Goal: Task Accomplishment & Management: Use online tool/utility

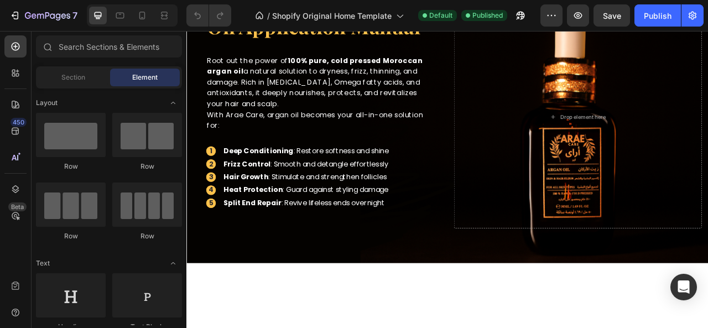
scroll to position [1945, 0]
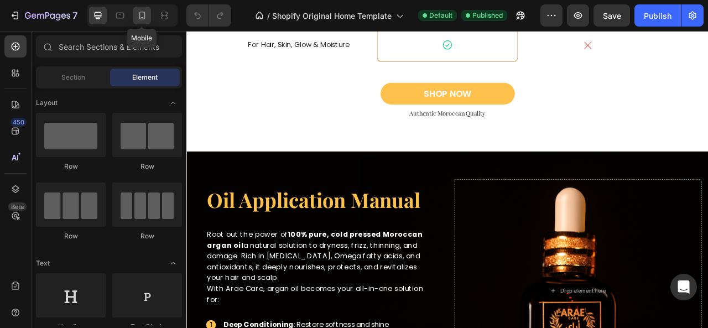
click at [140, 18] on icon at bounding box center [142, 15] width 11 height 11
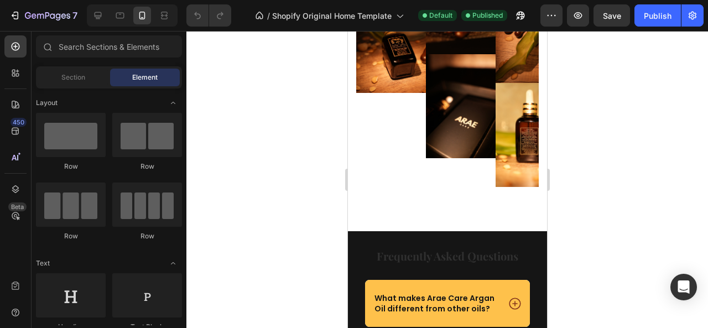
scroll to position [2796, 0]
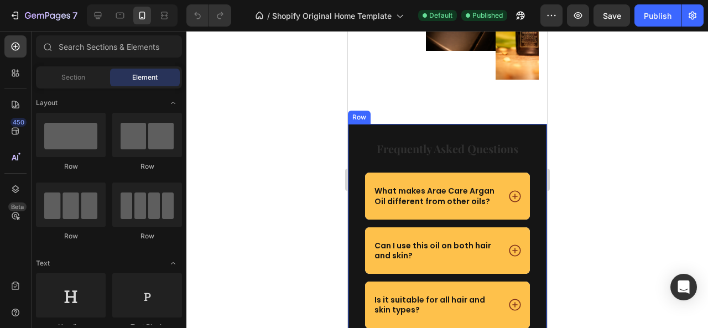
click at [397, 132] on div "frequently asked questions Heading What makes Arae Care Argan Oil different fro…" at bounding box center [447, 296] width 199 height 344
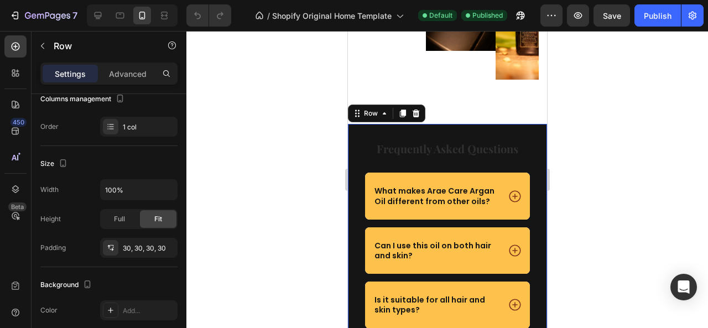
scroll to position [0, 0]
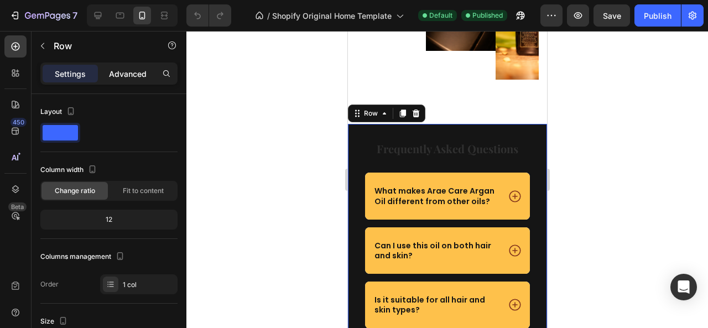
click at [136, 74] on p "Advanced" at bounding box center [128, 74] width 38 height 12
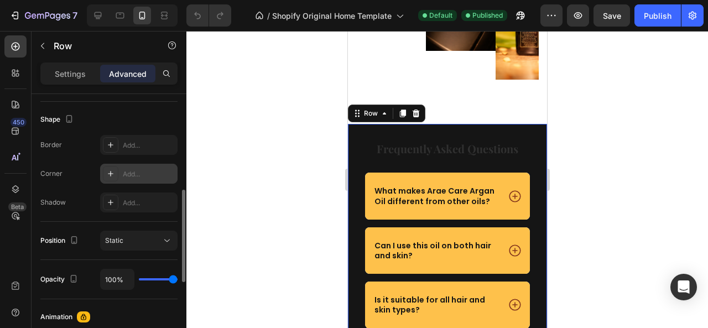
scroll to position [277, 0]
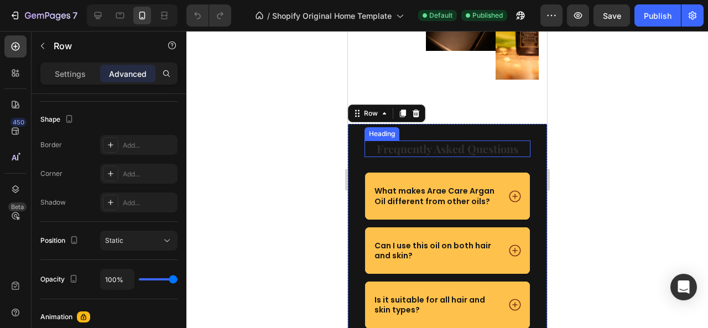
click at [370, 132] on div "Heading" at bounding box center [381, 134] width 30 height 10
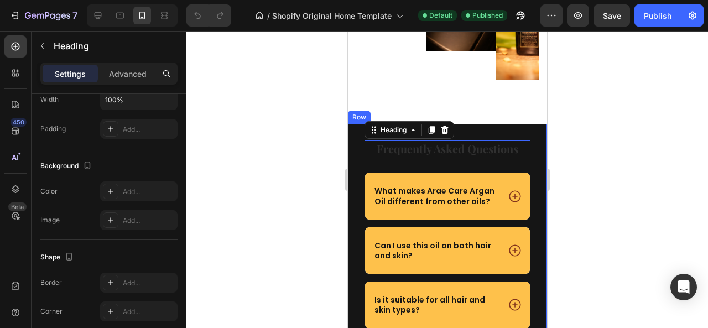
click at [354, 136] on div "frequently asked questions Heading 0 What makes Arae Care Argan Oil different f…" at bounding box center [447, 296] width 199 height 344
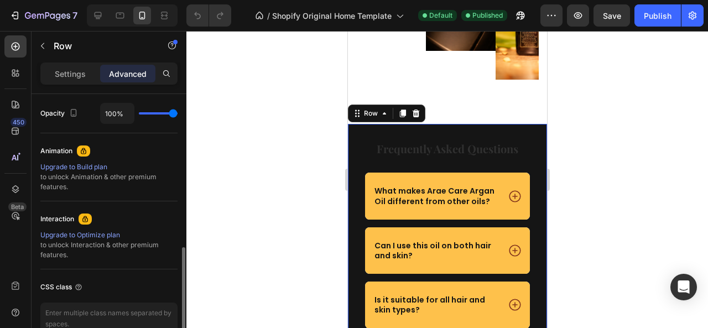
scroll to position [500, 0]
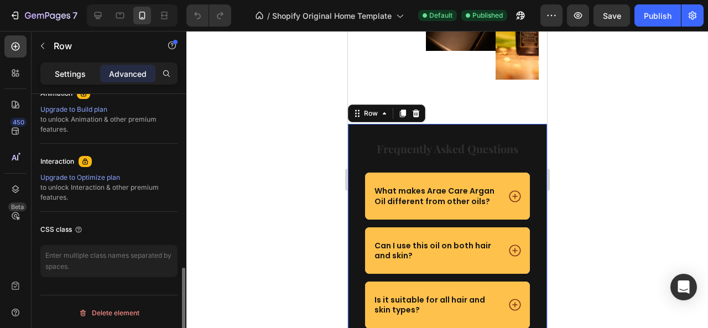
click at [71, 76] on p "Settings" at bounding box center [70, 74] width 31 height 12
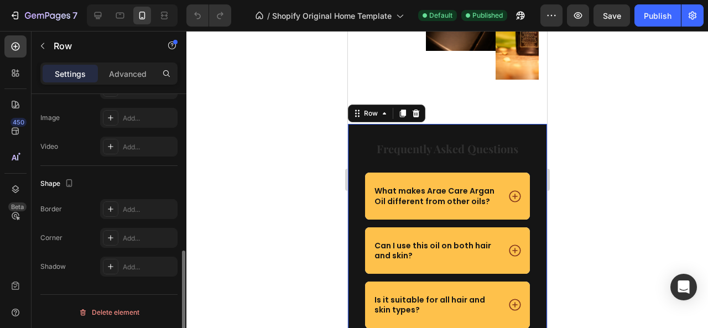
scroll to position [324, 0]
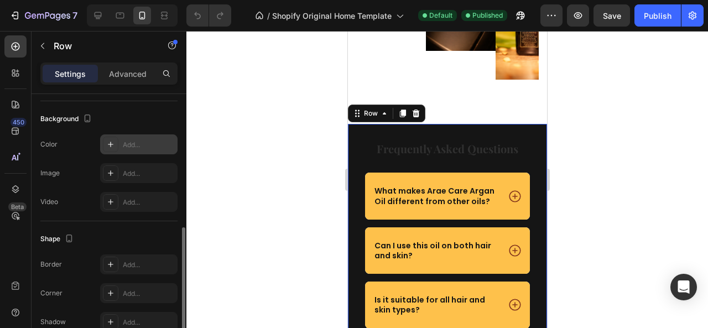
click at [107, 140] on icon at bounding box center [110, 144] width 9 height 9
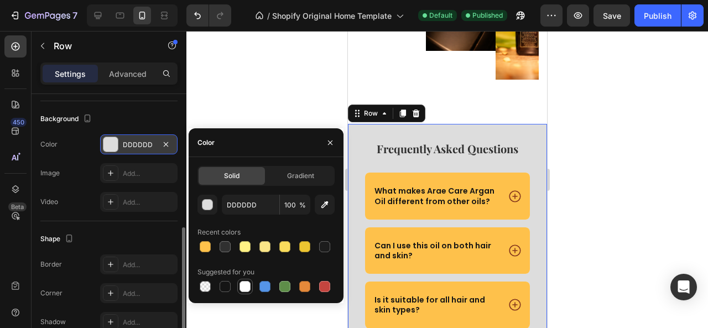
click at [246, 289] on div at bounding box center [245, 286] width 11 height 11
type input "FFFFFF"
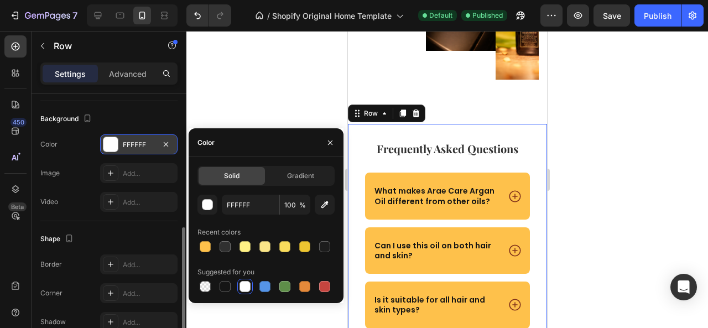
click at [144, 113] on div "Background" at bounding box center [108, 119] width 137 height 18
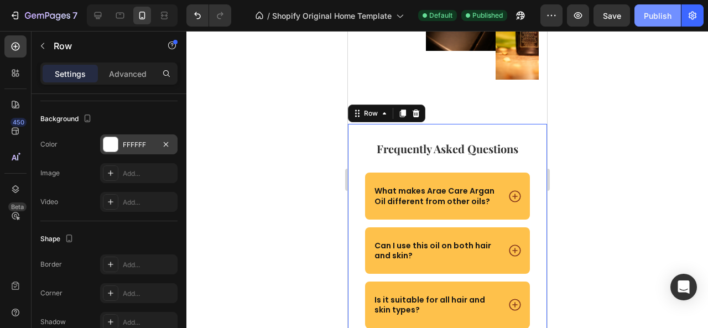
click at [649, 17] on div "Publish" at bounding box center [658, 16] width 28 height 12
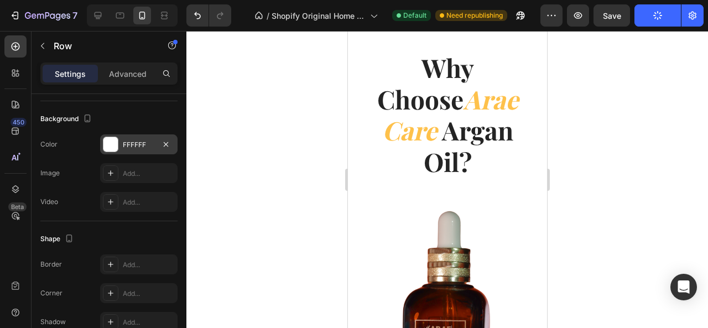
scroll to position [0, 0]
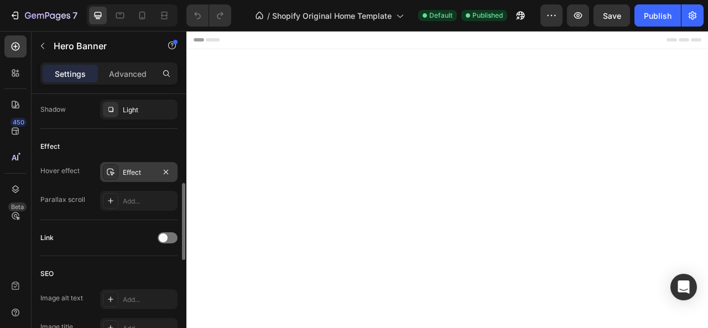
scroll to position [498, 0]
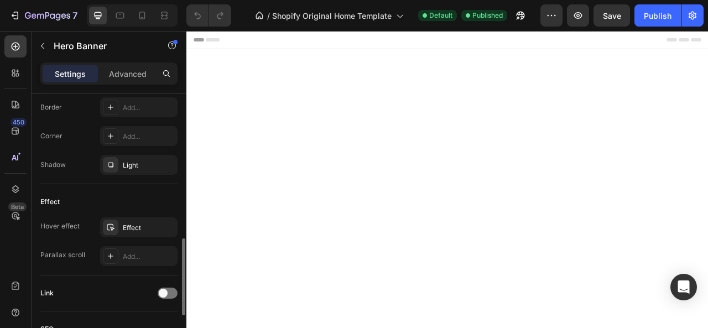
drag, startPoint x: 164, startPoint y: 163, endPoint x: 170, endPoint y: 185, distance: 23.6
click at [0, 0] on icon "button" at bounding box center [0, 0] width 0 height 0
click at [141, 162] on div "Add..." at bounding box center [149, 166] width 52 height 10
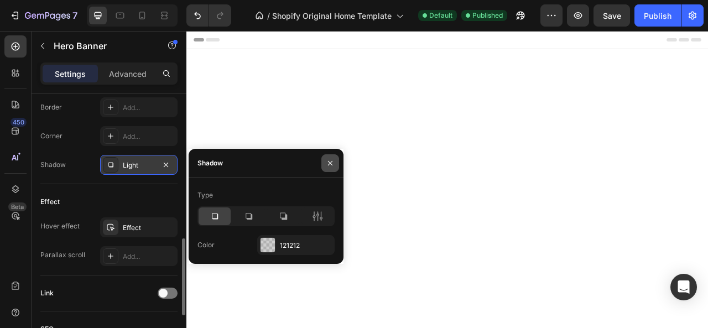
click at [323, 163] on button "button" at bounding box center [331, 163] width 18 height 18
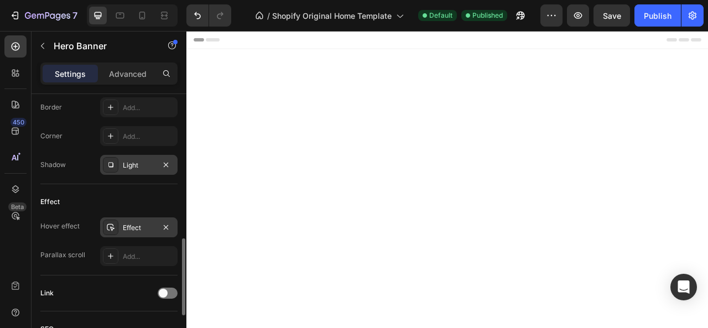
click at [121, 227] on div "Effect" at bounding box center [138, 228] width 77 height 20
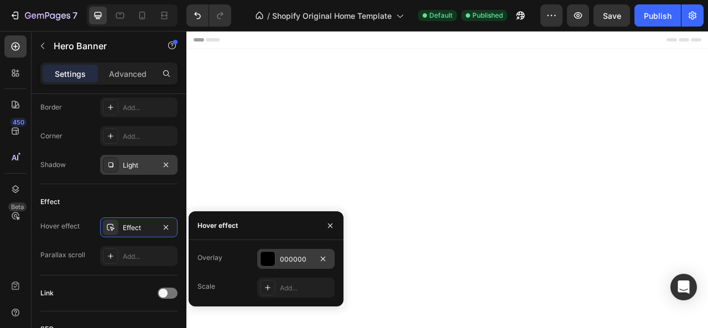
click at [272, 261] on div at bounding box center [268, 259] width 14 height 14
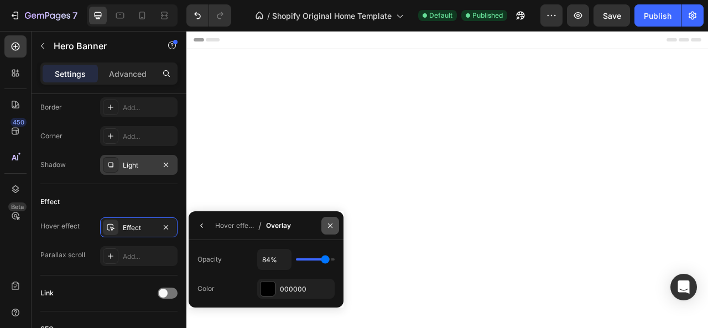
drag, startPoint x: 329, startPoint y: 227, endPoint x: 2, endPoint y: 241, distance: 327.4
click at [329, 227] on icon "button" at bounding box center [330, 225] width 4 height 4
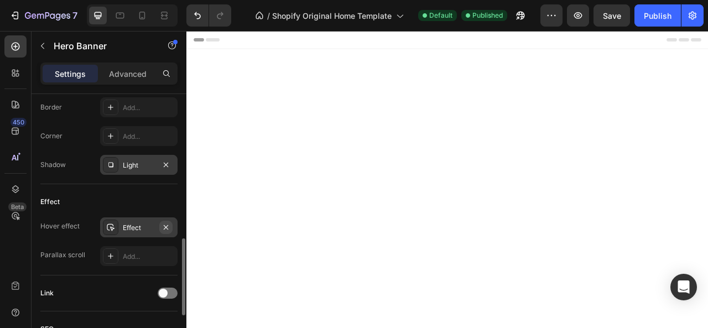
click at [165, 227] on icon "button" at bounding box center [166, 227] width 9 height 9
click at [155, 252] on div "Add..." at bounding box center [149, 257] width 52 height 10
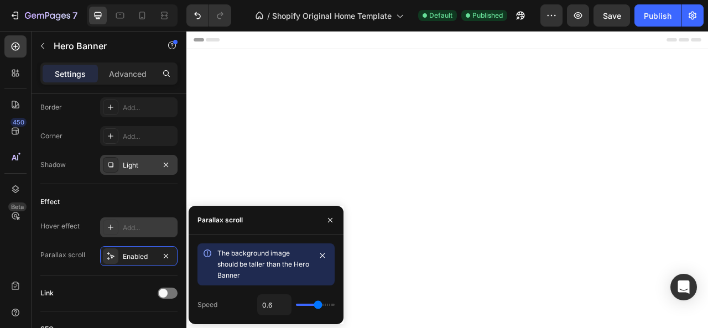
type input "1"
drag, startPoint x: 318, startPoint y: 301, endPoint x: 334, endPoint y: 302, distance: 16.1
type input "1"
click at [334, 304] on input "range" at bounding box center [315, 305] width 39 height 2
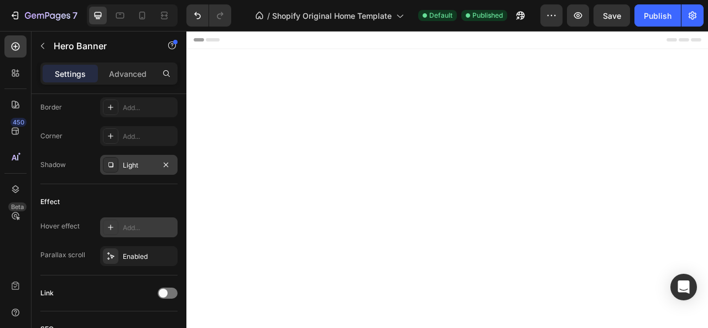
click at [125, 165] on div "Light" at bounding box center [139, 166] width 32 height 10
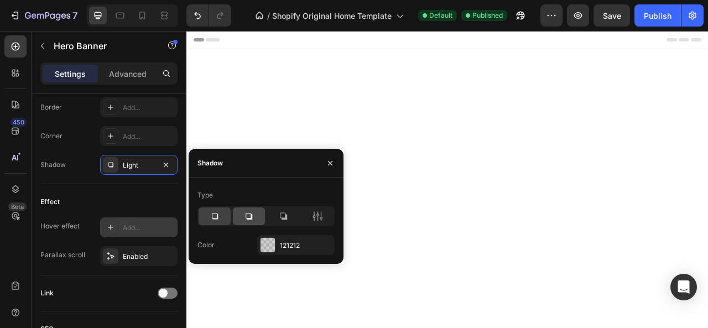
click at [235, 210] on div at bounding box center [249, 217] width 32 height 18
click at [281, 220] on icon at bounding box center [283, 216] width 11 height 11
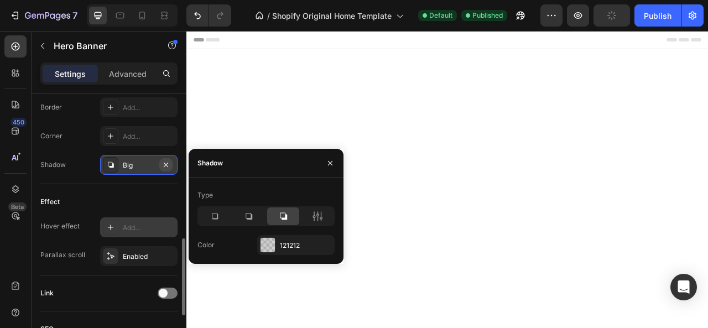
click at [168, 164] on icon "button" at bounding box center [166, 165] width 9 height 9
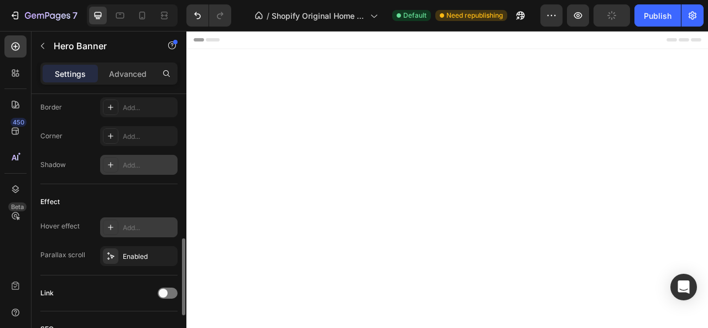
click at [151, 191] on div "Effect Hover effect Add... Parallax scroll Enabled" at bounding box center [108, 229] width 137 height 91
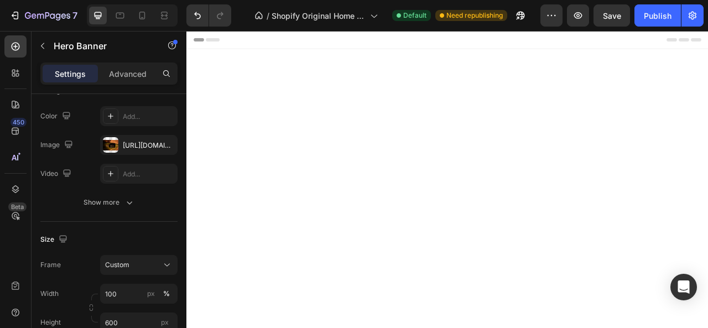
scroll to position [0, 0]
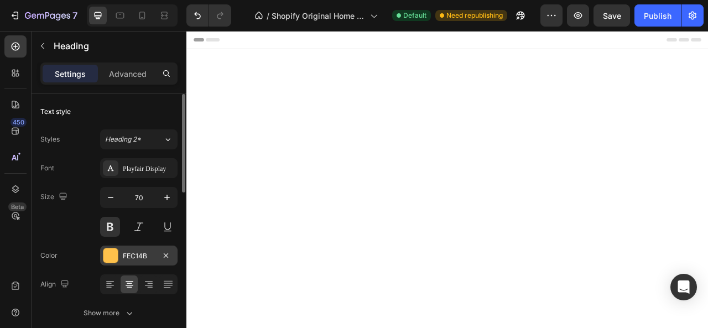
drag, startPoint x: 116, startPoint y: 254, endPoint x: 127, endPoint y: 246, distance: 13.8
click at [116, 254] on div at bounding box center [111, 256] width 14 height 14
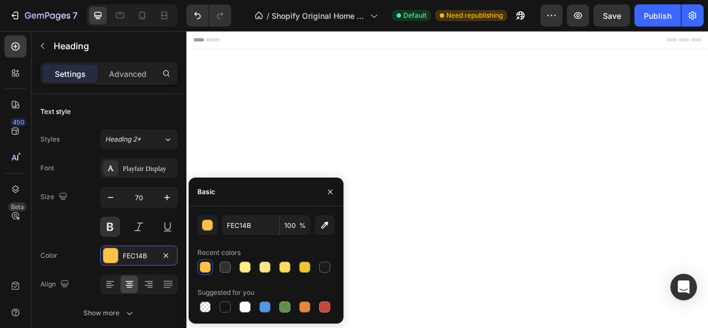
click at [243, 309] on div at bounding box center [245, 307] width 11 height 11
type input "FFFFFF"
click at [89, 247] on div "Color FFFFFF" at bounding box center [108, 256] width 137 height 20
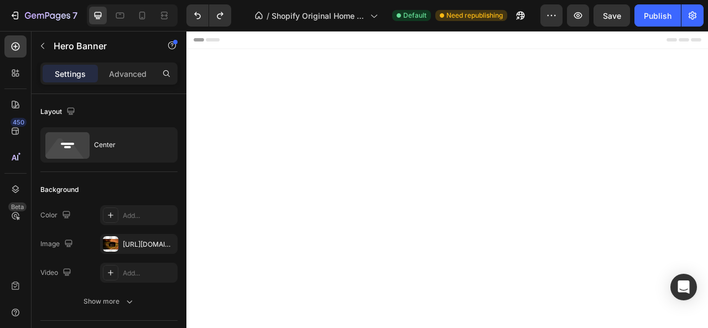
click at [168, 245] on icon "button" at bounding box center [166, 244] width 9 height 9
click at [137, 247] on div "Add..." at bounding box center [149, 245] width 52 height 10
click at [139, 247] on div "[URL][DOMAIN_NAME]" at bounding box center [139, 245] width 32 height 10
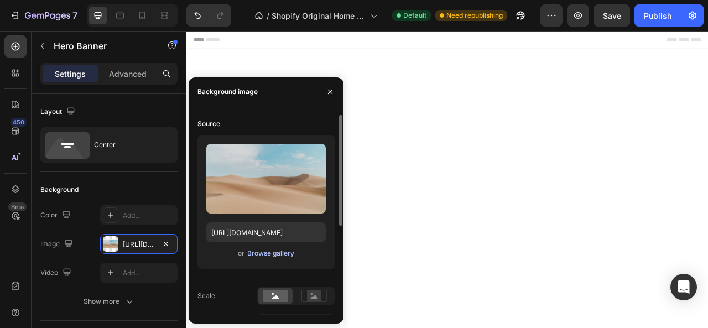
click at [263, 253] on div "Browse gallery" at bounding box center [270, 254] width 47 height 10
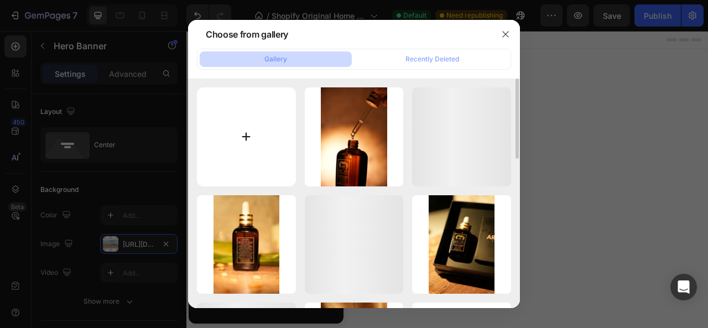
click at [252, 113] on input "file" at bounding box center [246, 136] width 99 height 99
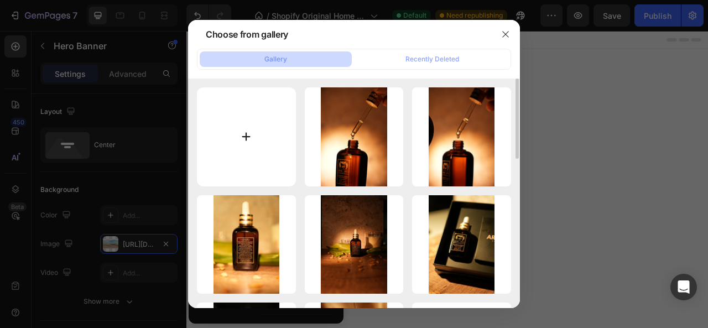
type input "C:\fakepath\Banner.png"
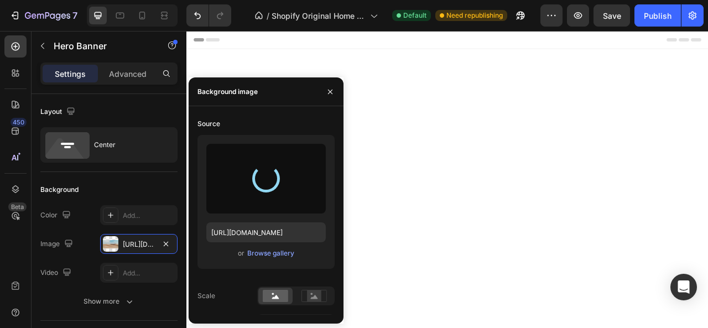
type input "[URL][DOMAIN_NAME]"
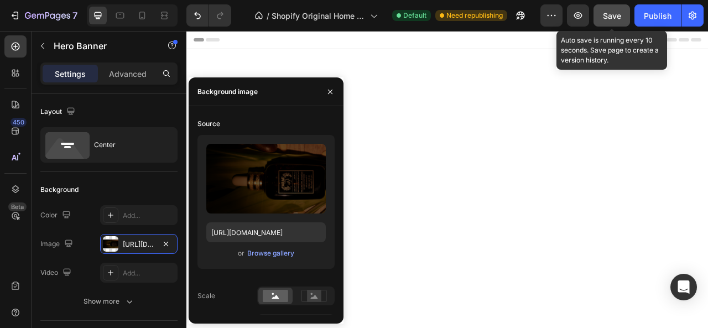
click at [612, 19] on span "Save" at bounding box center [612, 15] width 18 height 9
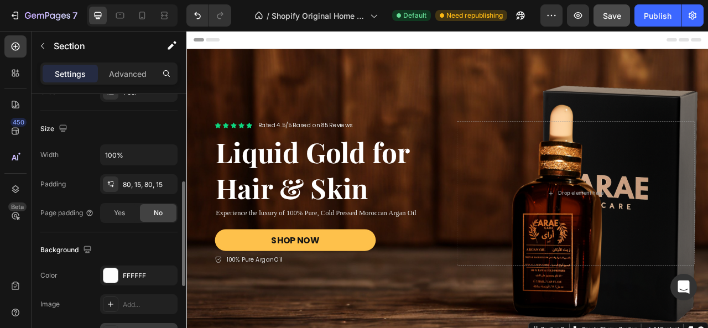
scroll to position [332, 0]
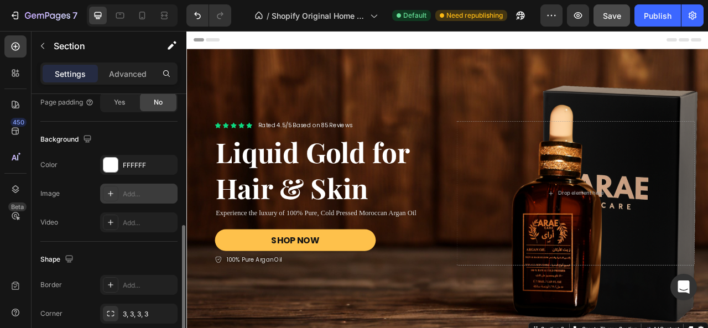
click at [116, 193] on div at bounding box center [110, 193] width 15 height 15
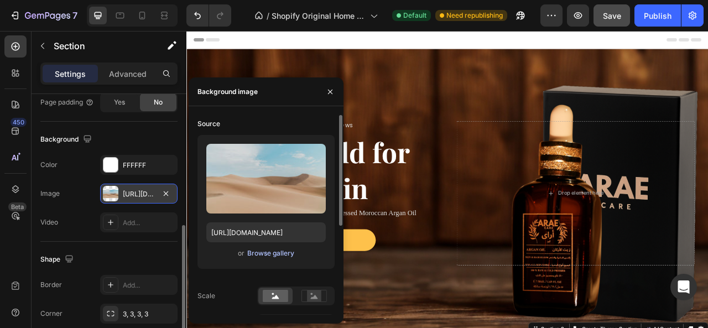
click at [262, 251] on div "Browse gallery" at bounding box center [270, 254] width 47 height 10
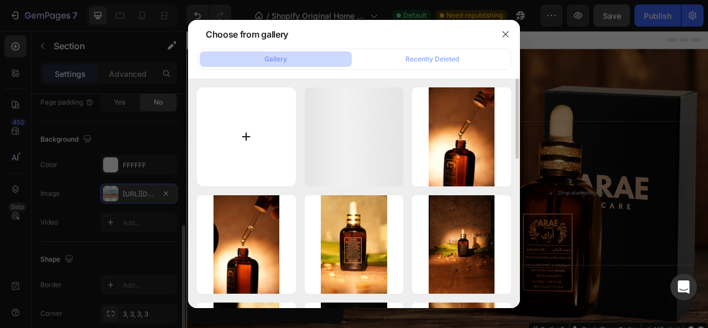
click at [249, 132] on input "file" at bounding box center [246, 136] width 99 height 99
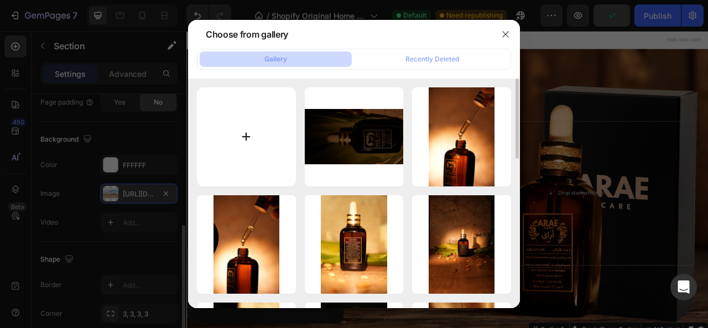
click at [250, 118] on input "file" at bounding box center [246, 136] width 99 height 99
type input "C:\fakepath\37290394_8369140.png"
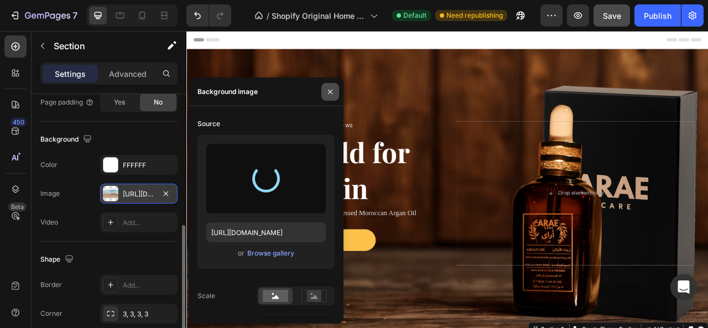
click at [329, 90] on icon "button" at bounding box center [330, 91] width 4 height 4
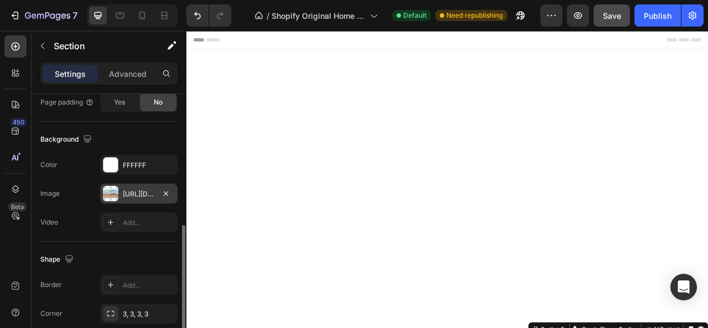
click at [142, 195] on div "[URL][DOMAIN_NAME]" at bounding box center [139, 194] width 32 height 10
click at [156, 133] on div "Background" at bounding box center [108, 140] width 137 height 18
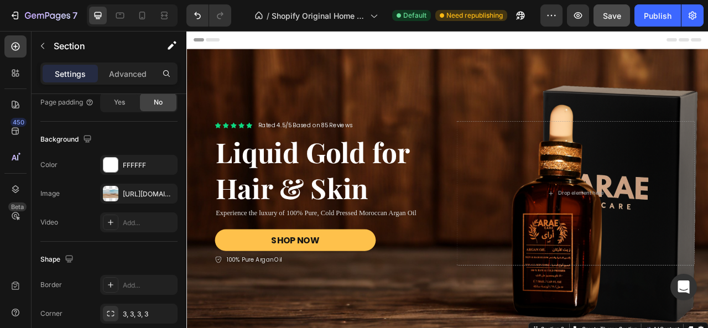
click at [139, 193] on div "[URL][DOMAIN_NAME]" at bounding box center [139, 194] width 32 height 10
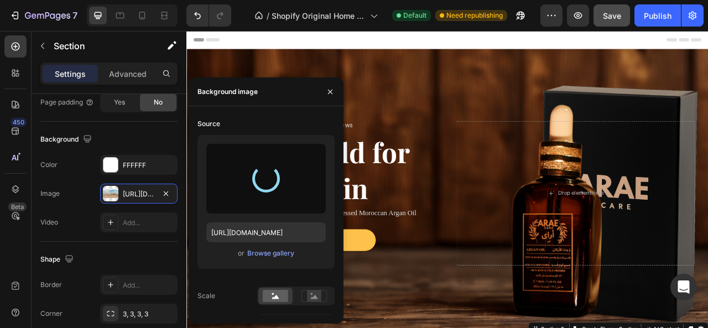
type input "https://cdn.shopify.com/s/files/1/0931/6217/6807/files/gempages_581159309488948…"
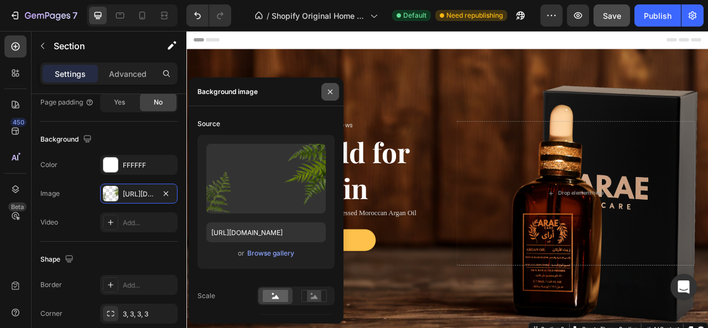
drag, startPoint x: 330, startPoint y: 90, endPoint x: 303, endPoint y: 172, distance: 86.5
click at [330, 90] on icon "button" at bounding box center [330, 91] width 9 height 9
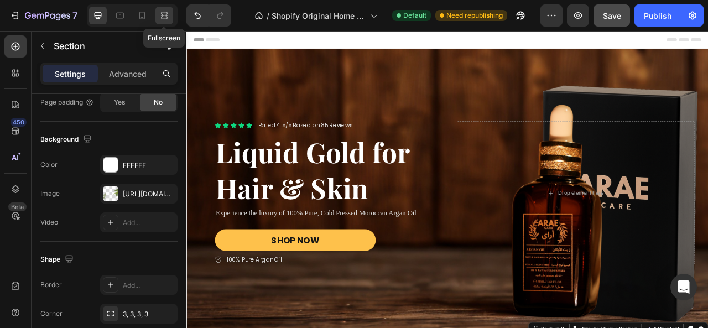
click at [165, 14] on icon at bounding box center [165, 15] width 3 height 3
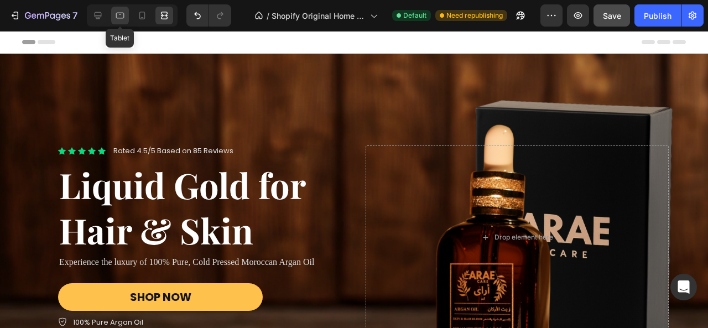
click at [121, 15] on icon at bounding box center [120, 15] width 11 height 11
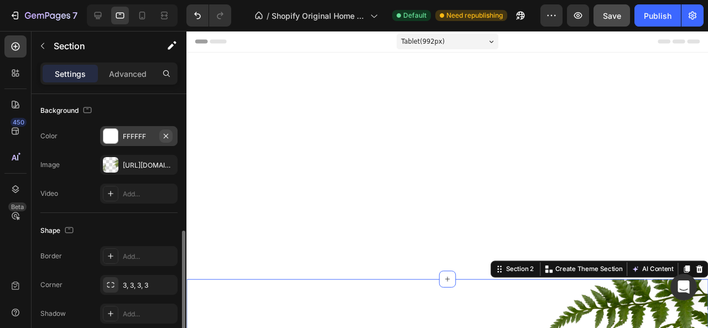
click at [167, 133] on icon "button" at bounding box center [166, 136] width 9 height 9
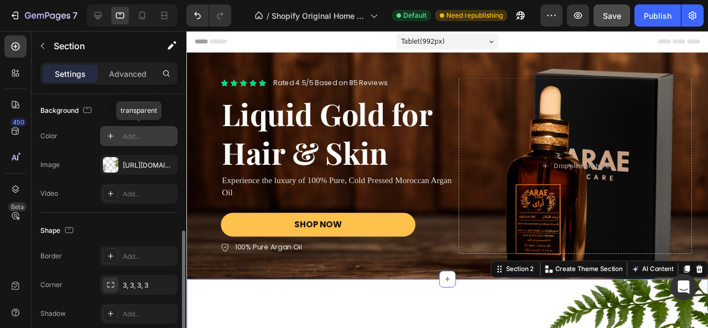
scroll to position [379, 0]
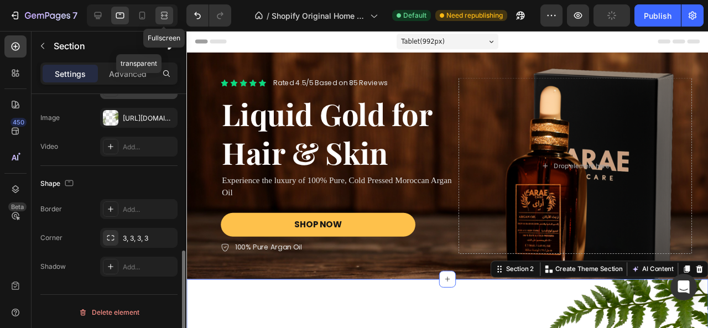
click at [166, 18] on icon at bounding box center [164, 15] width 11 height 11
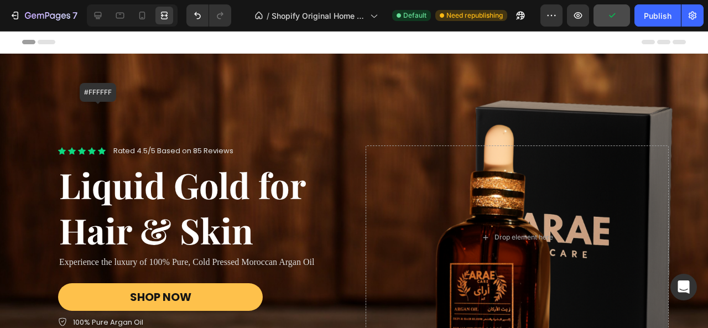
click at [95, 16] on icon at bounding box center [97, 15] width 11 height 11
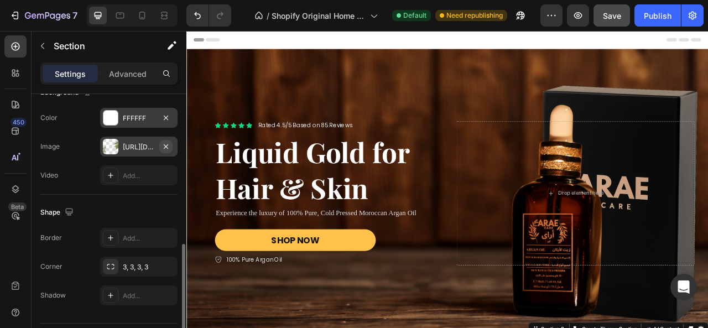
click at [167, 144] on icon "button" at bounding box center [166, 146] width 4 height 4
click at [167, 15] on icon at bounding box center [164, 15] width 11 height 11
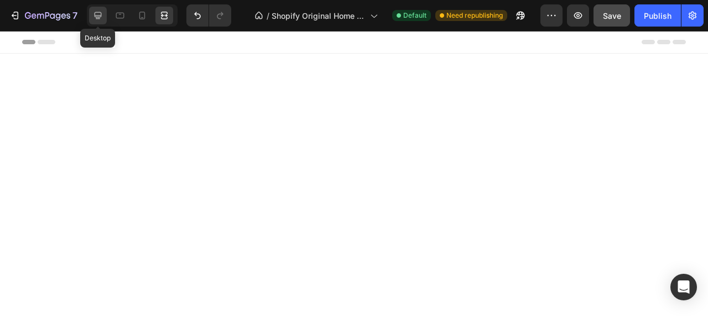
click at [100, 15] on icon at bounding box center [98, 15] width 7 height 7
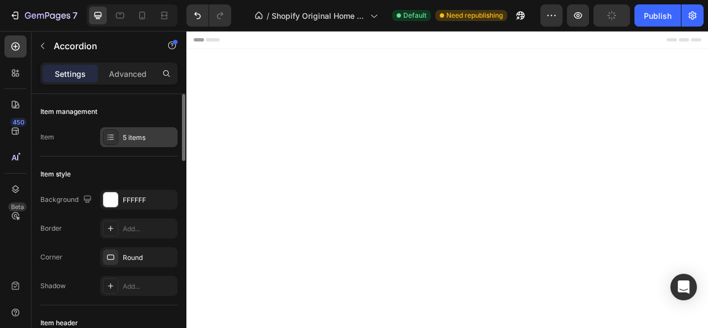
click at [136, 137] on div "5 items" at bounding box center [149, 138] width 52 height 10
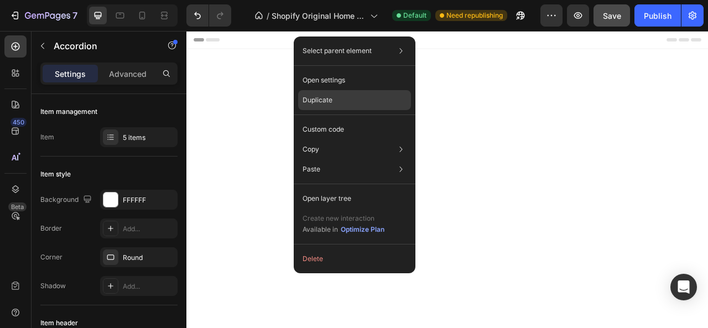
click at [342, 120] on div "Duplicate" at bounding box center [354, 130] width 113 height 20
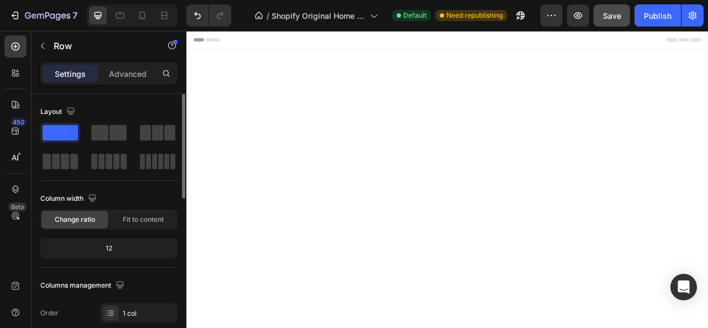
click at [135, 140] on div at bounding box center [108, 147] width 137 height 49
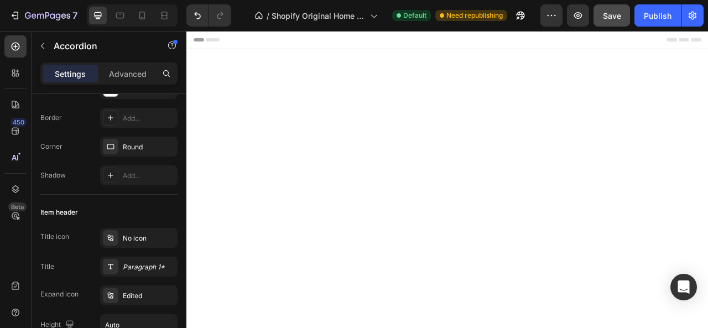
scroll to position [0, 0]
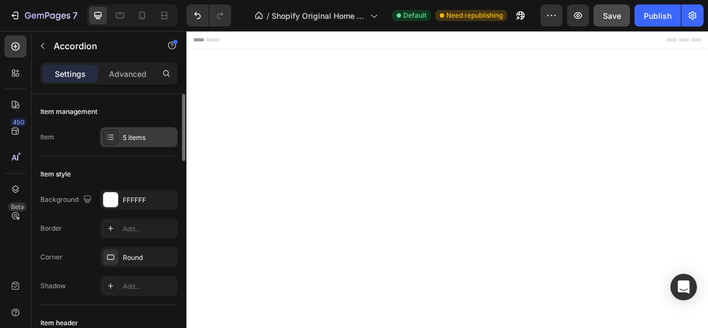
click at [144, 138] on div "5 items" at bounding box center [149, 138] width 52 height 10
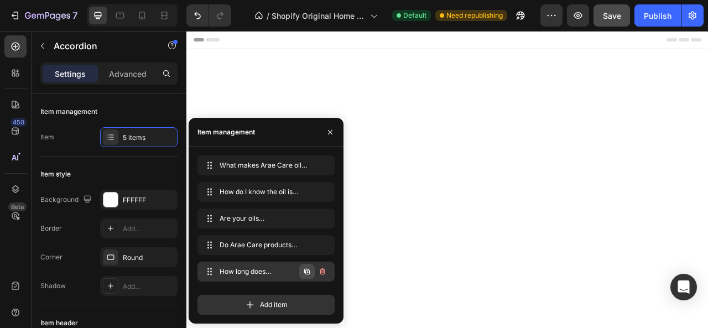
click at [305, 272] on icon "button" at bounding box center [307, 271] width 9 height 9
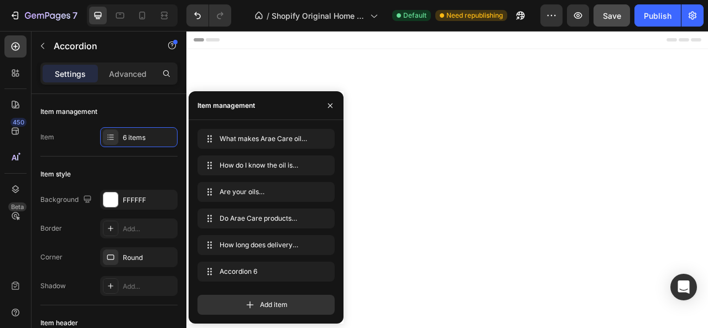
click at [335, 102] on button "button" at bounding box center [331, 106] width 18 height 18
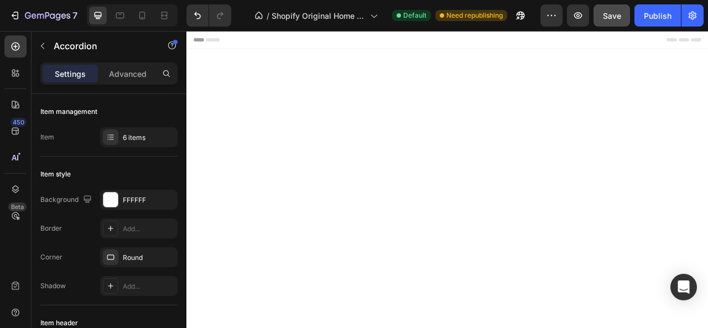
click at [138, 138] on div "6 items" at bounding box center [149, 138] width 52 height 10
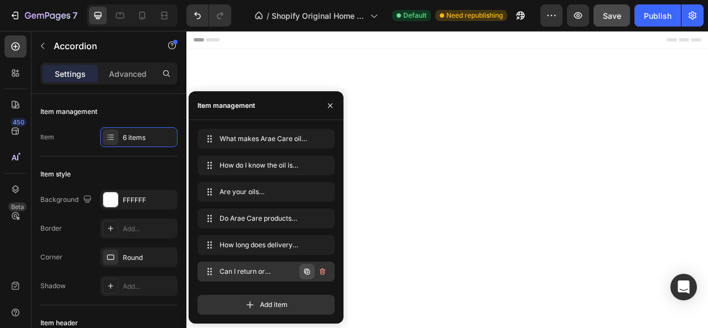
click at [309, 272] on icon "button" at bounding box center [307, 272] width 6 height 6
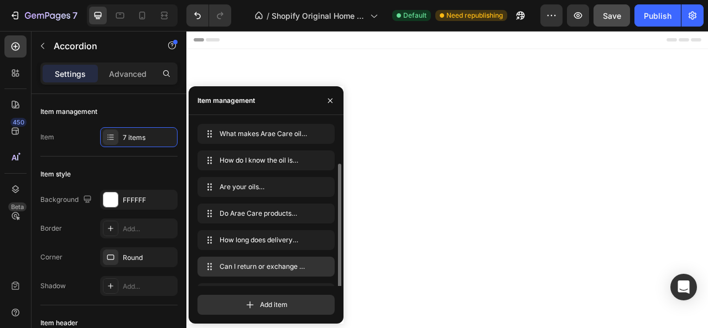
scroll to position [21, 0]
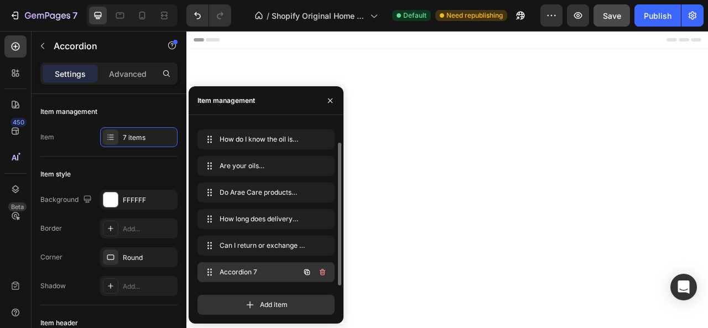
click at [307, 272] on icon "button" at bounding box center [307, 272] width 9 height 9
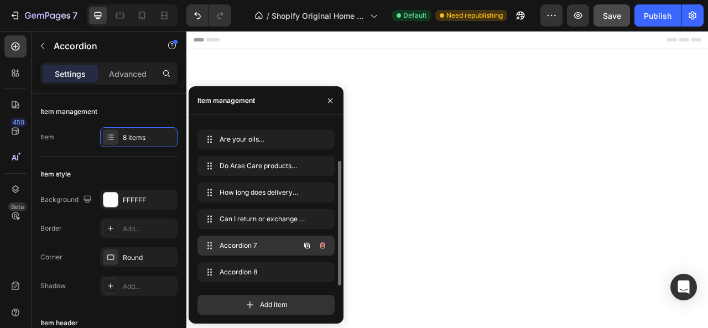
click at [259, 246] on span "Accordion 7" at bounding box center [251, 246] width 63 height 10
click at [252, 244] on span "Accordion 7" at bounding box center [251, 246] width 63 height 10
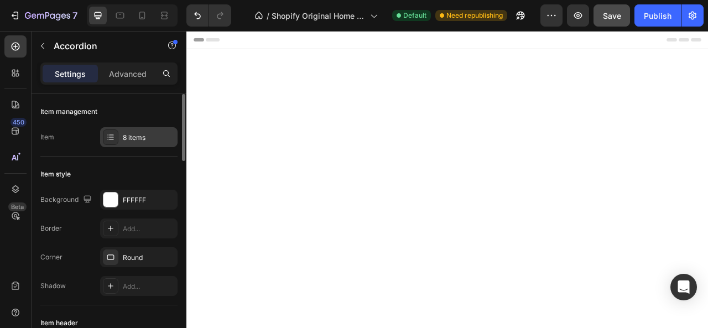
click at [149, 136] on div "8 items" at bounding box center [149, 138] width 52 height 10
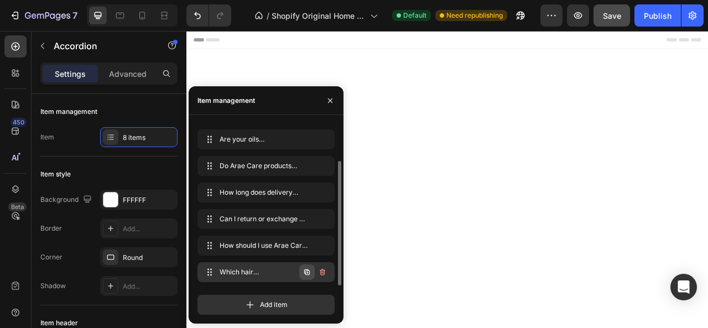
click at [306, 273] on icon "button" at bounding box center [307, 272] width 9 height 9
click at [303, 271] on icon "button" at bounding box center [307, 272] width 9 height 9
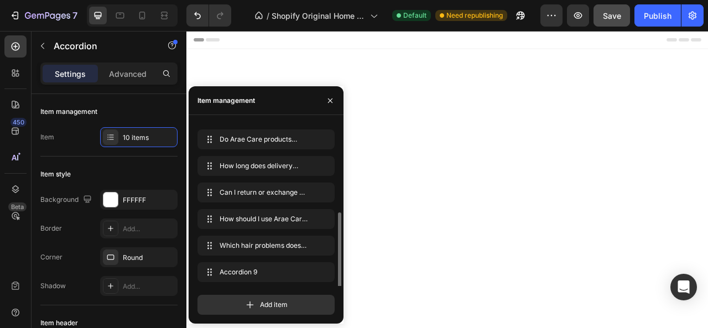
scroll to position [101, 0]
click at [251, 247] on span "Accordion 9" at bounding box center [251, 246] width 63 height 10
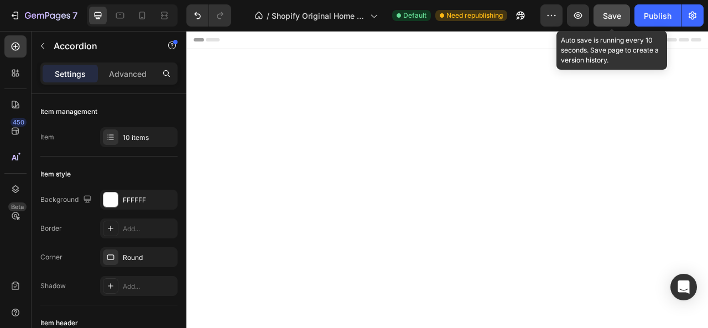
click at [623, 13] on button "Save" at bounding box center [612, 15] width 37 height 22
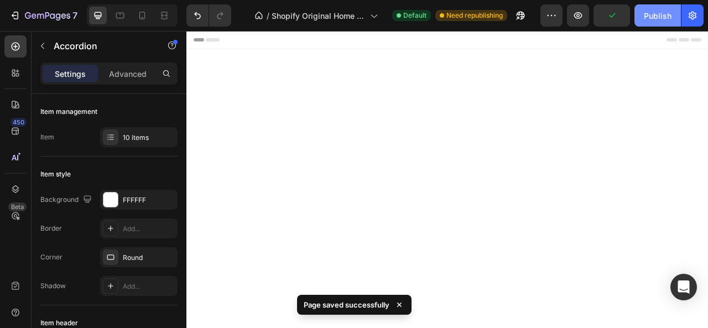
click at [652, 13] on div "Publish" at bounding box center [658, 16] width 28 height 12
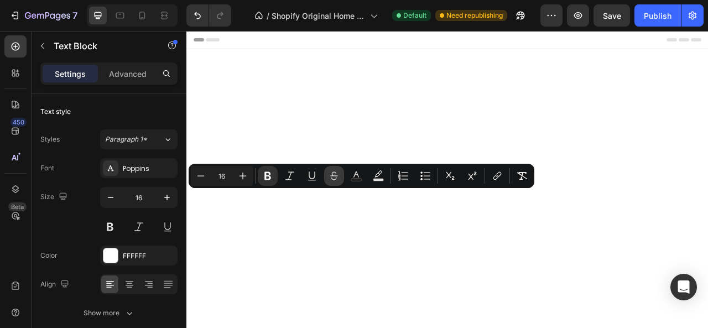
click at [339, 184] on button "Strikethrough" at bounding box center [334, 176] width 20 height 20
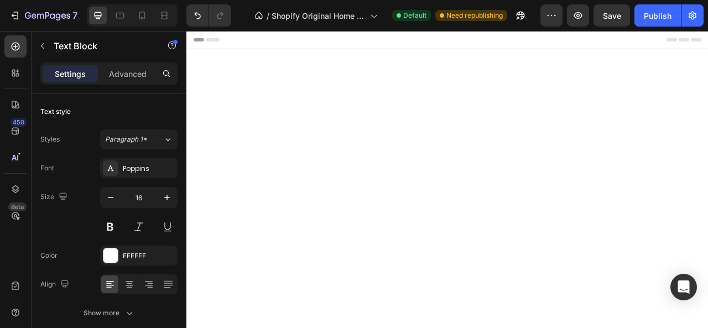
drag, startPoint x: 241, startPoint y: 221, endPoint x: 272, endPoint y: 217, distance: 31.9
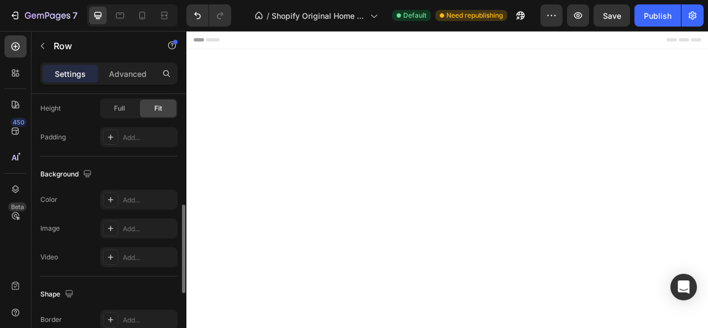
scroll to position [443, 0]
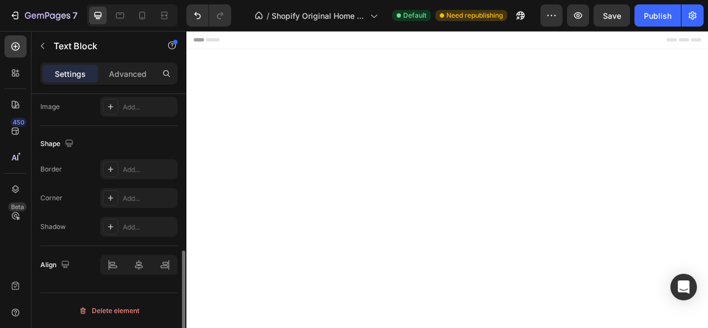
scroll to position [0, 0]
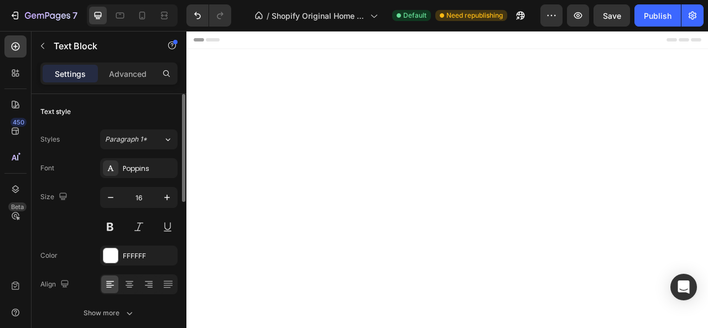
drag, startPoint x: 64, startPoint y: 198, endPoint x: 178, endPoint y: 211, distance: 114.7
click at [135, 230] on button at bounding box center [139, 227] width 20 height 20
click at [139, 224] on button at bounding box center [139, 227] width 20 height 20
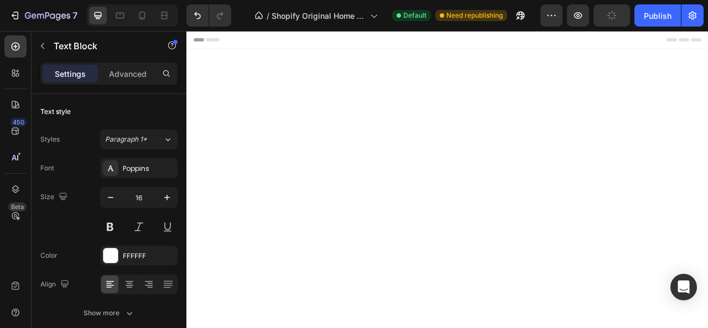
click at [141, 217] on button at bounding box center [139, 227] width 20 height 20
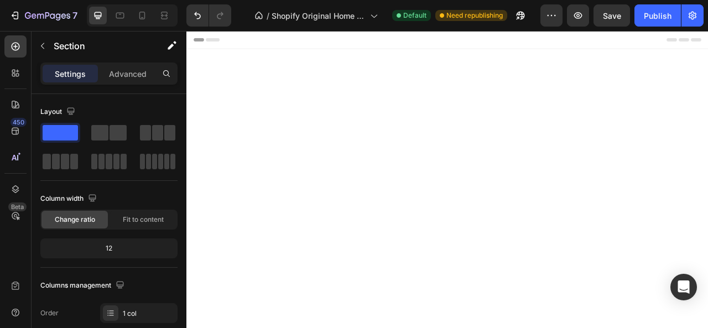
click at [606, 17] on span "Save" at bounding box center [612, 15] width 18 height 9
click at [652, 17] on div "Publish" at bounding box center [658, 16] width 28 height 12
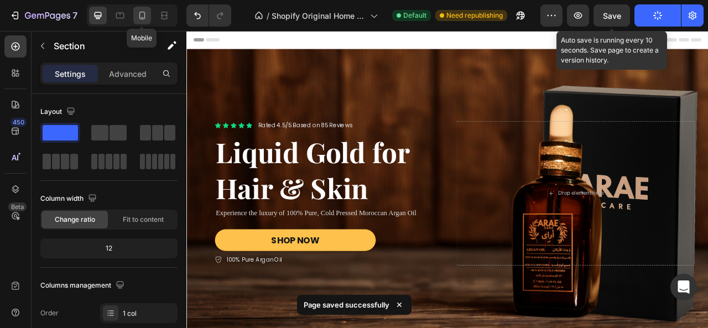
click at [144, 15] on icon at bounding box center [142, 16] width 6 height 8
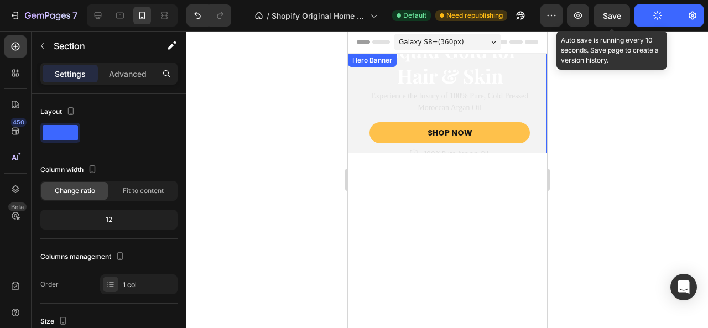
click at [458, 104] on div "Background Image" at bounding box center [447, 231] width 199 height 354
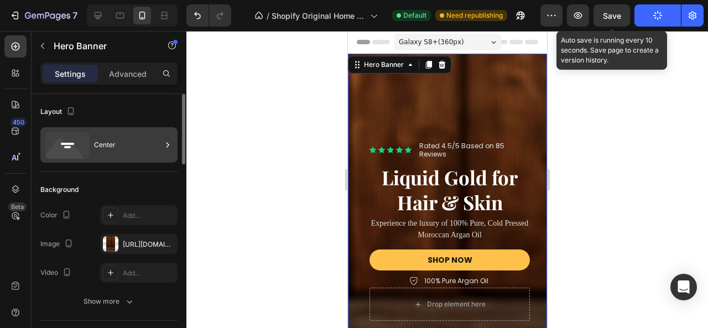
click at [76, 161] on div "Center" at bounding box center [108, 144] width 137 height 35
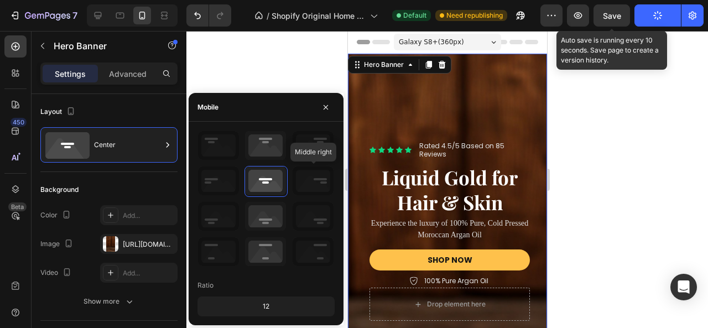
click at [305, 188] on icon at bounding box center [313, 181] width 41 height 29
click at [312, 182] on icon at bounding box center [313, 181] width 41 height 29
click at [270, 210] on icon at bounding box center [265, 216] width 41 height 29
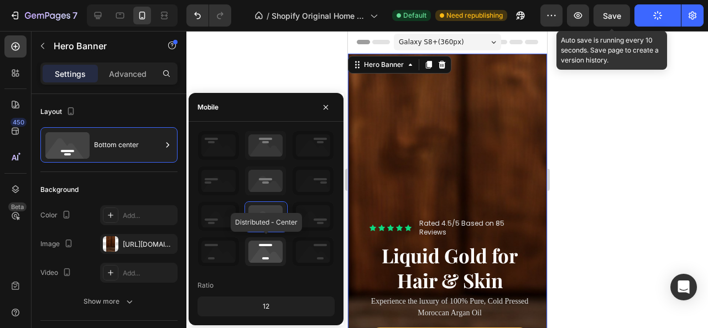
click at [269, 245] on icon at bounding box center [265, 251] width 41 height 29
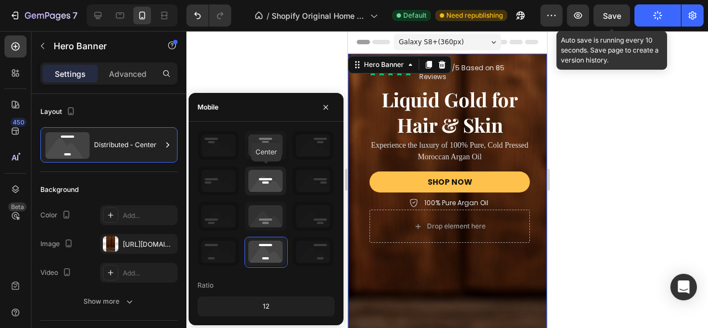
click at [270, 184] on icon at bounding box center [265, 181] width 41 height 29
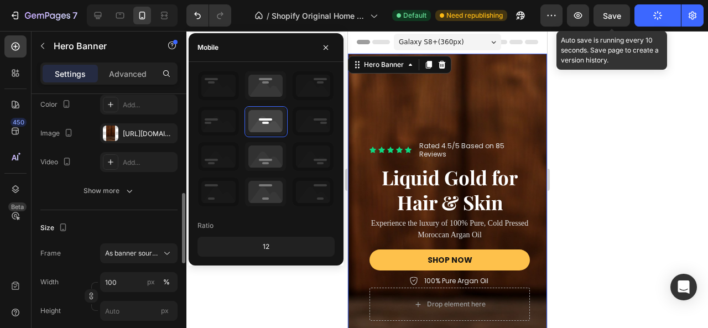
scroll to position [166, 0]
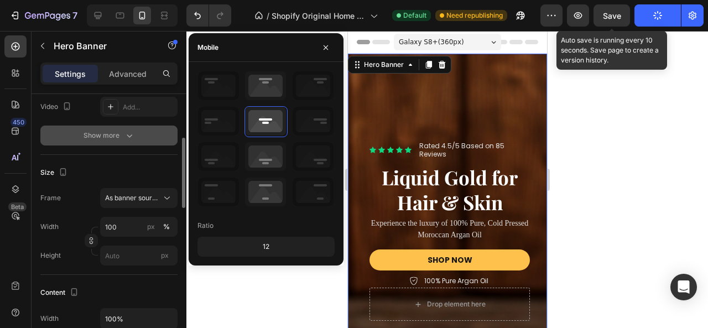
click at [118, 141] on button "Show more" at bounding box center [108, 136] width 137 height 20
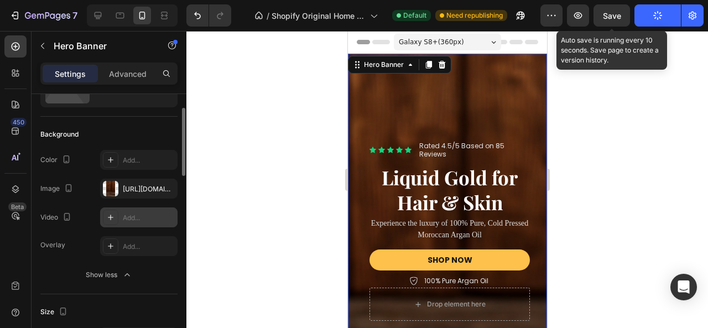
scroll to position [111, 0]
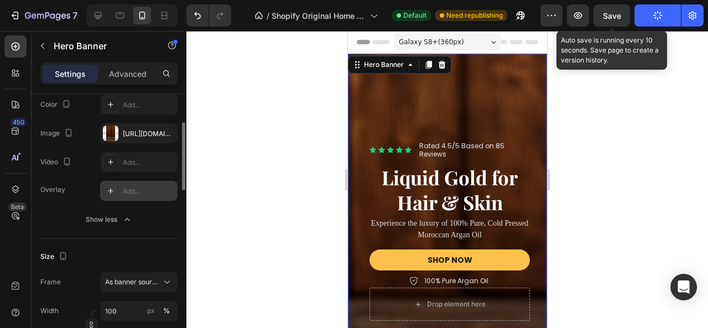
click at [135, 194] on div "Add..." at bounding box center [149, 192] width 52 height 10
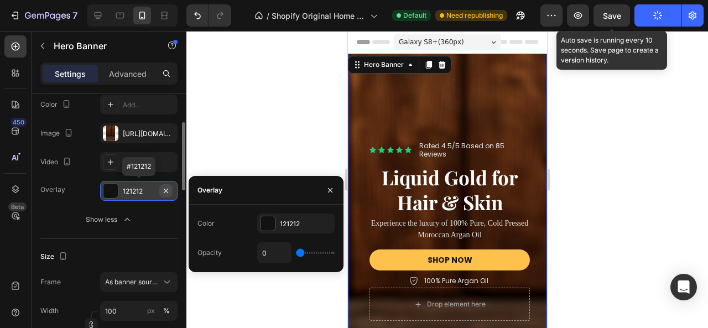
click at [167, 191] on icon "button" at bounding box center [166, 190] width 4 height 4
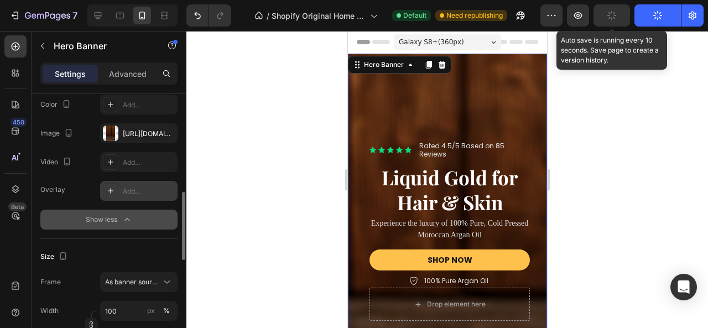
scroll to position [166, 0]
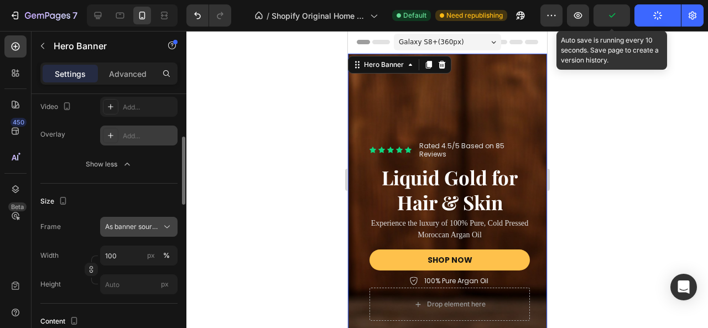
click at [143, 229] on span "As banner source" at bounding box center [132, 227] width 54 height 10
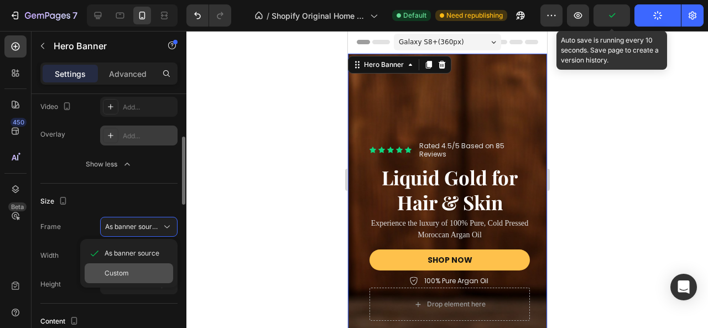
click at [124, 270] on span "Custom" at bounding box center [117, 273] width 24 height 10
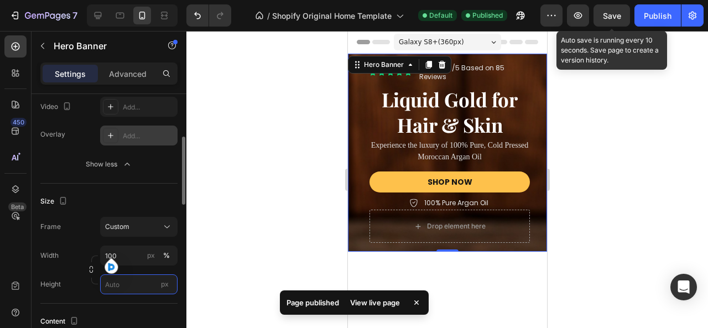
click at [118, 292] on input "px" at bounding box center [138, 285] width 77 height 20
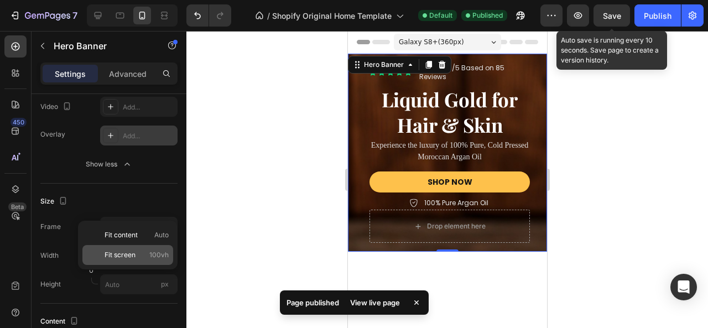
click at [131, 251] on span "Fit screen" at bounding box center [120, 255] width 31 height 10
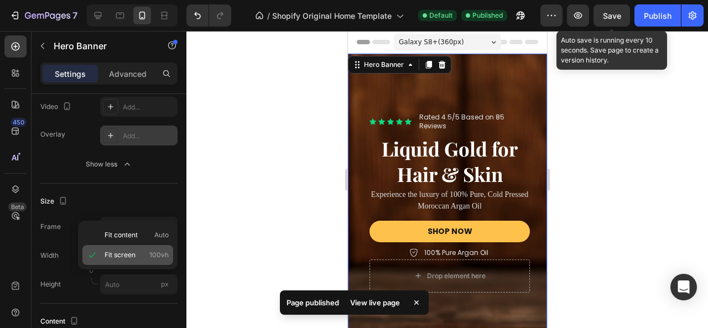
type input "100 vh"
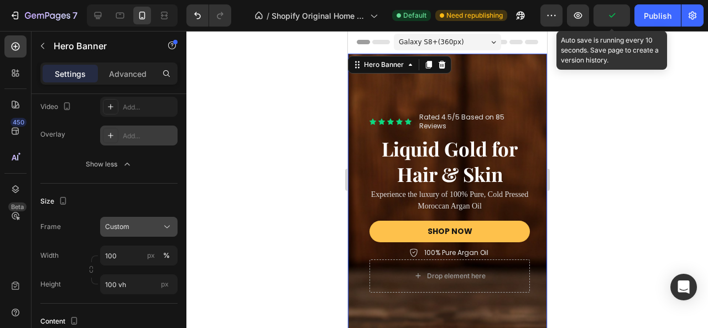
click at [133, 229] on div "Custom" at bounding box center [132, 227] width 54 height 10
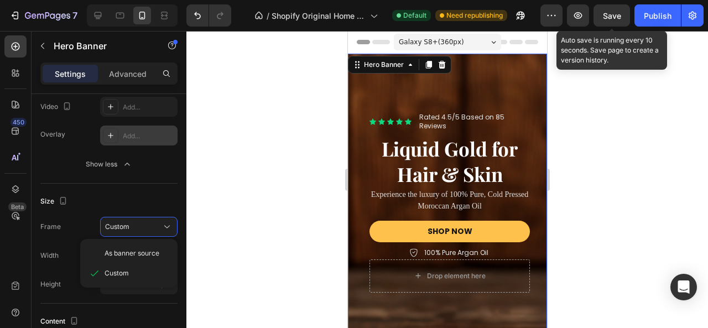
click at [125, 252] on span "As banner source" at bounding box center [132, 254] width 55 height 10
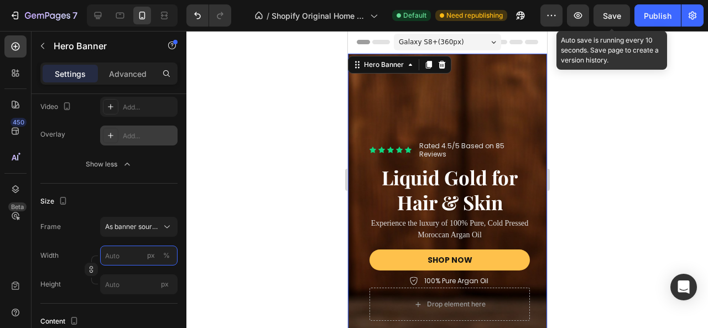
click at [123, 254] on input "px %" at bounding box center [138, 256] width 77 height 20
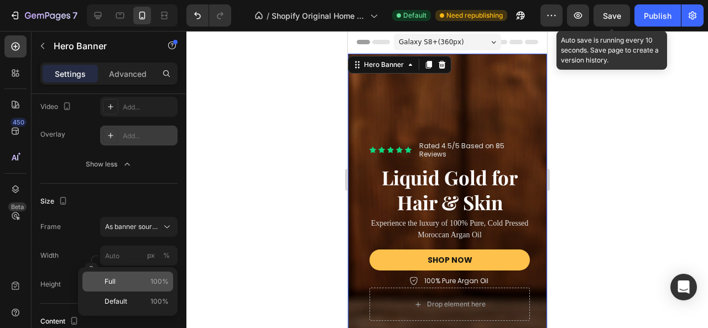
click at [124, 281] on p "Full 100%" at bounding box center [137, 282] width 64 height 10
type input "100"
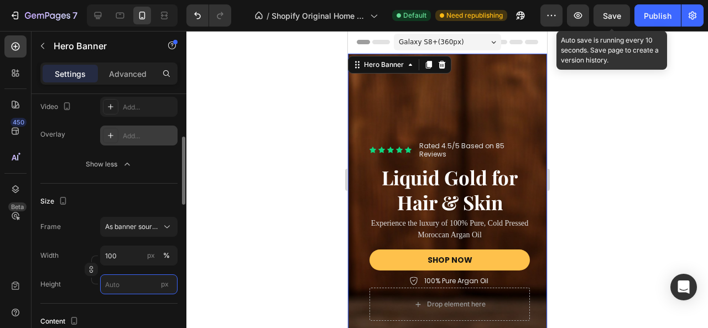
click at [136, 283] on input "px" at bounding box center [138, 285] width 77 height 20
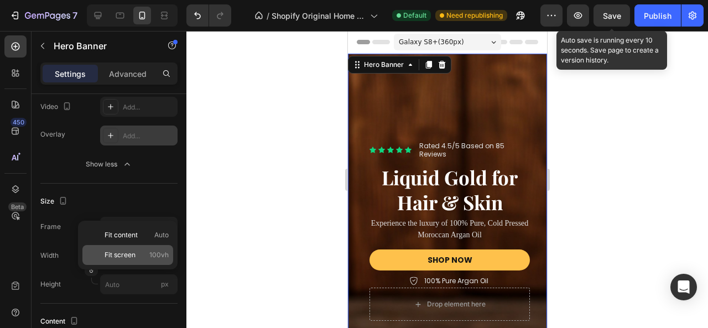
click at [133, 255] on span "Fit screen" at bounding box center [120, 255] width 31 height 10
type input "100 vh"
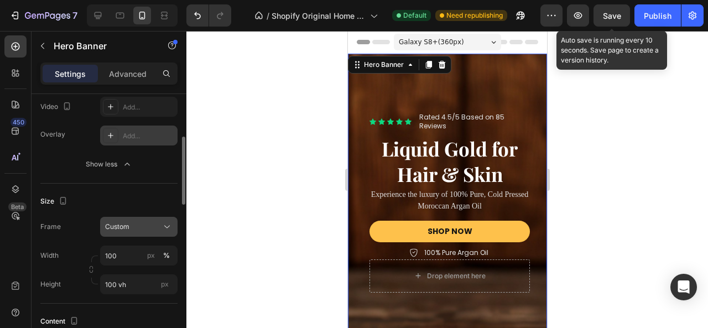
click at [133, 228] on div "Custom" at bounding box center [132, 227] width 54 height 10
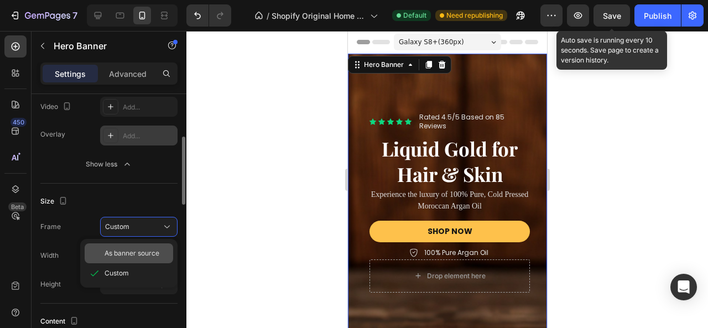
click at [132, 251] on span "As banner source" at bounding box center [132, 254] width 55 height 10
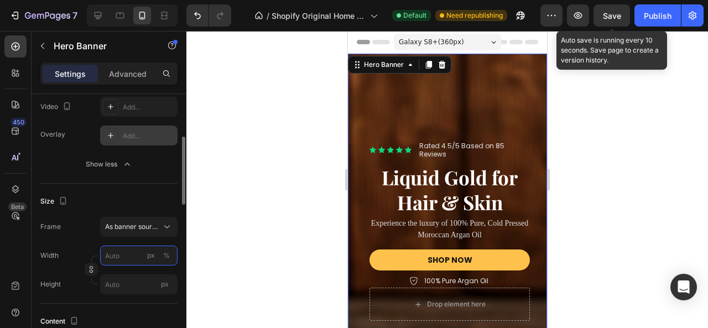
click at [126, 259] on input "px %" at bounding box center [138, 256] width 77 height 20
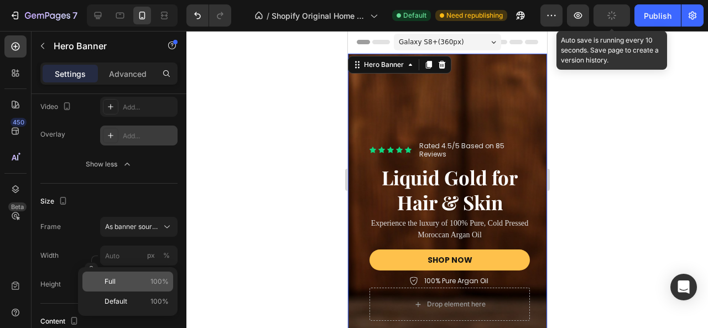
click at [131, 282] on p "Full 100%" at bounding box center [137, 282] width 64 height 10
type input "100"
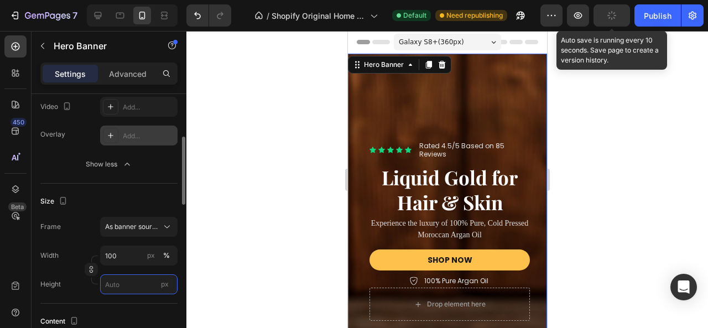
click at [133, 291] on input "px" at bounding box center [138, 285] width 77 height 20
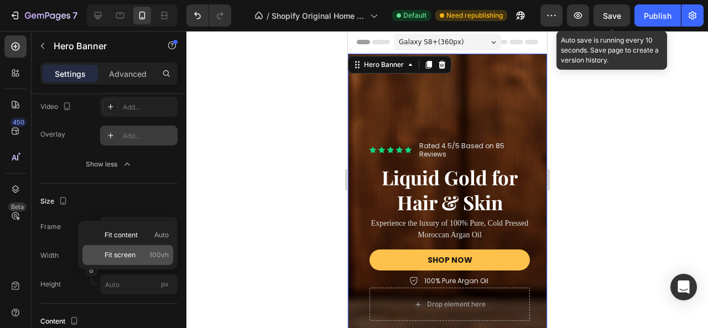
click at [133, 257] on span "Fit screen" at bounding box center [120, 255] width 31 height 10
type input "100 vh"
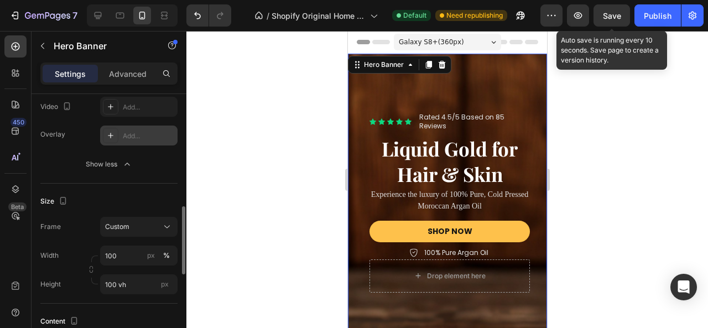
scroll to position [277, 0]
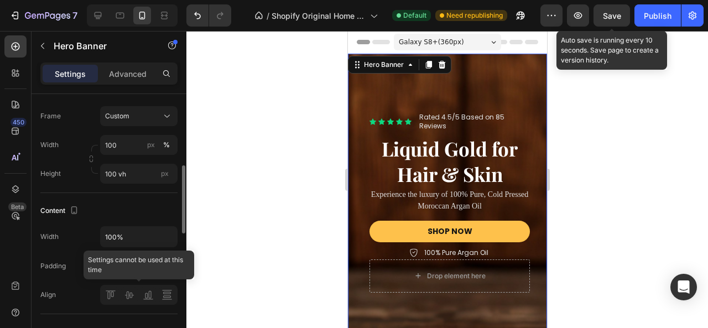
click at [148, 299] on div at bounding box center [138, 295] width 77 height 20
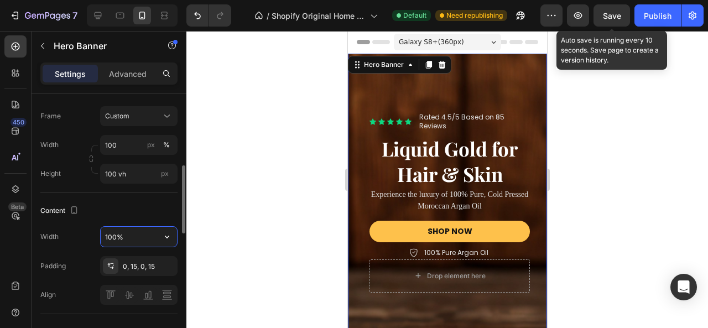
click at [125, 236] on input "100%" at bounding box center [139, 237] width 76 height 20
drag, startPoint x: 119, startPoint y: 237, endPoint x: 102, endPoint y: 237, distance: 16.6
click at [102, 237] on input "94%" at bounding box center [139, 237] width 76 height 20
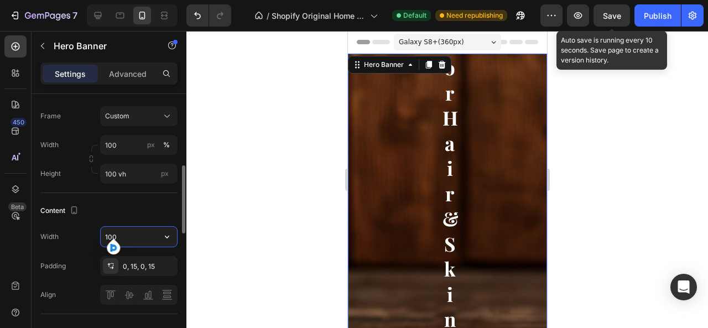
click at [146, 205] on div "Content" at bounding box center [108, 211] width 137 height 18
click at [132, 237] on input "100" at bounding box center [139, 237] width 76 height 20
type input "100%"
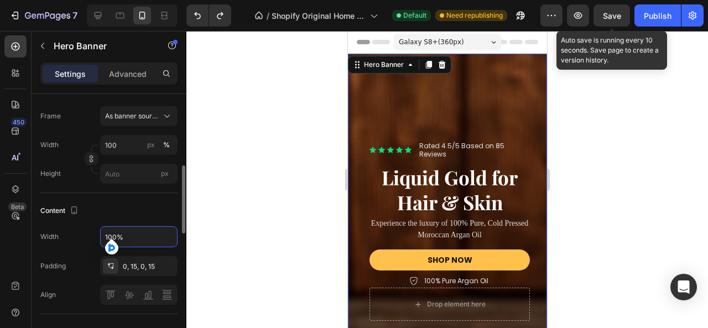
click at [147, 213] on div "Content" at bounding box center [108, 211] width 137 height 18
click at [427, 90] on div "Overlay" at bounding box center [447, 231] width 199 height 354
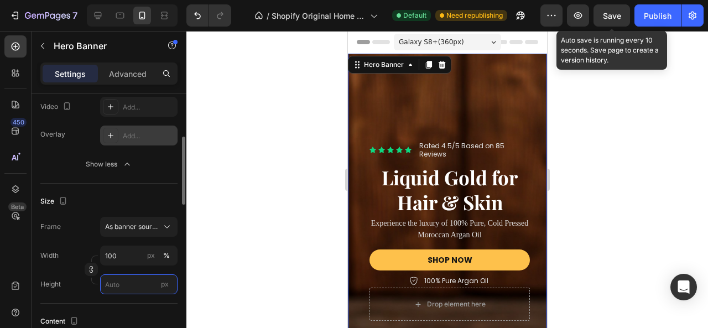
click at [118, 287] on input "px" at bounding box center [138, 285] width 77 height 20
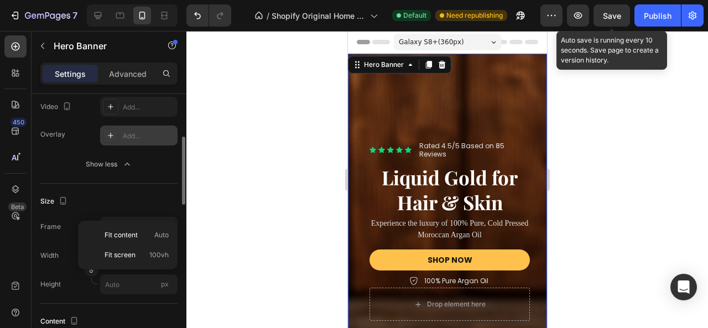
click at [77, 282] on div "Height px" at bounding box center [108, 285] width 137 height 20
click at [91, 271] on icon "button" at bounding box center [91, 270] width 8 height 8
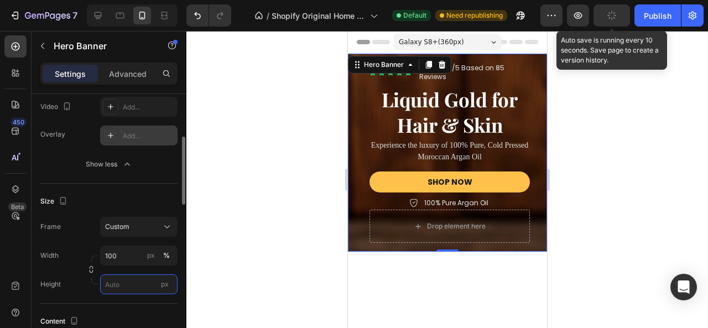
click at [125, 287] on input "px" at bounding box center [138, 285] width 77 height 20
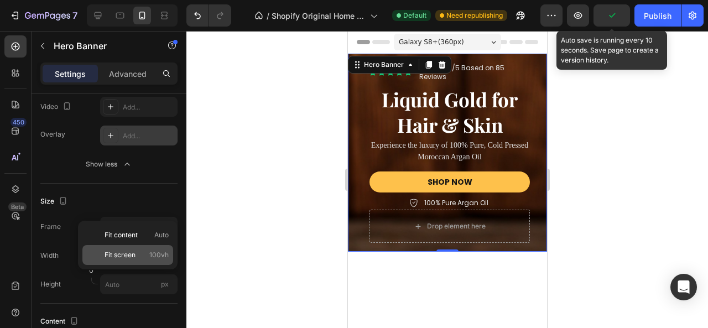
click at [128, 256] on span "Fit screen" at bounding box center [120, 255] width 31 height 10
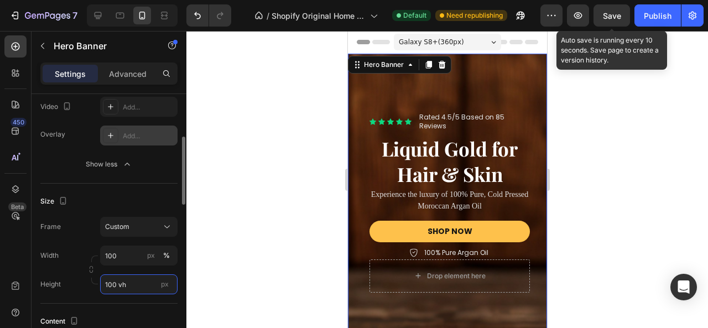
click at [131, 280] on input "100 vh" at bounding box center [138, 285] width 77 height 20
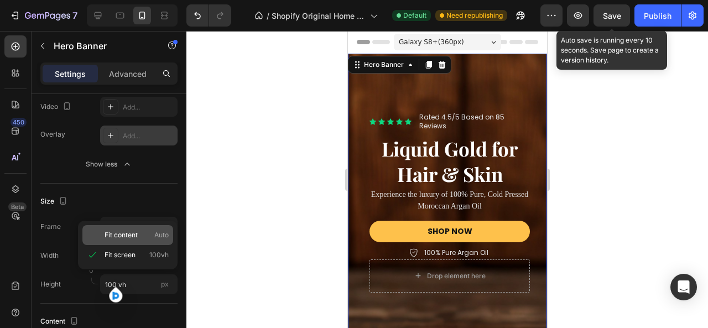
click at [130, 227] on div "Fit content Auto" at bounding box center [127, 235] width 91 height 20
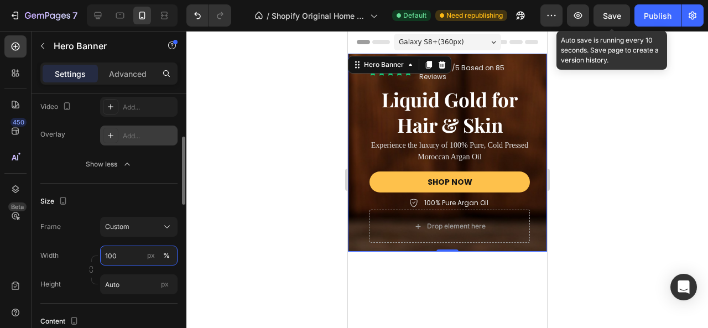
click at [136, 264] on input "100" at bounding box center [138, 256] width 77 height 20
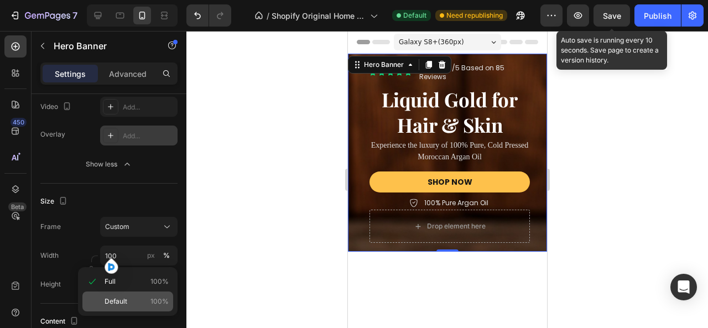
click at [121, 299] on span "Default" at bounding box center [116, 302] width 23 height 10
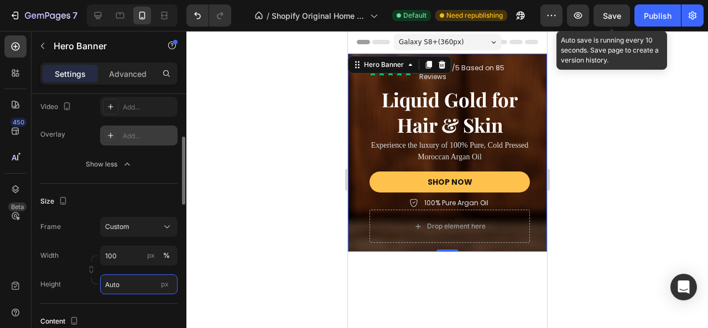
click at [126, 278] on input "Auto" at bounding box center [138, 285] width 77 height 20
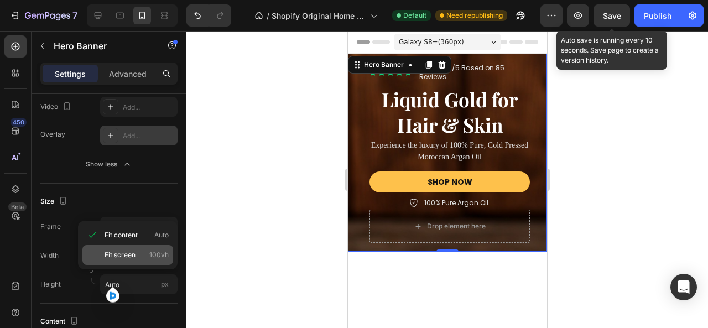
click at [124, 255] on span "Fit screen" at bounding box center [120, 255] width 31 height 10
type input "100 vh"
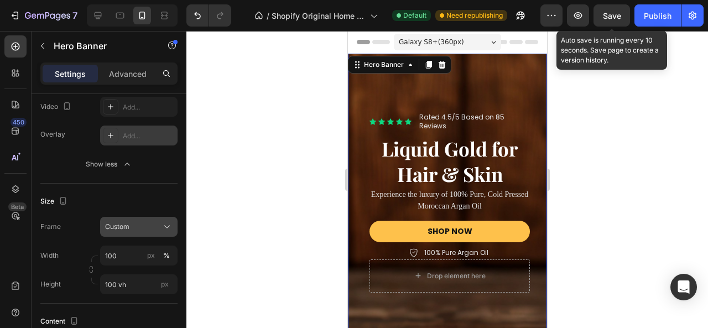
click at [137, 228] on div "Custom" at bounding box center [132, 227] width 54 height 10
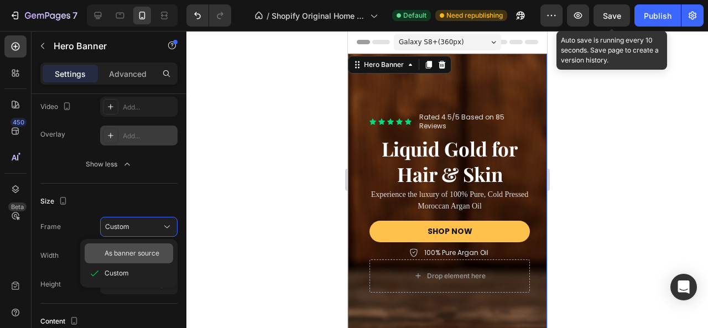
click at [137, 249] on span "As banner source" at bounding box center [132, 254] width 55 height 10
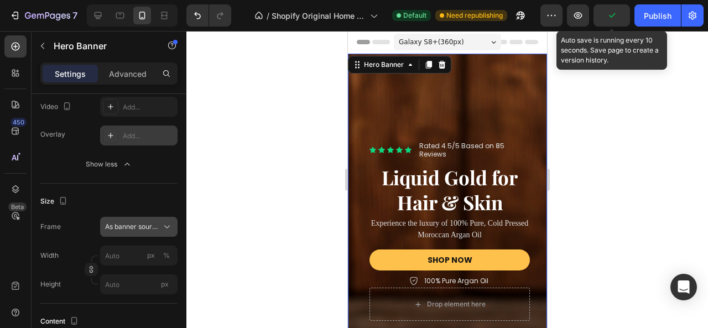
click at [139, 230] on span "As banner source" at bounding box center [132, 227] width 54 height 10
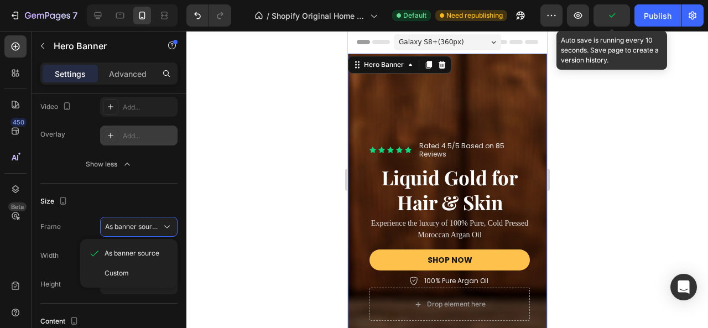
click at [125, 271] on span "Custom" at bounding box center [117, 273] width 24 height 10
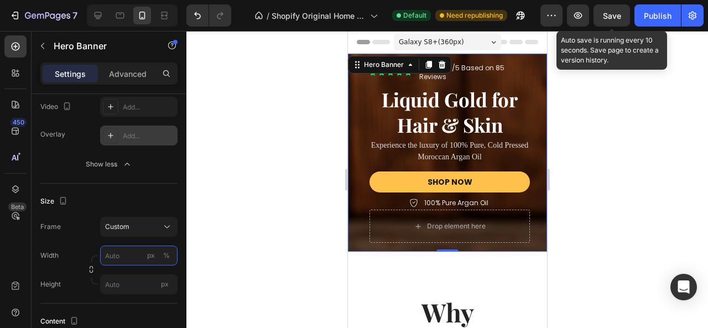
click at [136, 256] on input "px %" at bounding box center [138, 256] width 77 height 20
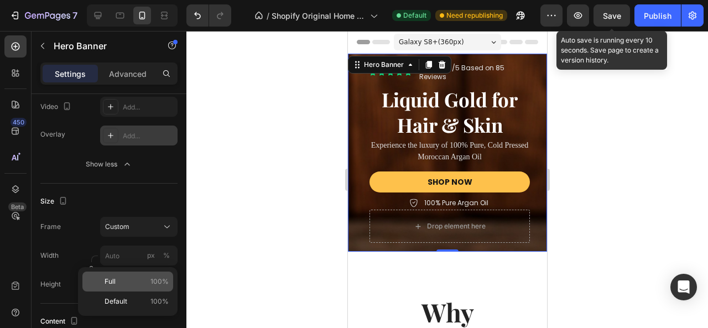
click at [123, 280] on p "Full 100%" at bounding box center [137, 282] width 64 height 10
type input "100"
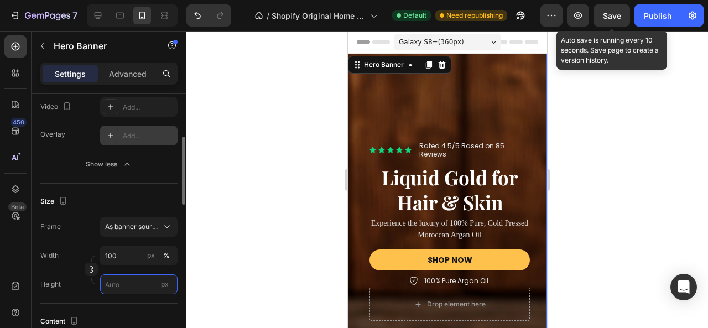
click at [125, 277] on input "px" at bounding box center [138, 285] width 77 height 20
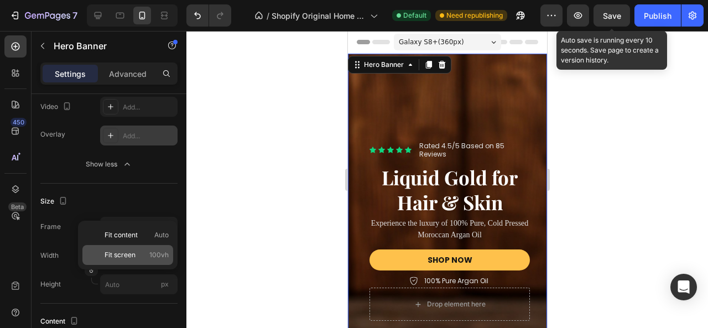
click at [128, 251] on span "Fit screen" at bounding box center [120, 255] width 31 height 10
type input "100 vh"
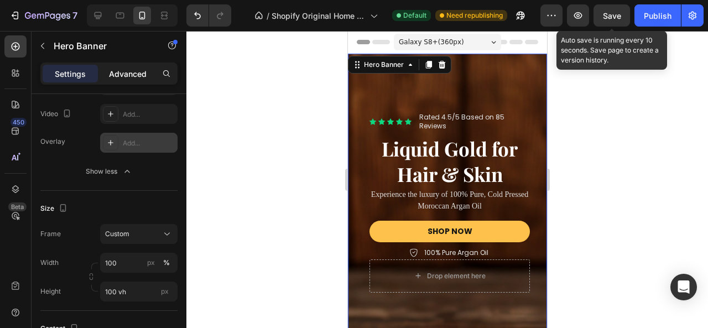
scroll to position [0, 0]
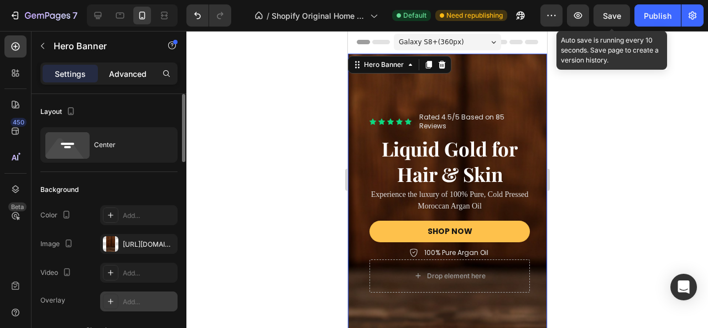
click at [138, 73] on p "Advanced" at bounding box center [128, 74] width 38 height 12
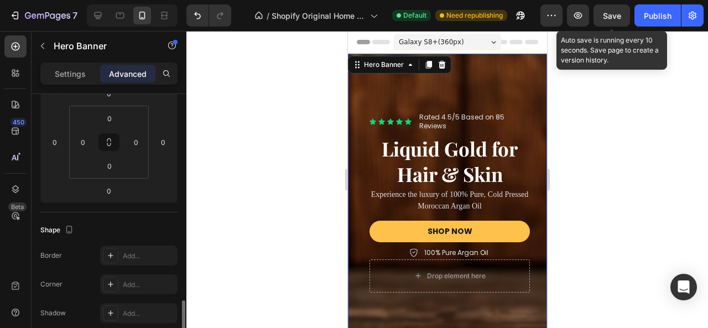
scroll to position [277, 0]
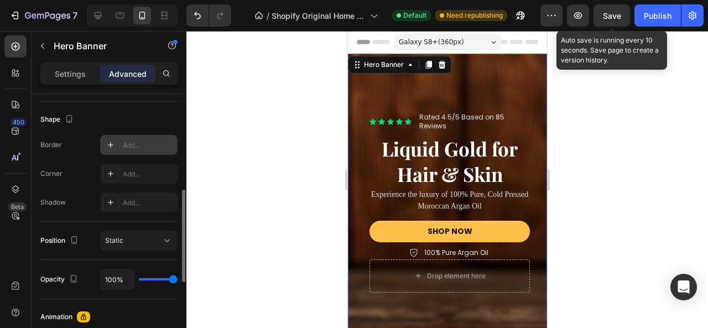
click at [133, 136] on div "Add..." at bounding box center [138, 145] width 77 height 20
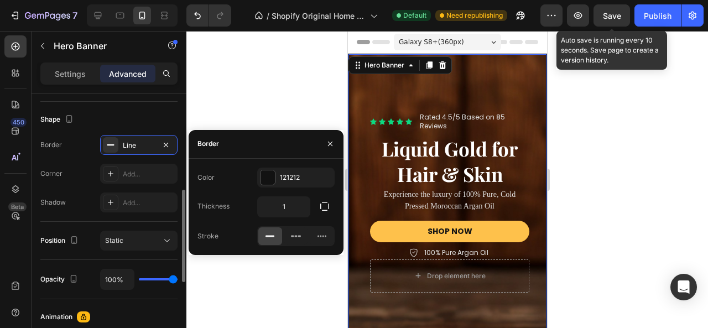
click at [139, 117] on div "Shape" at bounding box center [108, 120] width 137 height 18
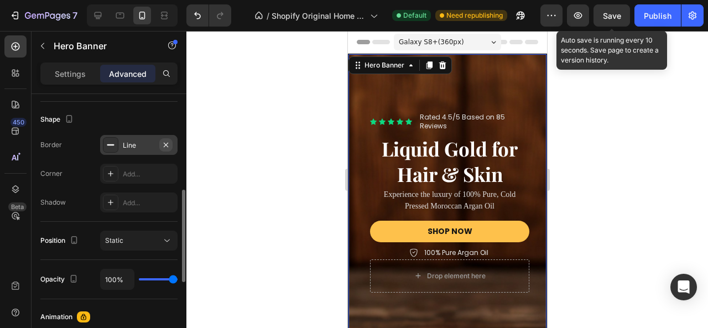
click at [162, 144] on icon "button" at bounding box center [166, 145] width 9 height 9
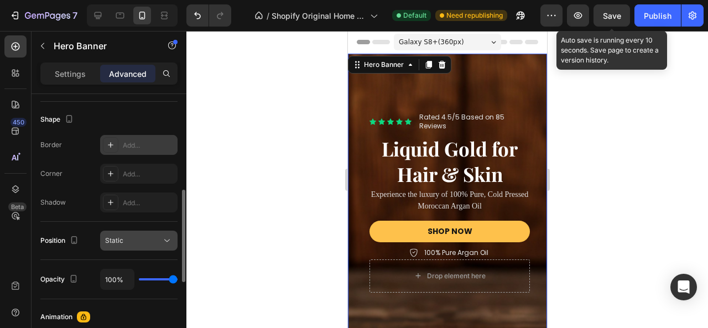
click at [141, 250] on button "Static" at bounding box center [138, 241] width 77 height 20
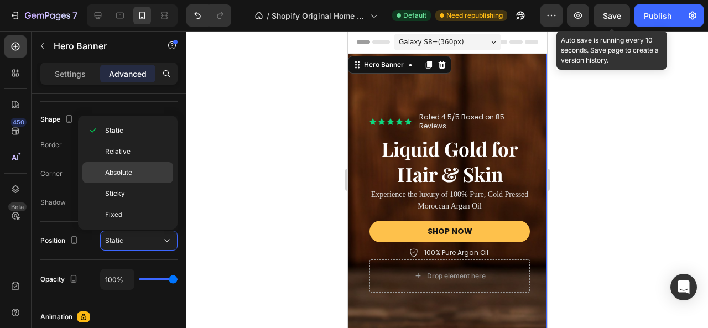
click at [133, 175] on p "Absolute" at bounding box center [136, 173] width 63 height 10
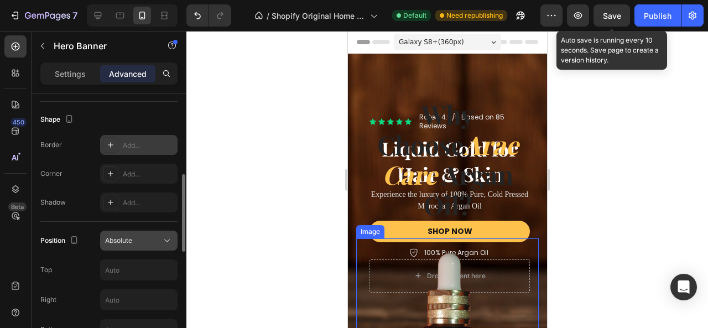
click at [124, 238] on span "Absolute" at bounding box center [118, 240] width 27 height 8
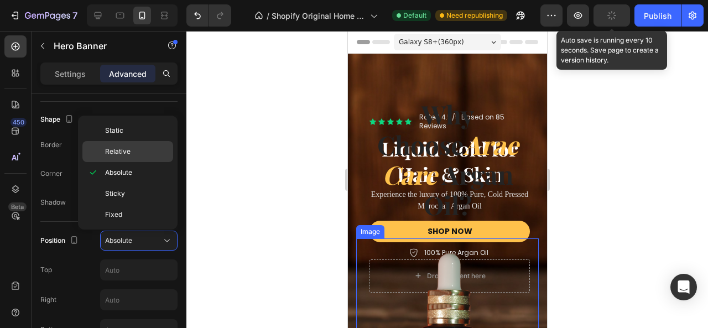
click at [126, 156] on div "Relative" at bounding box center [127, 151] width 91 height 21
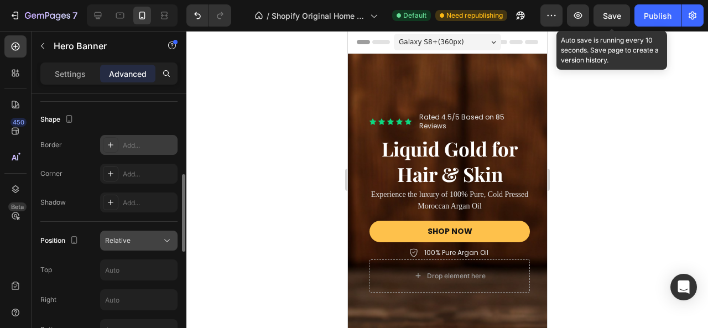
click at [145, 236] on div "Relative" at bounding box center [133, 241] width 56 height 10
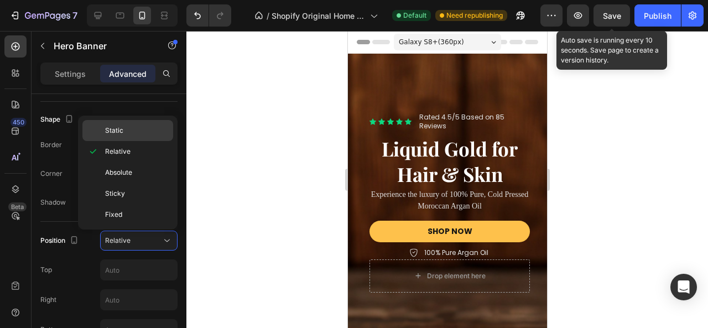
click at [122, 135] on div "Static" at bounding box center [127, 130] width 91 height 21
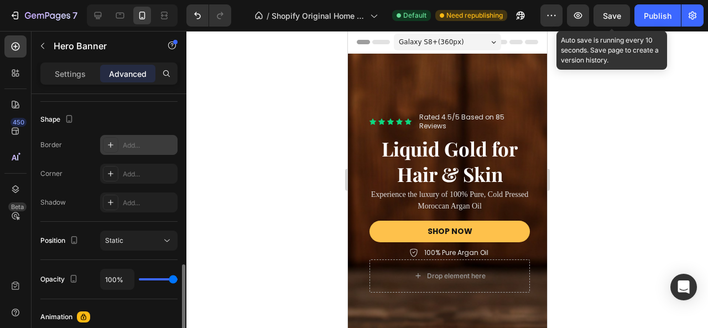
scroll to position [332, 0]
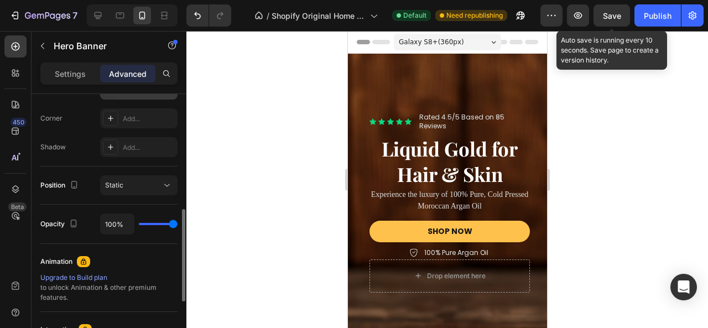
type input "48%"
type input "48"
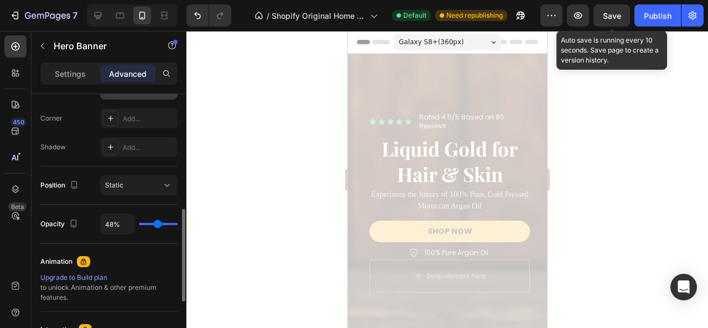
type input "23%"
type input "23"
type input "0%"
type input "0"
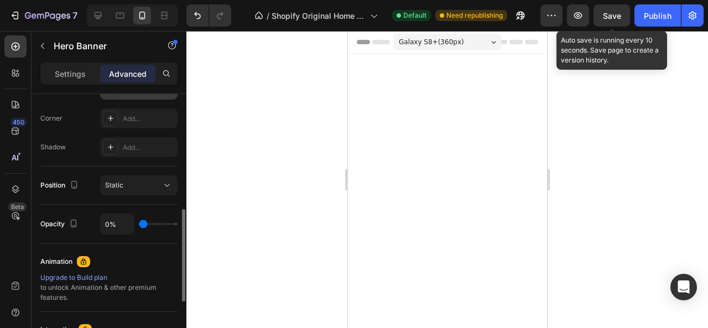
type input "51%"
type input "51"
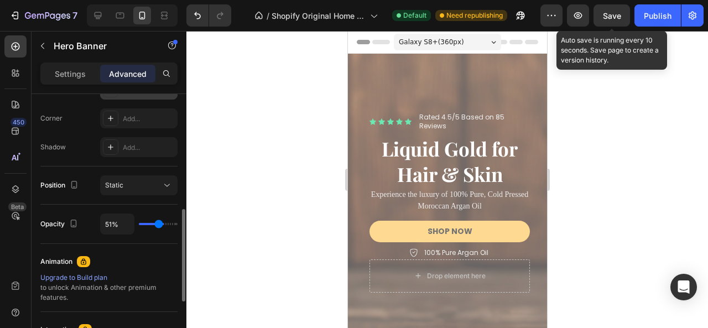
type input "60%"
type input "60"
type input "62%"
type input "62"
type input "100%"
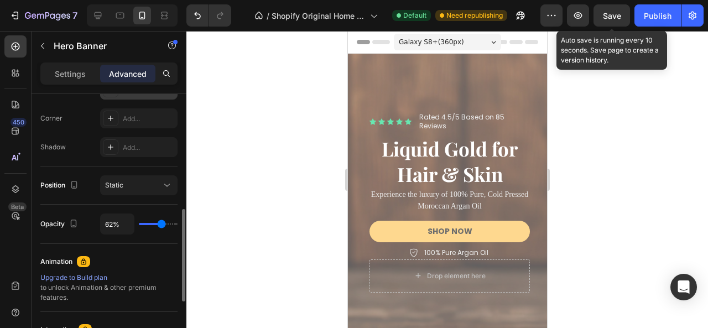
type input "100"
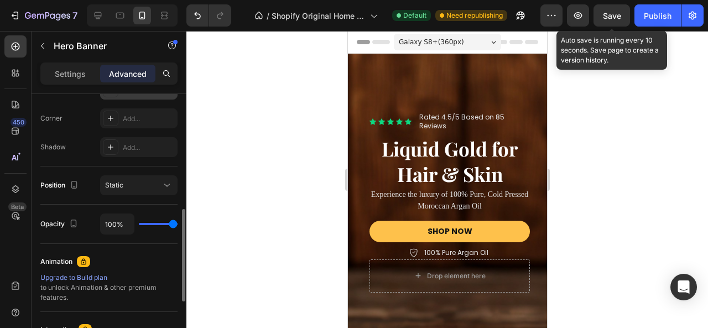
drag, startPoint x: 176, startPoint y: 223, endPoint x: 186, endPoint y: 226, distance: 10.3
click at [178, 225] on input "range" at bounding box center [158, 224] width 39 height 2
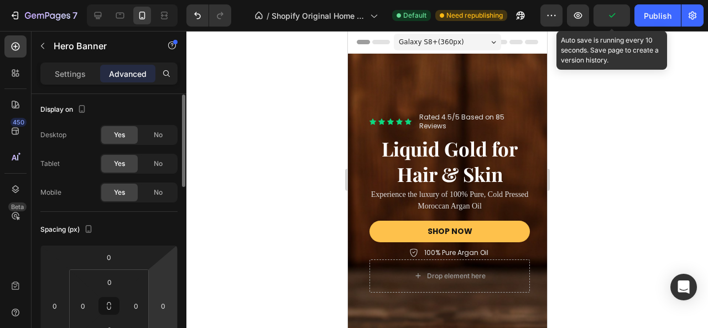
scroll to position [0, 0]
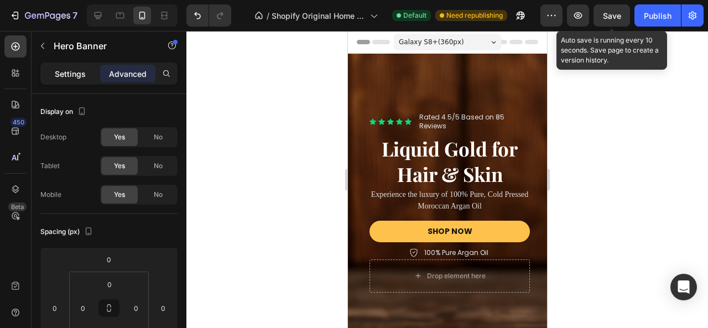
click at [81, 80] on div "Settings" at bounding box center [70, 74] width 55 height 18
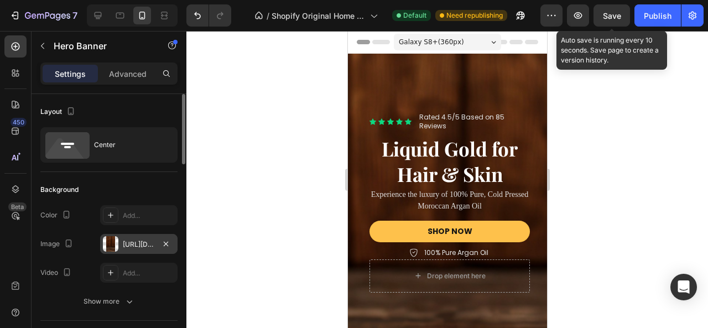
click at [136, 244] on div "[URL][DOMAIN_NAME]" at bounding box center [139, 245] width 32 height 10
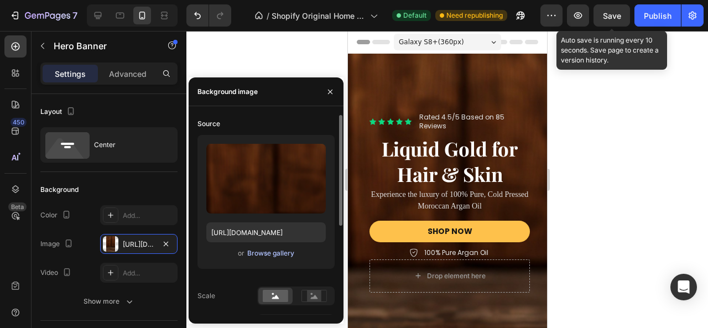
click at [260, 254] on div "Browse gallery" at bounding box center [270, 254] width 47 height 10
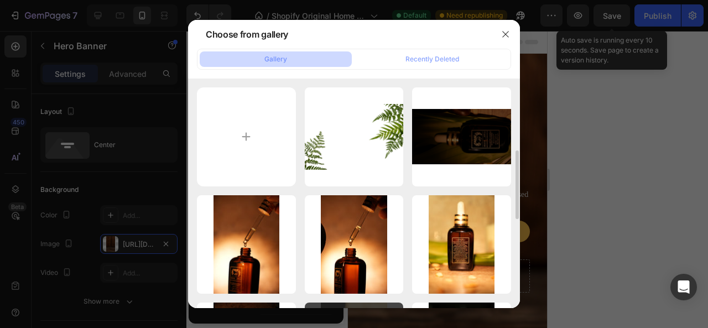
scroll to position [111, 0]
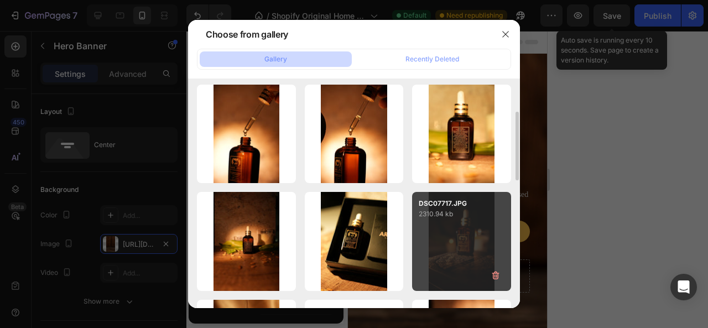
click at [461, 250] on div "DSC07717.JPG 2310.94 kb" at bounding box center [461, 241] width 99 height 99
type input "[URL][DOMAIN_NAME]"
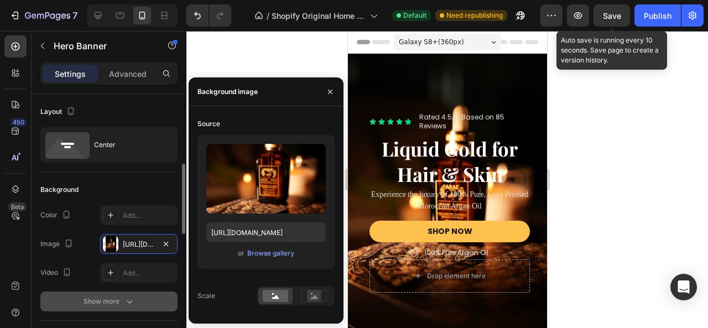
scroll to position [55, 0]
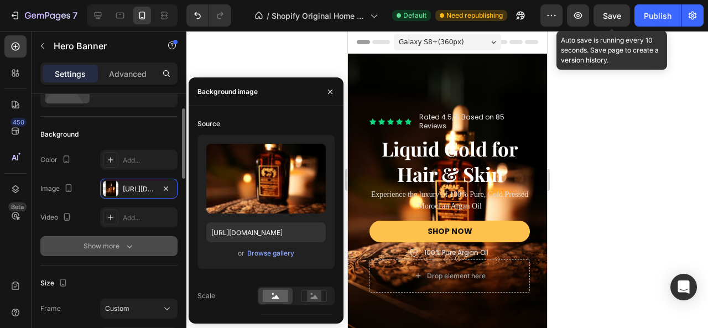
click at [111, 244] on div "Show more" at bounding box center [109, 246] width 51 height 11
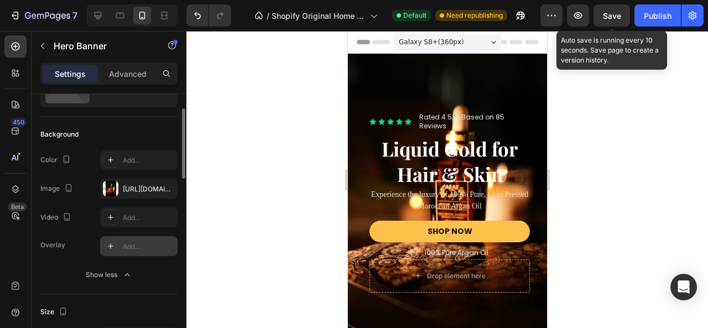
click at [123, 246] on div "Add..." at bounding box center [149, 247] width 52 height 10
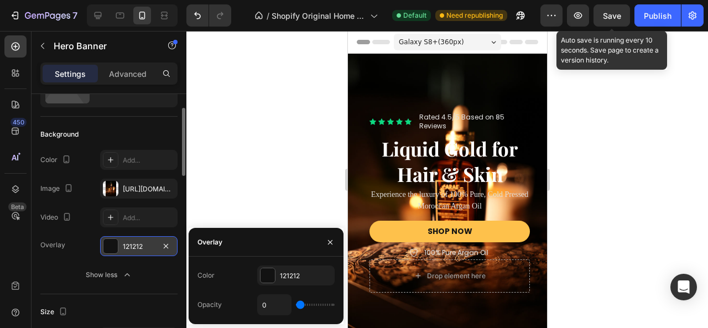
type input "3%"
type input "3"
type input "4%"
type input "4"
type input "22%"
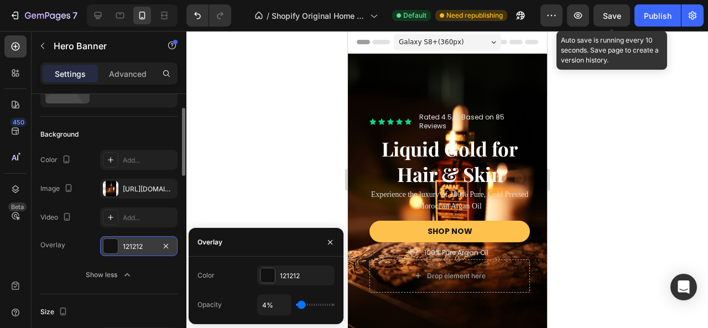
type input "22"
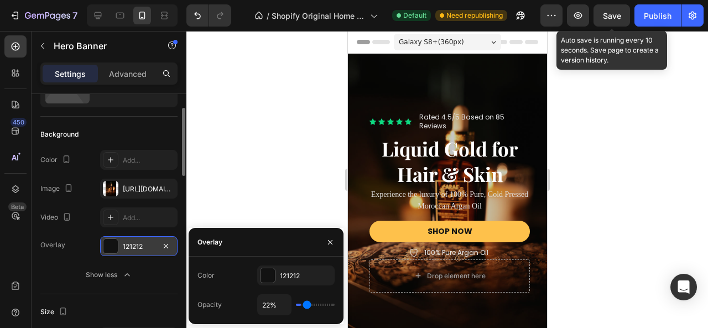
type input "24%"
type input "24"
type input "28%"
type input "28"
type input "30%"
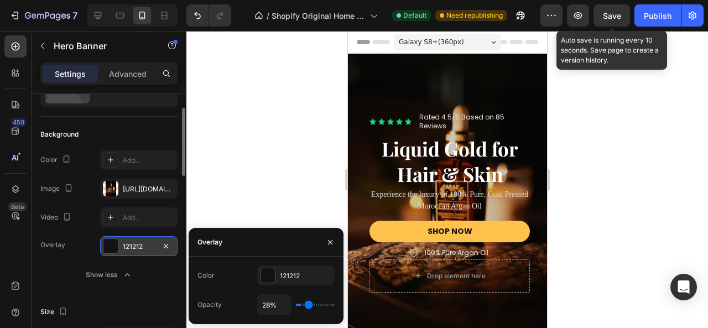
type input "30"
type input "31%"
type input "31"
type input "33%"
type input "33"
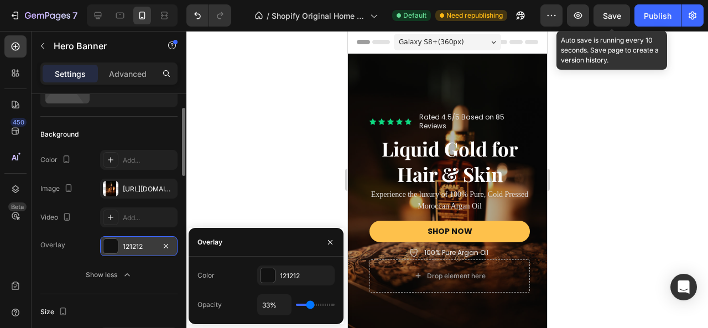
type input "45%"
type input "45"
type input "46%"
type input "46"
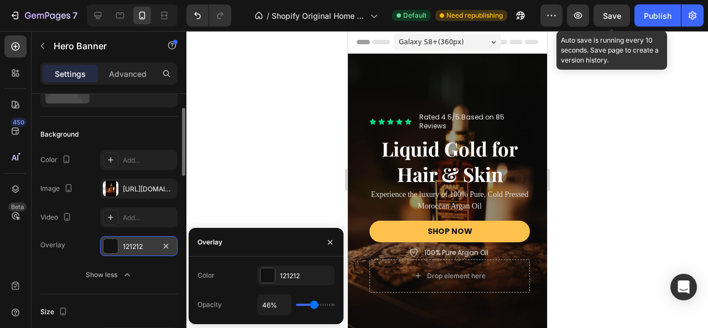
type input "49%"
type input "49"
type input "50%"
type input "50"
type input "51%"
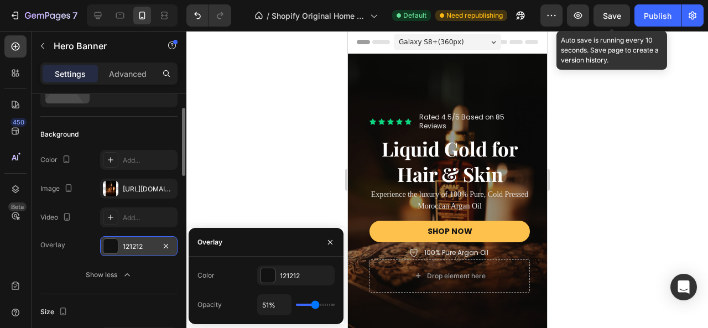
type input "51"
type input "52%"
type input "52"
type input "54%"
type input "54"
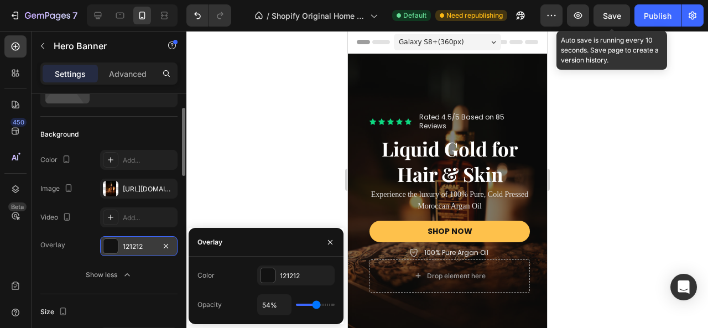
type input "56%"
type input "56"
type input "57%"
type input "57"
type input "59%"
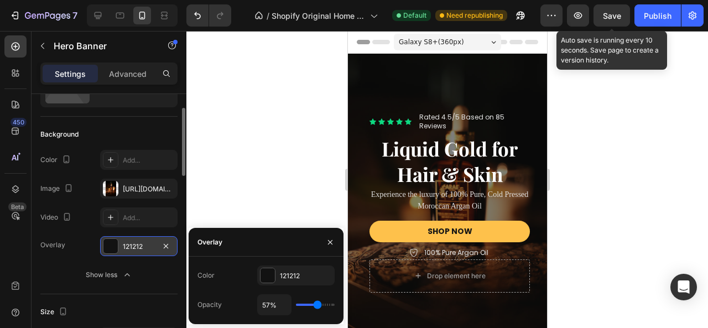
type input "59"
type input "60%"
type input "60"
type input "61%"
type input "61"
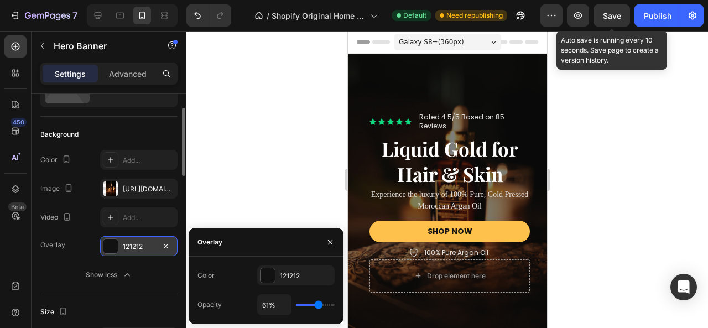
type input "62%"
type input "62"
type input "70%"
type input "70"
type input "72%"
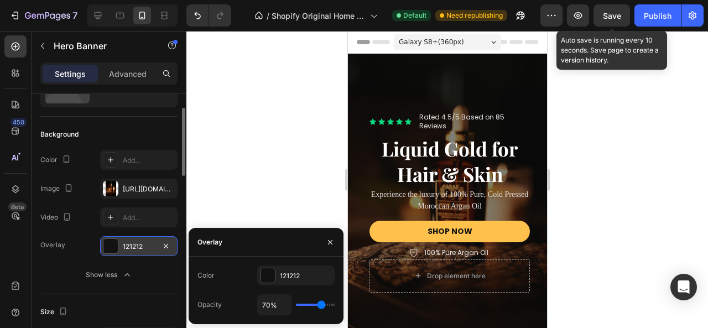
type input "72"
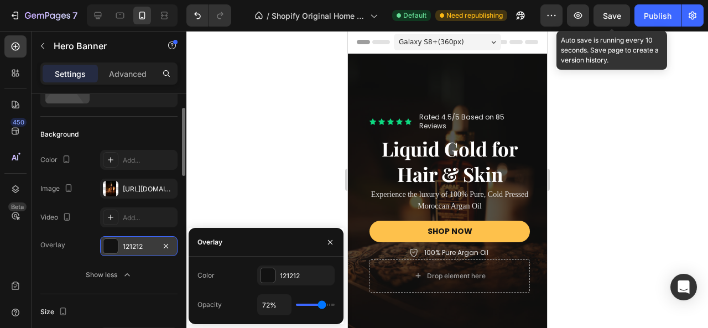
type input "80%"
type input "80"
type input "82%"
type input "82"
type input "83%"
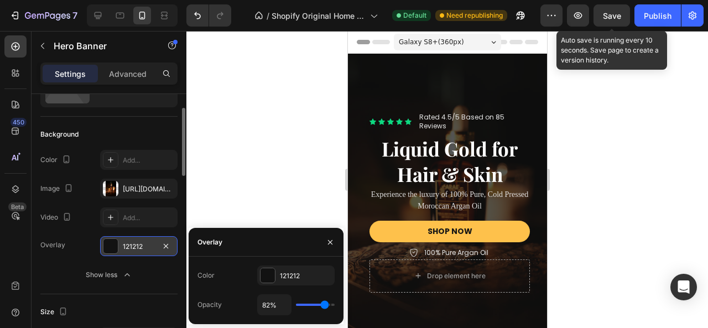
type input "83"
type input "85%"
type input "85"
type input "93%"
type input "93"
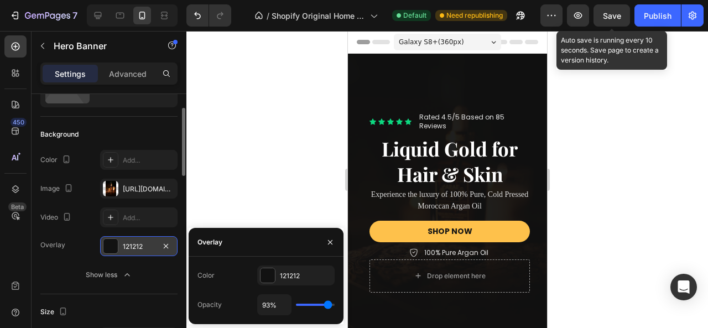
type input "96%"
type input "96"
type input "97%"
type input "97"
type input "100%"
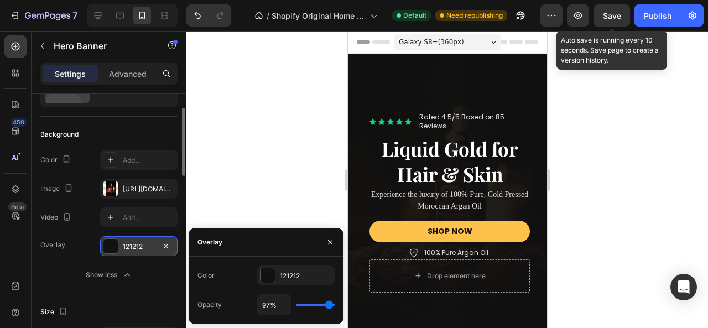
type input "100"
type input "49%"
type input "49"
type input "45%"
type input "45"
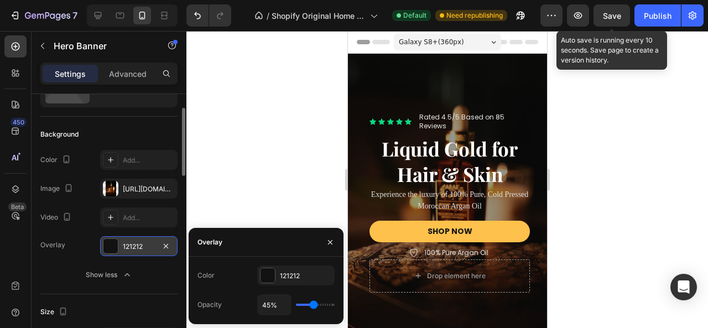
type input "59%"
type input "59"
type input "60%"
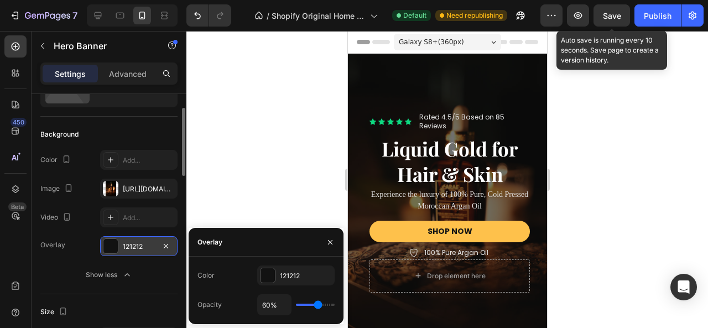
drag, startPoint x: 301, startPoint y: 306, endPoint x: 318, endPoint y: 306, distance: 17.7
type input "60"
click at [318, 306] on input "range" at bounding box center [315, 305] width 39 height 2
click at [293, 146] on div at bounding box center [448, 179] width 522 height 297
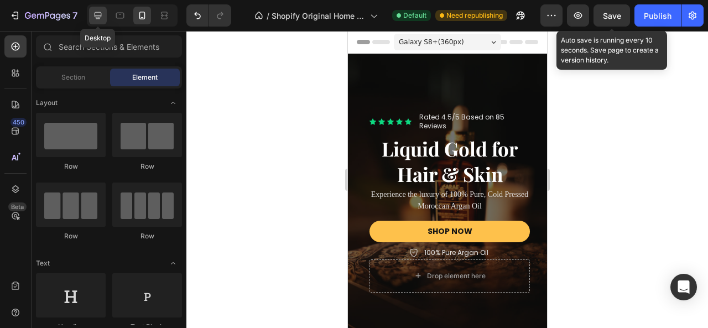
click at [103, 17] on div at bounding box center [98, 16] width 18 height 18
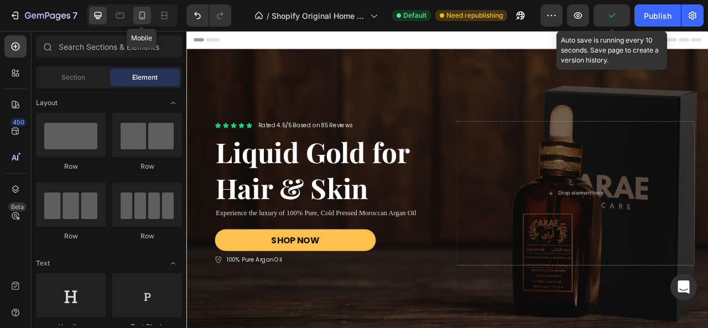
click at [142, 15] on icon at bounding box center [142, 15] width 11 height 11
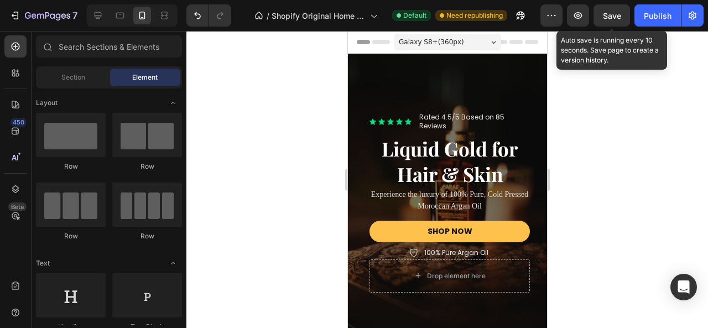
scroll to position [55, 0]
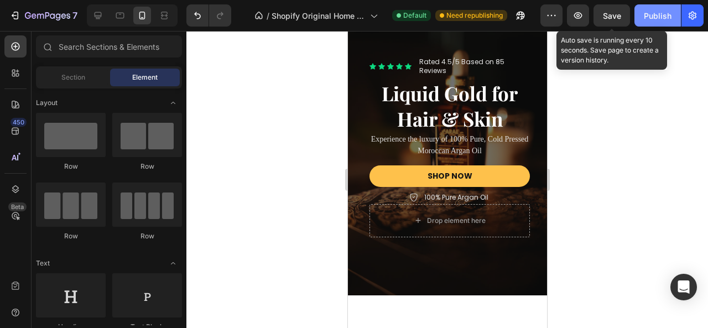
click at [661, 23] on button "Publish" at bounding box center [658, 15] width 46 height 22
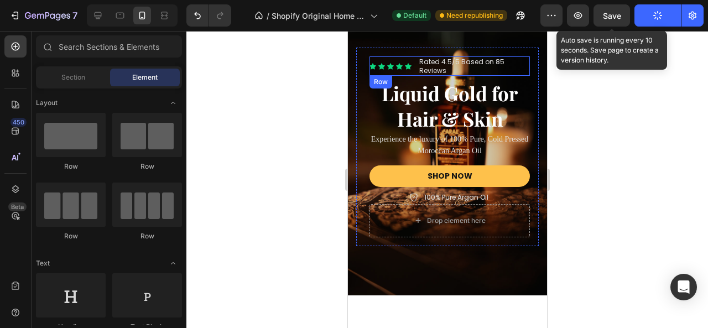
click at [394, 60] on div "Icon Icon Icon Icon Icon Icon List Rated 4.5/5 Based on 85 Reviews Text Block R…" at bounding box center [447, 146] width 199 height 297
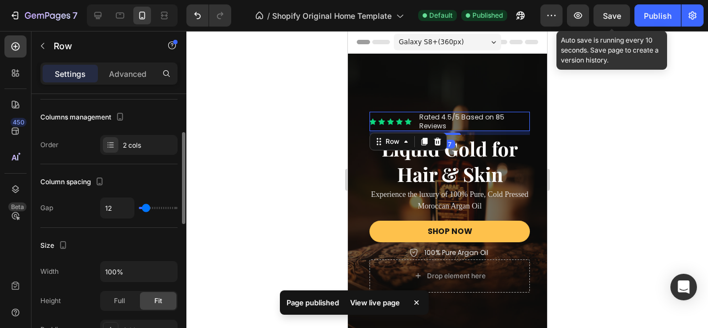
scroll to position [221, 0]
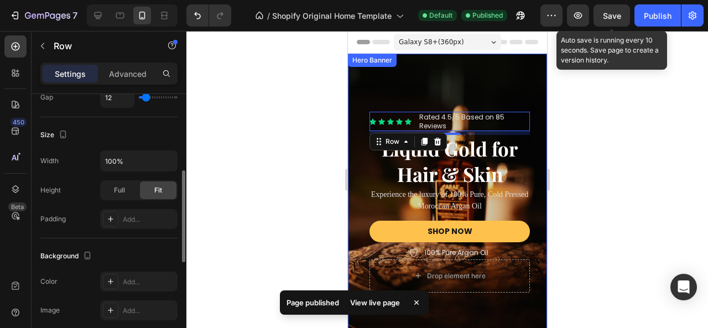
click at [385, 78] on div "Overlay" at bounding box center [447, 202] width 199 height 297
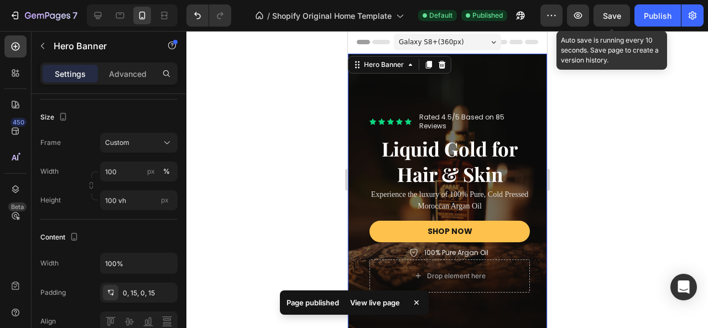
scroll to position [0, 0]
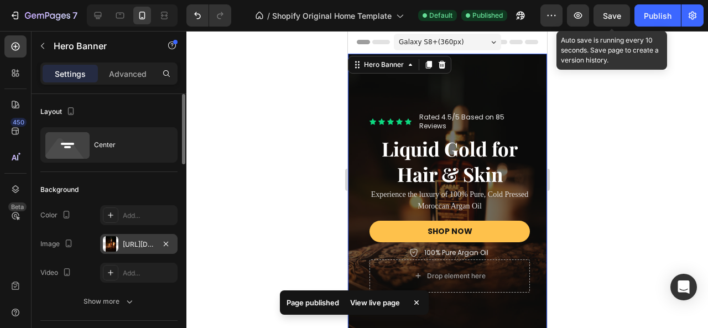
click at [135, 246] on div "[URL][DOMAIN_NAME]" at bounding box center [139, 245] width 32 height 10
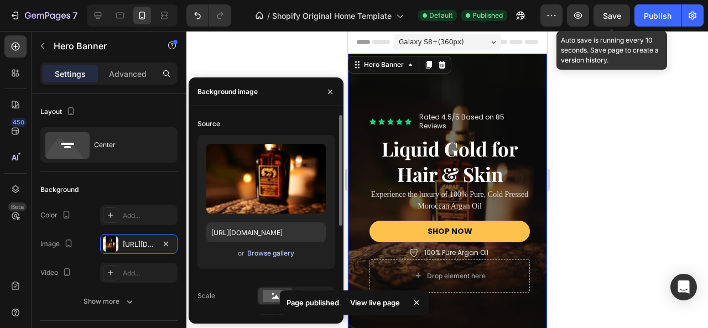
click at [269, 254] on div "Browse gallery" at bounding box center [270, 254] width 47 height 10
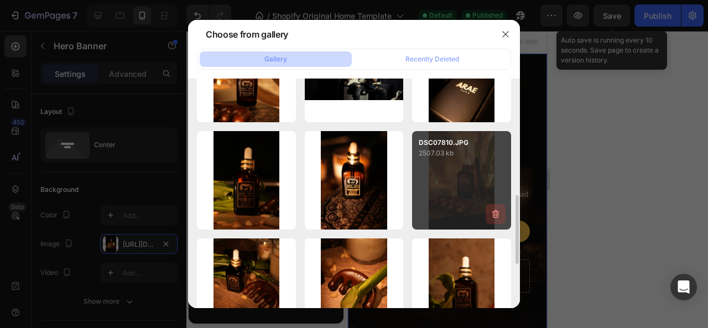
scroll to position [443, 0]
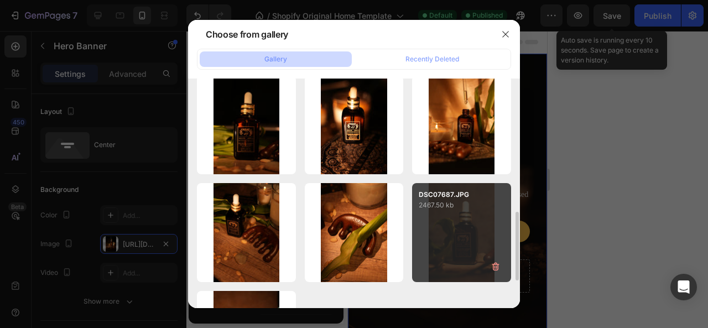
click at [475, 219] on div "DSC07687.JPG 2467.50 kb" at bounding box center [461, 232] width 99 height 99
type input "[URL][DOMAIN_NAME]"
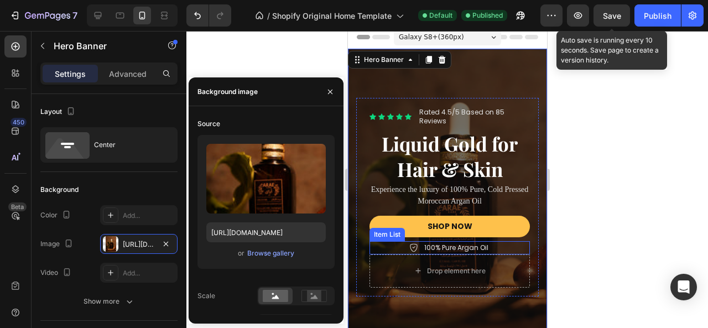
scroll to position [0, 0]
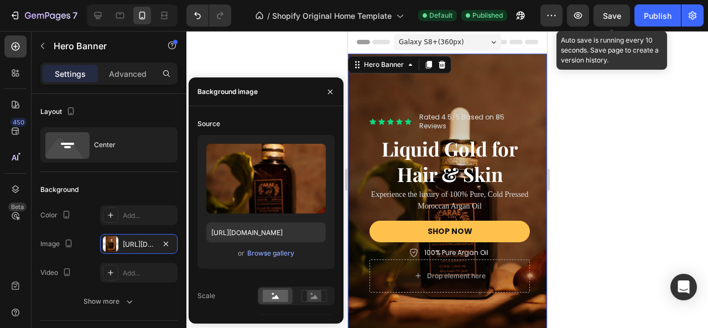
click at [397, 88] on div "Overlay" at bounding box center [447, 202] width 199 height 297
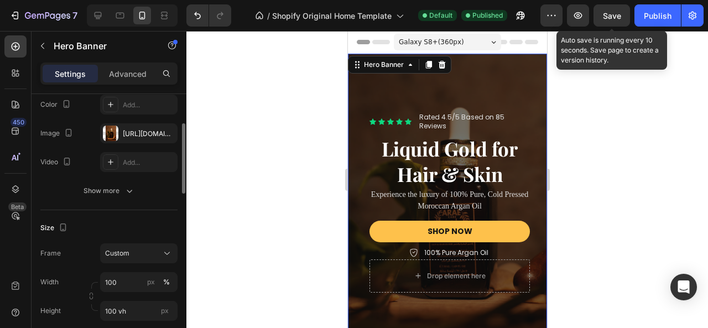
scroll to position [166, 0]
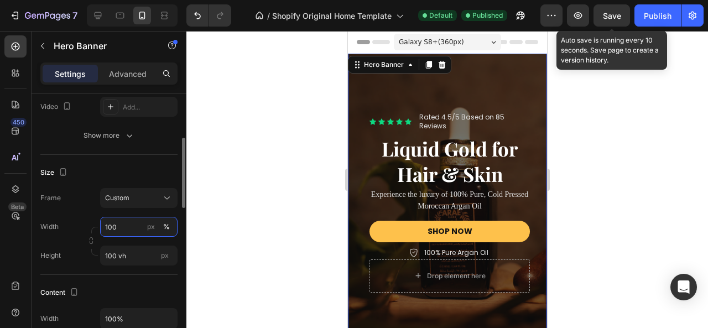
click at [127, 229] on input "100" at bounding box center [138, 227] width 77 height 20
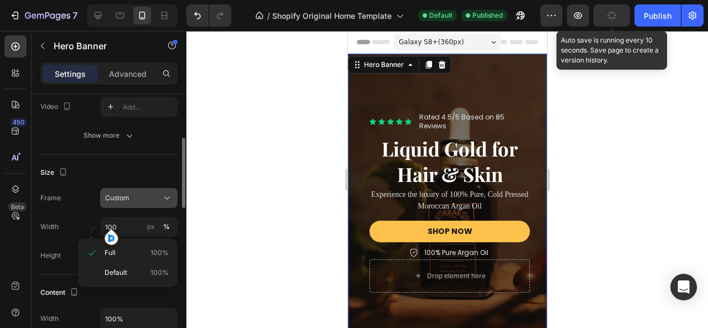
click at [135, 199] on div "Custom" at bounding box center [132, 198] width 54 height 10
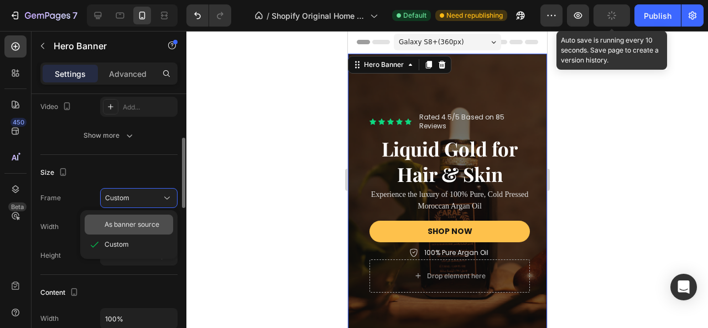
click at [134, 221] on span "As banner source" at bounding box center [132, 225] width 55 height 10
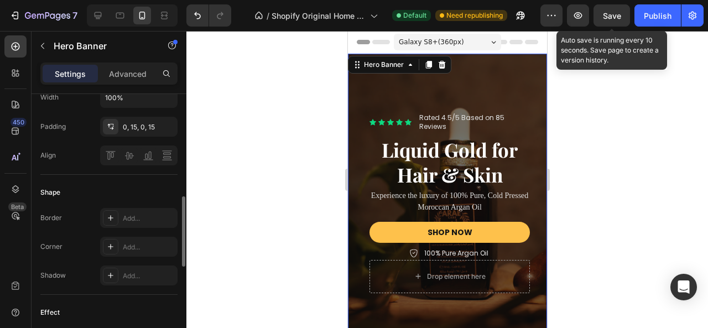
scroll to position [332, 0]
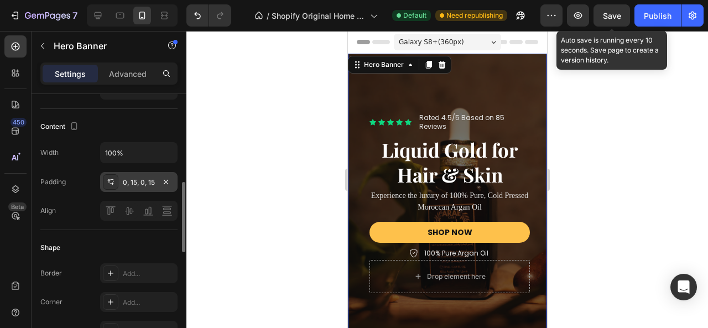
click at [139, 182] on div "0, 15, 0, 15" at bounding box center [139, 183] width 32 height 10
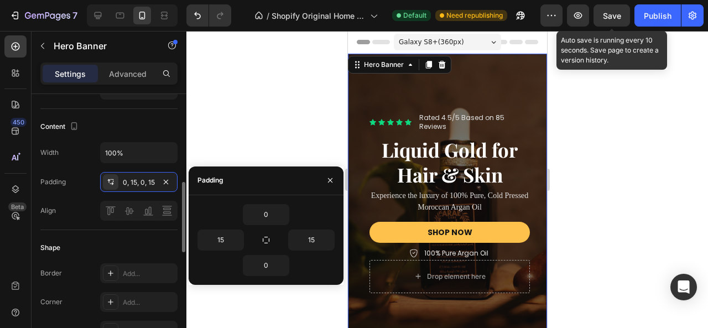
click at [79, 211] on div "Align" at bounding box center [108, 211] width 137 height 20
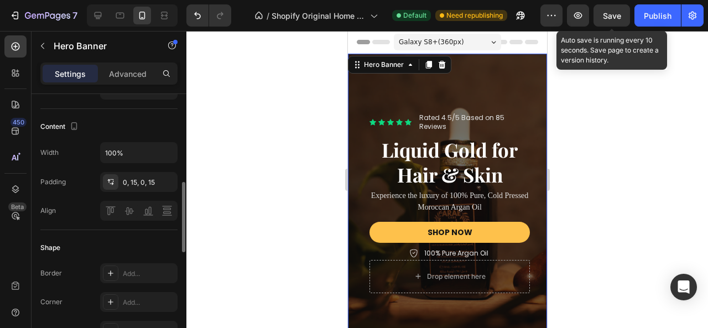
scroll to position [221, 0]
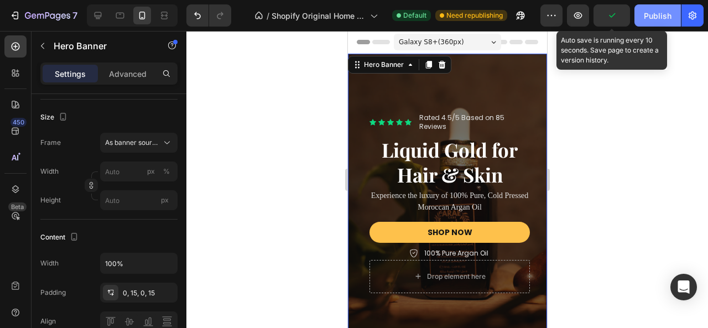
click at [655, 21] on div "Publish" at bounding box center [658, 16] width 28 height 12
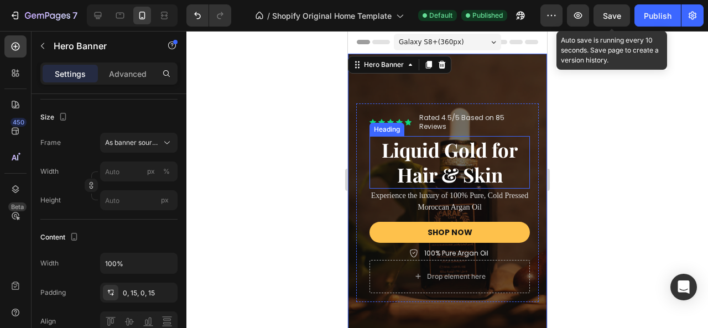
click at [447, 149] on h2 "Liquid Gold for Hair & Skin" at bounding box center [449, 162] width 161 height 53
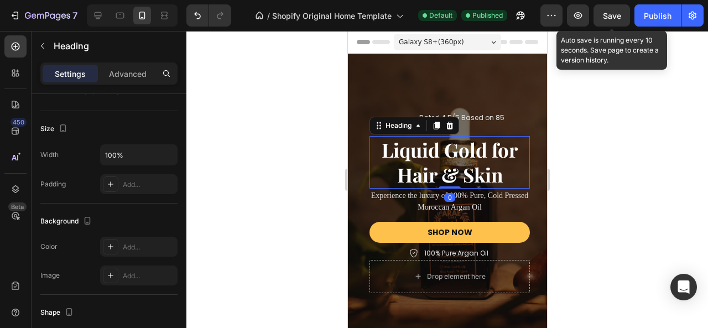
scroll to position [0, 0]
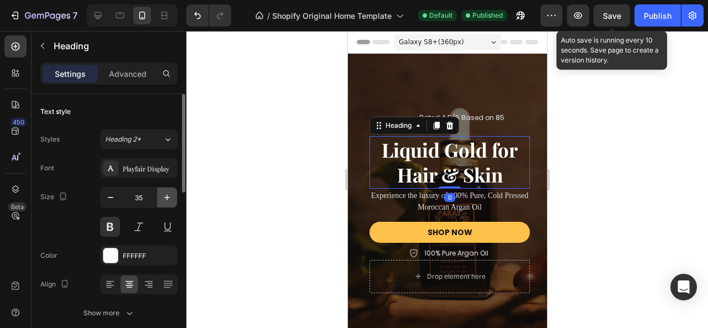
click at [167, 200] on icon "button" at bounding box center [167, 197] width 11 height 11
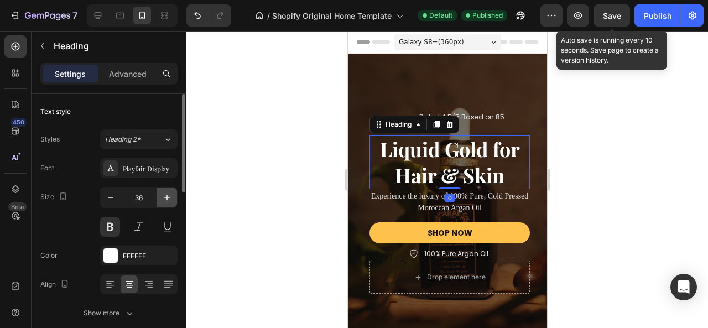
click at [167, 200] on icon "button" at bounding box center [167, 197] width 11 height 11
type input "38"
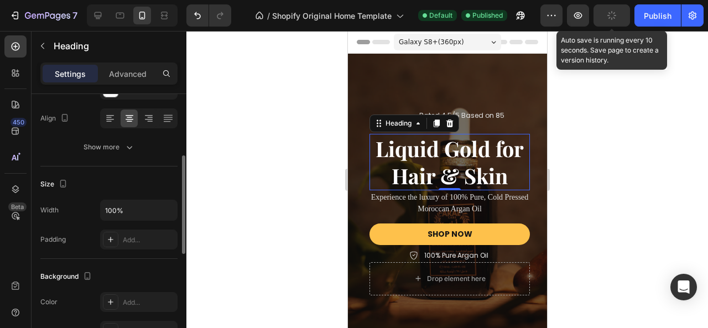
scroll to position [55, 0]
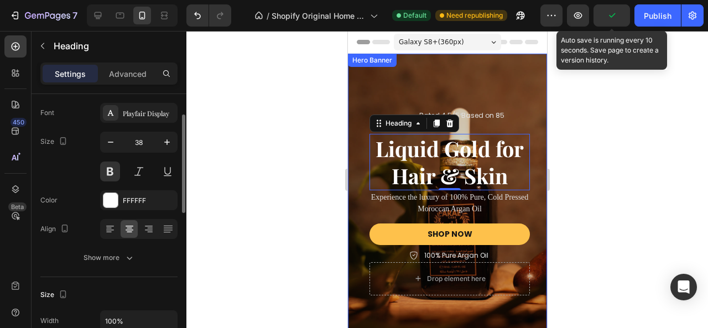
click at [463, 71] on div "Overlay" at bounding box center [447, 203] width 199 height 298
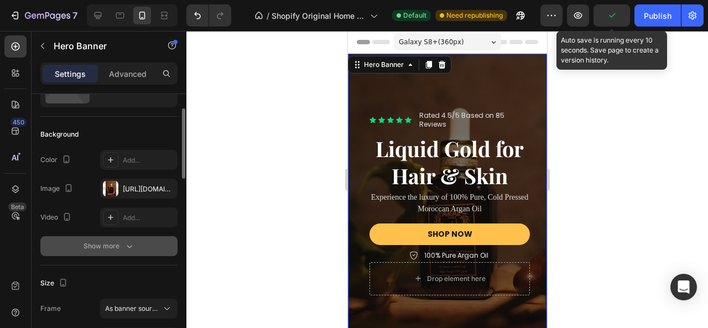
click at [120, 243] on div "Show more" at bounding box center [109, 246] width 51 height 11
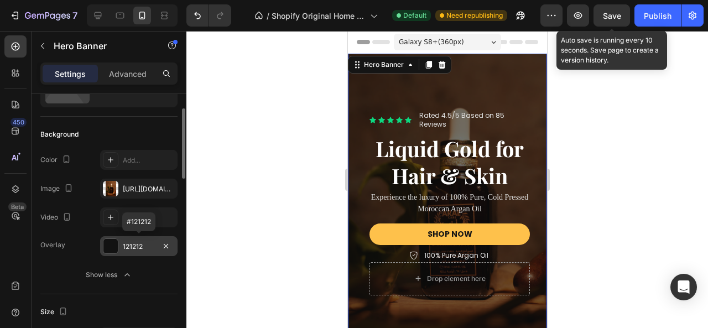
click at [137, 247] on div "121212" at bounding box center [139, 247] width 32 height 10
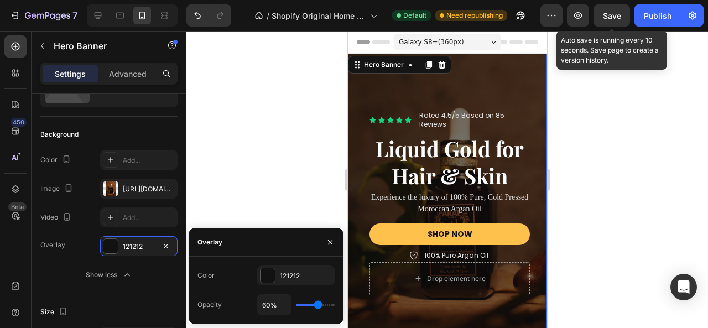
type input "72%"
type input "72"
type input "73%"
type input "73"
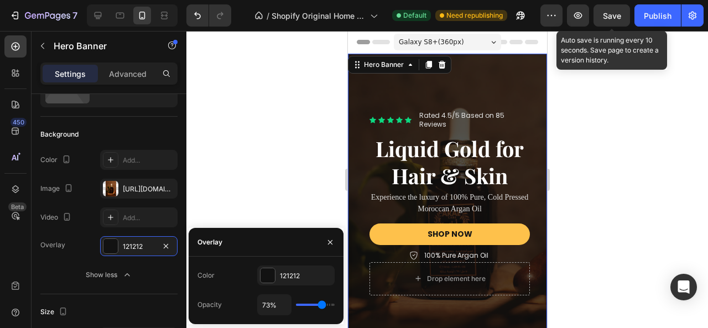
type input "82%"
type input "82"
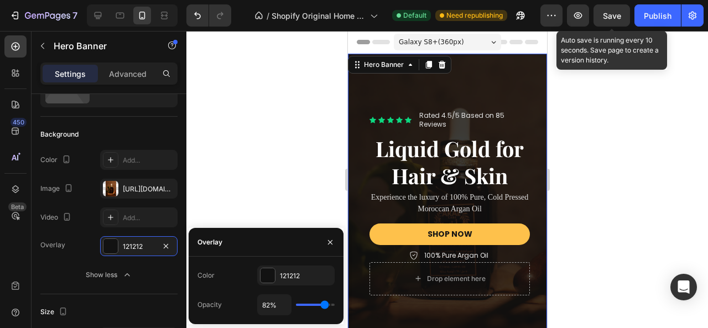
type input "81%"
type input "81"
type input "75%"
type input "75"
type input "73%"
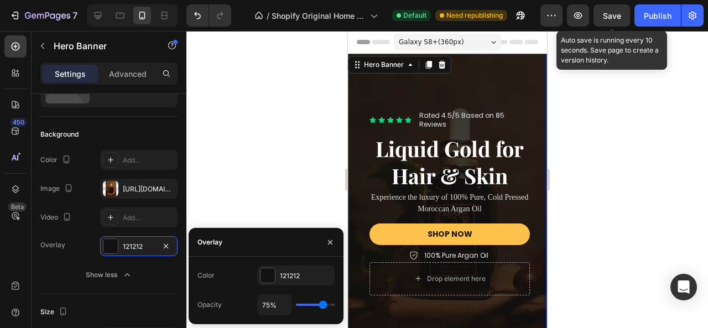
type input "73"
type input "72%"
type input "72"
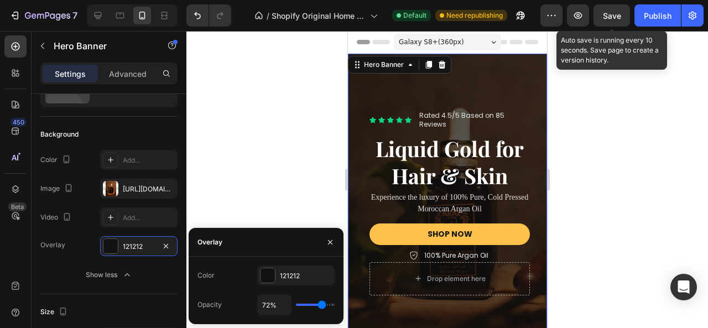
type input "71%"
type input "71"
type input "70%"
type input "70"
type input "69%"
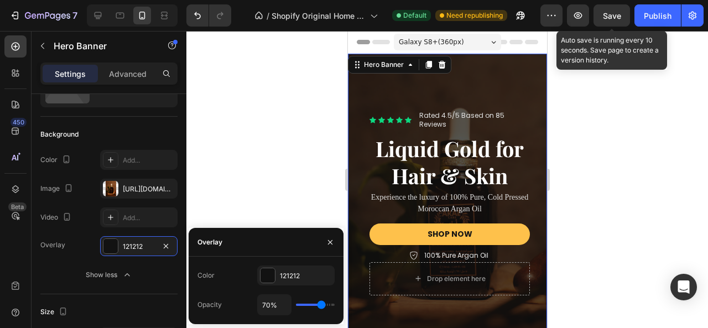
type input "69"
type input "67%"
type input "67"
type input "61%"
type input "61"
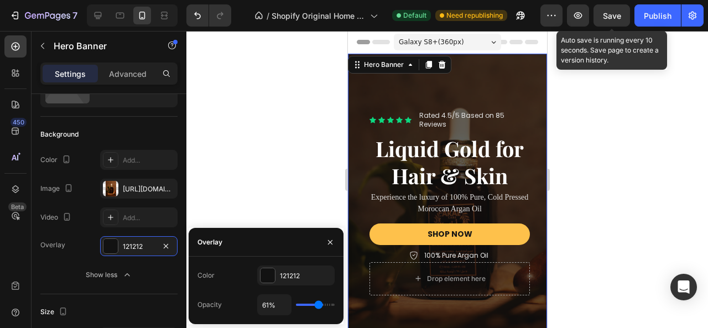
type input "60%"
type input "60"
type input "61%"
type input "61"
type input "62%"
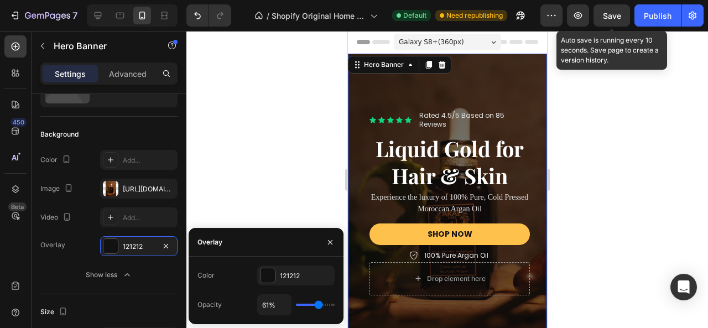
type input "62"
type input "64%"
type input "64"
click at [319, 306] on input "range" at bounding box center [315, 305] width 39 height 2
click at [268, 306] on input "64%" at bounding box center [274, 305] width 33 height 20
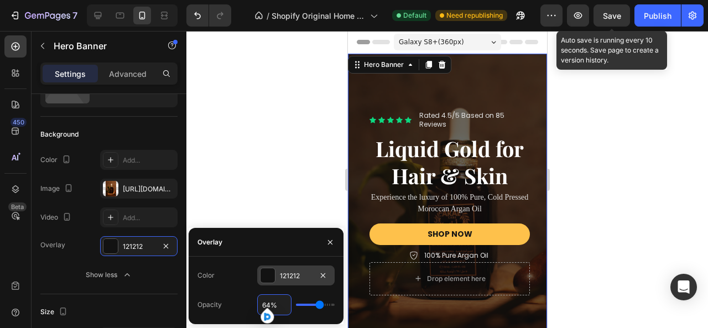
type input "65%"
type input "65"
type input "66%"
type input "66"
click at [665, 12] on div "Publish" at bounding box center [658, 16] width 28 height 12
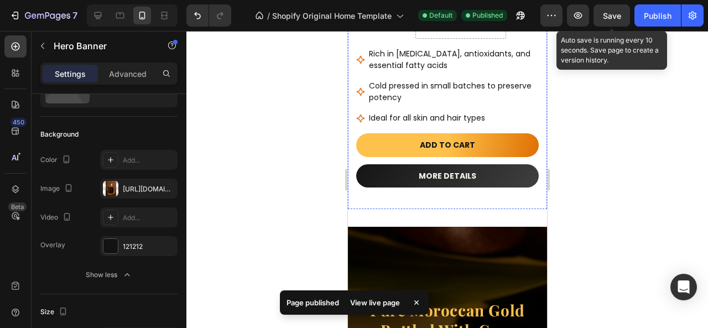
scroll to position [1605, 0]
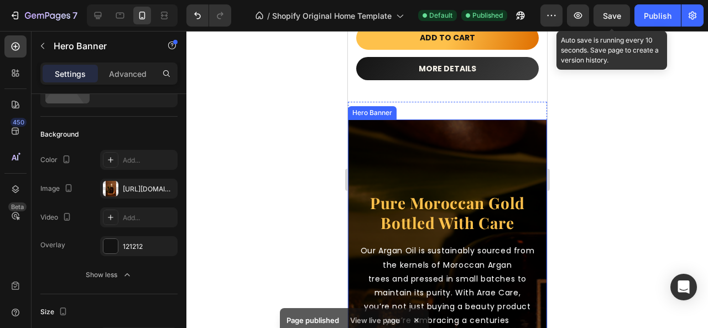
click at [451, 201] on strong "Pure Moroccan Gold" at bounding box center [447, 203] width 155 height 20
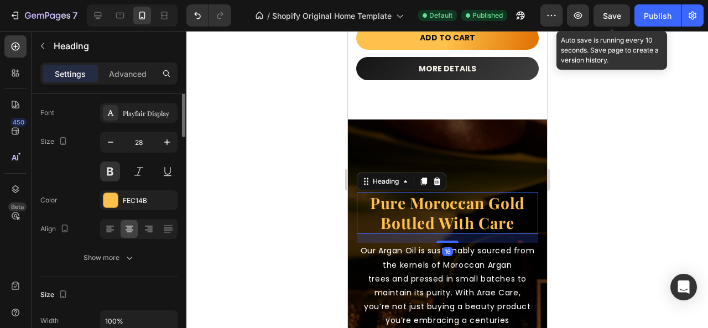
scroll to position [0, 0]
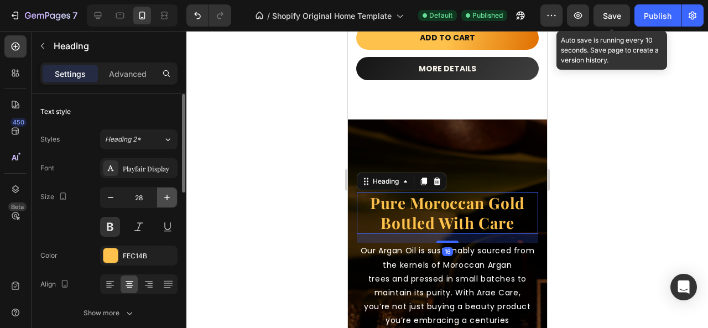
click at [164, 201] on icon "button" at bounding box center [167, 197] width 11 height 11
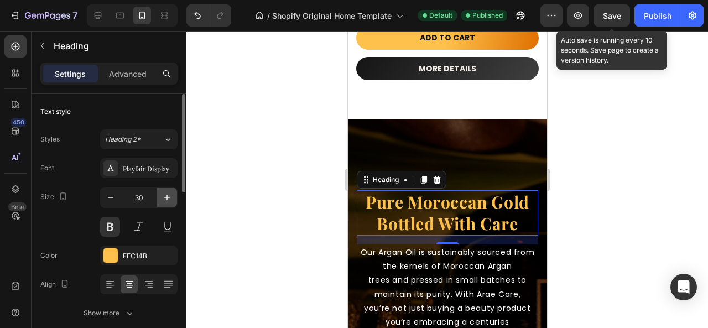
click at [164, 201] on icon "button" at bounding box center [167, 197] width 11 height 11
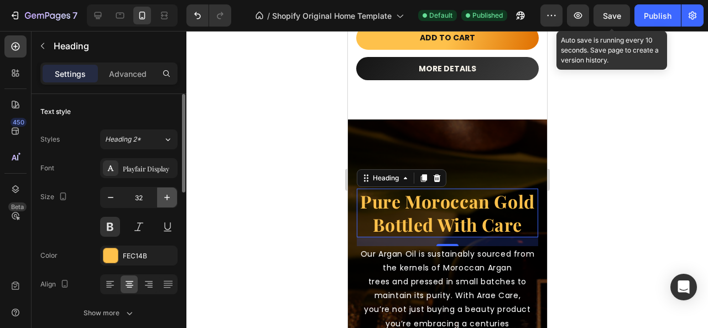
click at [164, 201] on icon "button" at bounding box center [167, 197] width 11 height 11
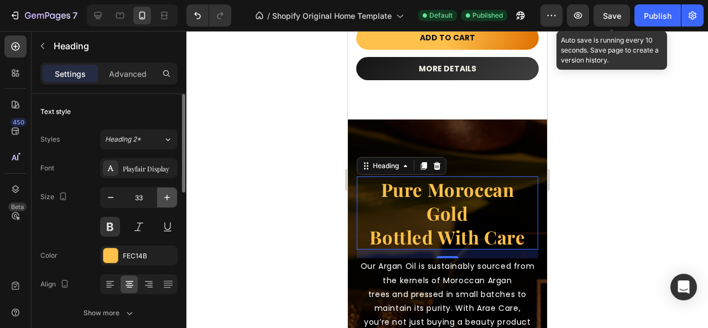
click at [164, 201] on icon "button" at bounding box center [167, 197] width 11 height 11
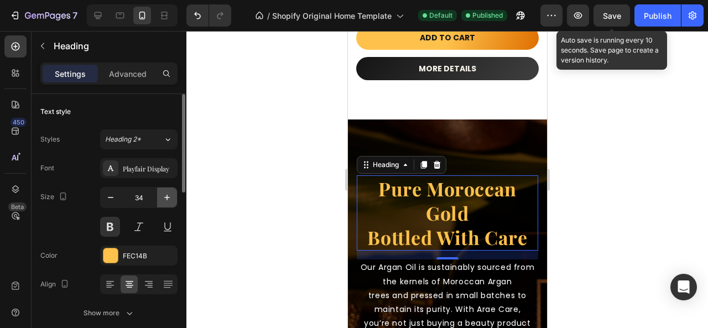
click at [164, 201] on icon "button" at bounding box center [167, 197] width 11 height 11
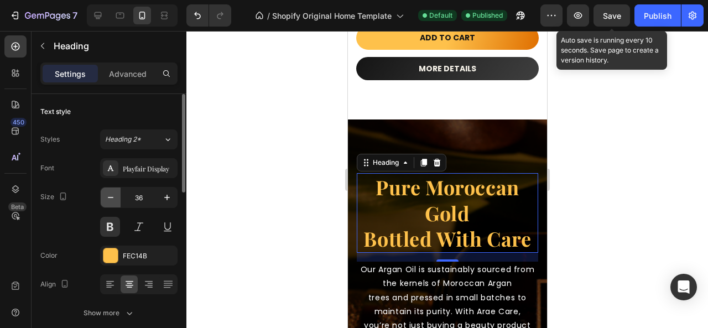
click at [111, 195] on icon "button" at bounding box center [110, 197] width 11 height 11
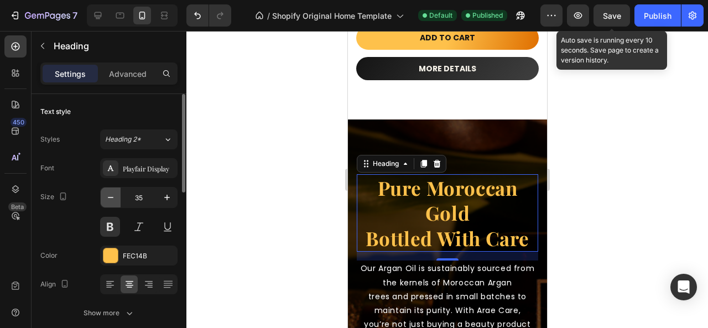
click at [111, 195] on icon "button" at bounding box center [110, 197] width 11 height 11
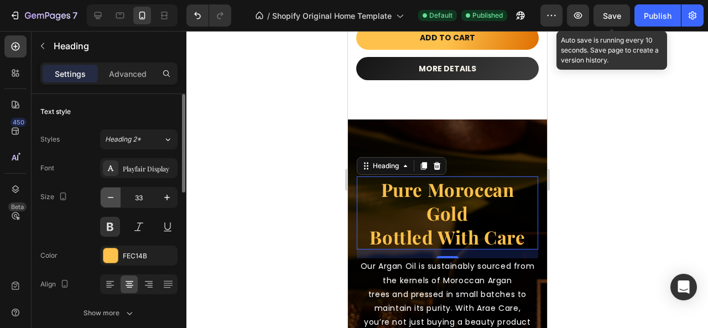
click at [111, 195] on icon "button" at bounding box center [110, 197] width 11 height 11
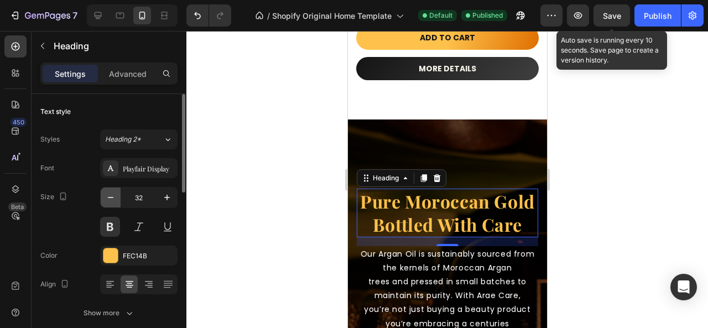
click at [111, 195] on icon "button" at bounding box center [110, 197] width 11 height 11
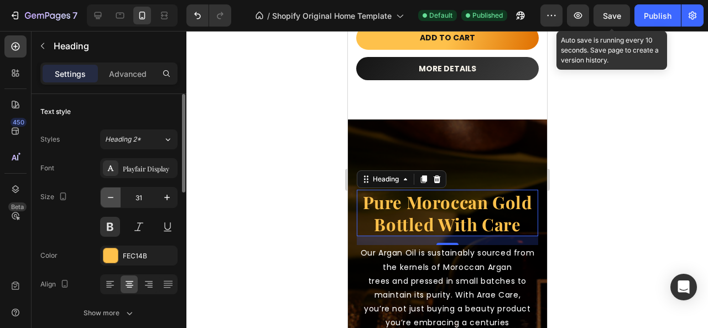
click at [111, 195] on icon "button" at bounding box center [110, 197] width 11 height 11
type input "30"
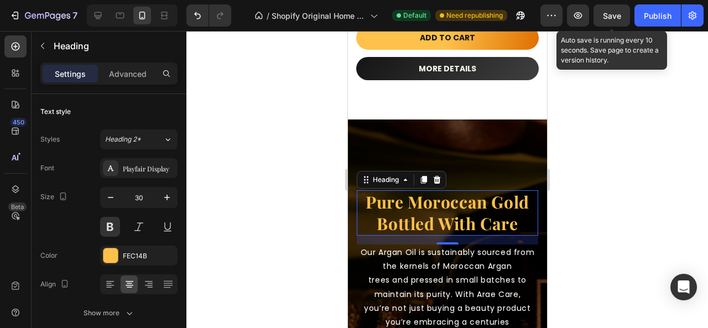
scroll to position [1716, 0]
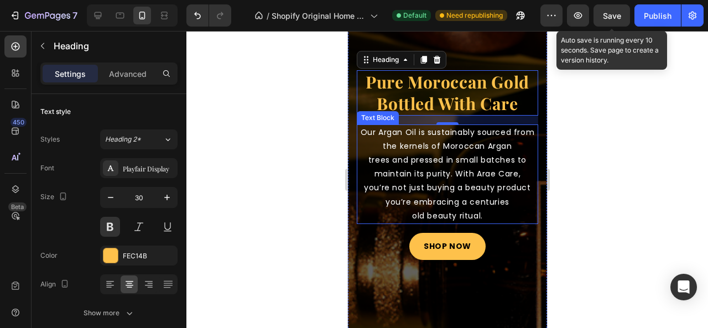
click at [446, 190] on p "you’re not just buying a beauty product you’re embracing a centuries" at bounding box center [447, 195] width 179 height 28
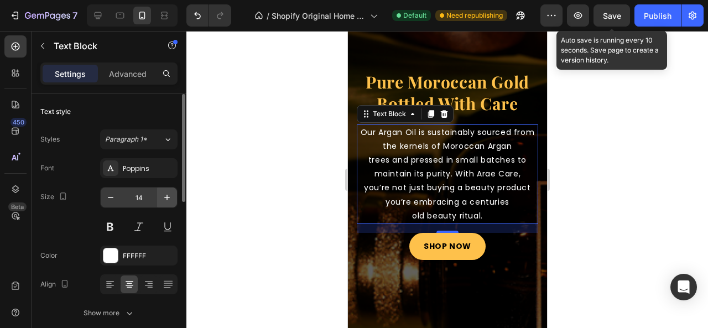
click at [165, 195] on icon "button" at bounding box center [167, 197] width 11 height 11
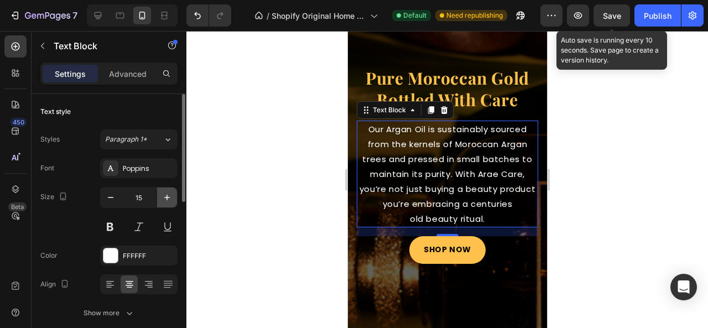
click at [167, 198] on icon "button" at bounding box center [167, 198] width 6 height 6
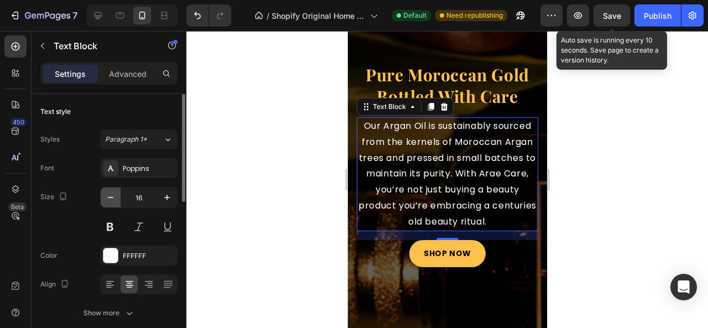
click at [116, 198] on icon "button" at bounding box center [110, 197] width 11 height 11
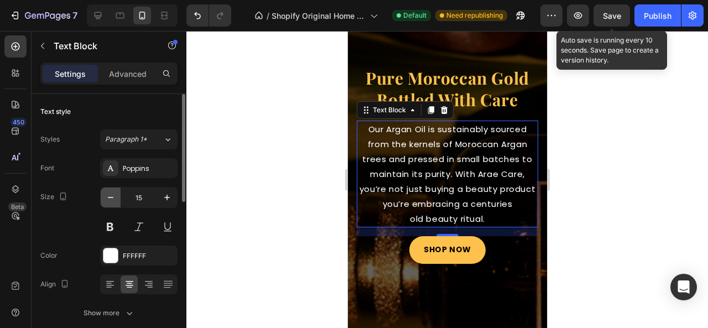
click at [116, 198] on icon "button" at bounding box center [110, 197] width 11 height 11
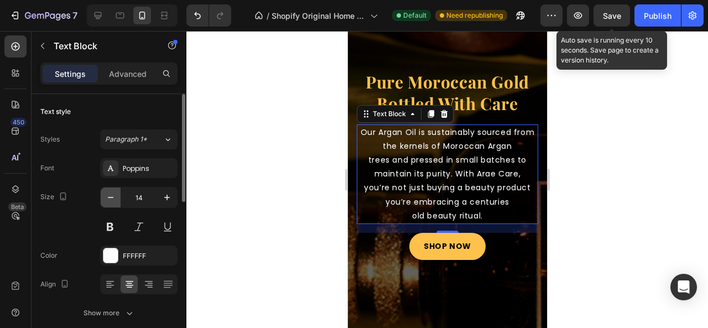
click at [112, 201] on icon "button" at bounding box center [110, 197] width 11 height 11
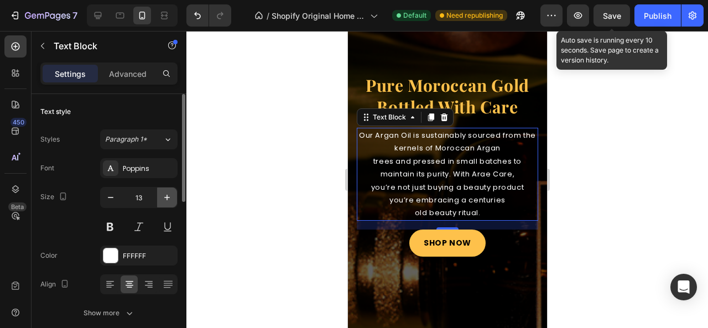
click at [167, 199] on icon "button" at bounding box center [167, 198] width 6 height 6
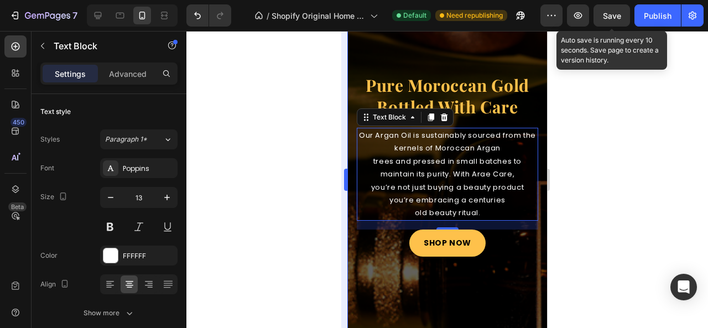
type input "14"
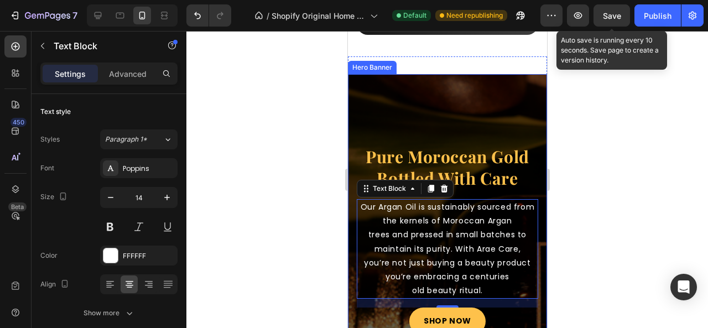
scroll to position [1661, 0]
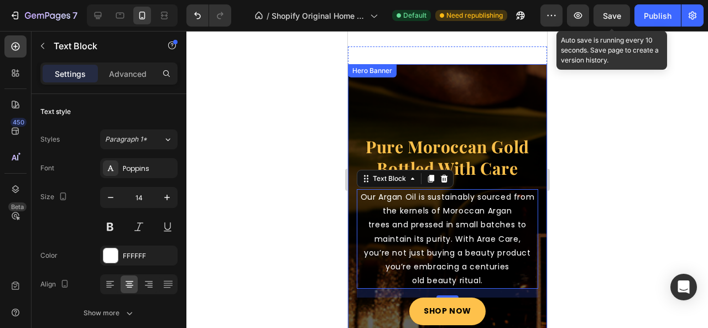
click at [467, 107] on div "Overlay" at bounding box center [447, 230] width 199 height 332
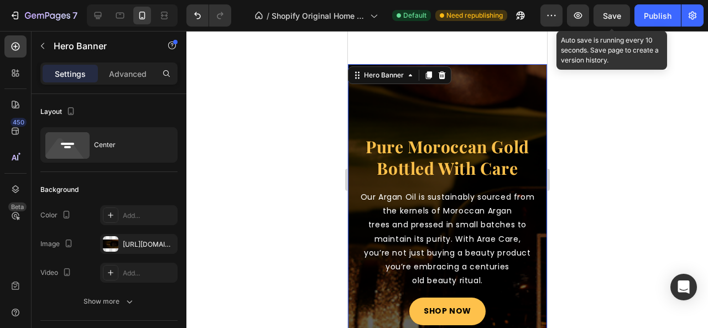
click at [411, 88] on div "Overlay" at bounding box center [447, 230] width 199 height 332
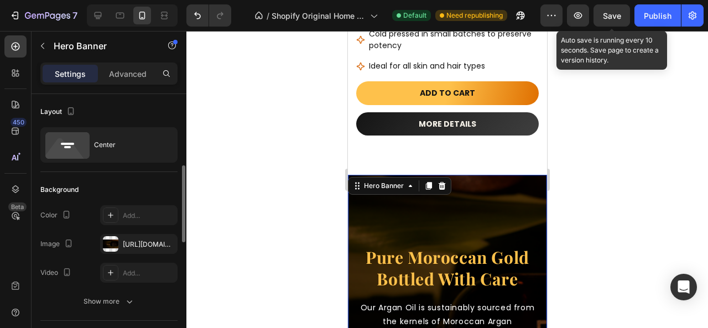
scroll to position [55, 0]
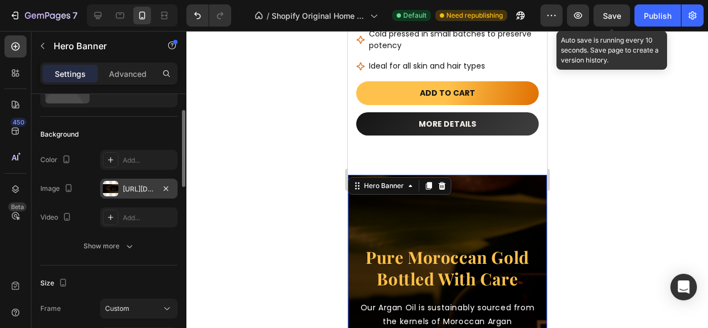
click at [138, 189] on div "[URL][DOMAIN_NAME]" at bounding box center [139, 189] width 32 height 10
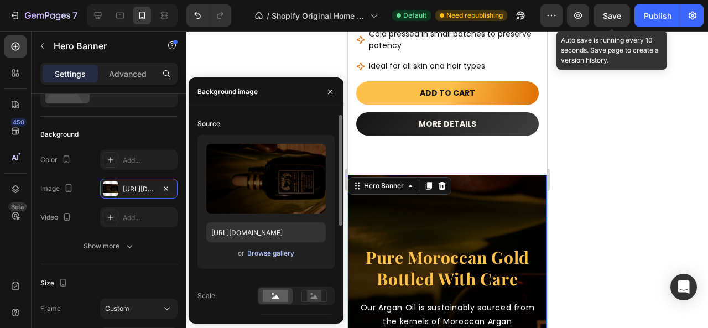
click at [265, 253] on div "Browse gallery" at bounding box center [270, 254] width 47 height 10
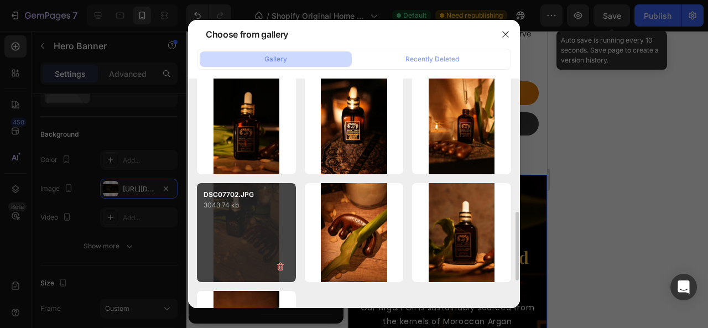
scroll to position [533, 0]
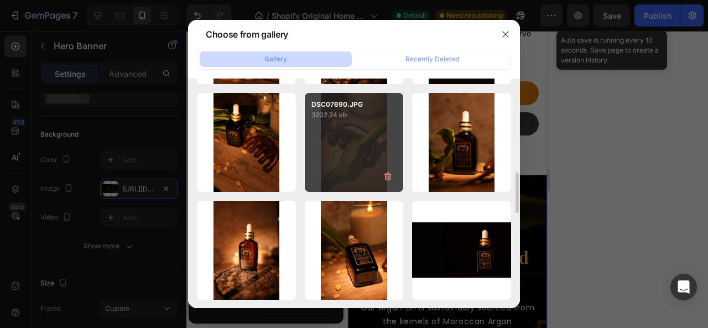
click at [358, 167] on div "DSC07690.JPG 3202.24 kb" at bounding box center [354, 142] width 99 height 99
type input "[URL][DOMAIN_NAME]"
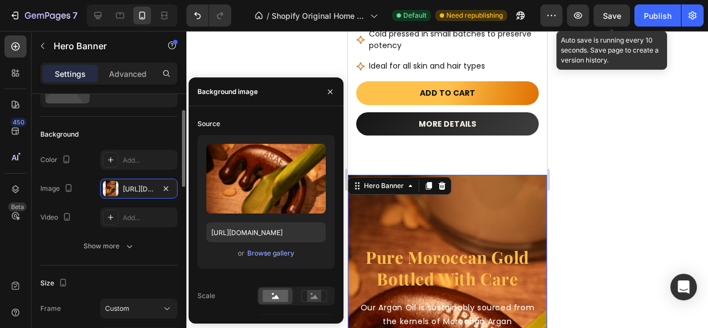
click at [149, 132] on div "Background" at bounding box center [108, 135] width 137 height 18
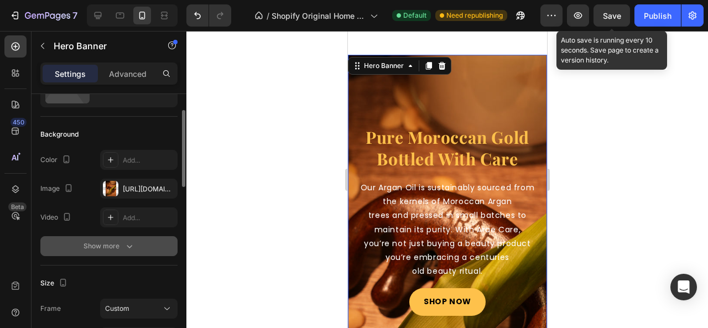
scroll to position [1661, 0]
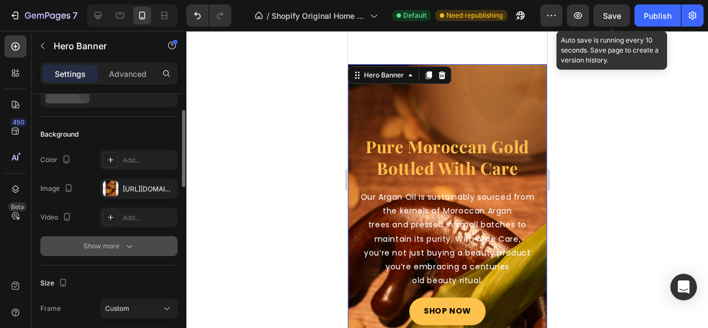
click at [122, 242] on div "Show more" at bounding box center [109, 246] width 51 height 11
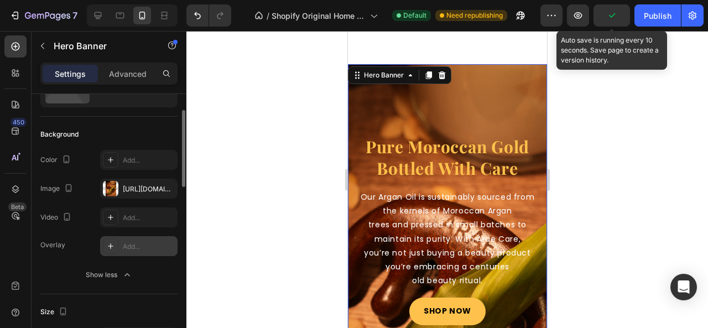
click at [108, 244] on icon at bounding box center [110, 246] width 9 height 9
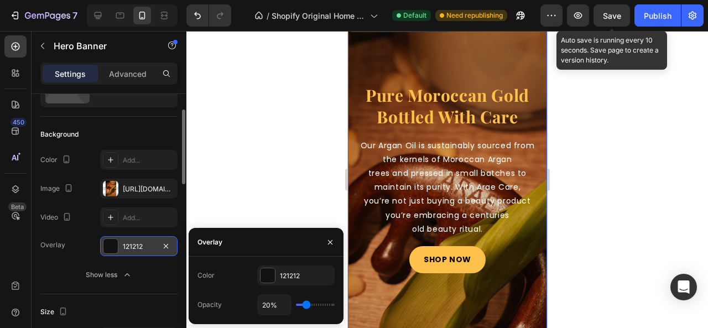
scroll to position [1771, 0]
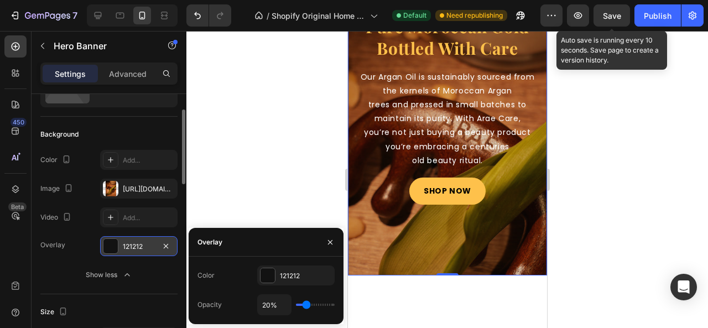
type input "17%"
type input "17"
type input "18%"
type input "18"
type input "38%"
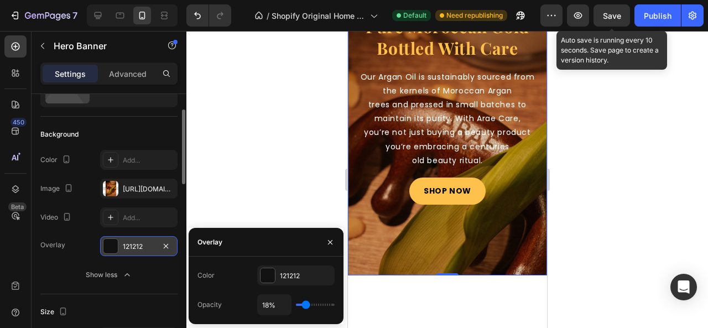
type input "38"
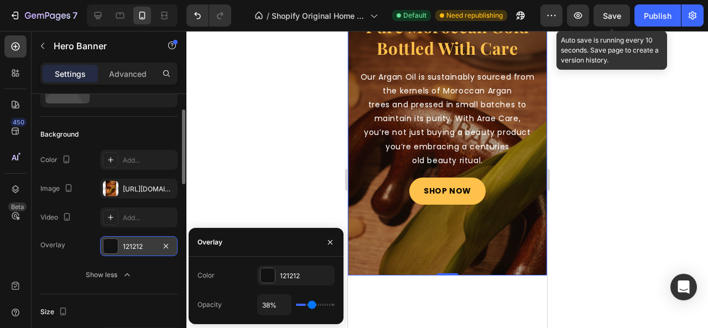
type input "52%"
type input "52"
type input "54%"
type input "54"
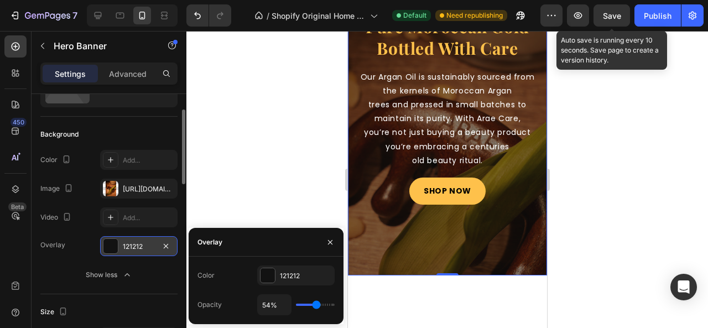
type input "55%"
type input "55"
type input "56%"
type input "56"
type input "75%"
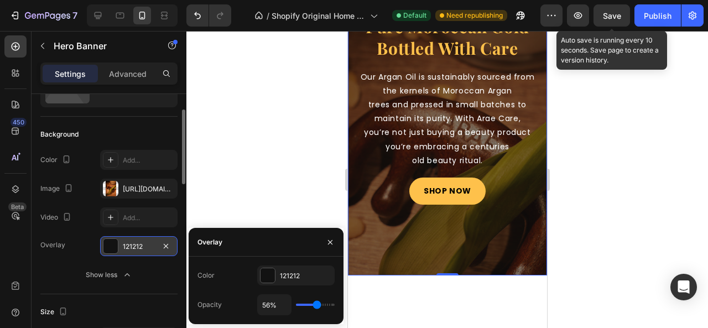
type input "75"
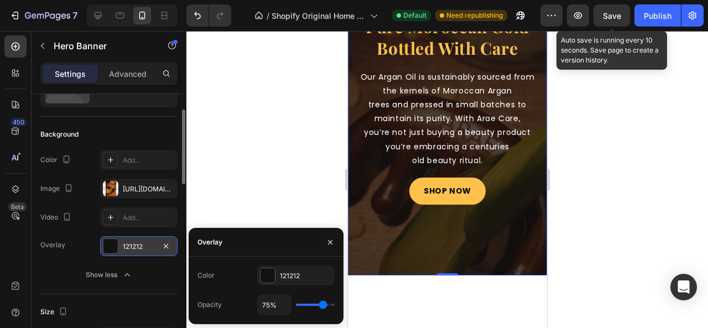
type input "72%"
type input "72"
type input "71%"
type input "71"
type input "70%"
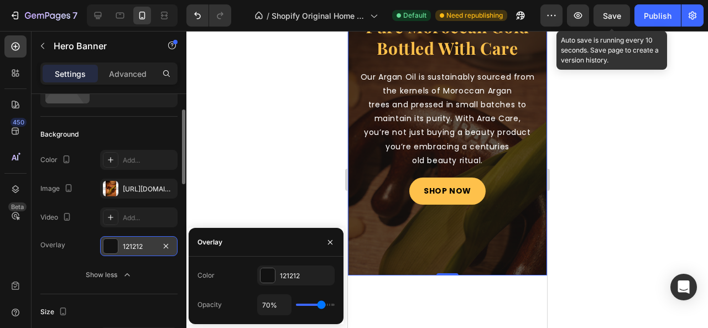
drag, startPoint x: 305, startPoint y: 303, endPoint x: 321, endPoint y: 303, distance: 16.1
type input "70"
click at [321, 304] on input "range" at bounding box center [315, 305] width 39 height 2
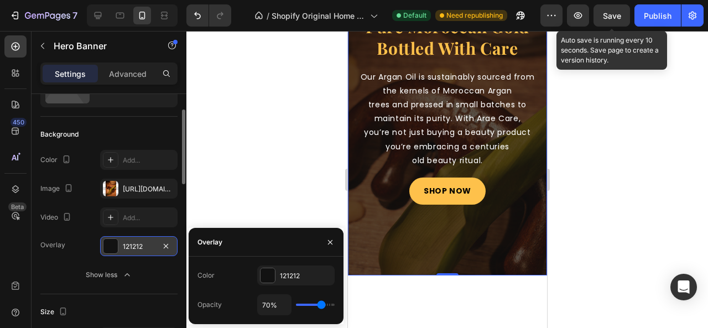
scroll to position [1661, 0]
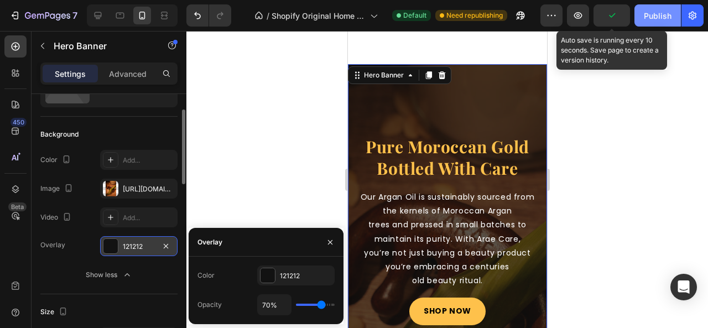
click at [669, 13] on div "Publish" at bounding box center [658, 16] width 28 height 12
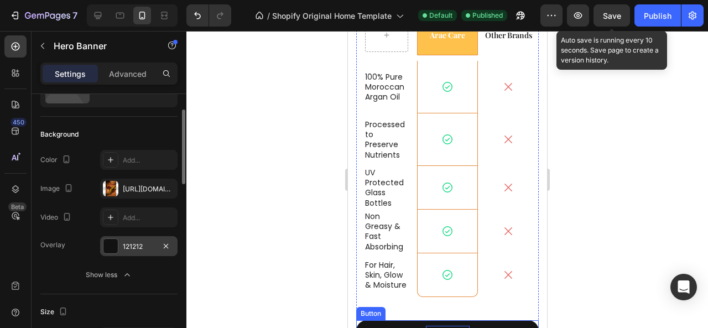
scroll to position [2435, 0]
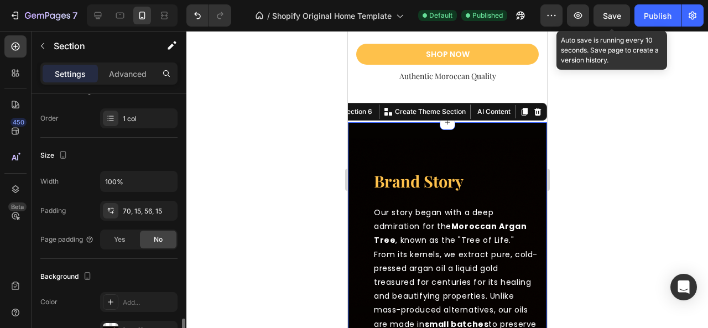
scroll to position [277, 0]
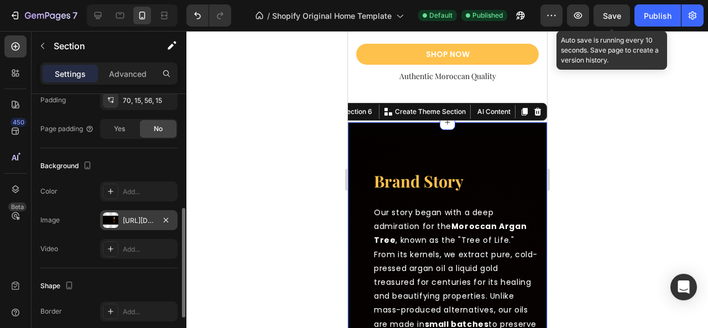
click at [136, 216] on div "[URL][DOMAIN_NAME]" at bounding box center [139, 221] width 32 height 10
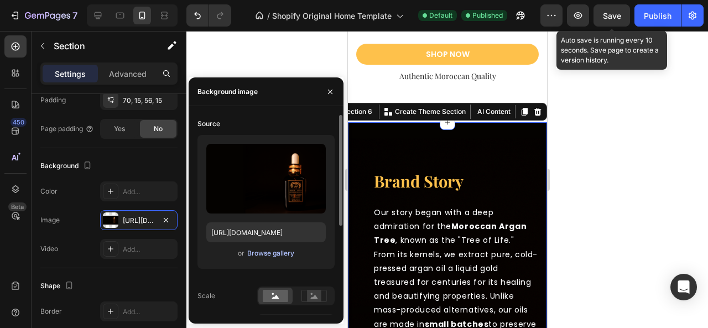
click at [264, 255] on div "Browse gallery" at bounding box center [270, 254] width 47 height 10
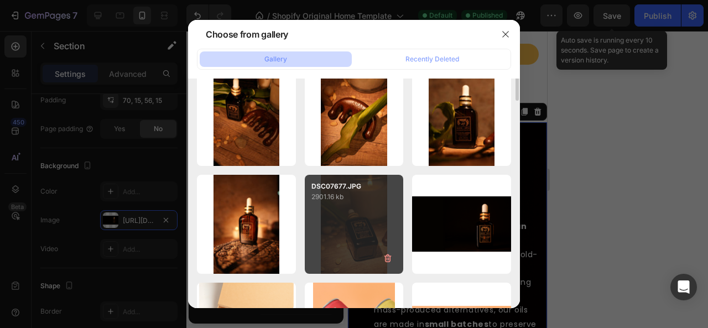
scroll to position [504, 0]
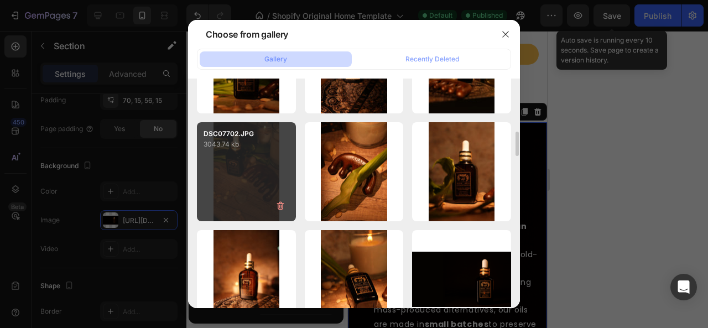
click at [254, 193] on div "DSC07702.JPG 3043.74 kb" at bounding box center [246, 171] width 99 height 99
type input "[URL][DOMAIN_NAME]"
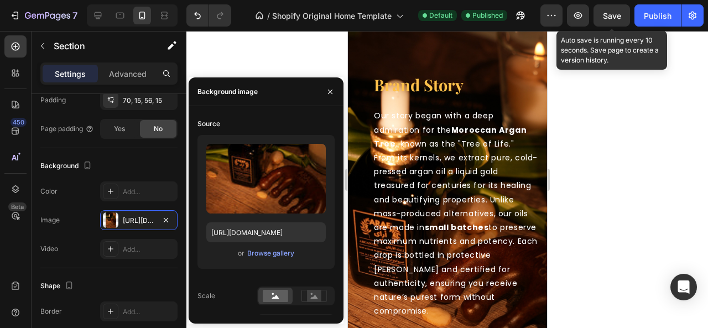
scroll to position [2159, 0]
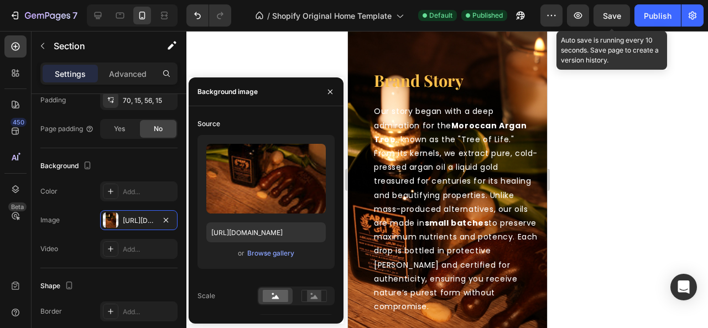
click at [435, 47] on div "brand story Heading Our story began with a deep admiration for the Moroccan Arg…" at bounding box center [447, 268] width 199 height 493
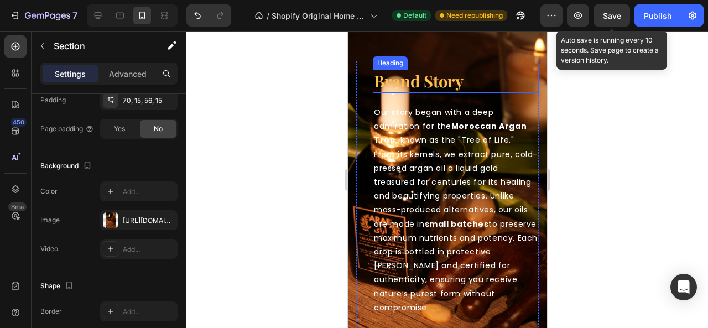
scroll to position [2103, 0]
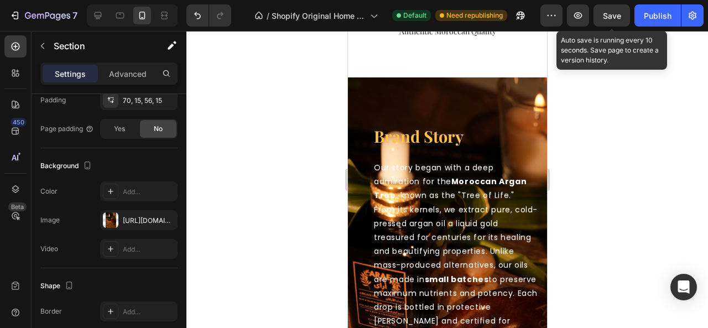
click at [405, 96] on div "brand story Heading Our story began with a deep admiration for the Moroccan Arg…" at bounding box center [447, 323] width 199 height 493
click at [393, 99] on div "brand story Heading Our story began with a deep admiration for the Moroccan Arg…" at bounding box center [447, 323] width 199 height 493
click at [380, 98] on div "brand story Heading Our story began with a deep admiration for the Moroccan Arg…" at bounding box center [447, 323] width 199 height 493
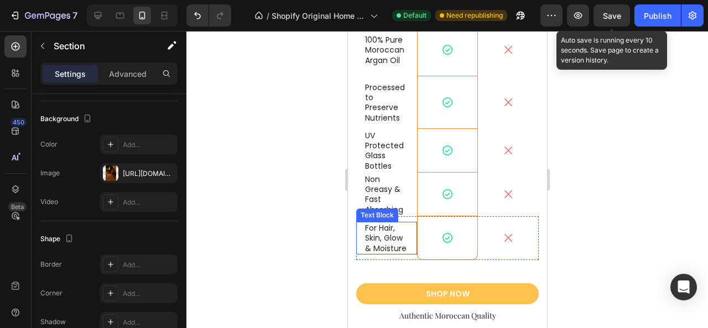
scroll to position [2048, 0]
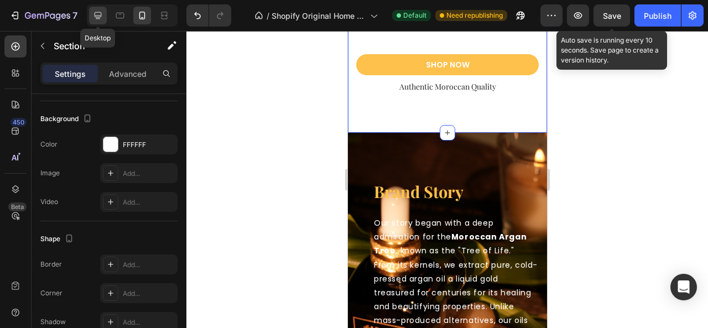
click at [105, 15] on div at bounding box center [98, 16] width 18 height 18
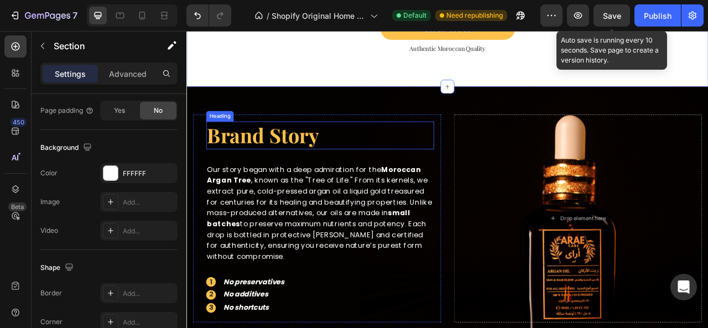
scroll to position [2094, 0]
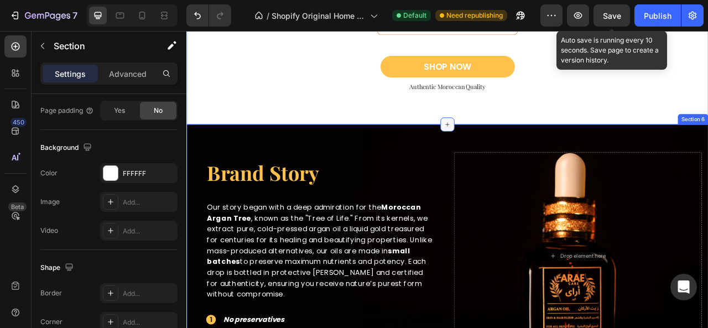
click at [516, 149] on icon at bounding box center [518, 149] width 5 height 5
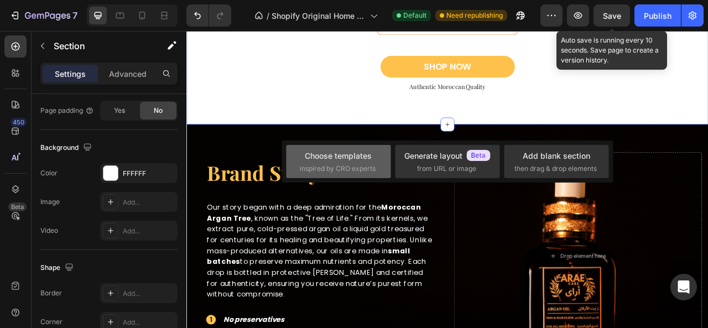
click at [342, 164] on span "inspired by CRO experts" at bounding box center [338, 169] width 76 height 10
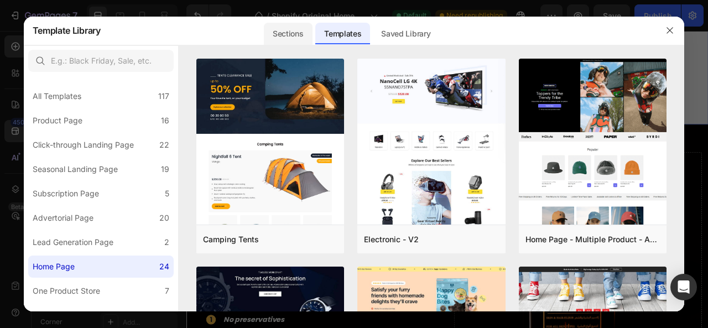
click at [271, 38] on div "Sections" at bounding box center [288, 34] width 48 height 22
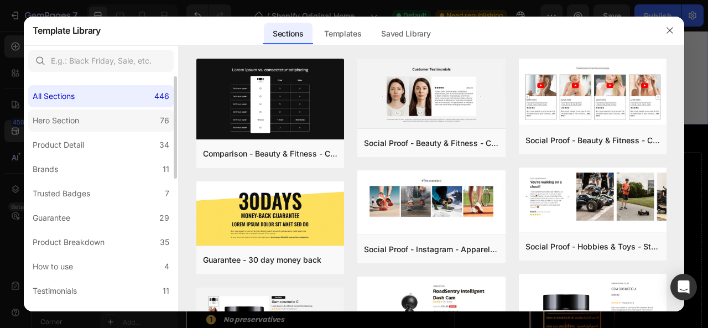
click at [74, 117] on div "Hero Section" at bounding box center [56, 120] width 46 height 13
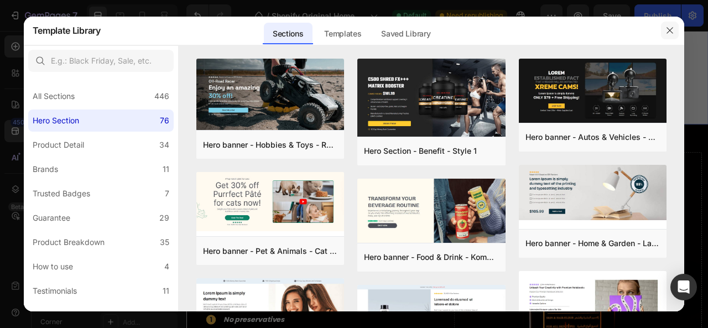
click at [668, 33] on icon "button" at bounding box center [670, 30] width 9 height 9
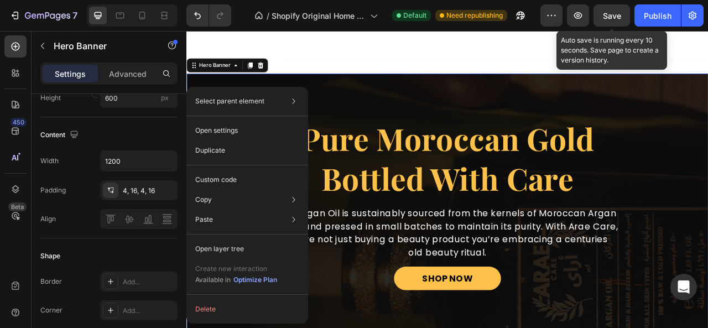
scroll to position [0, 0]
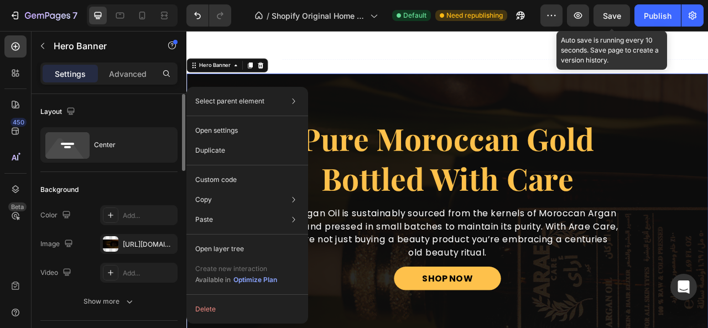
click at [302, 98] on div "Overlay" at bounding box center [519, 251] width 664 height 332
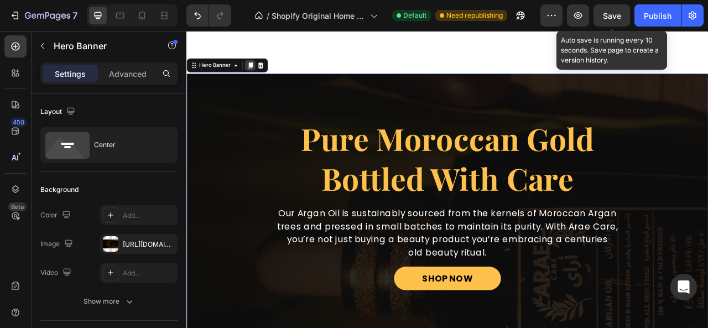
click at [267, 74] on icon at bounding box center [268, 75] width 6 height 8
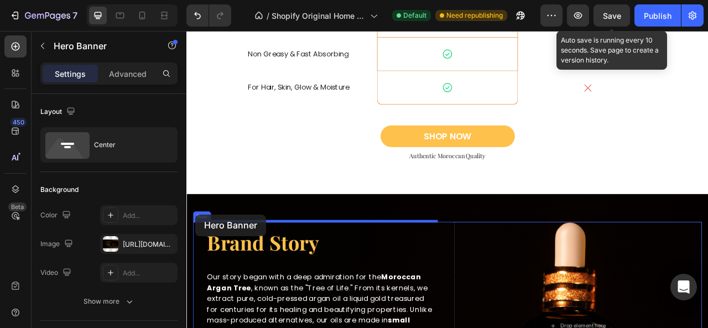
scroll to position [2242, 0]
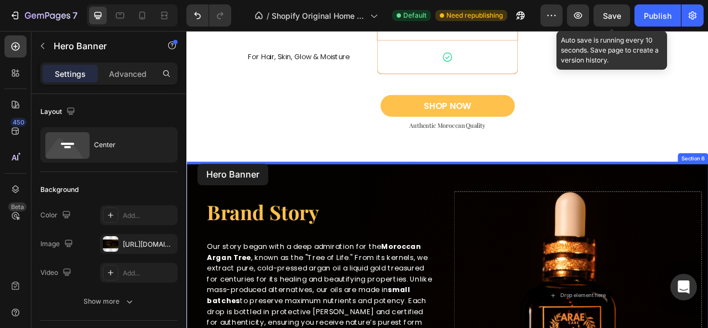
drag, startPoint x: 197, startPoint y: 61, endPoint x: 200, endPoint y: 200, distance: 138.4
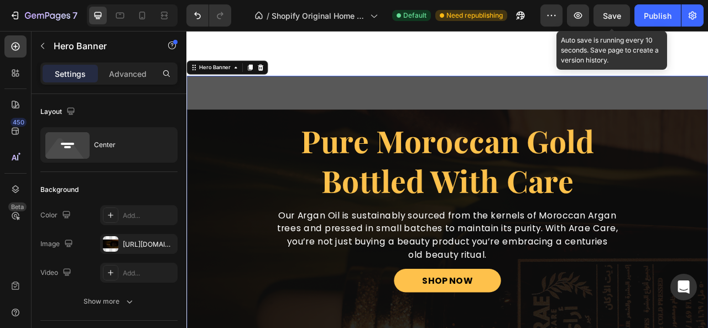
scroll to position [2684, 0]
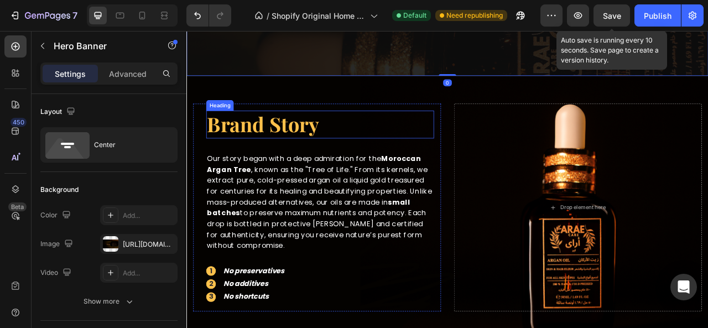
click at [275, 163] on h2 "brand story" at bounding box center [356, 149] width 290 height 35
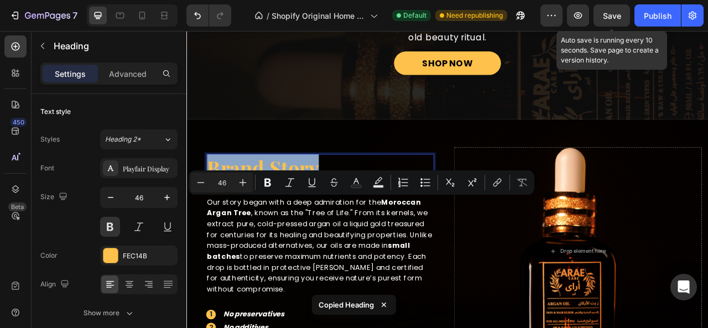
scroll to position [2574, 0]
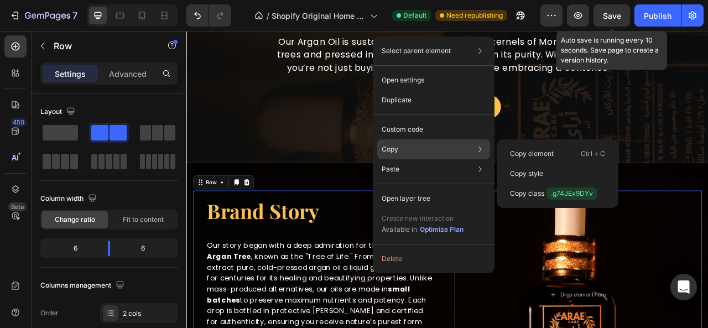
click at [405, 149] on div "Copy Copy element Ctrl + C Copy style Copy class .g74JEx9DYv" at bounding box center [433, 149] width 113 height 20
click at [546, 164] on div "Copy element Ctrl + C" at bounding box center [557, 174] width 113 height 20
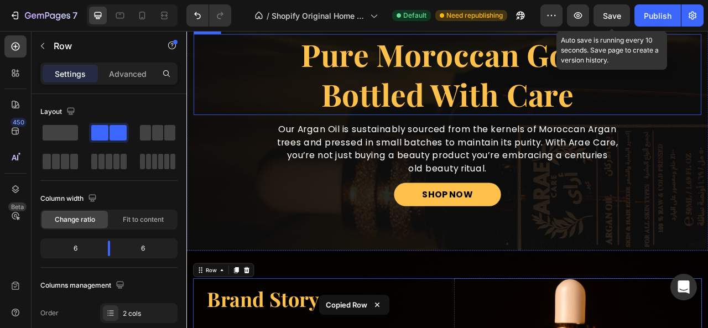
scroll to position [2352, 0]
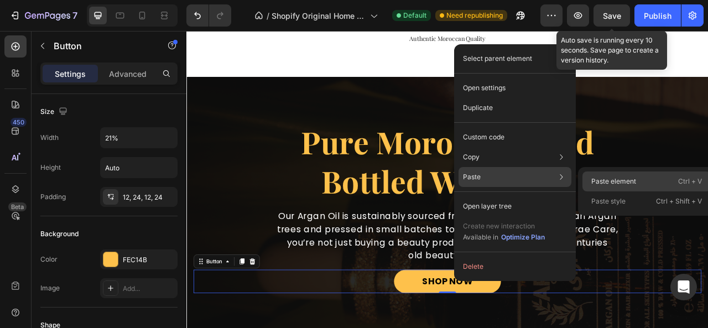
click at [607, 183] on p "Paste element" at bounding box center [614, 182] width 45 height 10
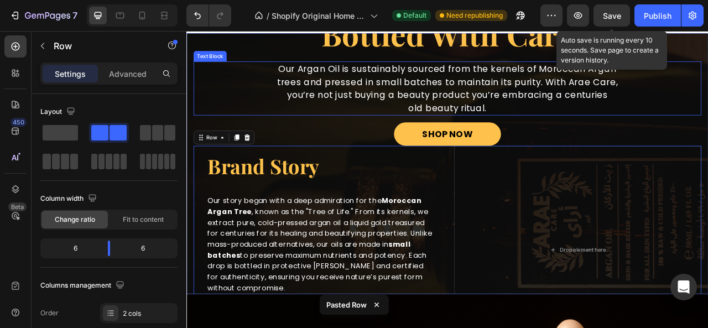
scroll to position [2297, 0]
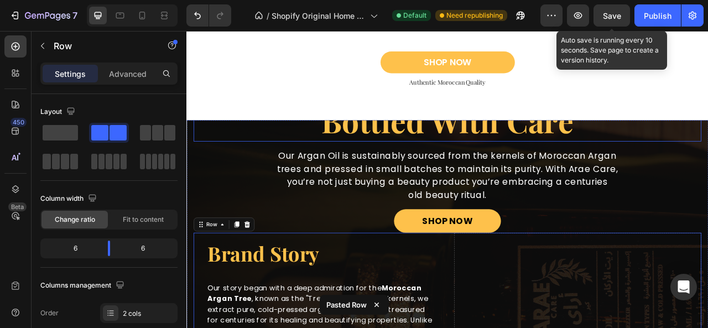
click at [505, 166] on strong "Bottled With Care" at bounding box center [518, 145] width 321 height 52
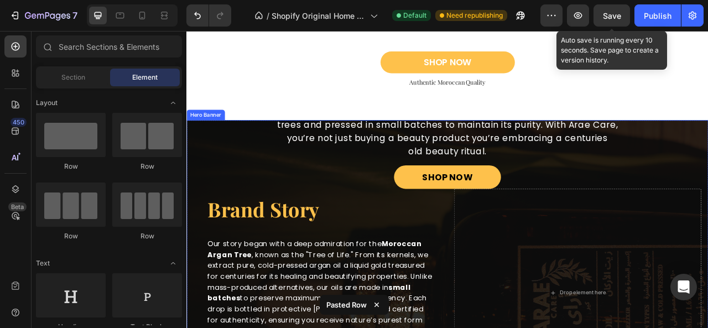
click at [489, 172] on p "you’re not just buying a beauty product you’re embracing a centuries" at bounding box center [518, 167] width 644 height 17
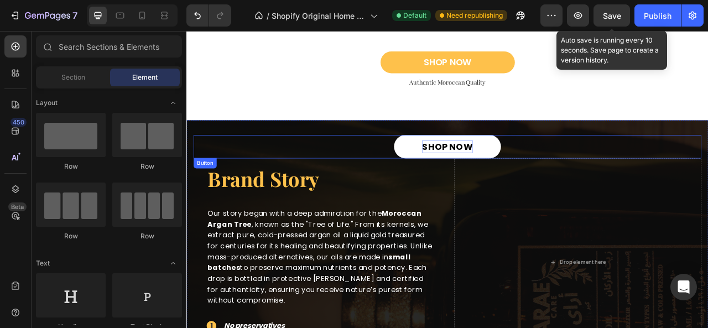
click at [500, 186] on p "SHOP NOW" at bounding box center [519, 178] width 64 height 17
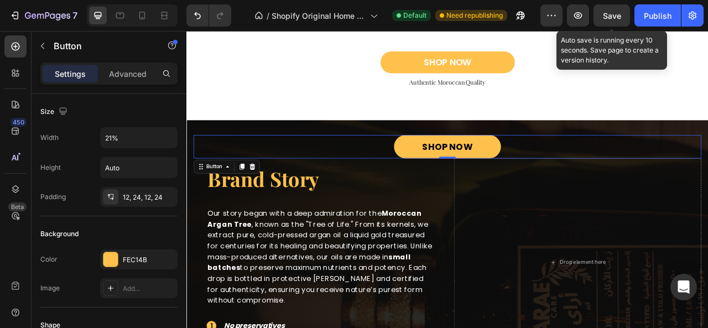
click at [400, 182] on div "SHOP NOW Button 0" at bounding box center [518, 178] width 646 height 30
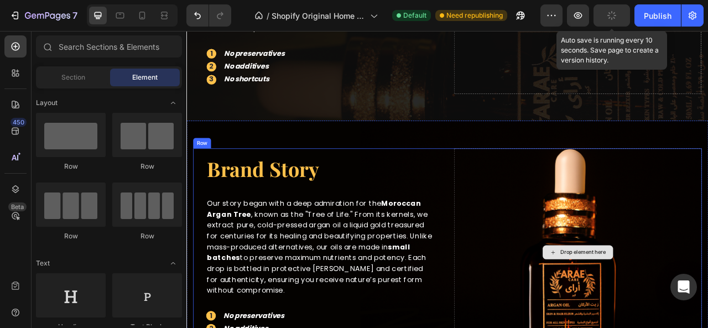
scroll to position [2629, 0]
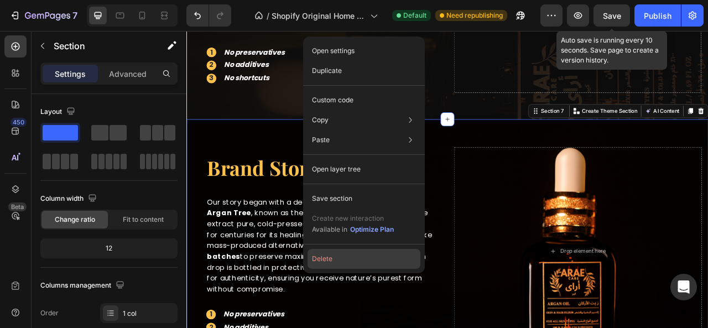
click at [349, 255] on button "Delete" at bounding box center [364, 259] width 113 height 20
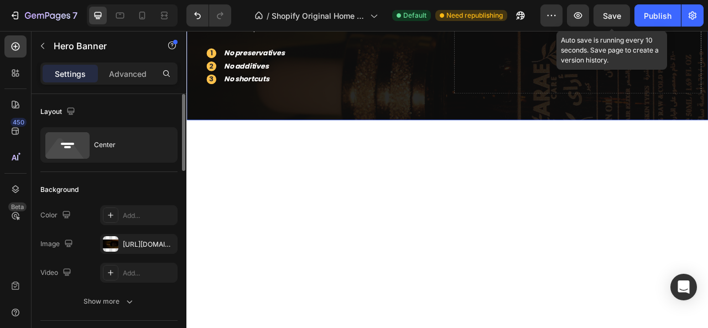
scroll to position [2352, 0]
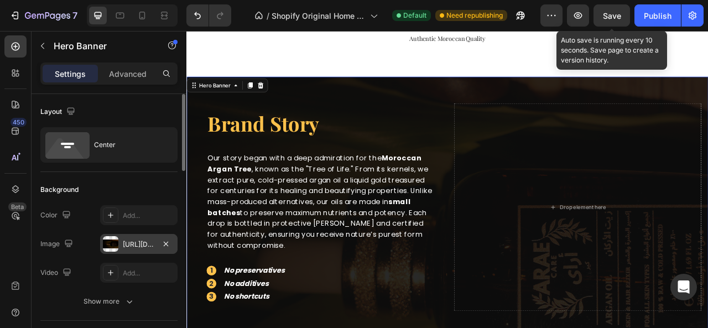
click at [141, 244] on div "[URL][DOMAIN_NAME]" at bounding box center [139, 245] width 32 height 10
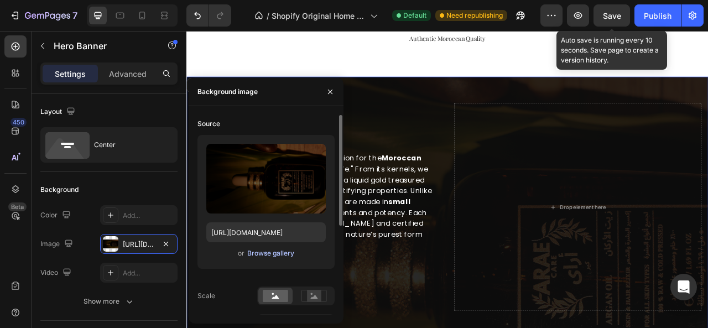
click at [260, 252] on div "Browse gallery" at bounding box center [270, 254] width 47 height 10
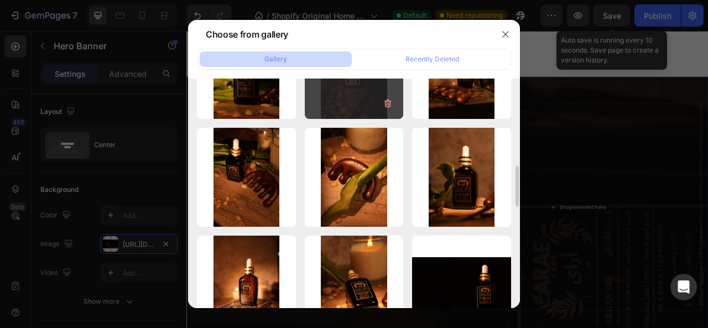
scroll to position [609, 0]
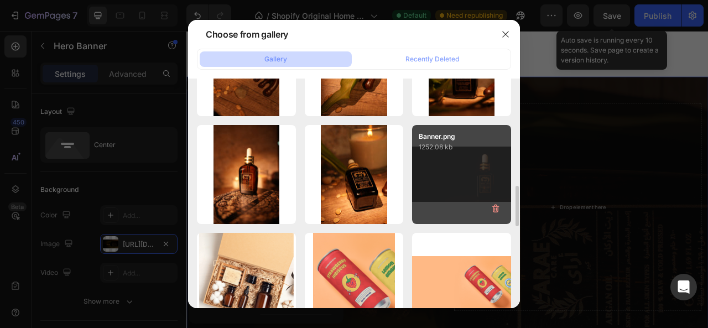
click at [451, 174] on div "Banner.png 1252.08 kb" at bounding box center [461, 174] width 99 height 99
type input "[URL][DOMAIN_NAME]"
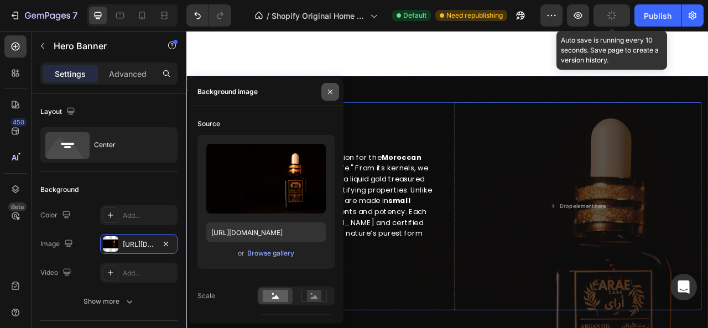
click at [330, 92] on icon "button" at bounding box center [330, 91] width 4 height 4
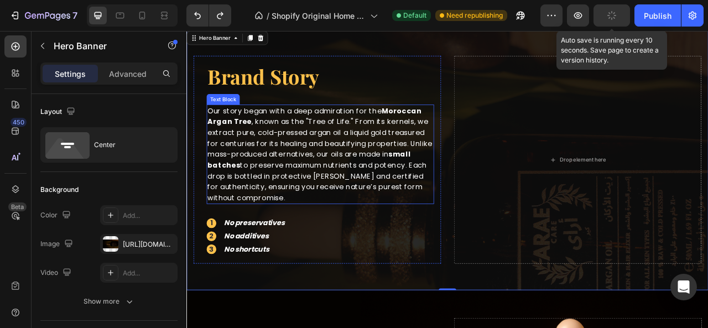
scroll to position [2297, 0]
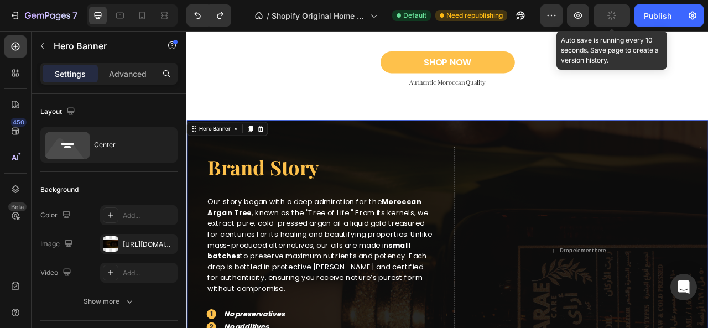
click at [469, 159] on div "Overlay" at bounding box center [519, 310] width 664 height 332
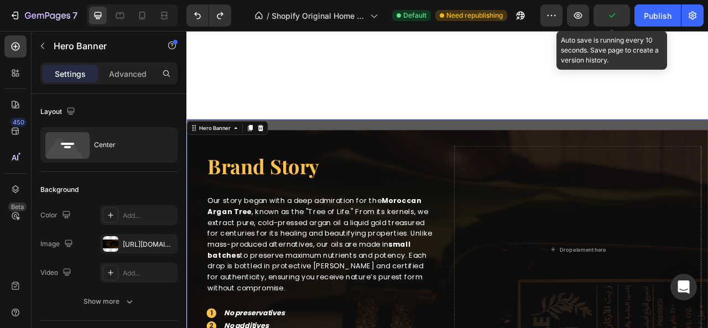
scroll to position [2518, 0]
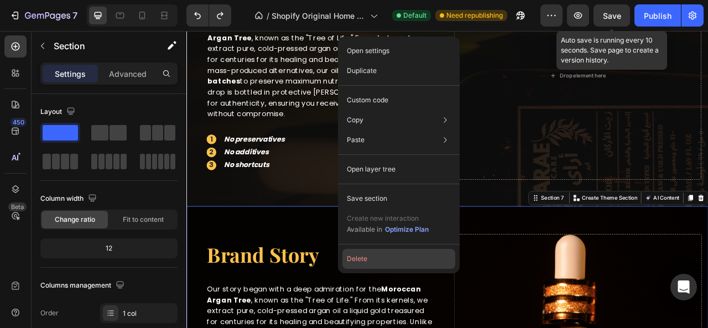
drag, startPoint x: 395, startPoint y: 262, endPoint x: 371, endPoint y: 266, distance: 24.2
click at [395, 262] on button "Delete" at bounding box center [399, 259] width 113 height 20
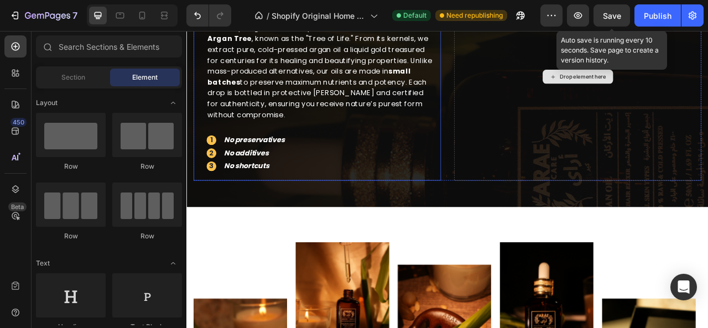
click at [465, 183] on div "brand story Heading Our story began with a deep admiration for the Moroccan Arg…" at bounding box center [352, 89] width 315 height 265
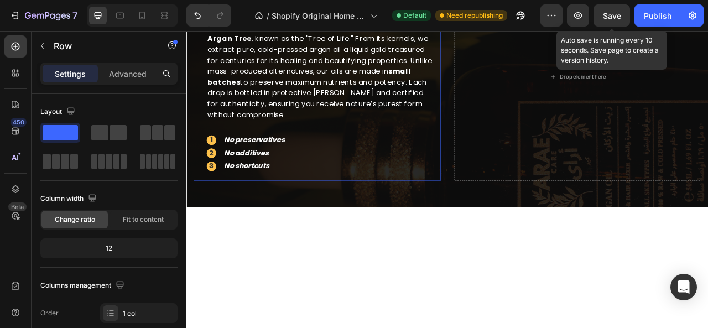
scroll to position [2297, 0]
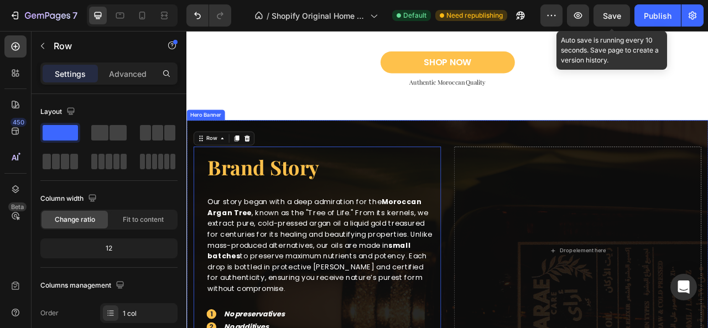
click at [463, 162] on div "Overlay" at bounding box center [519, 310] width 664 height 332
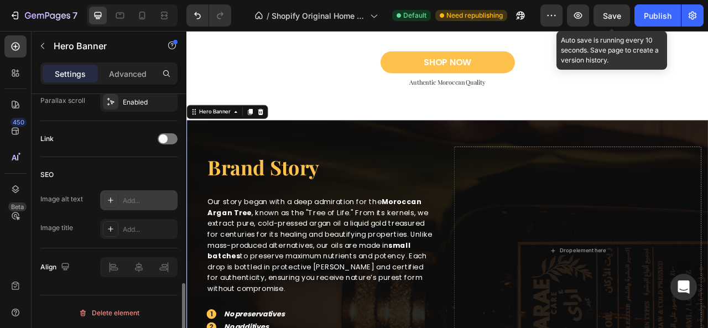
scroll to position [542, 0]
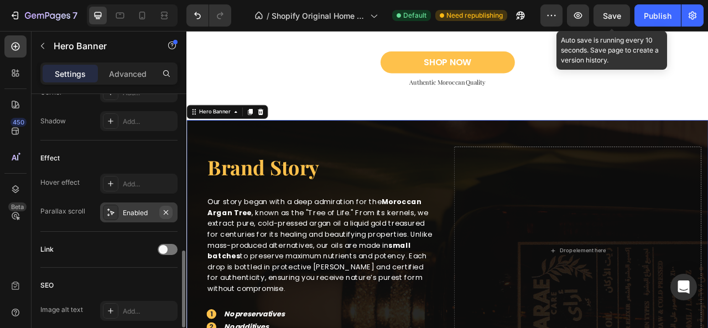
click at [168, 208] on icon "button" at bounding box center [166, 212] width 9 height 9
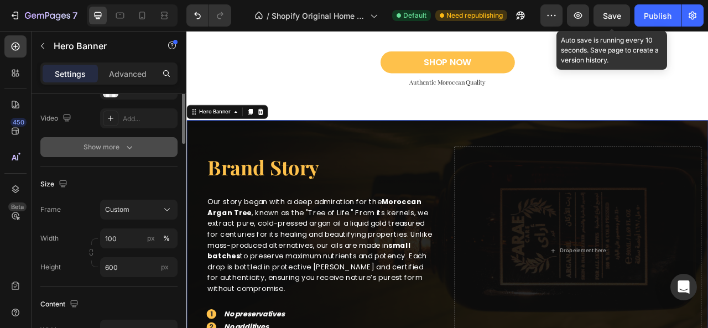
scroll to position [99, 0]
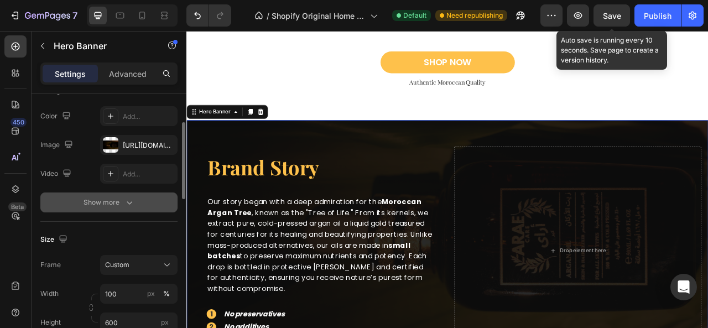
click at [132, 200] on icon "button" at bounding box center [129, 202] width 11 height 11
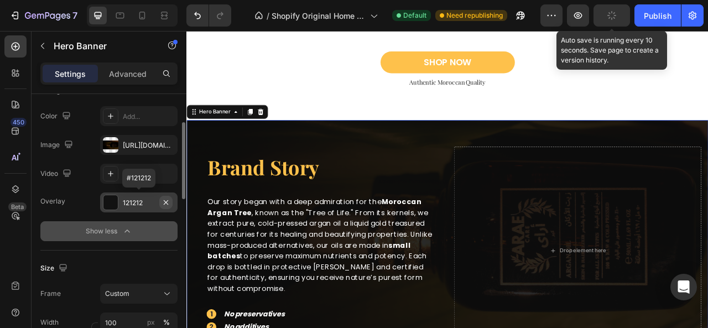
click at [164, 203] on icon "button" at bounding box center [166, 202] width 9 height 9
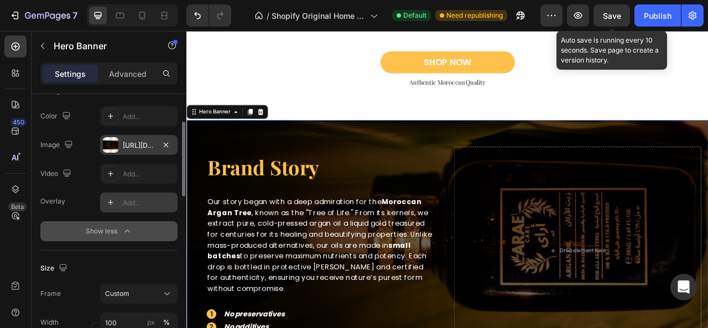
click at [139, 149] on div "[URL][DOMAIN_NAME]" at bounding box center [139, 146] width 32 height 10
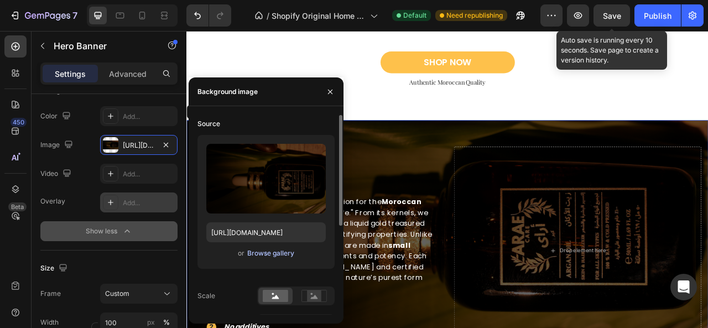
click at [247, 253] on div "Browse gallery" at bounding box center [270, 254] width 47 height 10
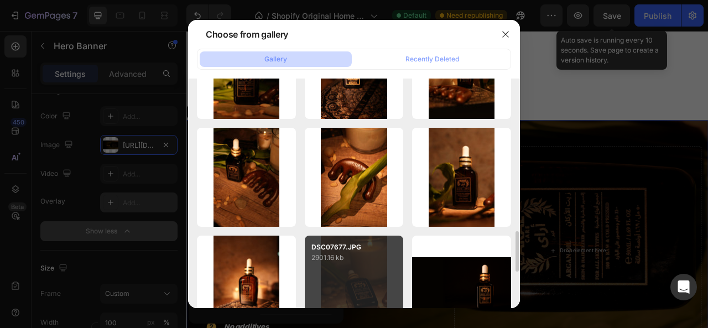
scroll to position [554, 0]
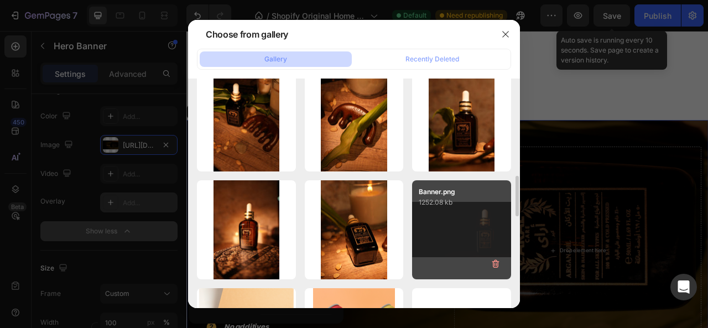
drag, startPoint x: 447, startPoint y: 210, endPoint x: 418, endPoint y: 237, distance: 39.1
click at [447, 211] on div "Banner.png 1252.08 kb" at bounding box center [461, 229] width 99 height 99
type input "[URL][DOMAIN_NAME]"
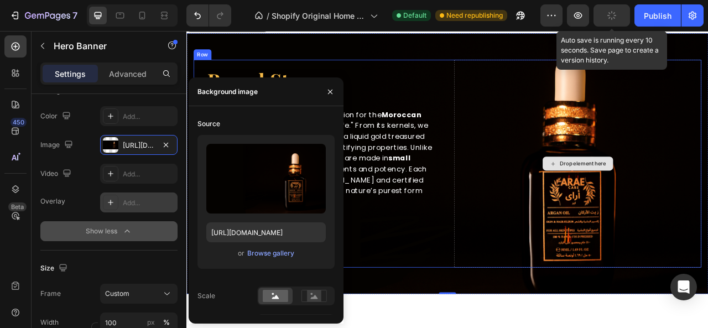
scroll to position [2352, 0]
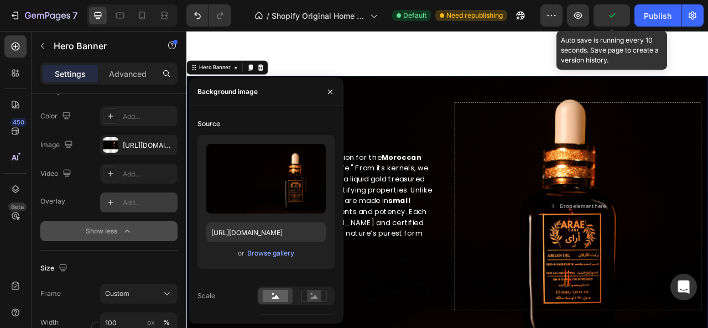
click at [147, 227] on button "Show less" at bounding box center [108, 231] width 137 height 20
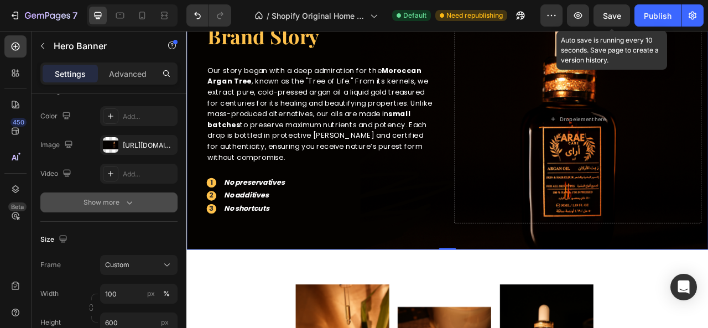
click at [121, 195] on button "Show more" at bounding box center [108, 203] width 137 height 20
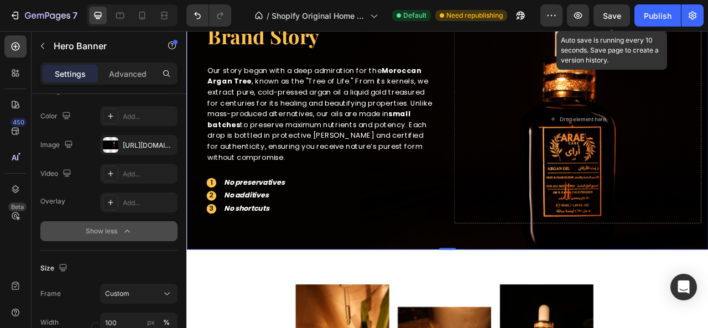
click at [120, 223] on button "Show less" at bounding box center [108, 231] width 137 height 20
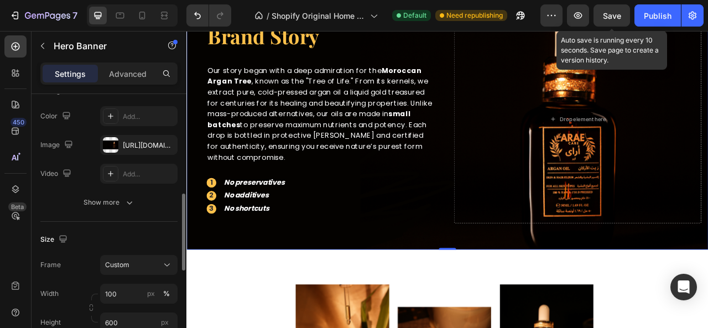
scroll to position [210, 0]
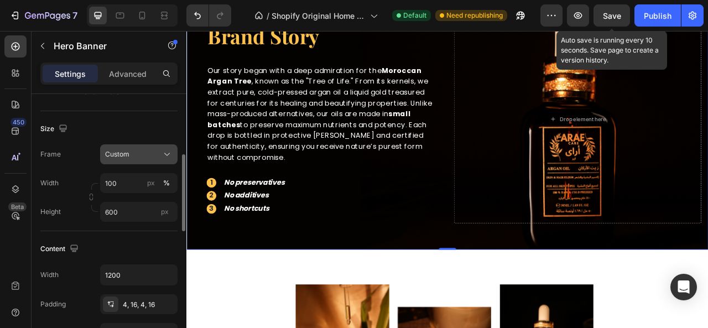
click at [130, 161] on button "Custom" at bounding box center [138, 154] width 77 height 20
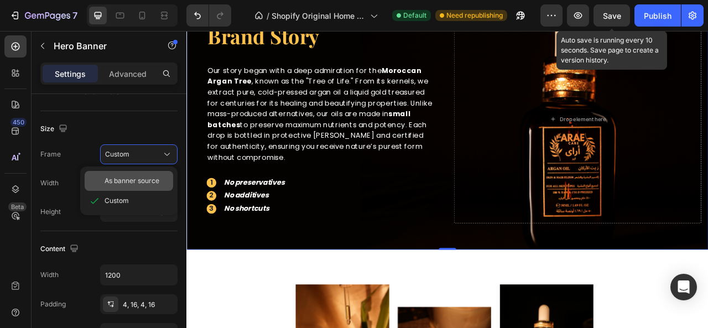
click at [130, 178] on span "As banner source" at bounding box center [132, 181] width 55 height 10
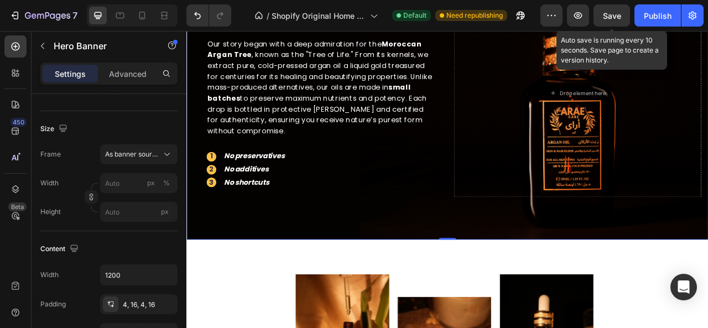
scroll to position [2518, 0]
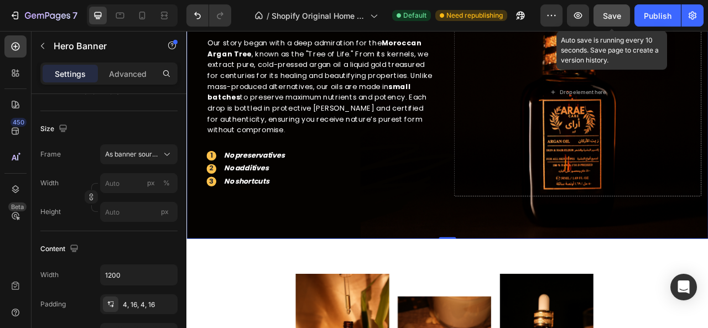
click at [615, 16] on span "Save" at bounding box center [612, 15] width 18 height 9
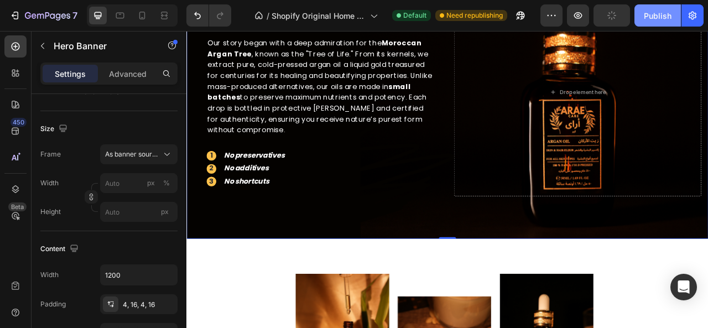
click at [663, 20] on div "Publish" at bounding box center [658, 16] width 28 height 12
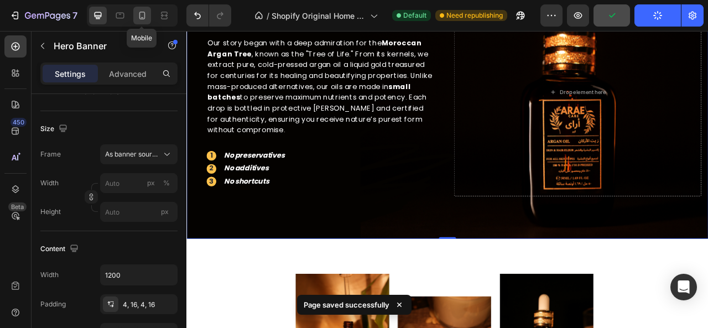
click at [141, 16] on icon at bounding box center [142, 15] width 11 height 11
type input "100"
type input "600"
type input "100%"
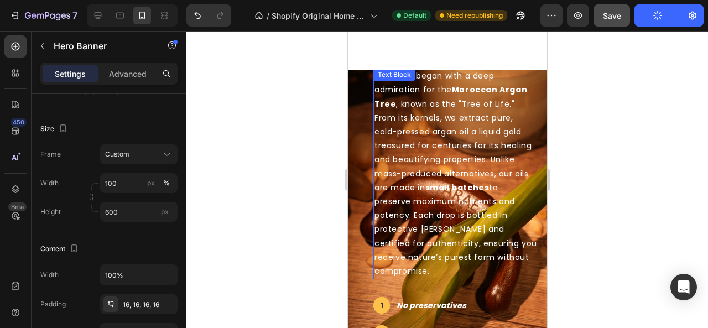
scroll to position [2056, 0]
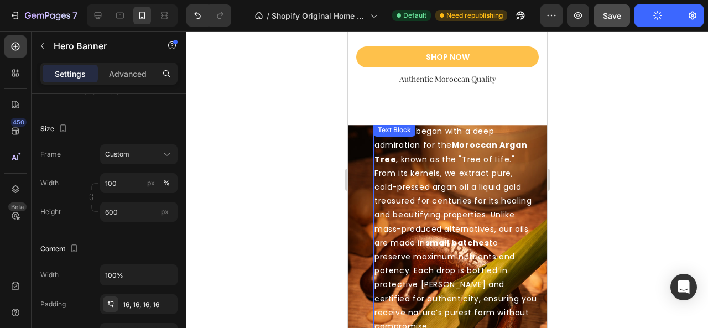
click at [445, 180] on p "Our story began with a deep admiration for the Moroccan Argan Tree , known as t…" at bounding box center [455, 229] width 163 height 209
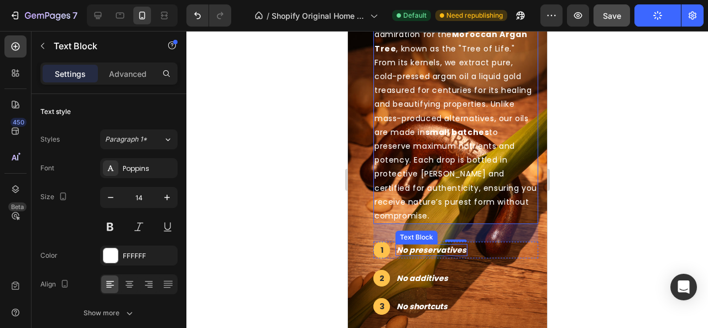
scroll to position [2111, 0]
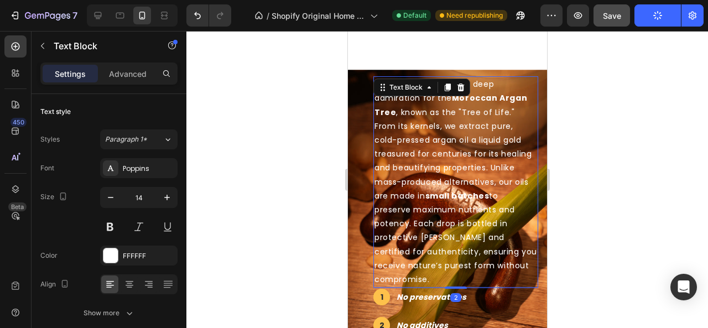
drag, startPoint x: 447, startPoint y: 294, endPoint x: 448, endPoint y: 277, distance: 16.6
click at [448, 277] on div "Our story began with a deep admiration for the Moroccan Argan Tree , known as t…" at bounding box center [455, 181] width 165 height 211
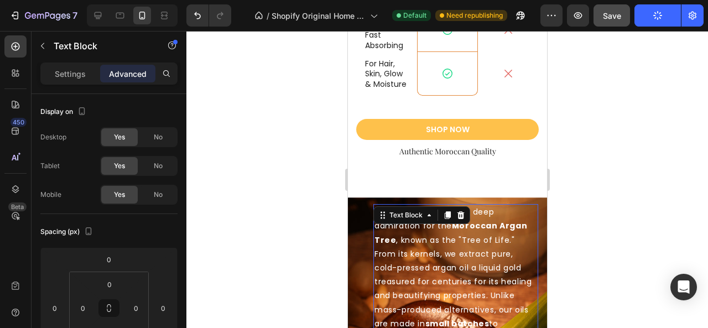
scroll to position [2000, 0]
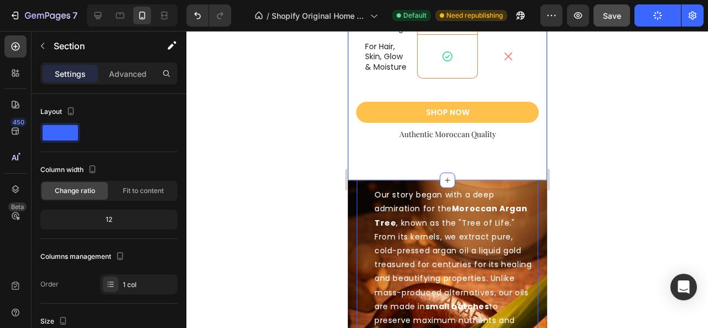
drag, startPoint x: 407, startPoint y: 182, endPoint x: 408, endPoint y: 190, distance: 7.9
click at [407, 183] on div "brand story Heading Our story began with a deep admiration for the Moroccan Arg…" at bounding box center [455, 318] width 165 height 332
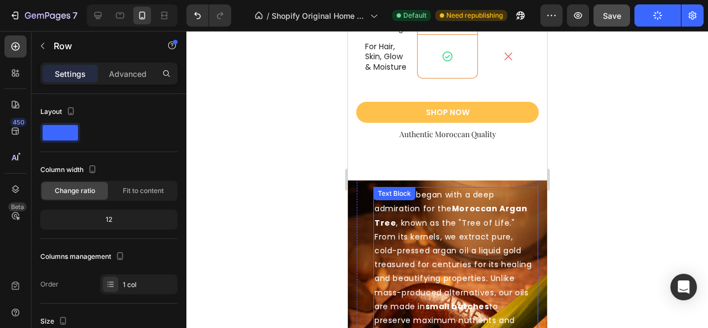
click at [410, 195] on div "Text Block" at bounding box center [394, 194] width 38 height 10
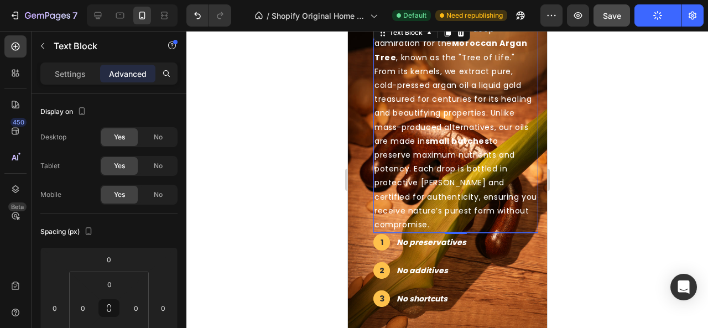
scroll to position [2056, 0]
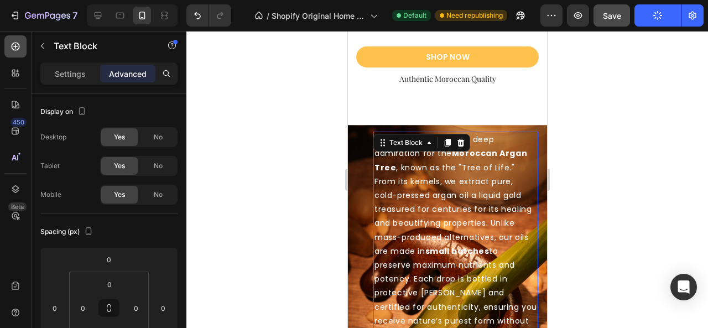
click at [18, 45] on icon at bounding box center [15, 46] width 11 height 11
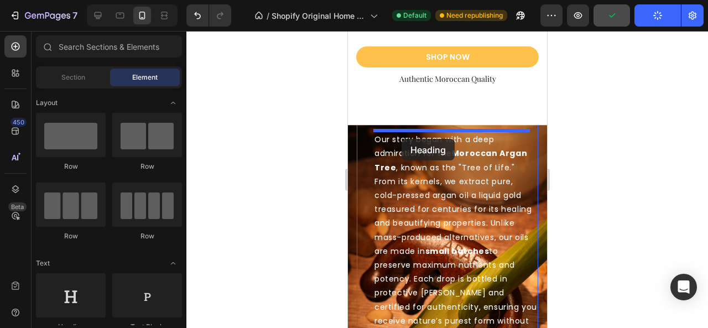
drag, startPoint x: 557, startPoint y: 273, endPoint x: 401, endPoint y: 139, distance: 205.6
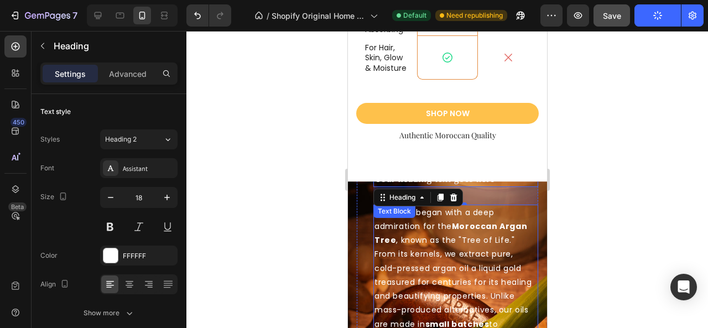
scroll to position [2000, 0]
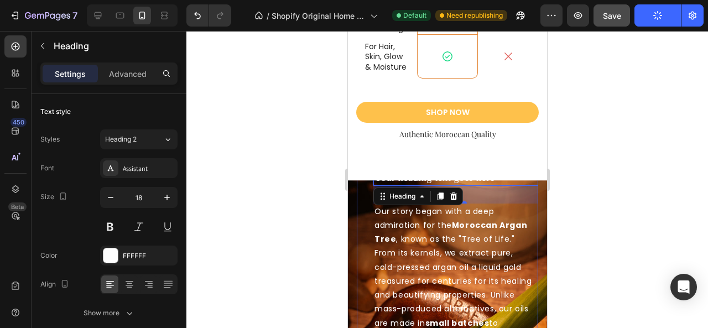
click at [360, 198] on div "brand story Heading Your heading text goes here Heading 32 Our story began with…" at bounding box center [447, 318] width 182 height 382
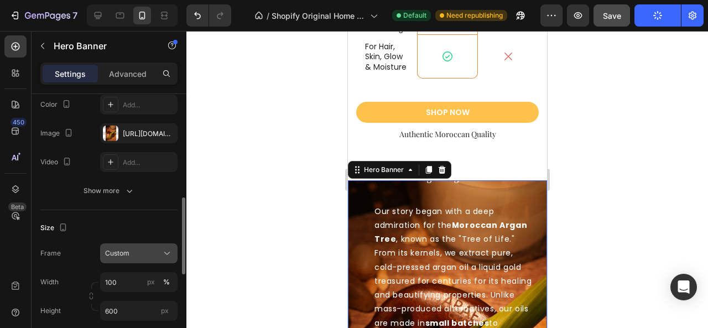
scroll to position [166, 0]
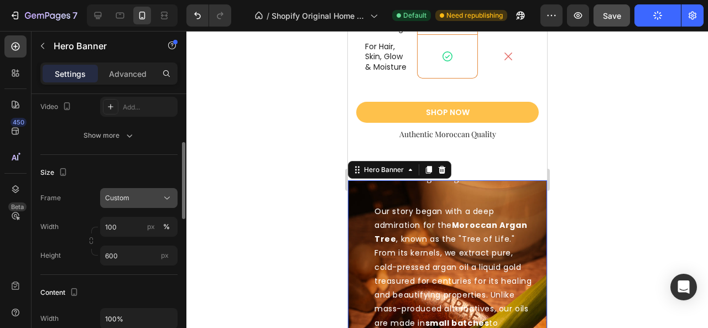
click at [136, 196] on div "Custom" at bounding box center [132, 198] width 54 height 10
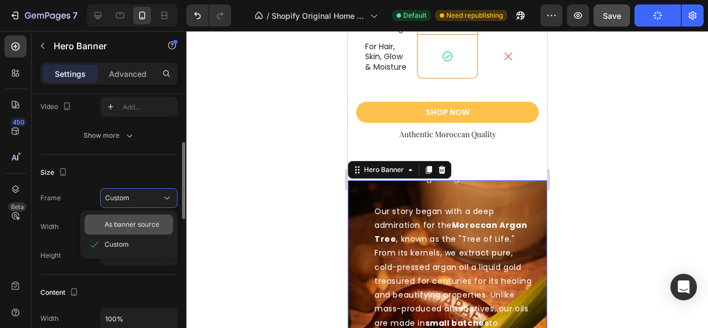
click at [133, 218] on div "As banner source" at bounding box center [129, 225] width 89 height 20
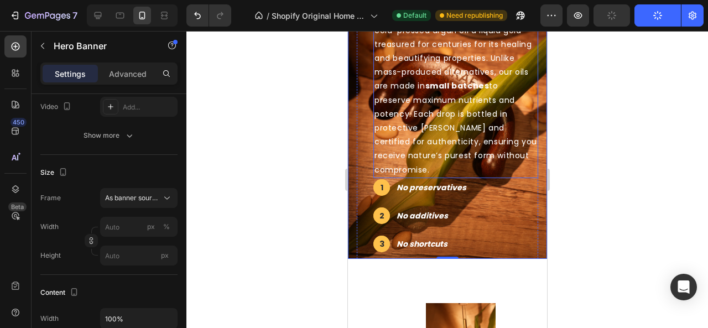
scroll to position [2277, 0]
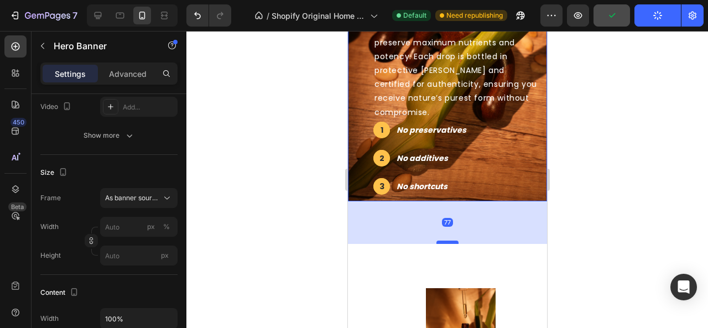
drag, startPoint x: 443, startPoint y: 186, endPoint x: 446, endPoint y: 229, distance: 42.7
click at [446, 241] on div at bounding box center [447, 242] width 22 height 3
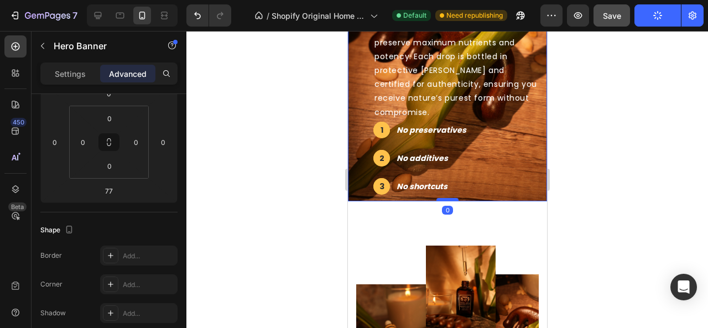
drag, startPoint x: 446, startPoint y: 229, endPoint x: 449, endPoint y: 185, distance: 43.9
click at [449, 198] on div at bounding box center [447, 199] width 22 height 3
type input "0"
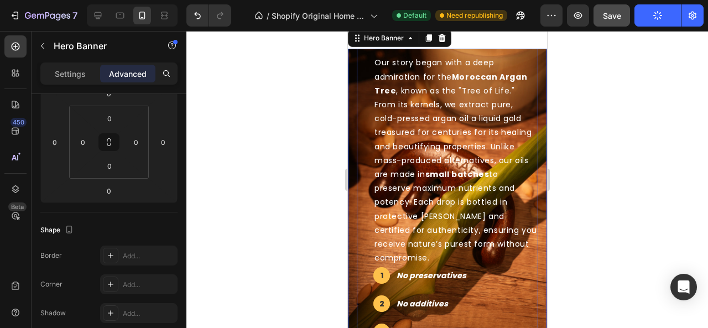
scroll to position [2056, 0]
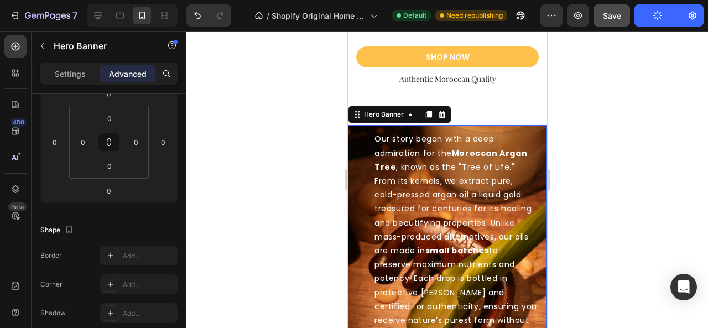
click at [362, 161] on div "brand story Heading Your heading text goes here Heading Our story began with a …" at bounding box center [447, 246] width 182 height 382
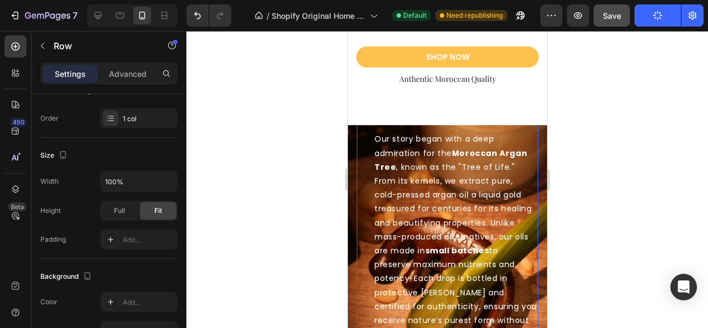
scroll to position [0, 0]
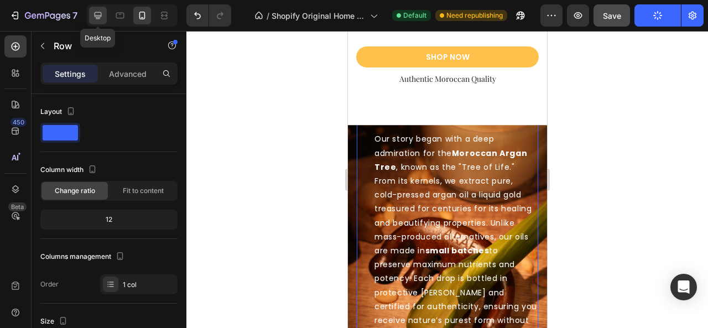
click at [105, 16] on div at bounding box center [98, 16] width 18 height 18
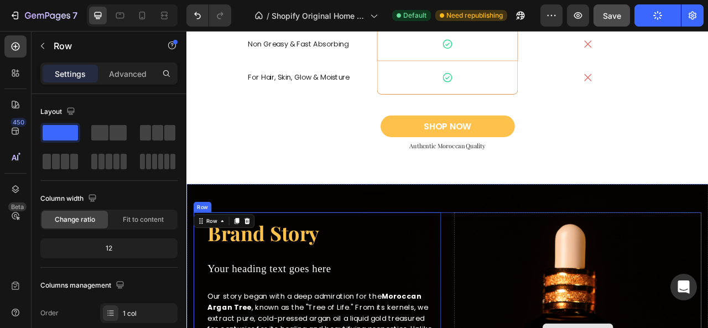
scroll to position [1984, 0]
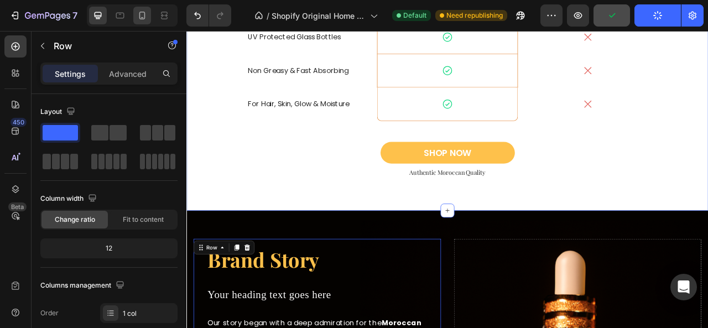
click at [144, 13] on icon at bounding box center [142, 16] width 6 height 8
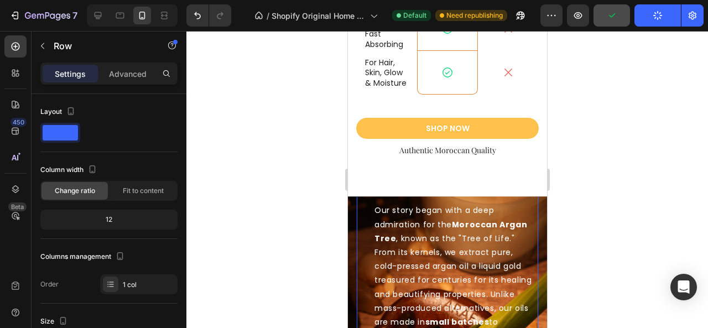
type input "100%"
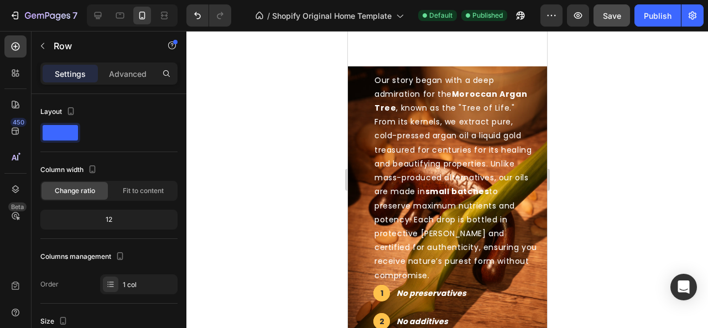
scroll to position [2460, 0]
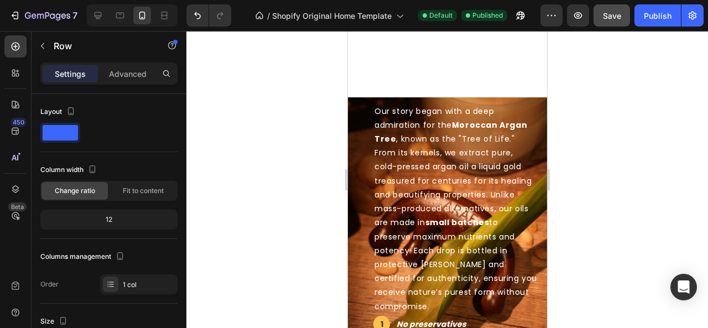
click at [441, 201] on p "Our story began with a deep admiration for the Moroccan Argan Tree , known as t…" at bounding box center [455, 209] width 163 height 209
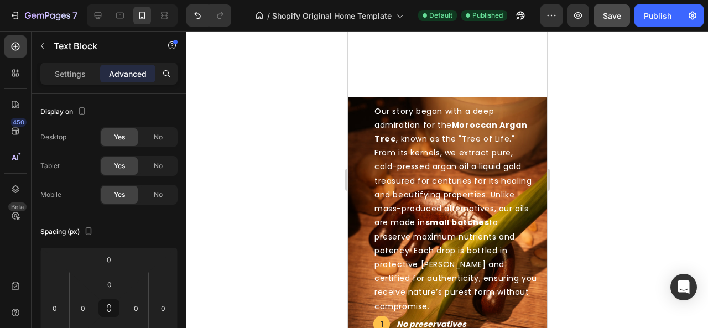
click at [362, 173] on div "brand story Heading Your heading text goes here Heading Our story began with a …" at bounding box center [447, 218] width 182 height 382
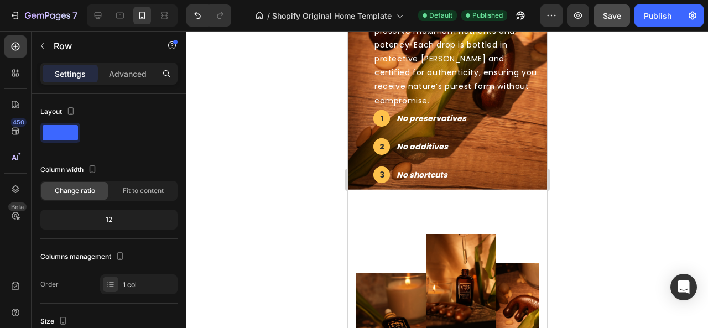
scroll to position [2546, 0]
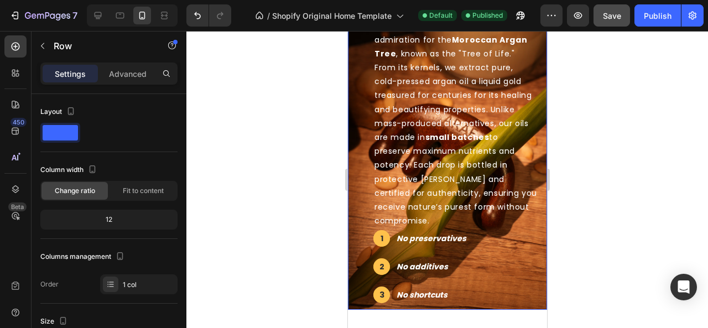
click at [353, 131] on div "brand story Heading Your heading text goes here Heading Our story began with a …" at bounding box center [447, 160] width 199 height 457
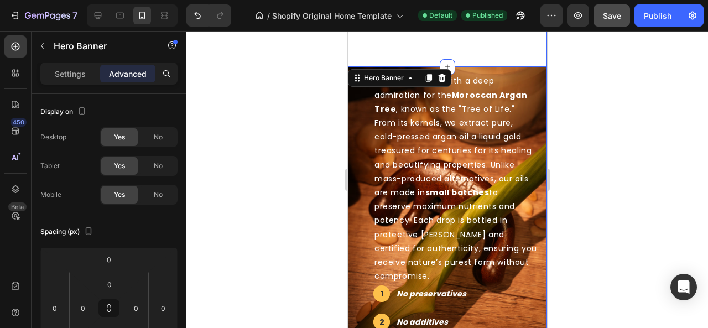
scroll to position [2380, 0]
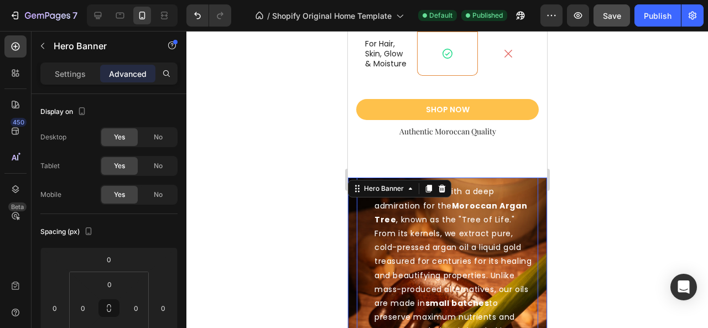
click at [359, 214] on div "brand story Heading Your heading text goes here Heading Our story began with a …" at bounding box center [447, 298] width 182 height 382
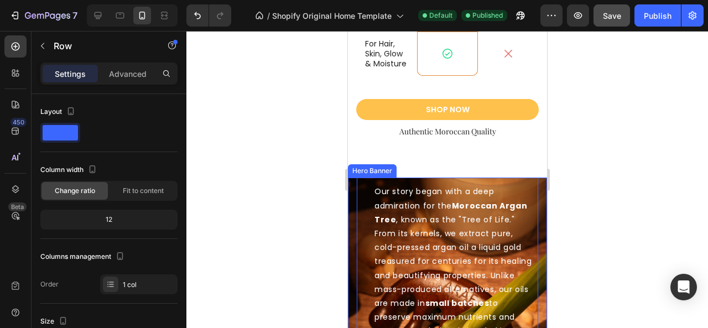
click at [354, 223] on div "brand story Heading Your heading text goes here Heading Our story began with a …" at bounding box center [447, 327] width 199 height 457
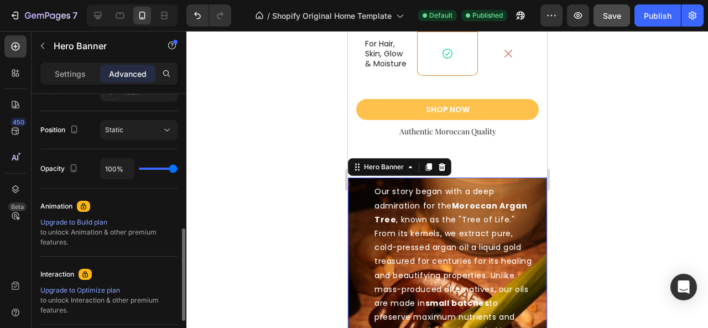
scroll to position [498, 0]
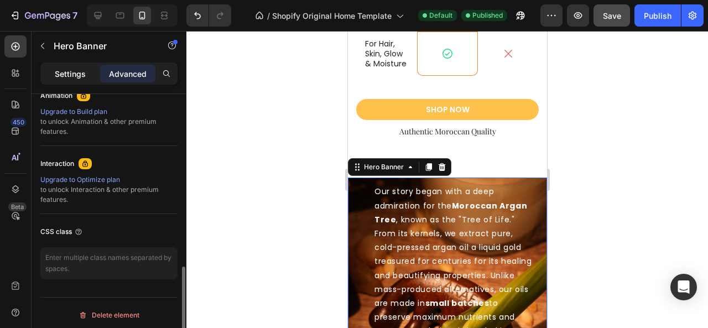
click at [76, 71] on p "Settings" at bounding box center [70, 74] width 31 height 12
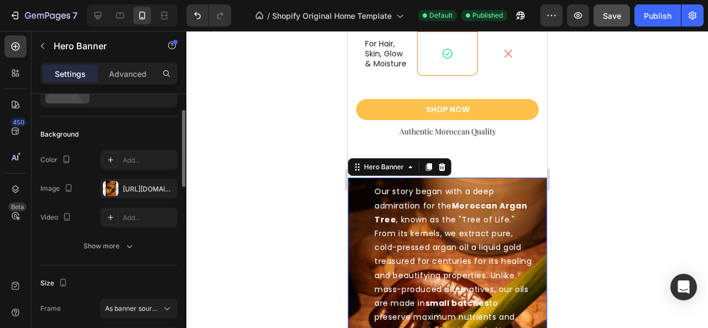
scroll to position [0, 0]
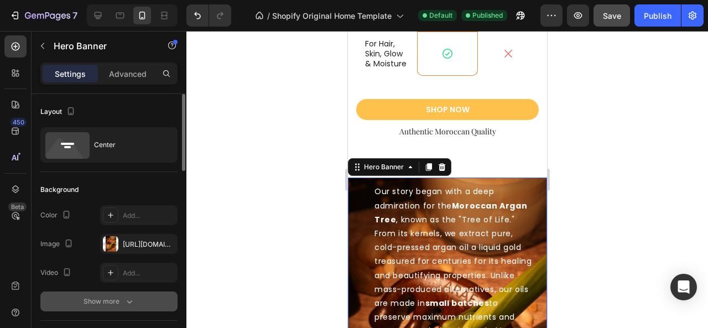
click at [127, 296] on icon "button" at bounding box center [129, 301] width 11 height 11
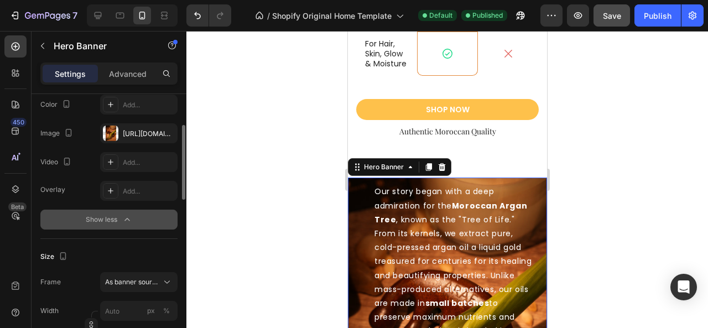
scroll to position [166, 0]
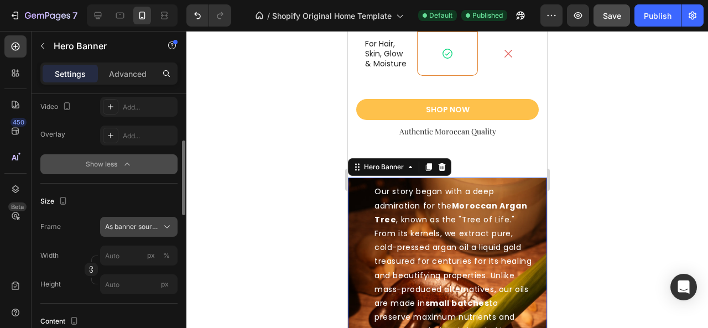
click at [138, 231] on div "As banner source" at bounding box center [139, 226] width 68 height 11
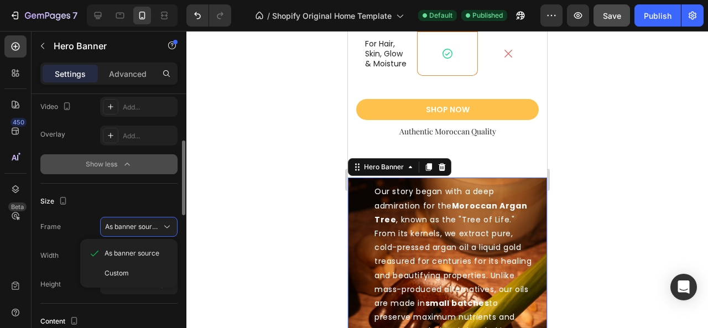
drag, startPoint x: 133, startPoint y: 273, endPoint x: 147, endPoint y: 255, distance: 22.8
click at [133, 273] on div "Custom" at bounding box center [137, 273] width 64 height 10
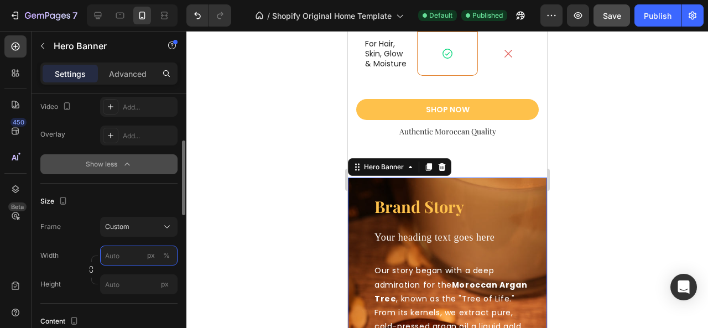
click at [120, 256] on input "px %" at bounding box center [138, 256] width 77 height 20
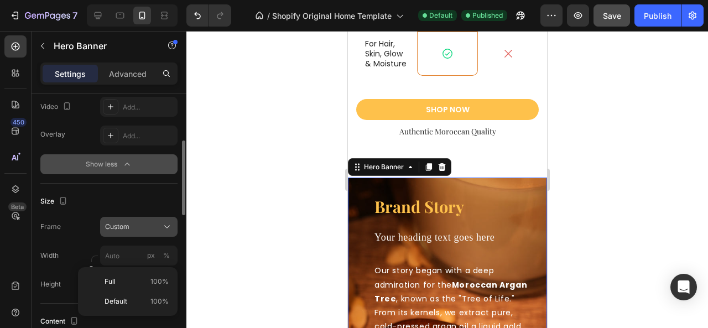
click at [86, 230] on div "Frame Custom" at bounding box center [108, 227] width 137 height 20
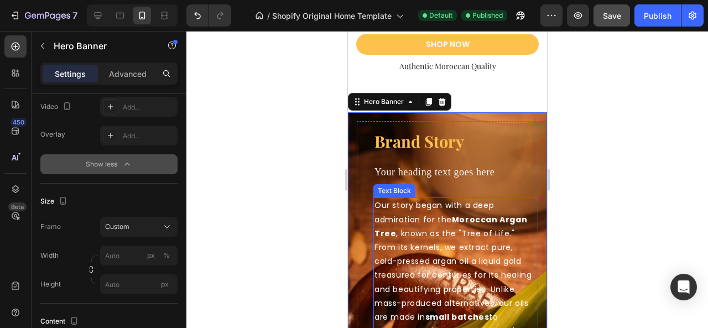
scroll to position [2435, 0]
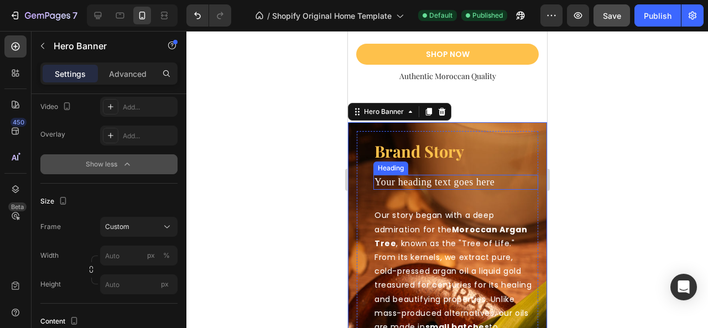
click at [419, 184] on h2 "Your heading text goes here" at bounding box center [455, 182] width 165 height 15
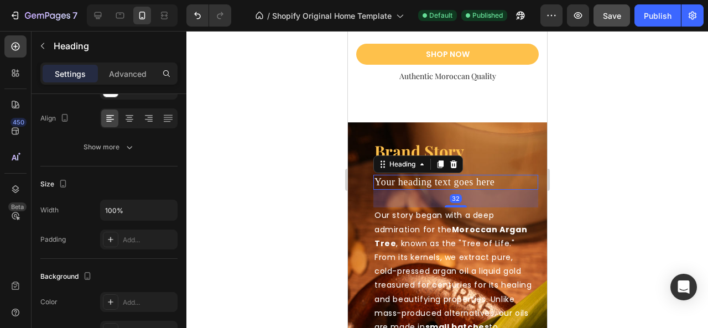
scroll to position [0, 0]
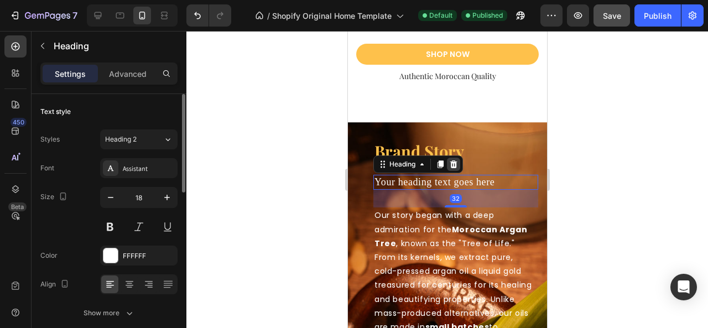
click at [453, 166] on icon at bounding box center [453, 165] width 7 height 8
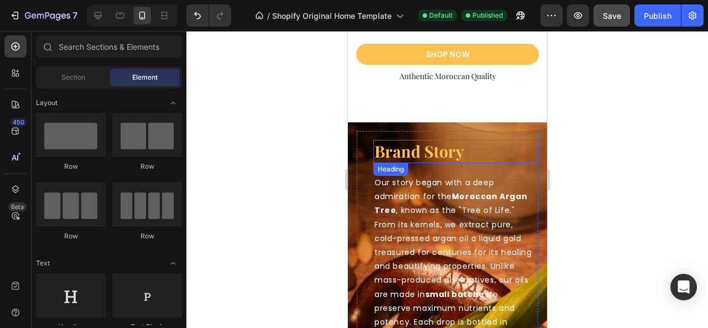
click at [424, 151] on h2 "brand story" at bounding box center [455, 151] width 165 height 23
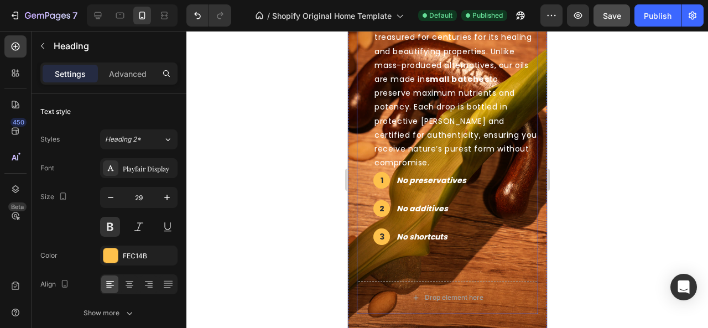
scroll to position [2657, 0]
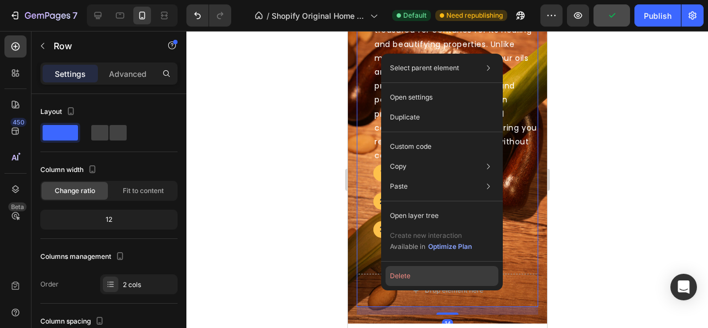
click at [397, 282] on button "Delete" at bounding box center [442, 276] width 113 height 20
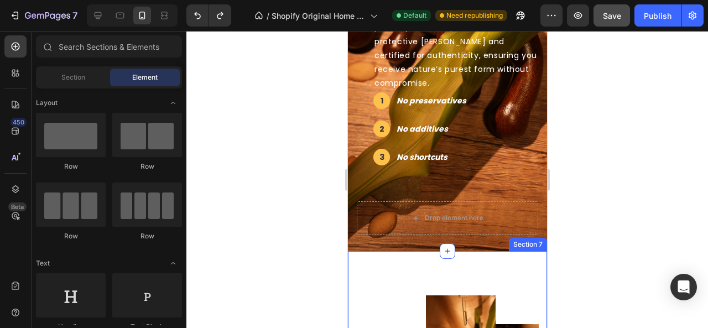
scroll to position [2712, 0]
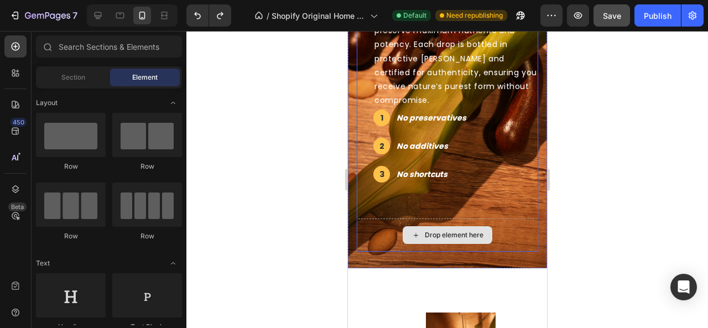
click at [382, 231] on div "Drop element here" at bounding box center [447, 235] width 182 height 33
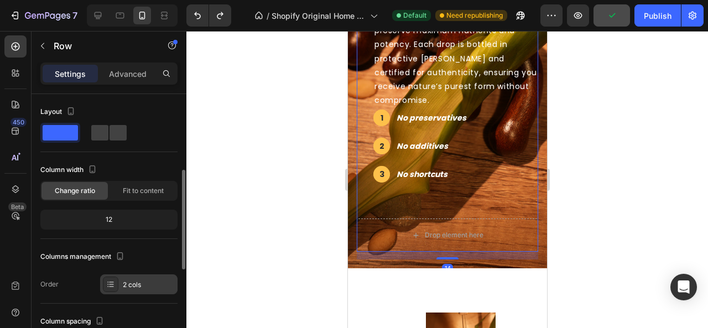
scroll to position [55, 0]
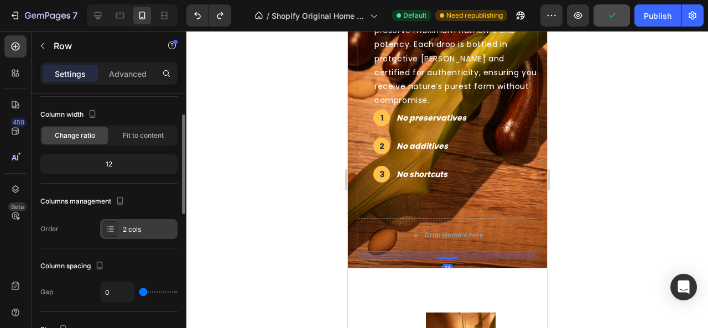
click at [142, 229] on div "2 cols" at bounding box center [149, 230] width 52 height 10
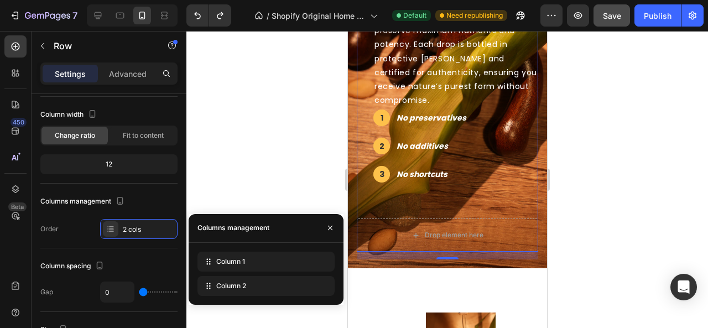
click at [442, 252] on div "14" at bounding box center [447, 252] width 182 height 0
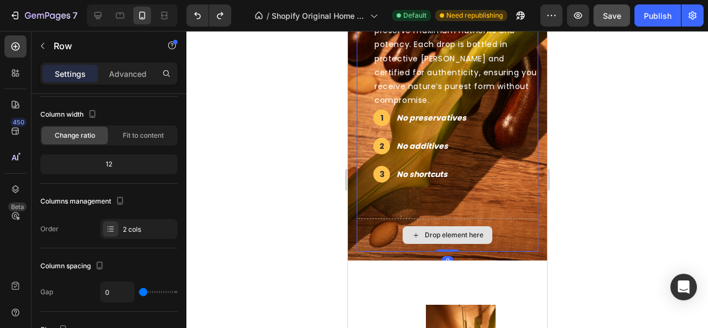
drag, startPoint x: 443, startPoint y: 246, endPoint x: 470, endPoint y: 237, distance: 28.2
click at [444, 245] on div "Drop element here" at bounding box center [447, 235] width 182 height 33
click at [444, 243] on div "Drop element here" at bounding box center [447, 235] width 182 height 33
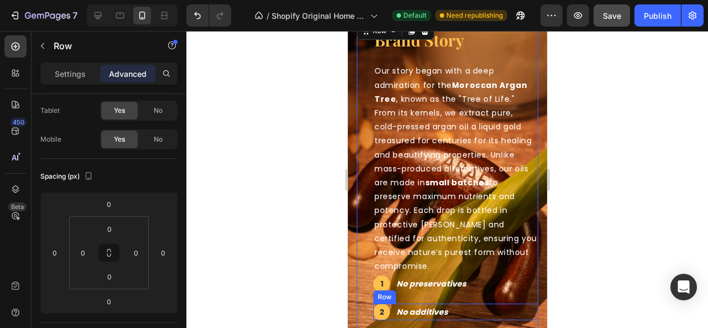
scroll to position [2435, 0]
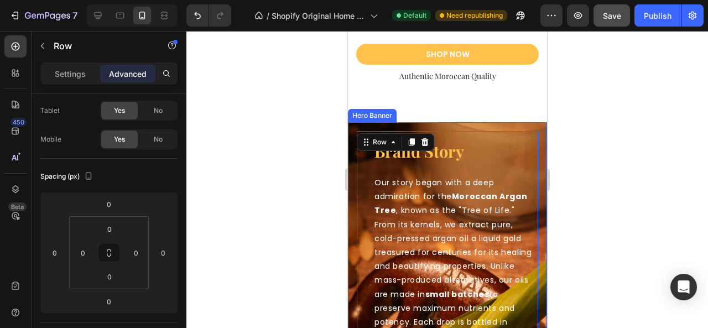
click at [445, 125] on div "brand story Heading Our story began with a deep admiration for the Moroccan Arg…" at bounding box center [447, 330] width 199 height 416
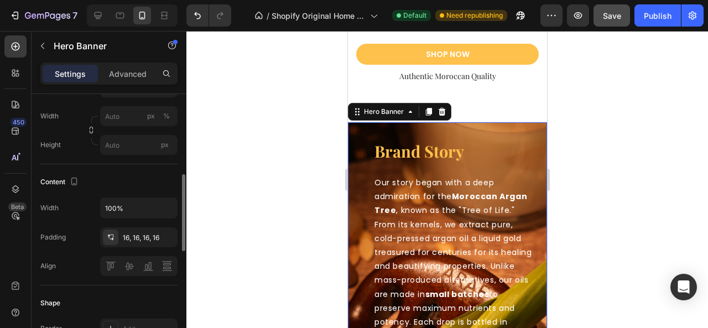
scroll to position [332, 0]
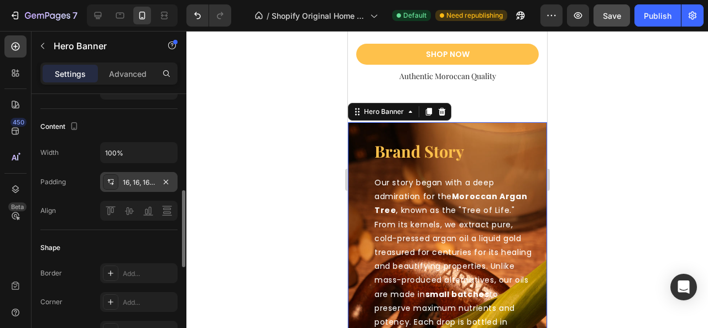
click at [132, 182] on div "16, 16, 16, 16" at bounding box center [139, 183] width 32 height 10
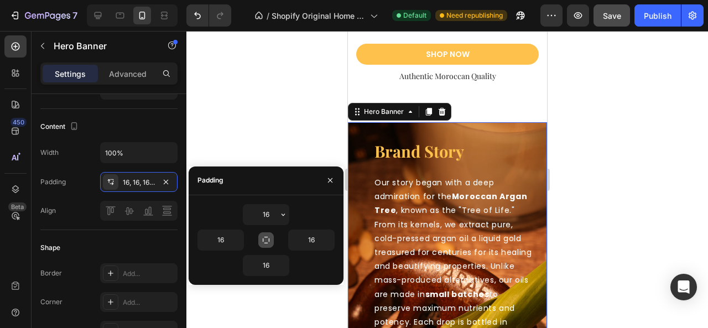
click at [266, 239] on icon "button" at bounding box center [266, 240] width 9 height 9
click at [268, 237] on icon "button" at bounding box center [266, 240] width 9 height 9
click at [268, 214] on input "16" at bounding box center [266, 215] width 45 height 20
click at [268, 242] on icon "button" at bounding box center [266, 240] width 6 height 6
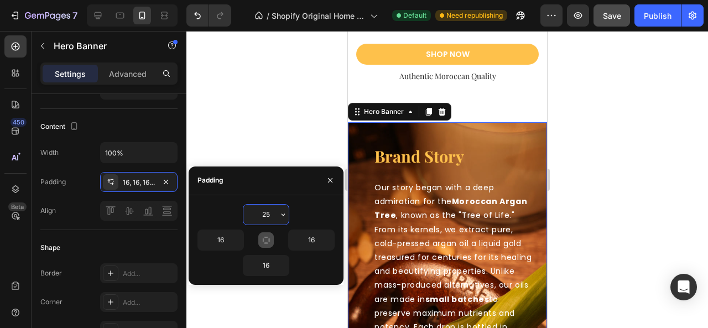
drag, startPoint x: 270, startPoint y: 214, endPoint x: 260, endPoint y: 216, distance: 10.7
click at [260, 216] on input "25" at bounding box center [266, 215] width 45 height 20
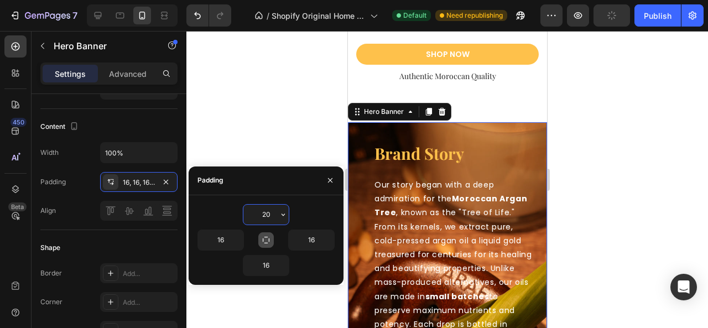
click at [260, 216] on input "20" at bounding box center [266, 215] width 45 height 20
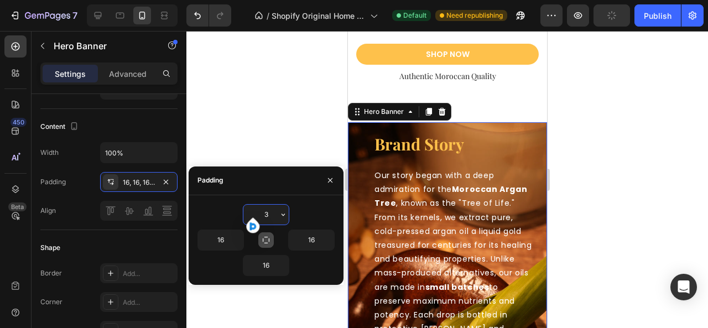
type input "30"
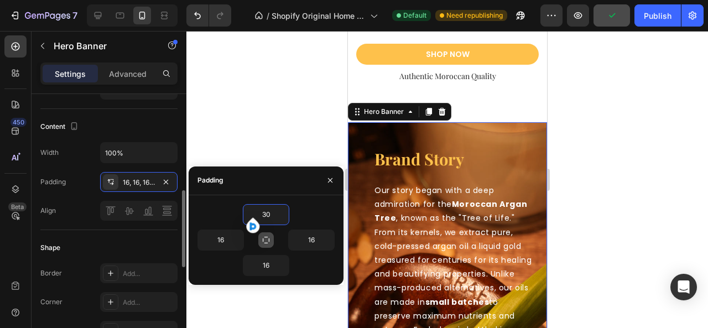
click at [130, 122] on div "Content" at bounding box center [108, 127] width 137 height 18
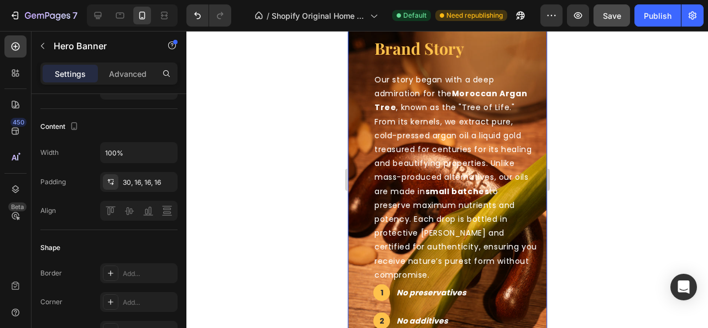
scroll to position [2435, 0]
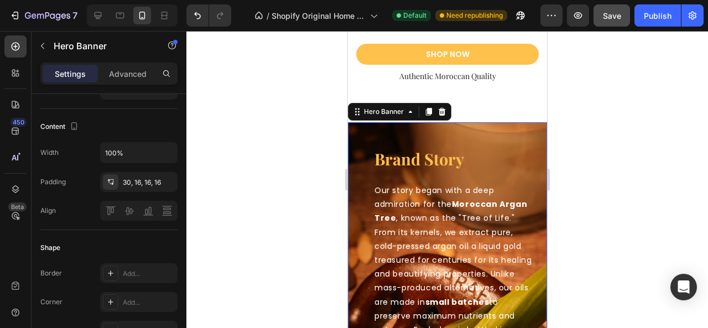
click at [367, 129] on div "brand story Heading Our story began with a deep admiration for the Moroccan Arg…" at bounding box center [447, 334] width 199 height 424
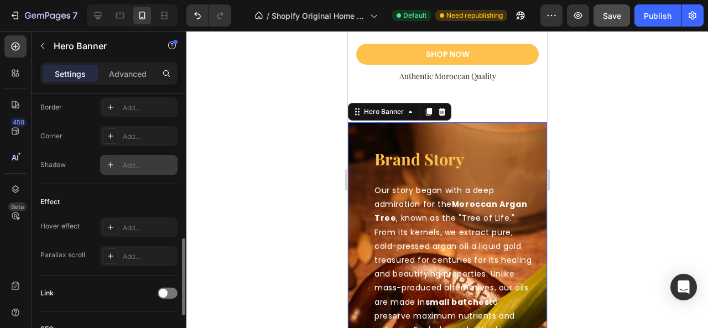
click at [112, 164] on icon at bounding box center [110, 165] width 9 height 9
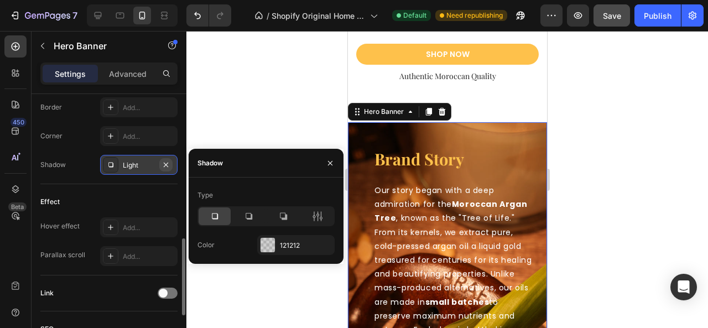
click at [171, 162] on button "button" at bounding box center [165, 164] width 13 height 13
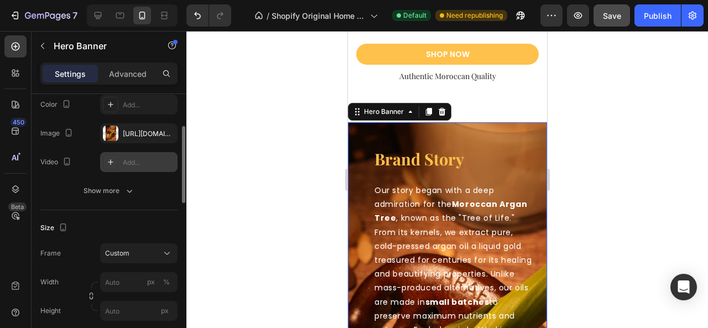
scroll to position [55, 0]
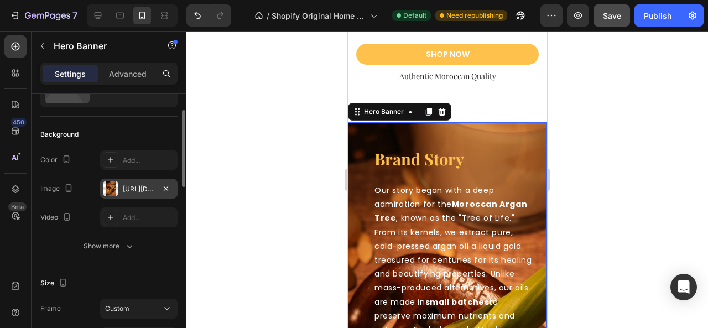
click at [125, 216] on div "Add..." at bounding box center [149, 218] width 52 height 10
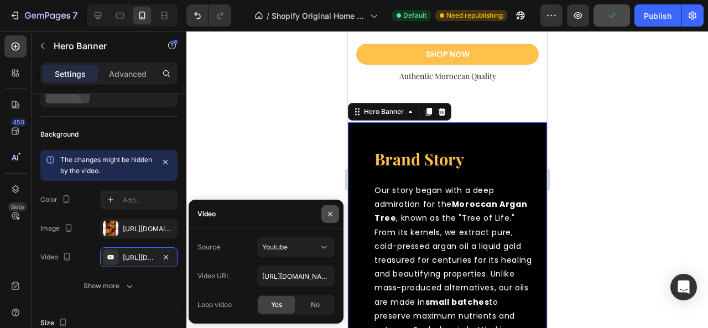
click at [327, 214] on icon "button" at bounding box center [330, 214] width 9 height 9
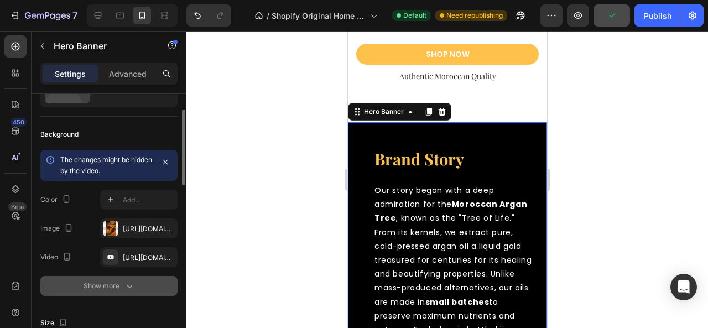
click at [125, 279] on button "Show more" at bounding box center [108, 286] width 137 height 20
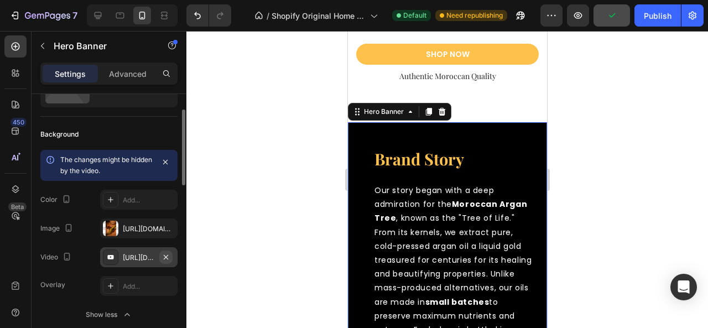
click at [169, 257] on icon "button" at bounding box center [166, 257] width 9 height 9
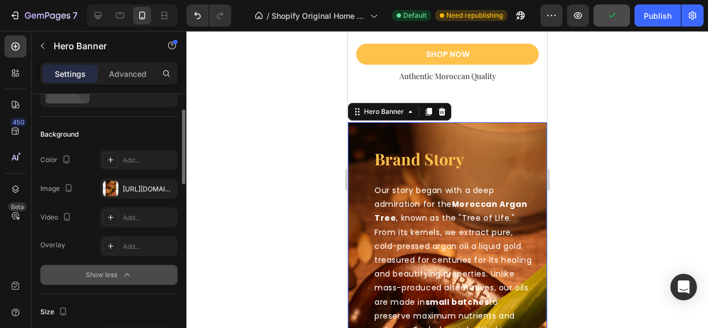
click at [136, 278] on button "Show less" at bounding box center [108, 275] width 137 height 20
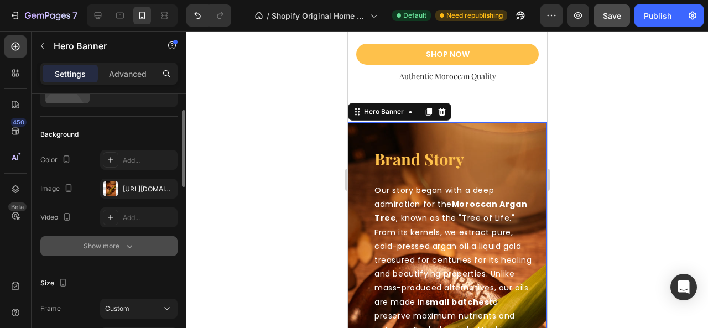
click at [131, 235] on div "The changes might be hidden by the video. Color Add... Image [URL][DOMAIN_NAME]…" at bounding box center [108, 203] width 137 height 106
click at [122, 246] on div "Show more" at bounding box center [109, 246] width 51 height 11
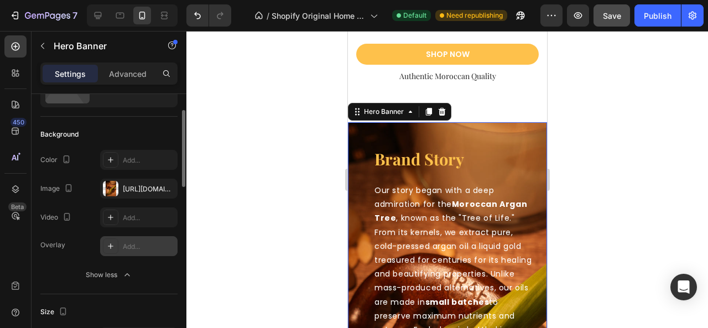
click at [108, 247] on icon at bounding box center [110, 246] width 9 height 9
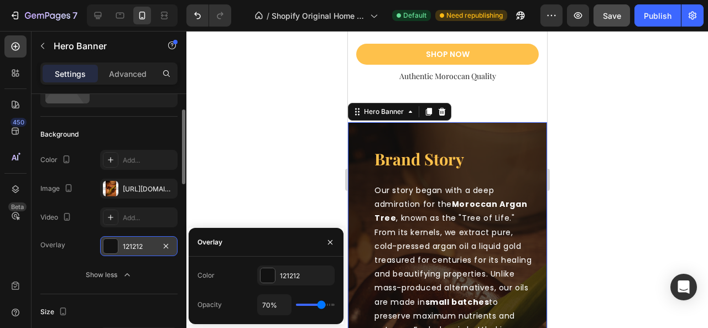
type input "60%"
type input "60"
type input "59%"
type input "59"
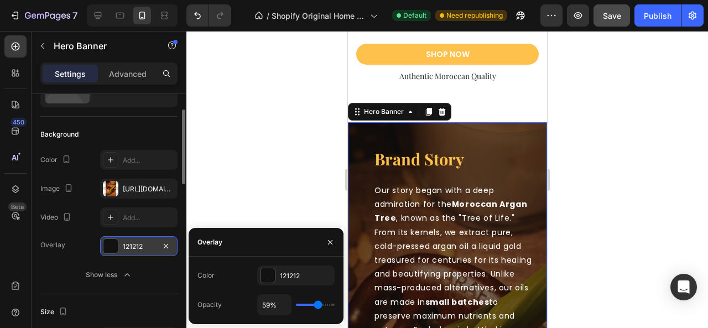
type input "57%"
type input "57"
type input "61%"
type input "61"
type input "62%"
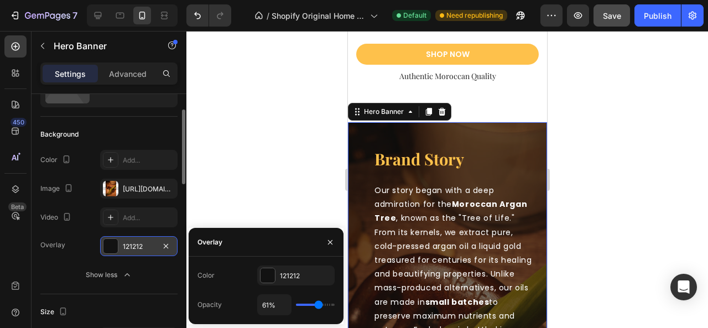
type input "62"
type input "64%"
type input "64"
type input "65%"
drag, startPoint x: 319, startPoint y: 305, endPoint x: 146, endPoint y: 180, distance: 213.7
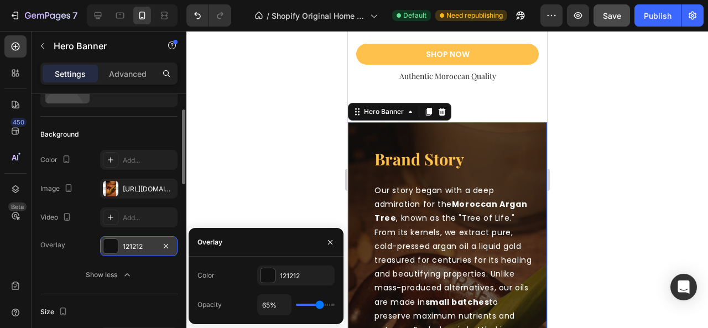
type input "65"
click at [320, 305] on input "range" at bounding box center [315, 305] width 39 height 2
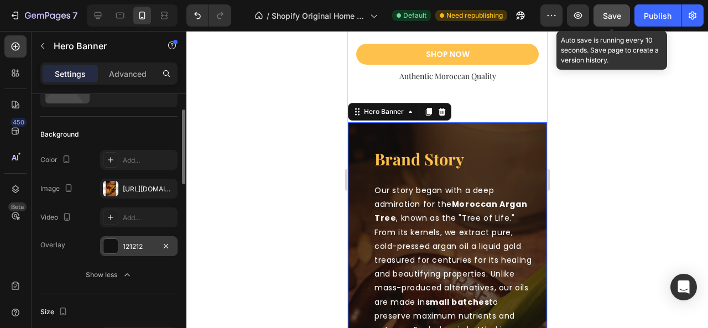
click at [619, 18] on span "Save" at bounding box center [612, 15] width 18 height 9
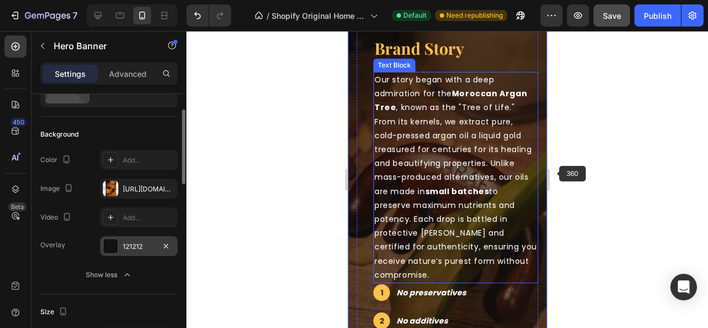
scroll to position [2491, 0]
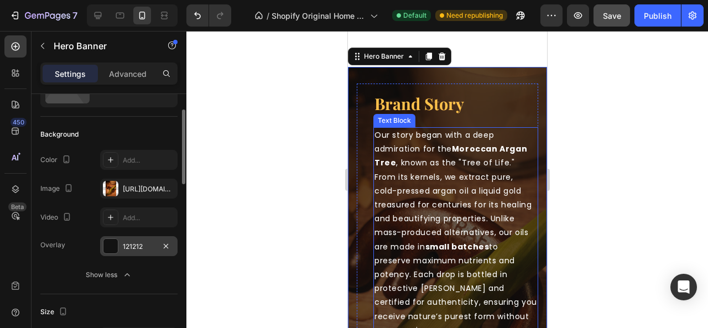
click at [598, 168] on div at bounding box center [448, 179] width 522 height 297
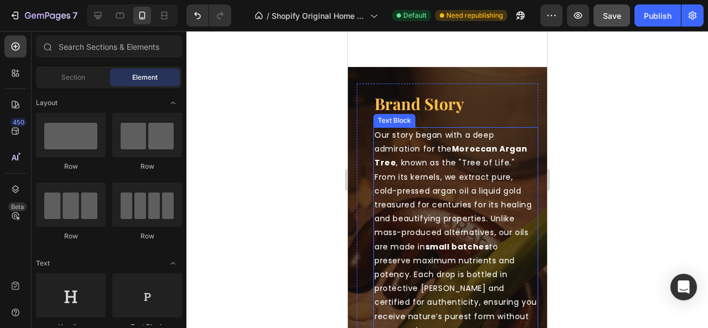
click at [562, 190] on div at bounding box center [448, 179] width 522 height 297
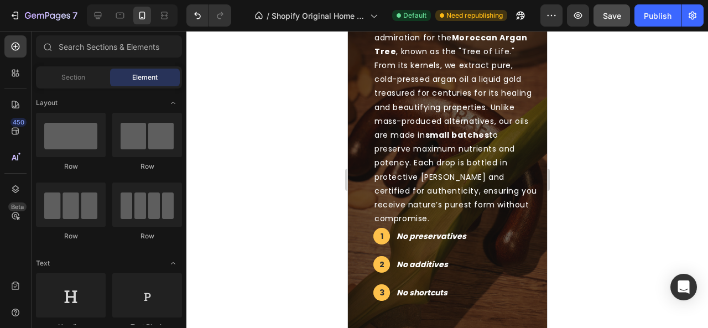
scroll to position [2878, 0]
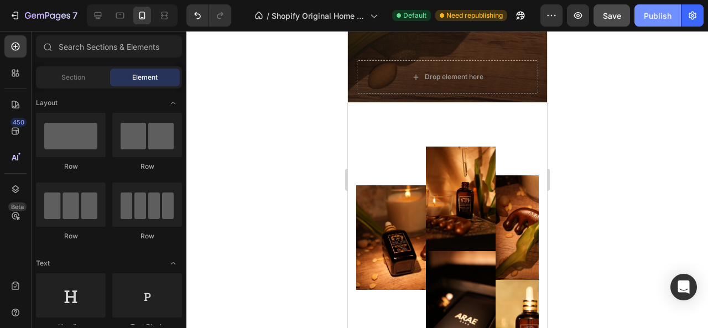
click at [652, 17] on div "Publish" at bounding box center [658, 16] width 28 height 12
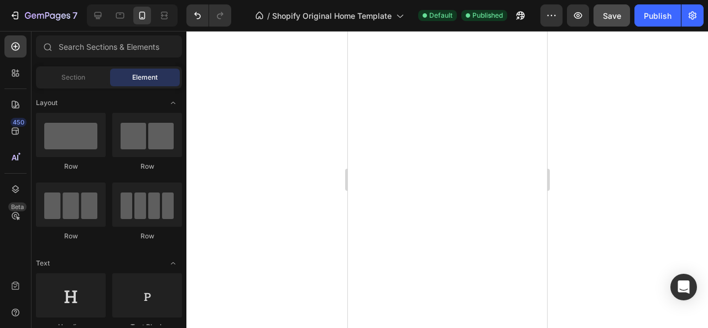
scroll to position [0, 0]
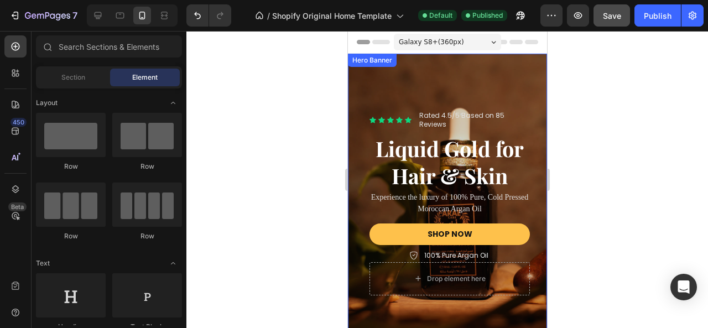
click at [361, 85] on div "Overlay" at bounding box center [447, 203] width 199 height 298
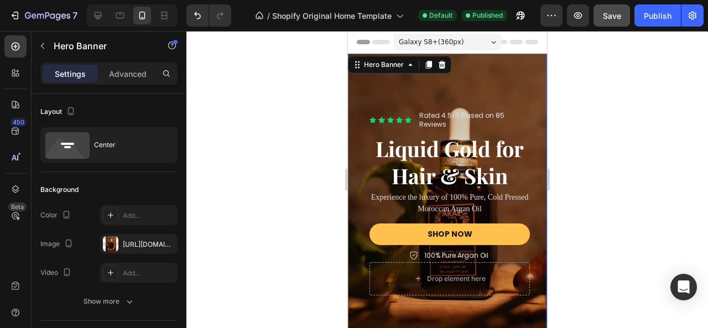
click at [364, 76] on div "Overlay" at bounding box center [447, 203] width 199 height 298
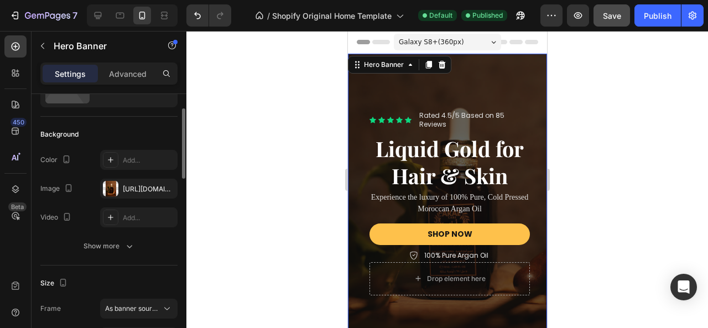
scroll to position [111, 0]
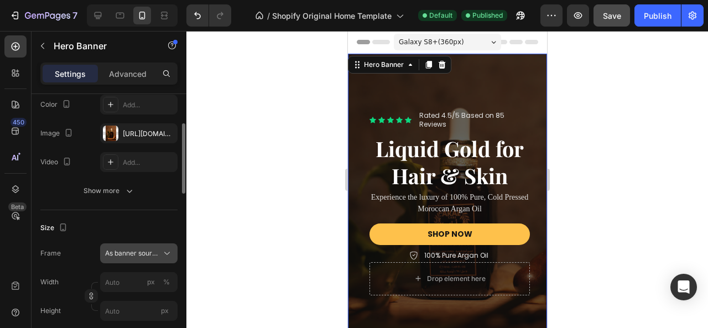
click at [143, 249] on span "As banner source" at bounding box center [132, 254] width 54 height 10
drag, startPoint x: 124, startPoint y: 294, endPoint x: 132, endPoint y: 247, distance: 47.2
click at [124, 295] on span "Custom" at bounding box center [117, 300] width 24 height 10
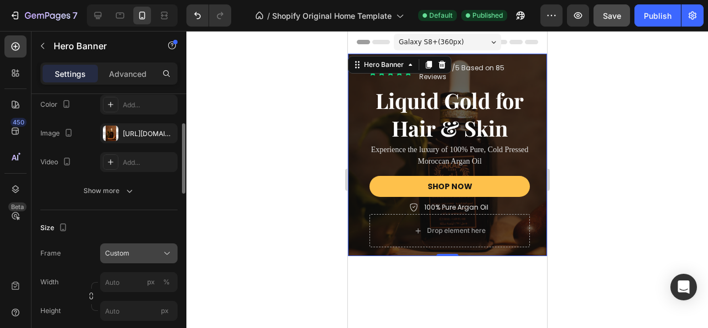
click at [149, 256] on div "Custom" at bounding box center [132, 254] width 54 height 10
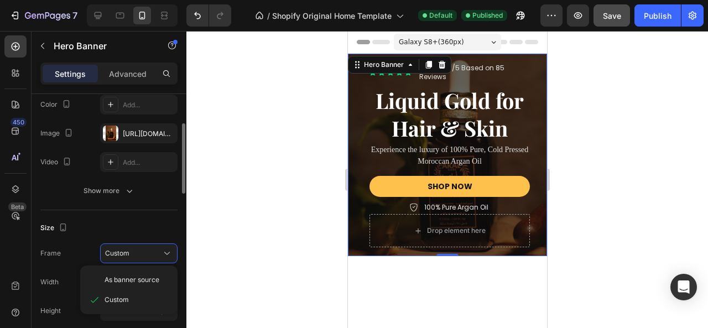
click at [91, 245] on div "Frame Custom As banner source Custom" at bounding box center [108, 254] width 137 height 20
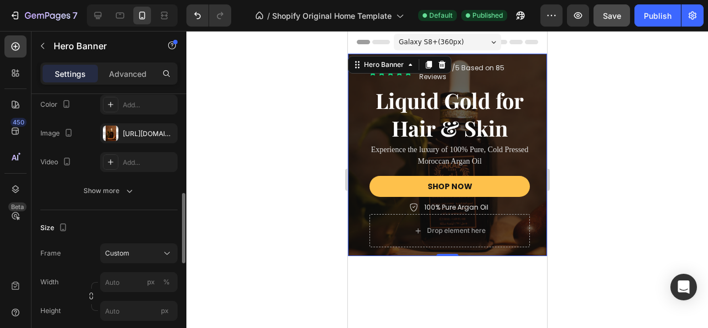
scroll to position [166, 0]
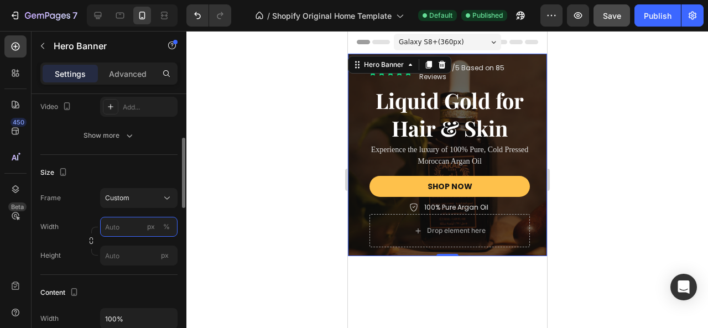
click at [114, 231] on input "px %" at bounding box center [138, 227] width 77 height 20
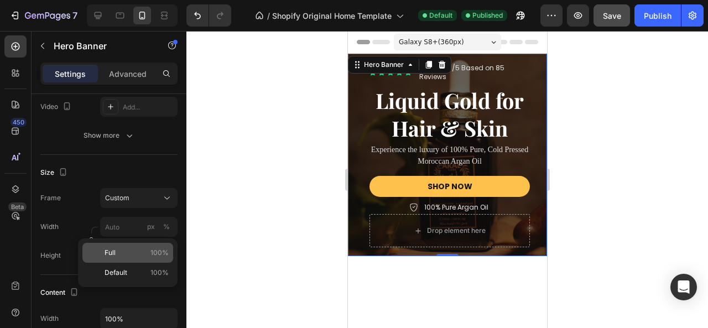
drag, startPoint x: 116, startPoint y: 257, endPoint x: 125, endPoint y: 249, distance: 12.1
click at [116, 257] on p "Full 100%" at bounding box center [137, 253] width 64 height 10
type input "100"
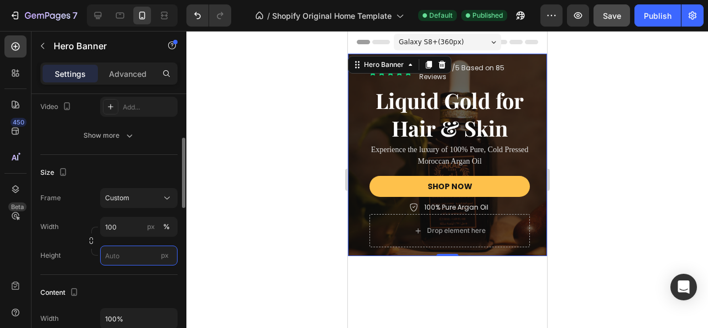
click at [123, 250] on input "px" at bounding box center [138, 256] width 77 height 20
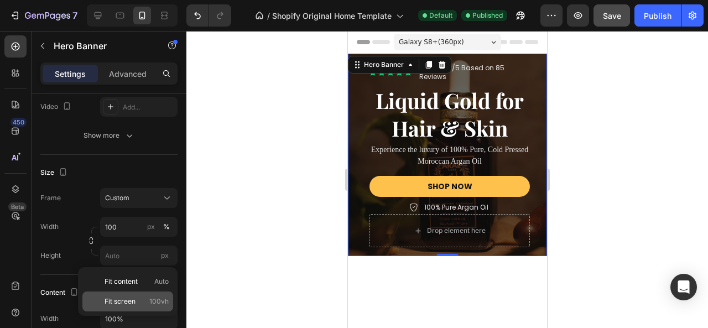
click at [123, 297] on span "Fit screen" at bounding box center [120, 302] width 31 height 10
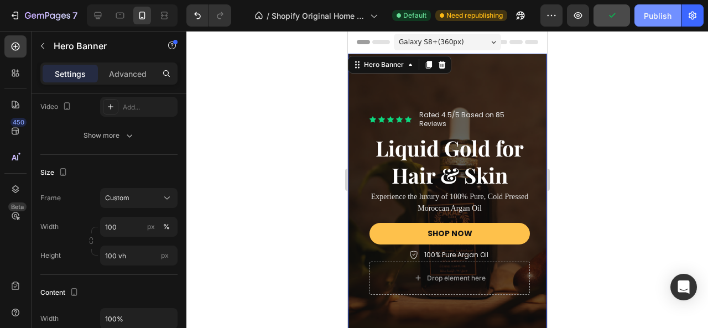
click at [656, 15] on div "Publish" at bounding box center [658, 16] width 28 height 12
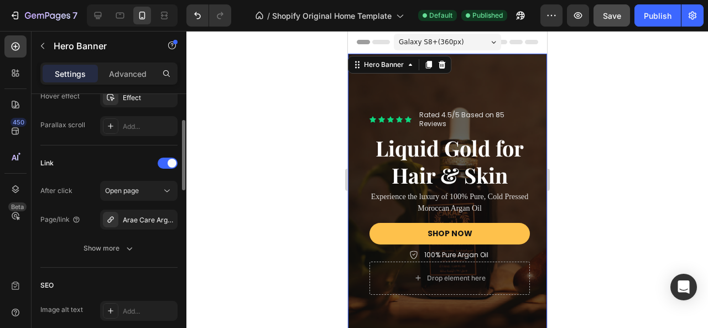
scroll to position [518, 0]
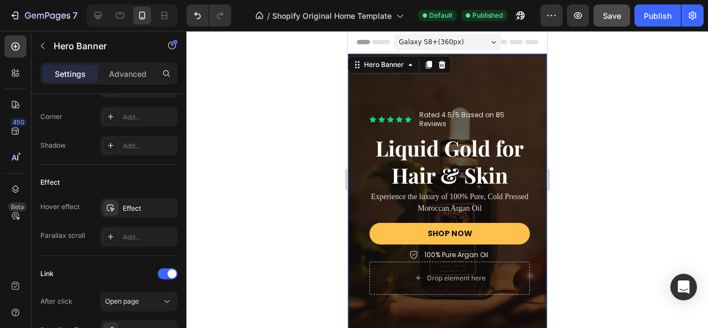
drag, startPoint x: 167, startPoint y: 206, endPoint x: 231, endPoint y: 215, distance: 64.8
click at [0, 0] on icon "button" at bounding box center [0, 0] width 0 height 0
click at [669, 17] on div "Publish" at bounding box center [658, 16] width 28 height 12
drag, startPoint x: 101, startPoint y: 9, endPoint x: 167, endPoint y: 54, distance: 79.4
click at [101, 11] on icon at bounding box center [97, 15] width 11 height 11
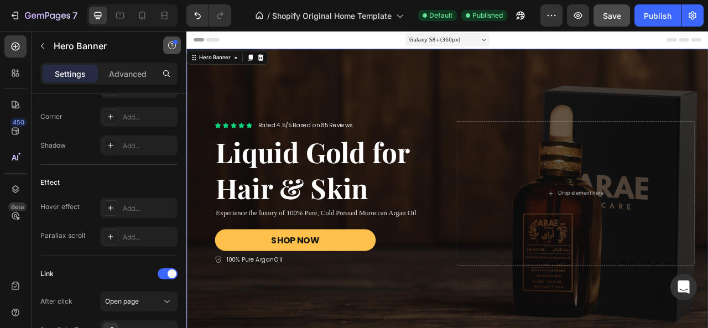
type input "Auto"
type input "1200"
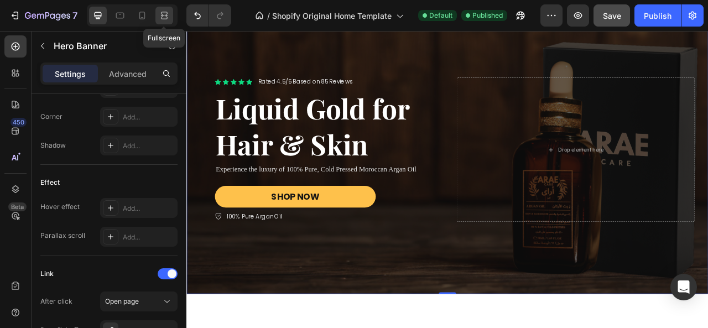
click at [163, 19] on icon at bounding box center [164, 15] width 11 height 11
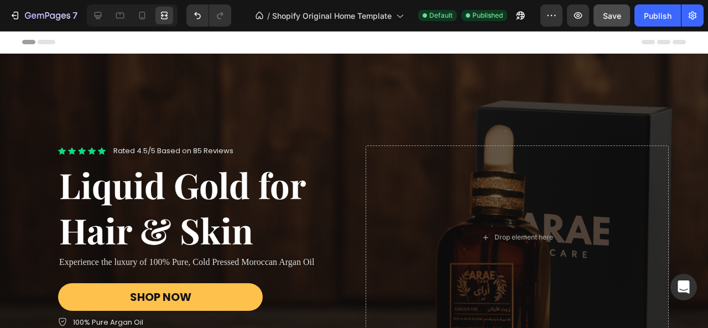
click at [301, 95] on div "Icon Icon Icon Icon Icon Icon List Rated 4.5/5 Based on 85 Reviews Text Block R…" at bounding box center [354, 238] width 664 height 368
click at [96, 14] on icon at bounding box center [97, 15] width 11 height 11
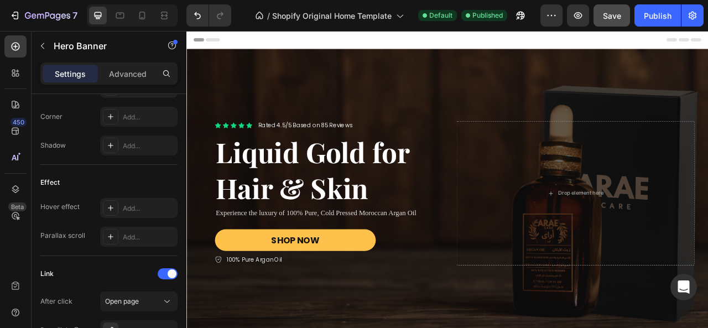
click at [395, 86] on div "Icon Icon Icon Icon Icon Icon List Rated 4.5/5 Based on 85 Reviews Text Block R…" at bounding box center [519, 238] width 664 height 368
click at [335, 78] on div "Icon Icon Icon Icon Icon Icon List Rated 4.5/5 Based on 85 Reviews Text Block R…" at bounding box center [519, 238] width 664 height 368
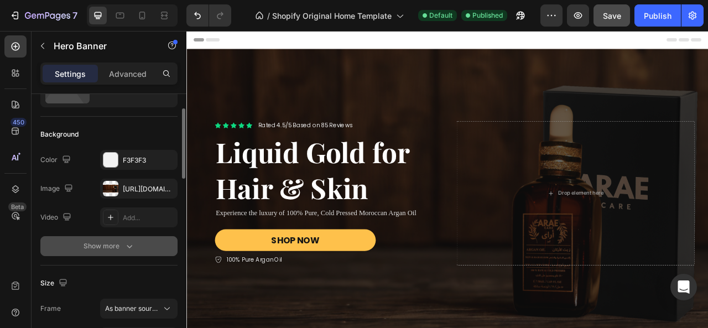
scroll to position [111, 0]
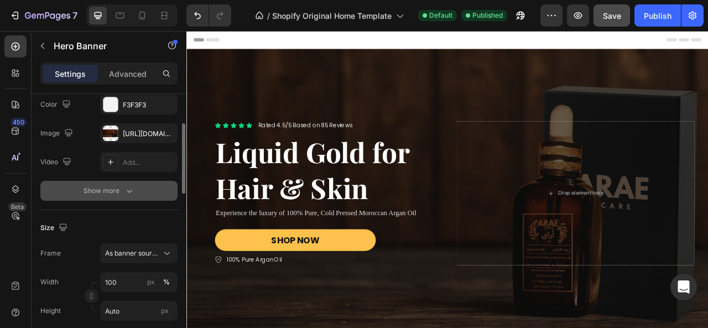
click at [125, 187] on icon "button" at bounding box center [129, 190] width 11 height 11
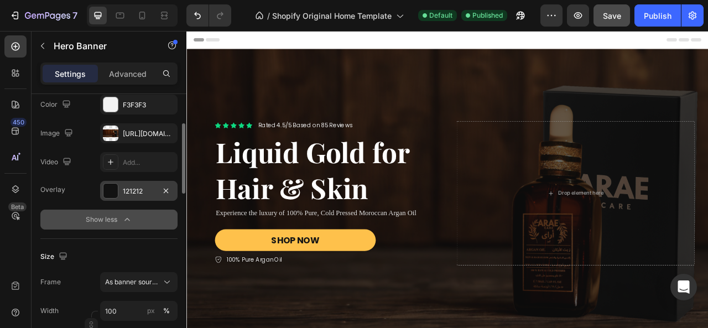
click at [139, 190] on div "121212" at bounding box center [139, 192] width 32 height 10
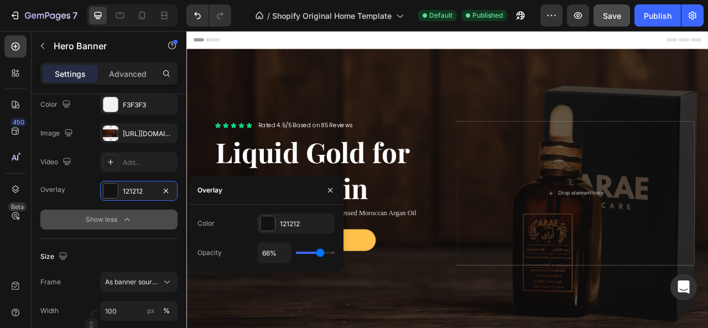
type input "61%"
type input "61"
type input "60%"
type input "60"
type input "57%"
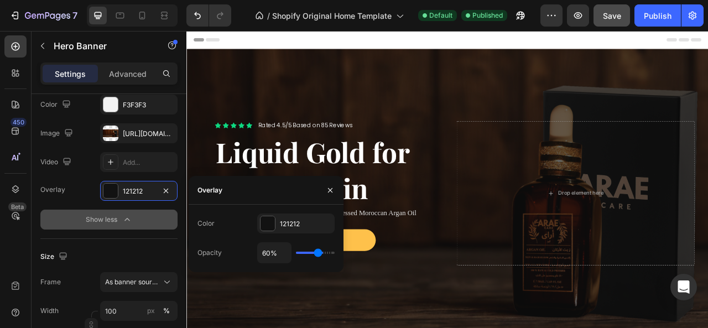
type input "57"
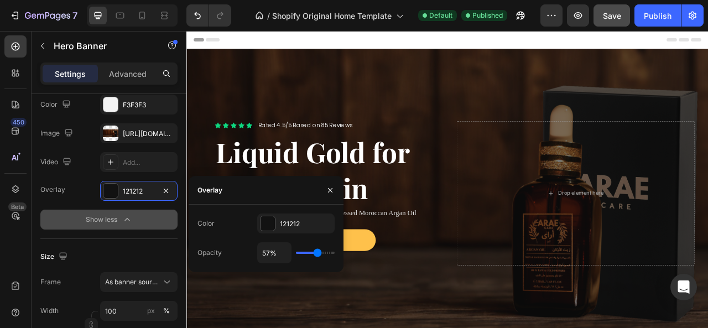
type input "56%"
type input "56"
type input "55%"
type input "55"
type input "54%"
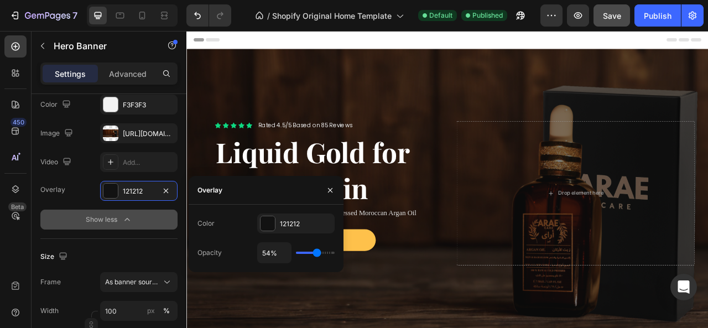
type input "54"
type input "49%"
type input "49"
type input "48%"
type input "48"
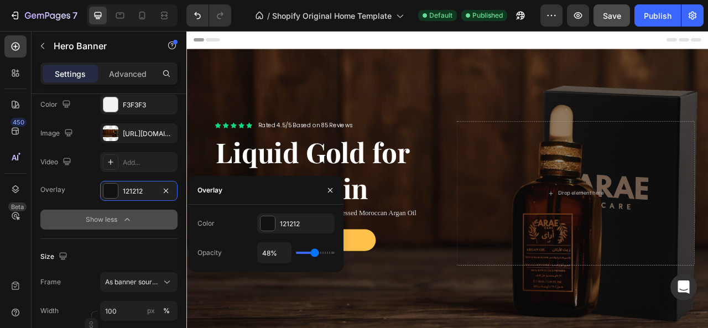
click at [314, 254] on input "range" at bounding box center [315, 253] width 39 height 2
type input "51%"
type input "51"
type input "46%"
type input "46"
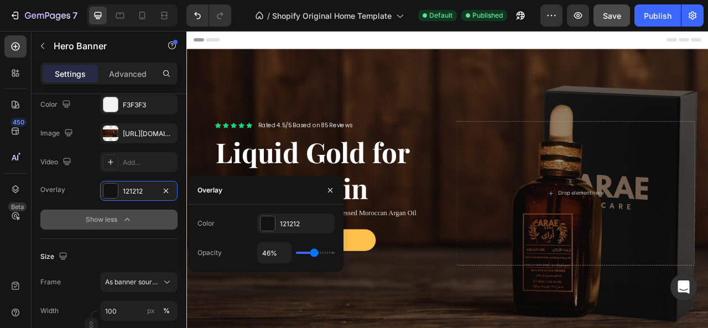
type input "45%"
type input "45"
type input "44%"
type input "44"
type input "43%"
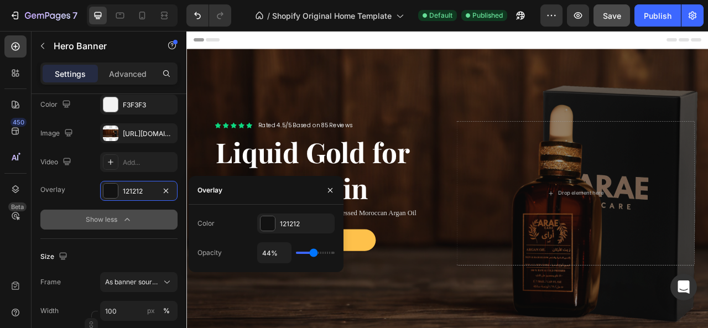
type input "43"
type input "35%"
type input "35"
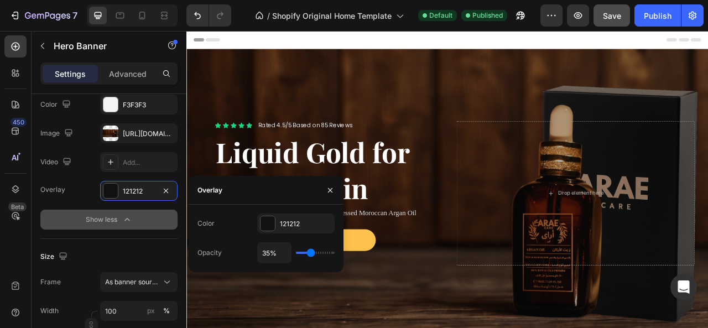
type input "34%"
type input "34"
type input "30%"
type input "30"
type input "31%"
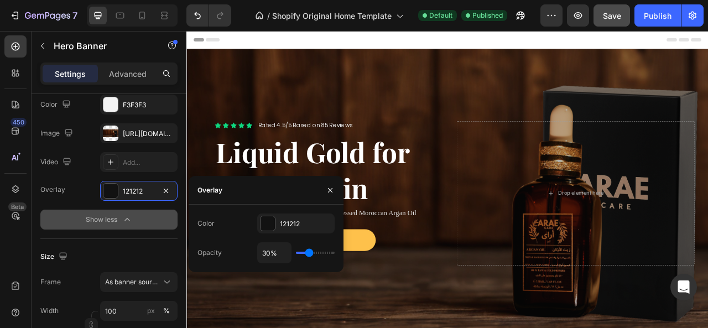
drag, startPoint x: 316, startPoint y: 254, endPoint x: 309, endPoint y: 257, distance: 7.4
click at [309, 254] on input "range" at bounding box center [315, 253] width 39 height 2
click at [650, 14] on div "Publish" at bounding box center [658, 16] width 28 height 12
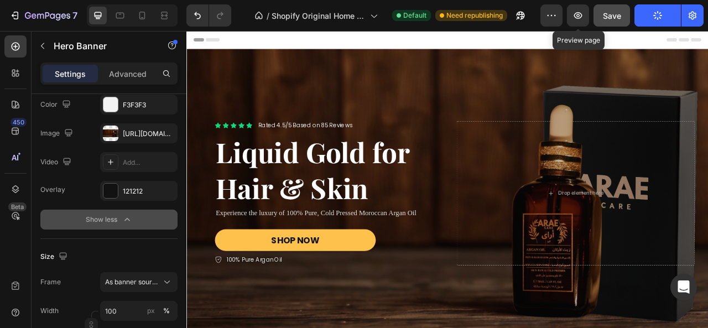
drag, startPoint x: 578, startPoint y: 18, endPoint x: 240, endPoint y: 22, distance: 337.7
click at [240, 20] on div "7 / Shopify Original Home Template Default Need republishing Preview Preview pa…" at bounding box center [354, 16] width 708 height 32
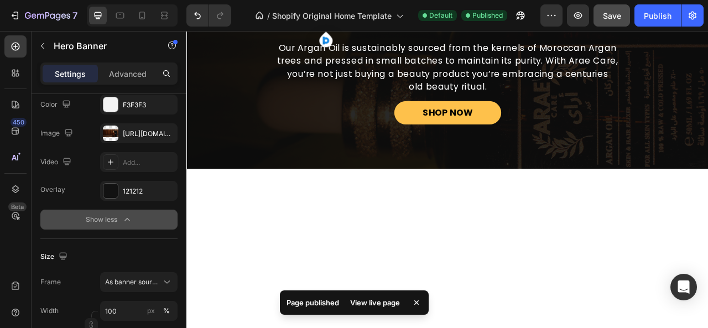
scroll to position [1218, 0]
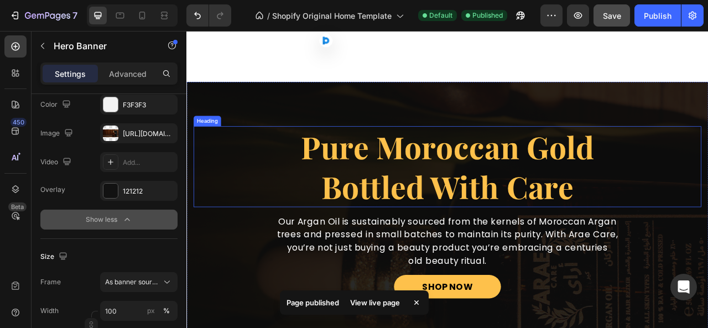
click at [238, 169] on h2 "Pure Moroccan Gold Bottled With Care" at bounding box center [518, 203] width 646 height 103
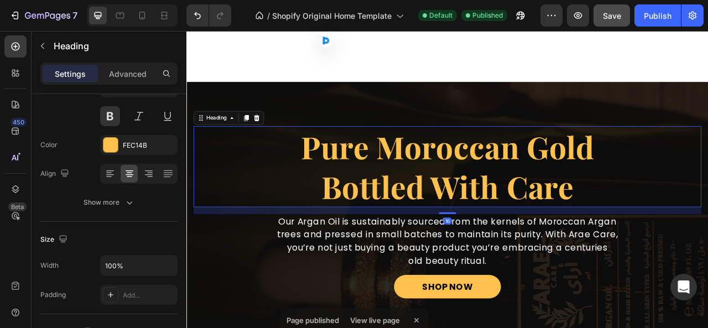
scroll to position [0, 0]
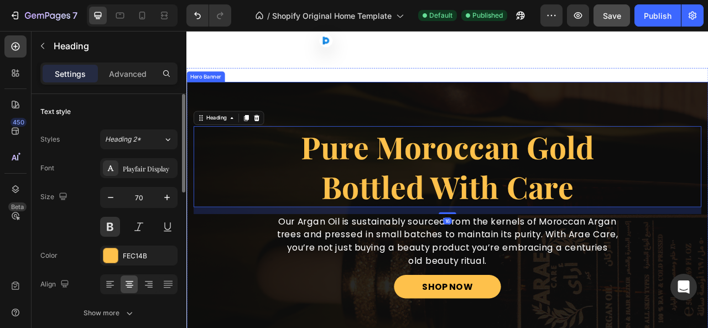
click at [396, 122] on div "Overlay" at bounding box center [519, 262] width 664 height 332
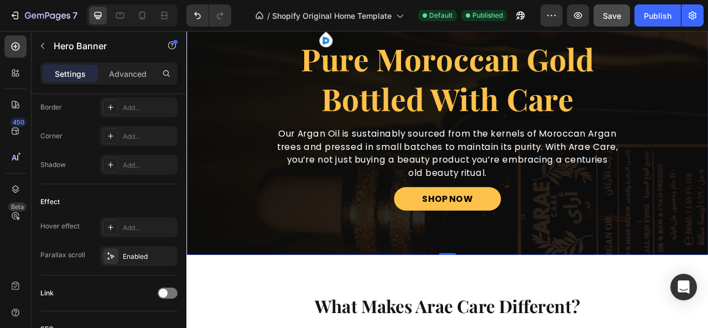
scroll to position [609, 0]
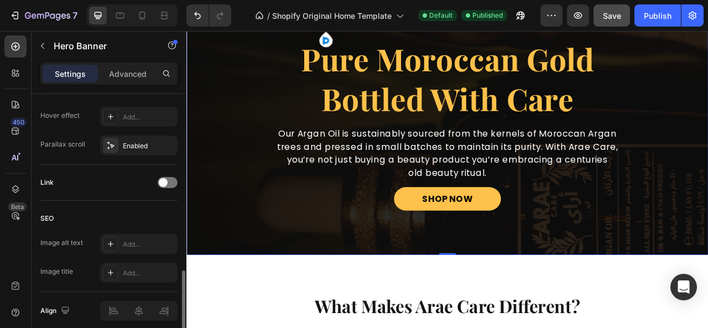
click at [0, 0] on icon "button" at bounding box center [0, 0] width 0 height 0
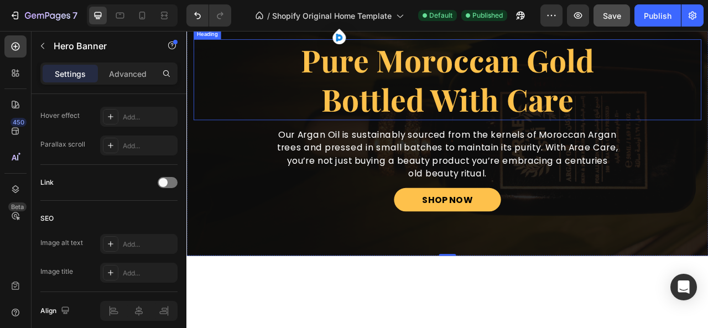
scroll to position [1197, 0]
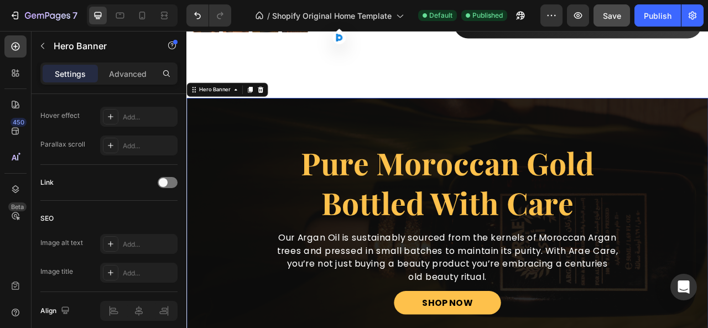
click at [441, 175] on div "Overlay" at bounding box center [519, 282] width 664 height 332
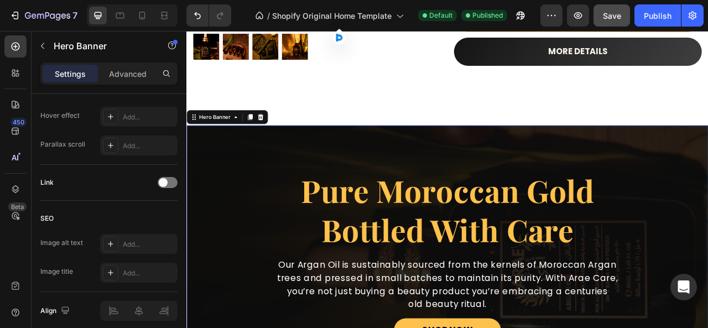
click at [352, 169] on div "Overlay" at bounding box center [519, 317] width 664 height 332
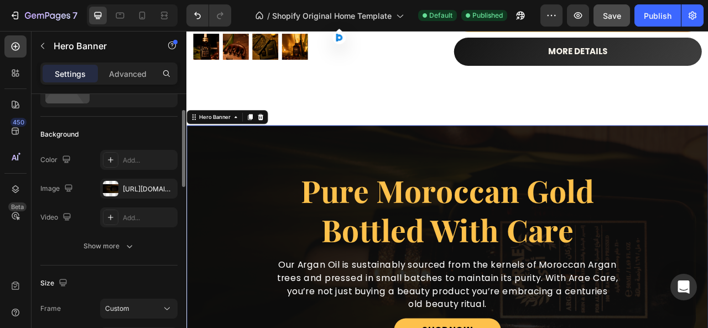
scroll to position [0, 0]
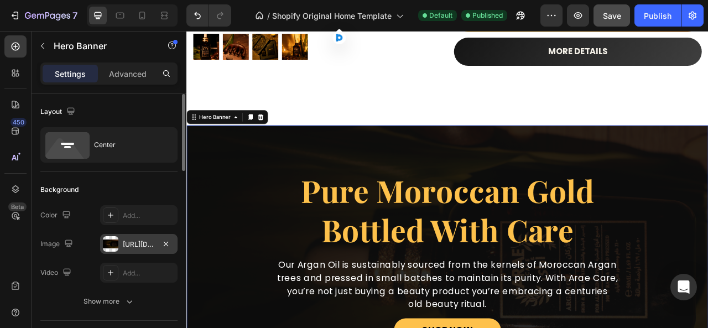
click at [133, 241] on div "[URL][DOMAIN_NAME]" at bounding box center [139, 245] width 32 height 10
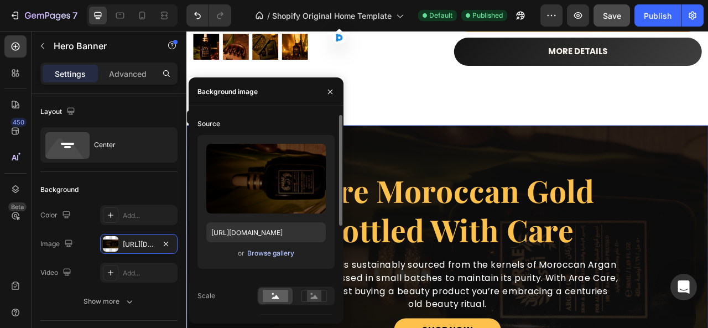
click at [260, 254] on div "Browse gallery" at bounding box center [270, 254] width 47 height 10
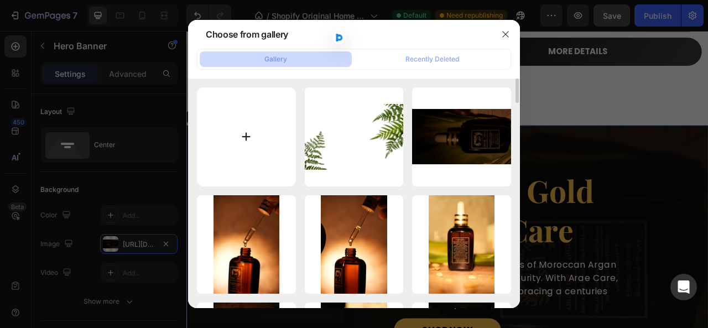
click at [270, 141] on input "file" at bounding box center [246, 136] width 99 height 99
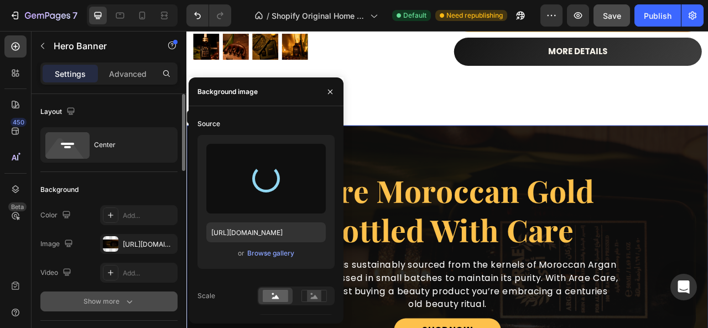
click at [120, 296] on div "Show more" at bounding box center [109, 301] width 51 height 11
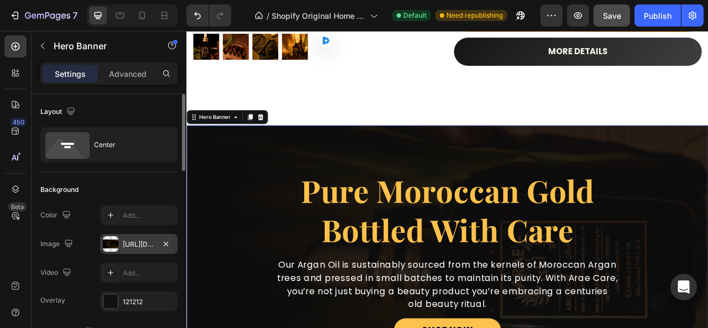
click at [141, 244] on div "[URL][DOMAIN_NAME]" at bounding box center [139, 245] width 32 height 10
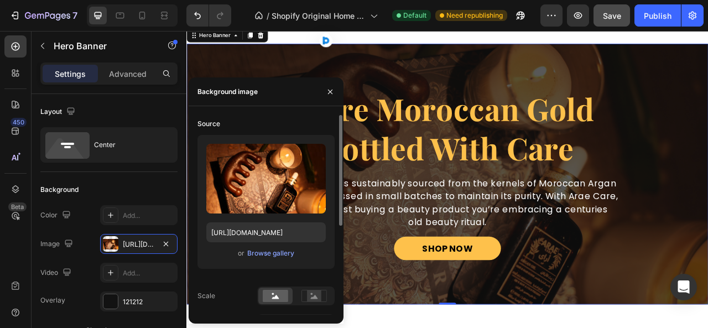
scroll to position [1273, 0]
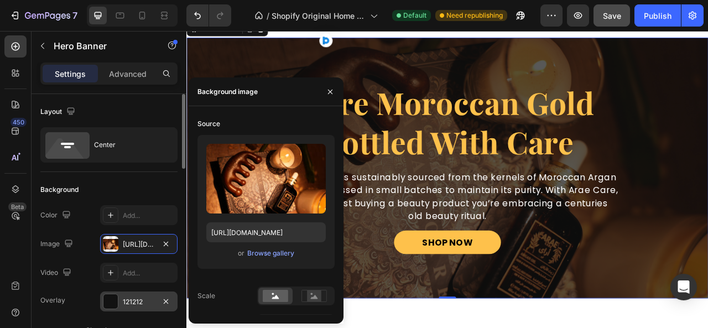
click at [145, 302] on div "121212" at bounding box center [139, 302] width 32 height 10
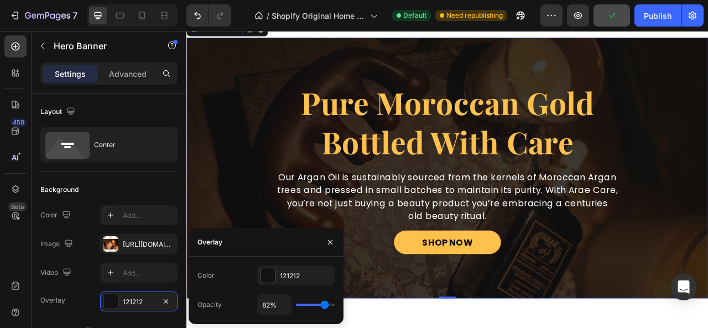
drag, startPoint x: 323, startPoint y: 305, endPoint x: 376, endPoint y: 77, distance: 234.0
click at [325, 305] on input "range" at bounding box center [315, 305] width 39 height 2
click at [141, 17] on icon at bounding box center [142, 15] width 11 height 11
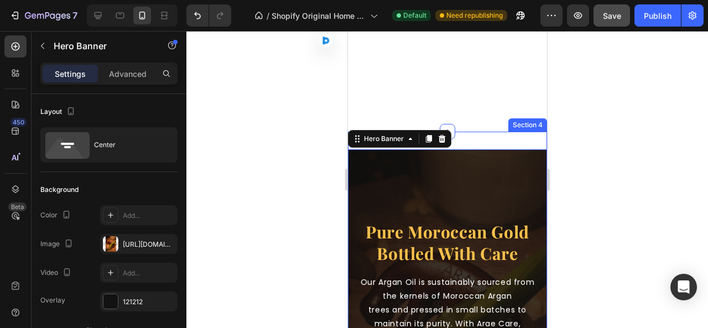
scroll to position [1375, 0]
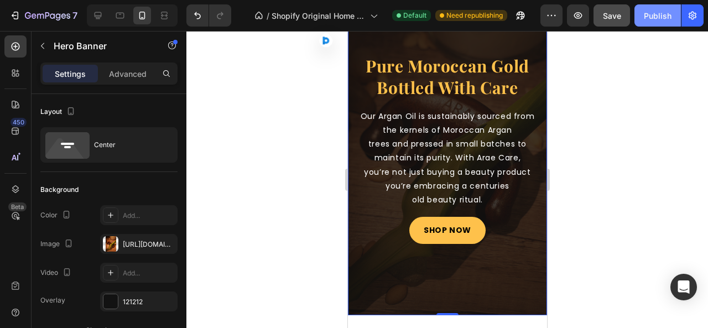
click at [660, 17] on div "Publish" at bounding box center [658, 16] width 28 height 12
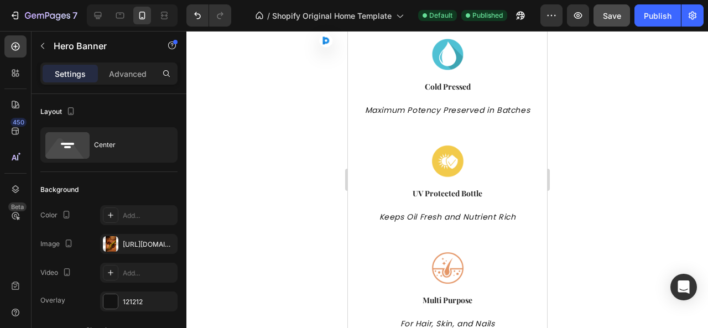
scroll to position [1162, 0]
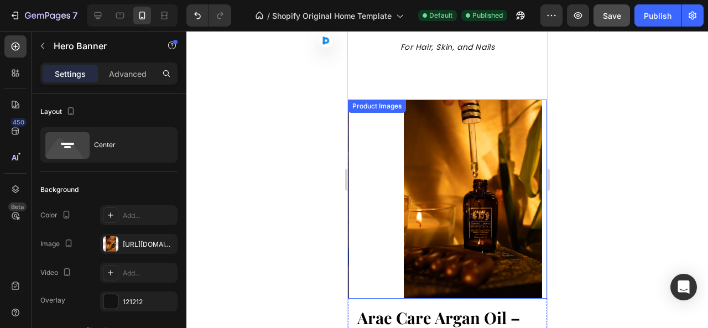
click at [457, 157] on img at bounding box center [472, 199] width 199 height 199
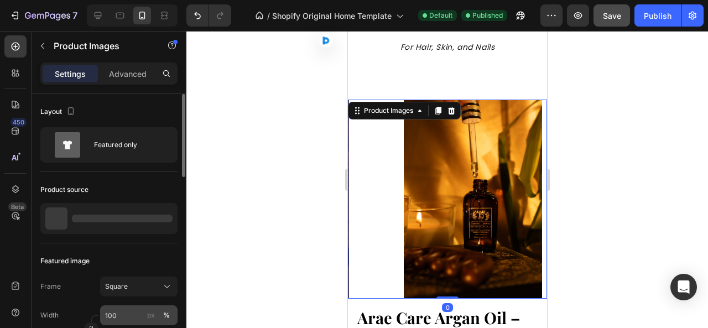
scroll to position [111, 0]
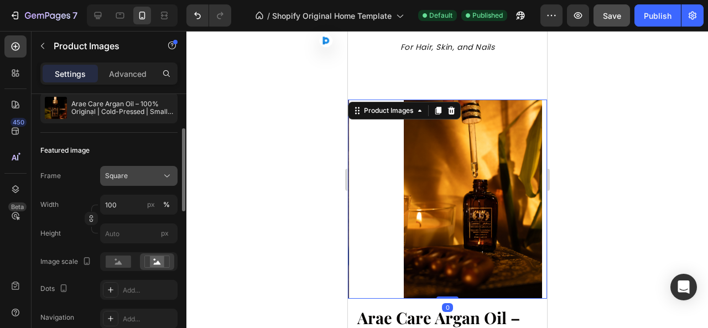
click at [135, 171] on div "Square" at bounding box center [132, 176] width 54 height 10
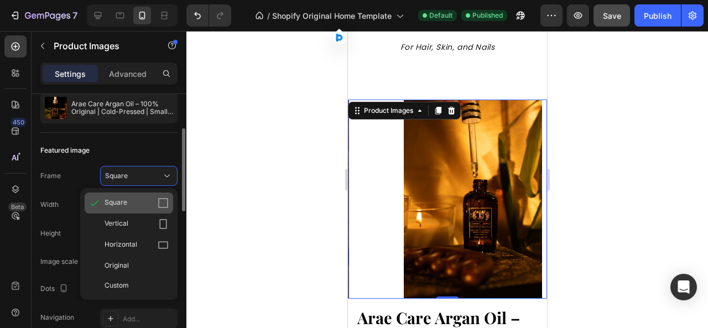
click at [131, 198] on div "Square" at bounding box center [137, 203] width 64 height 11
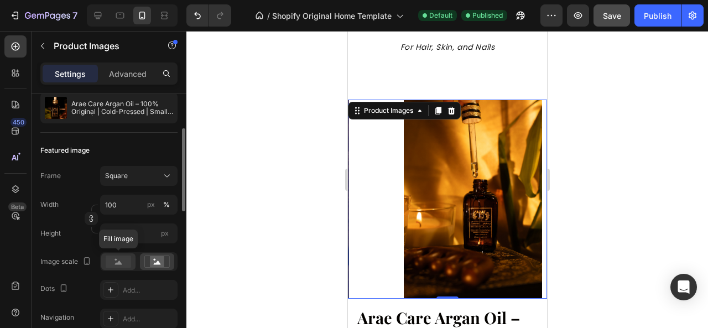
click at [125, 262] on rect at bounding box center [118, 262] width 25 height 12
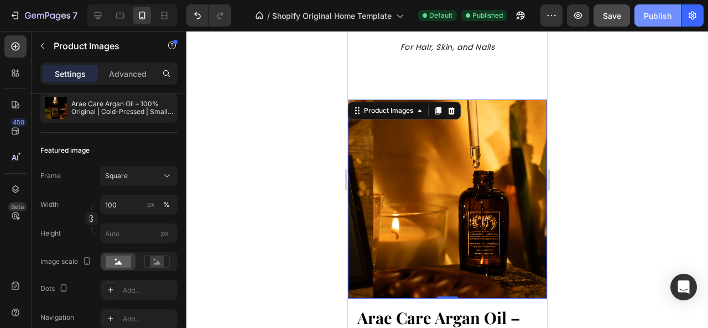
click at [647, 14] on div "Publish" at bounding box center [658, 16] width 28 height 12
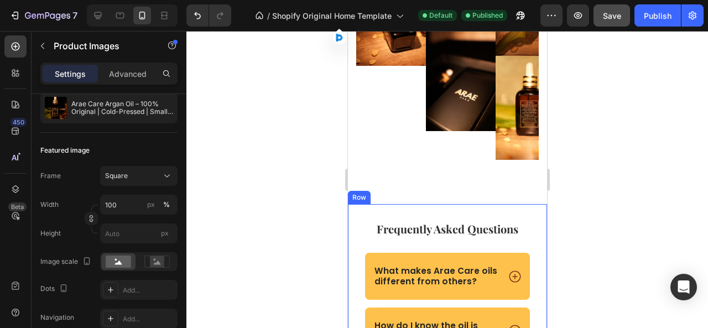
scroll to position [3089, 0]
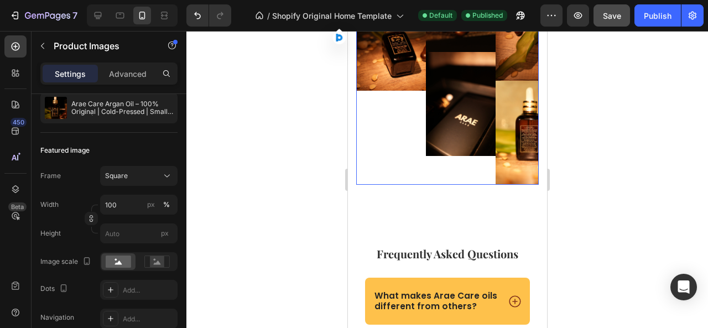
click at [401, 157] on div "Image" at bounding box center [391, 105] width 70 height 237
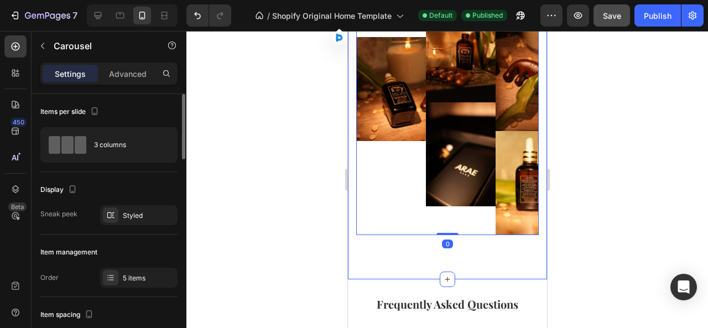
scroll to position [3034, 0]
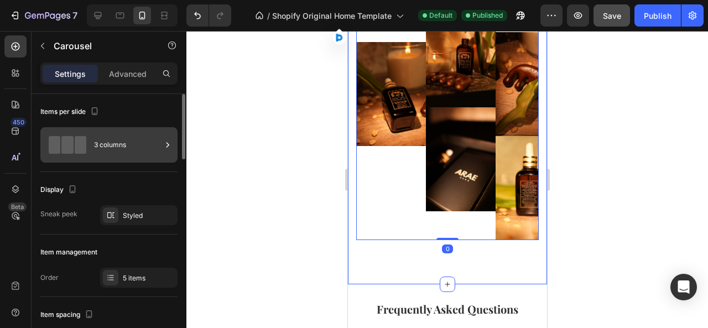
click at [106, 147] on div "3 columns" at bounding box center [128, 144] width 68 height 25
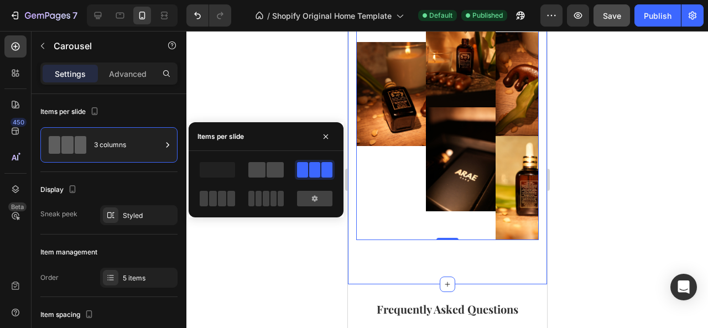
click at [261, 174] on span at bounding box center [257, 169] width 17 height 15
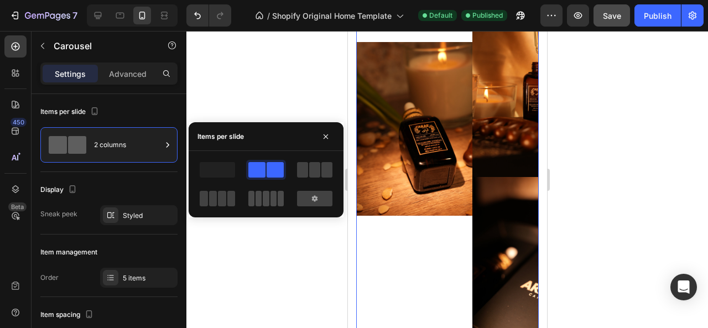
click at [269, 201] on div at bounding box center [266, 198] width 35 height 15
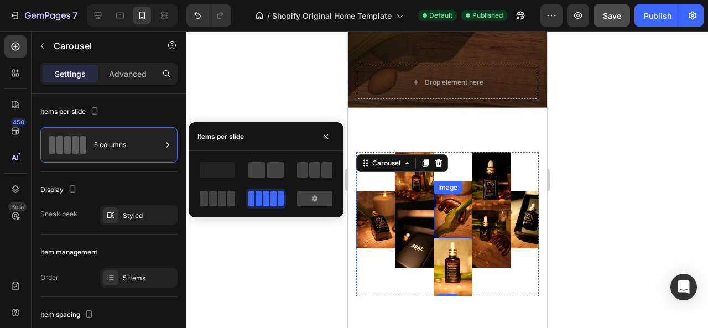
scroll to position [2868, 0]
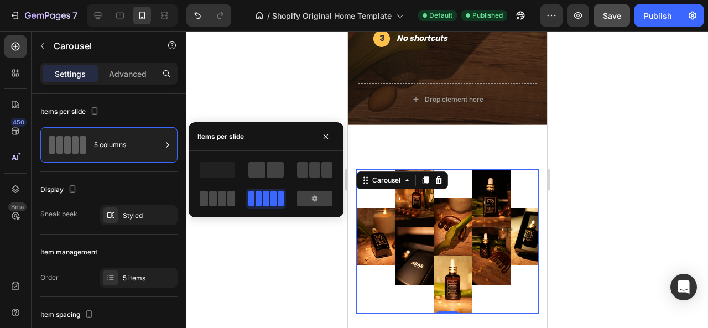
click at [211, 198] on span at bounding box center [213, 198] width 8 height 15
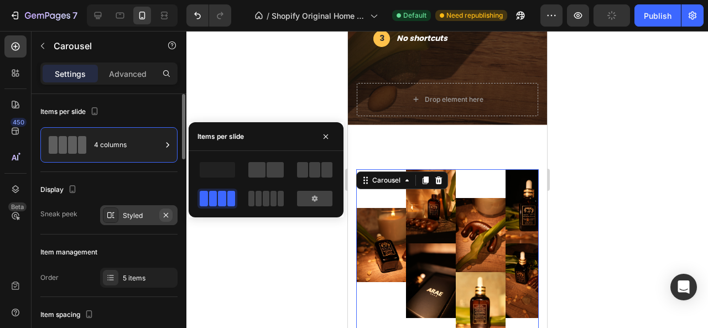
click at [166, 214] on icon "button" at bounding box center [166, 215] width 4 height 4
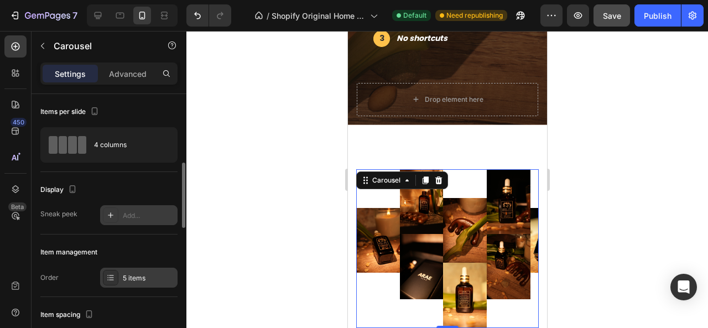
scroll to position [55, 0]
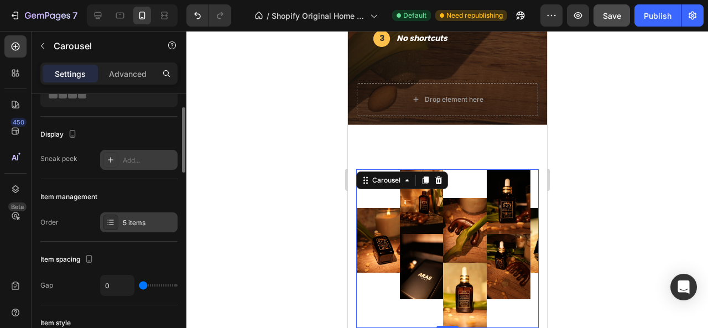
click at [141, 227] on div "5 items" at bounding box center [138, 223] width 77 height 20
click at [121, 194] on div "Item management" at bounding box center [108, 197] width 137 height 18
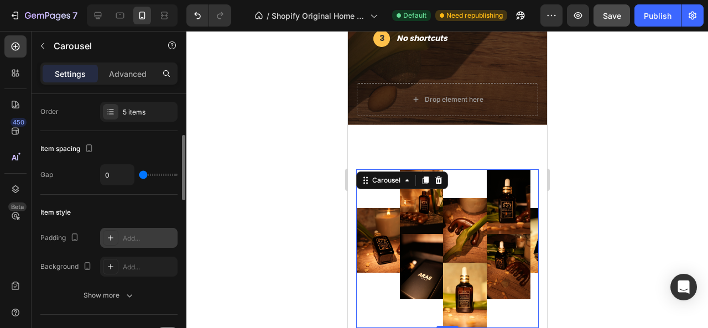
scroll to position [277, 0]
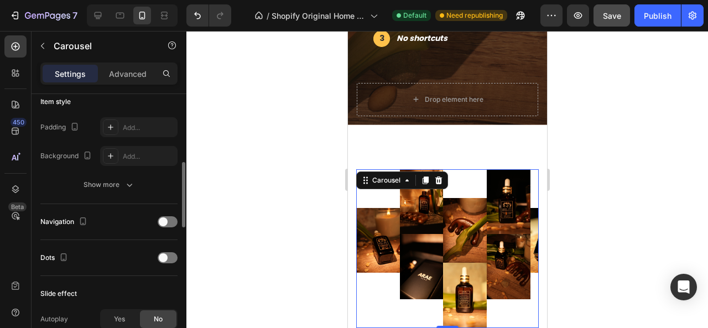
click at [161, 223] on span at bounding box center [163, 222] width 9 height 9
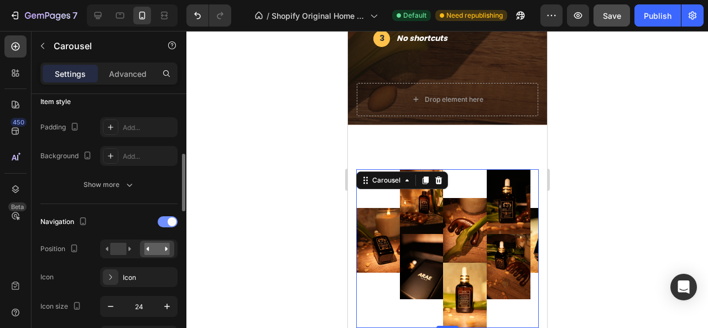
click at [167, 221] on div at bounding box center [168, 221] width 20 height 11
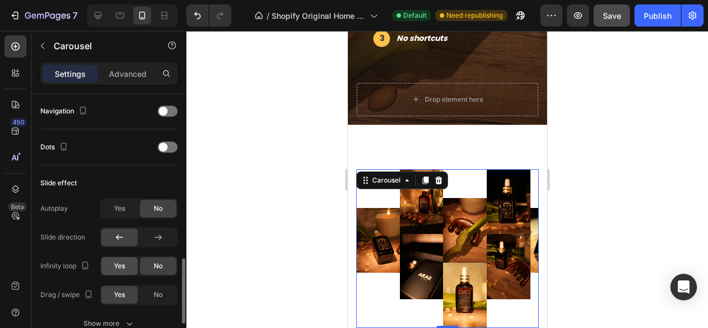
scroll to position [443, 0]
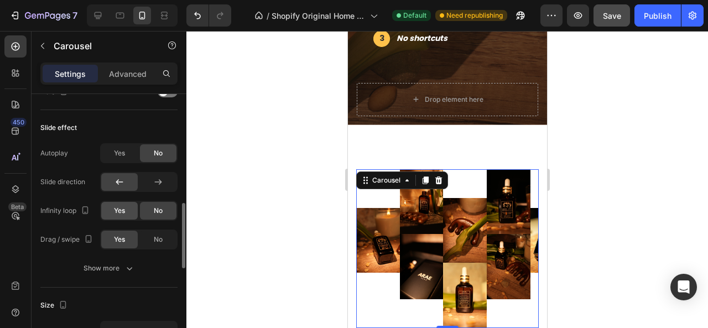
click at [126, 208] on div "Yes" at bounding box center [119, 211] width 37 height 18
click at [122, 209] on span "Yes" at bounding box center [119, 211] width 11 height 10
click at [146, 212] on div "No" at bounding box center [158, 211] width 37 height 18
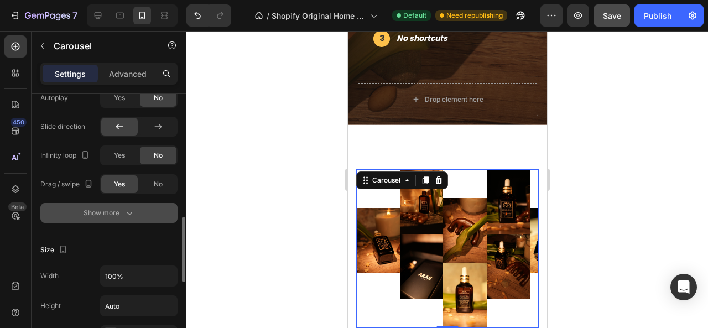
click at [121, 217] on button "Show more" at bounding box center [108, 213] width 137 height 20
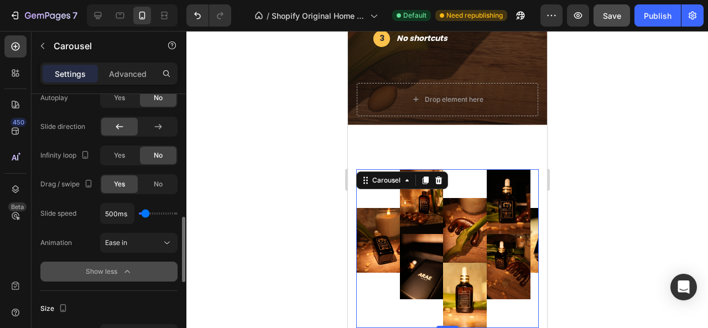
click at [124, 268] on icon "button" at bounding box center [127, 271] width 11 height 11
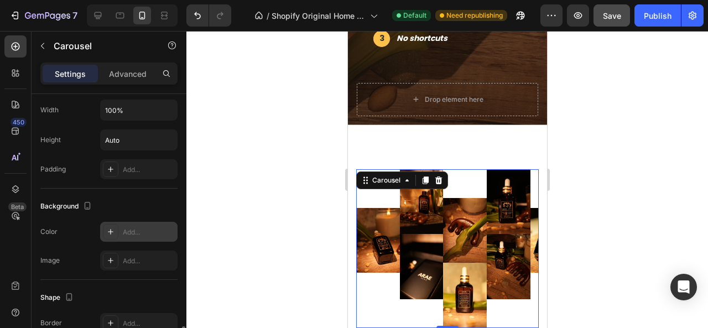
scroll to position [720, 0]
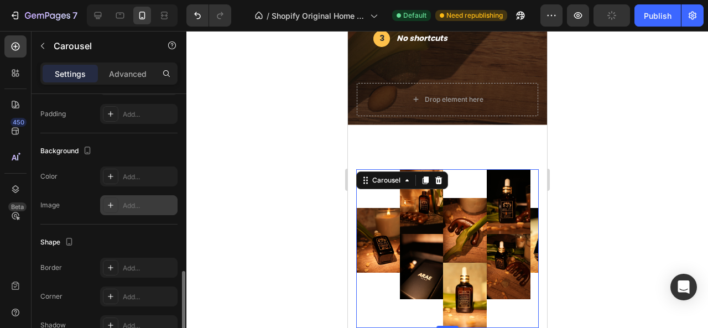
click at [135, 206] on div "Add..." at bounding box center [149, 206] width 52 height 10
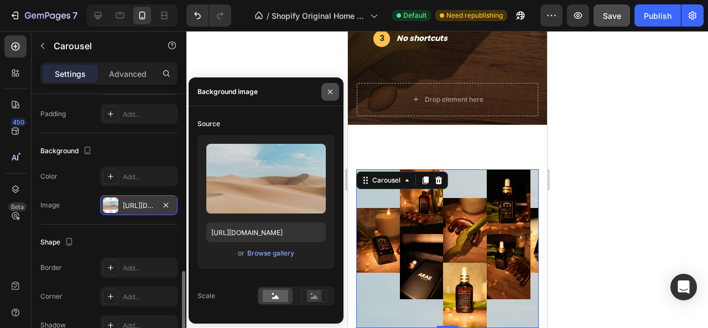
click at [335, 91] on button "button" at bounding box center [331, 92] width 18 height 18
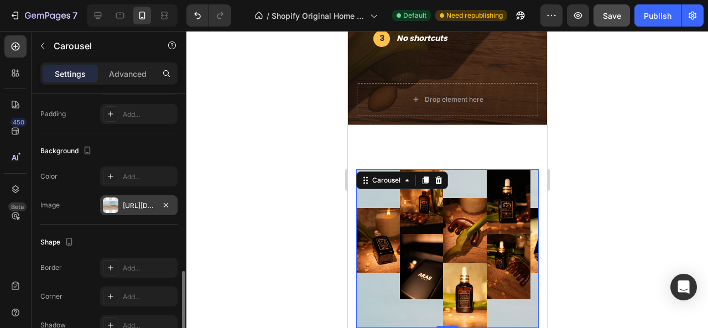
click at [169, 203] on icon "button" at bounding box center [166, 205] width 9 height 9
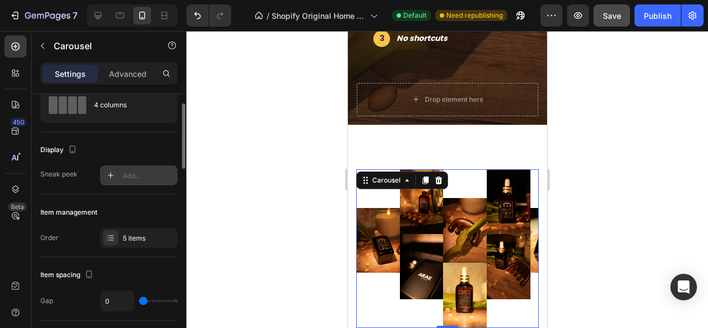
scroll to position [0, 0]
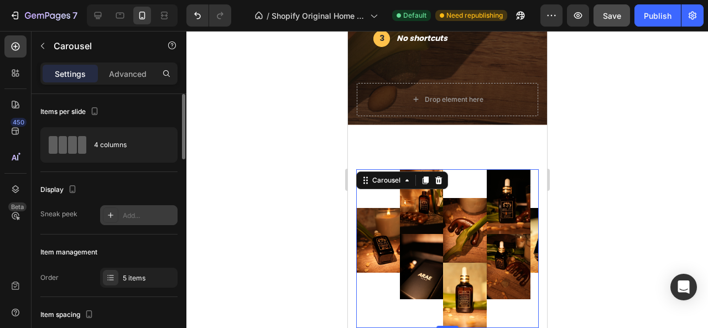
click at [151, 213] on div "Add..." at bounding box center [149, 216] width 52 height 10
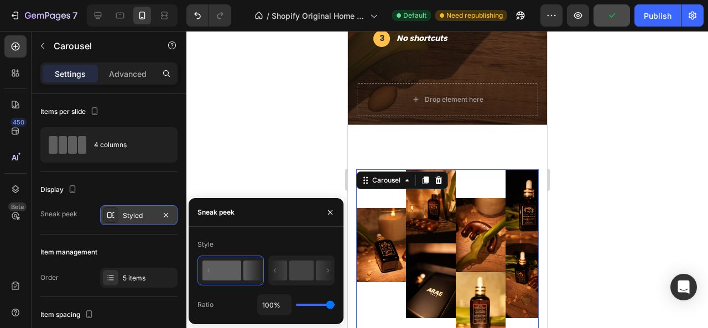
drag, startPoint x: 342, startPoint y: 306, endPoint x: 321, endPoint y: 306, distance: 20.5
click at [335, 306] on input "range" at bounding box center [315, 305] width 39 height 2
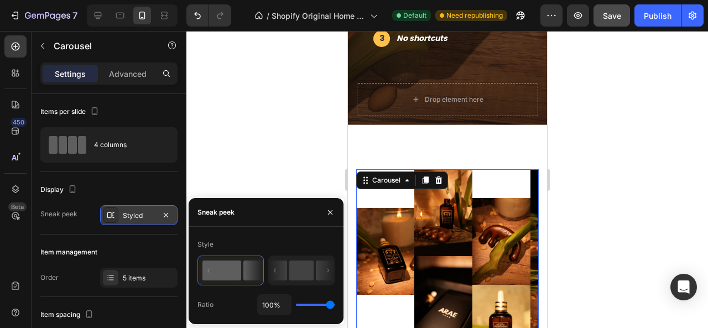
drag, startPoint x: 331, startPoint y: 306, endPoint x: 341, endPoint y: 306, distance: 10.0
click at [335, 306] on input "range" at bounding box center [315, 305] width 39 height 2
click at [146, 249] on div "Item management" at bounding box center [108, 253] width 137 height 18
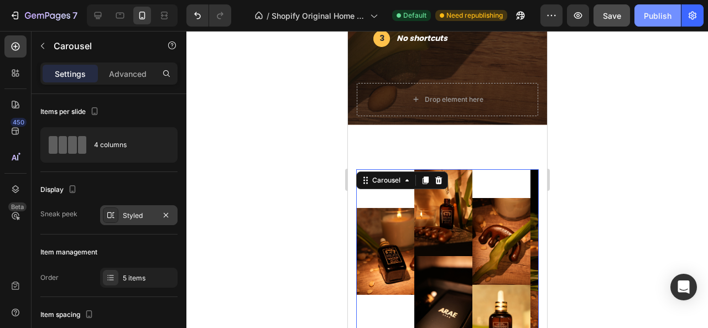
click at [650, 21] on div "Publish" at bounding box center [658, 16] width 28 height 12
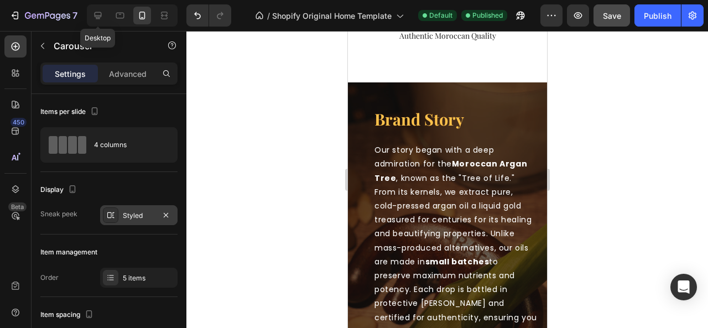
scroll to position [2093, 0]
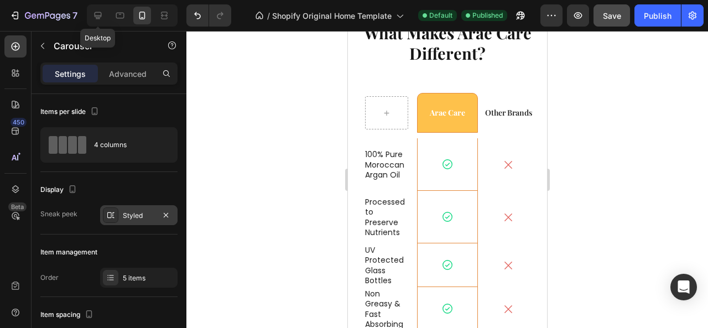
click at [97, 15] on icon at bounding box center [98, 15] width 7 height 7
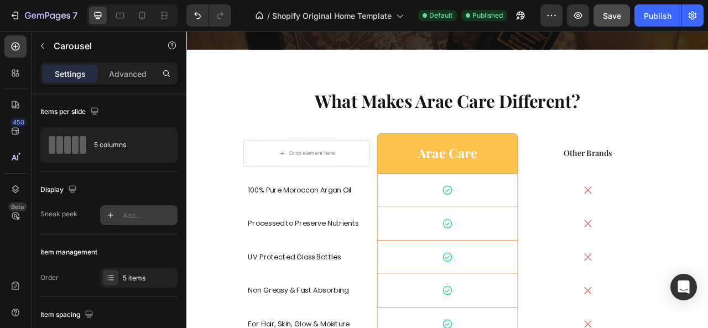
scroll to position [1982, 0]
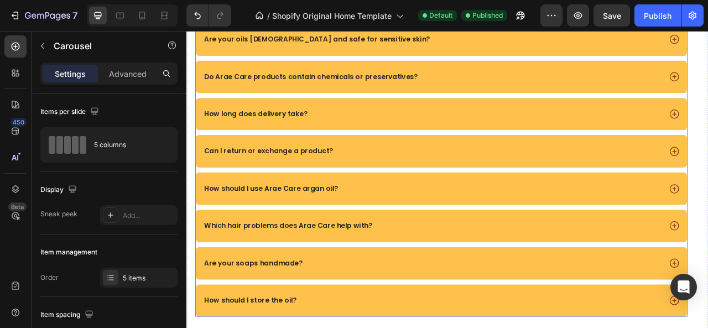
scroll to position [3698, 0]
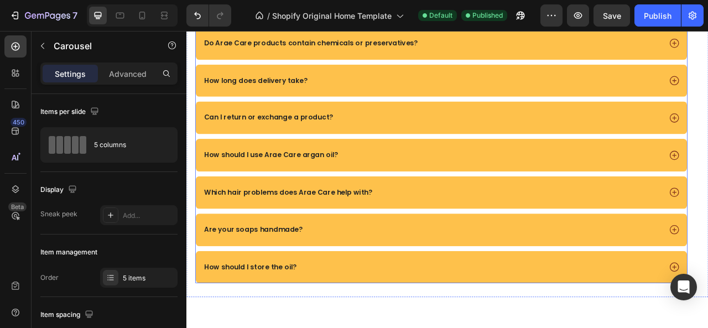
click at [447, 184] on div "How should I use Arae Care argan oil?" at bounding box center [499, 189] width 584 height 15
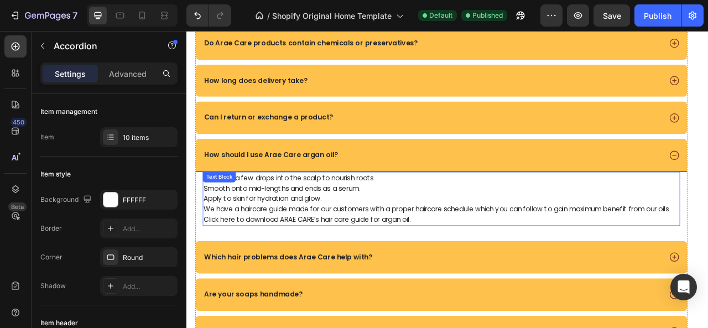
click at [255, 272] on span "We have a haircare guide made for our customers with a proper haircare schedule…" at bounding box center [505, 264] width 594 height 25
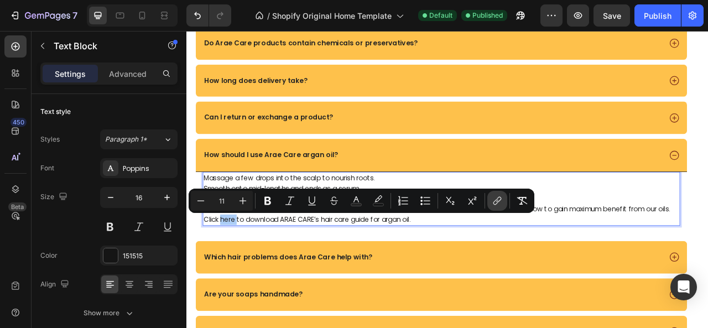
click at [497, 203] on icon "Editor contextual toolbar" at bounding box center [496, 203] width 5 height 6
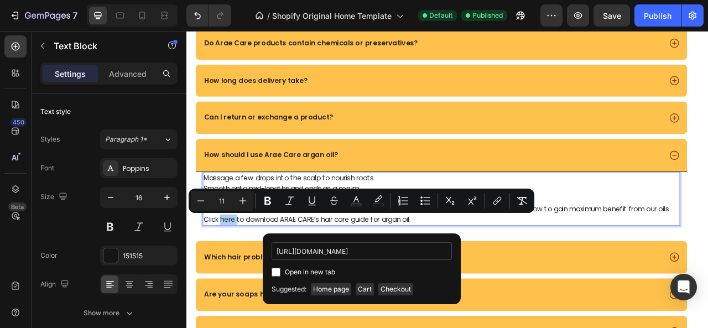
scroll to position [0, 201]
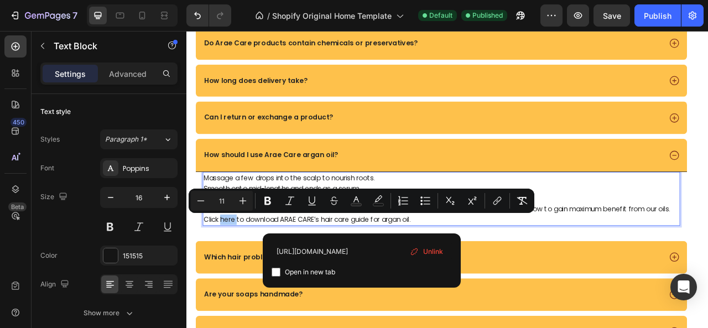
type input "https://cdn.shopify.com/s/files/1/0931/6217/6807/files/ARAE_CARE_Hair_Oil_Manua…"
click at [309, 272] on span "Open in new tab" at bounding box center [310, 272] width 50 height 13
checkbox input "true"
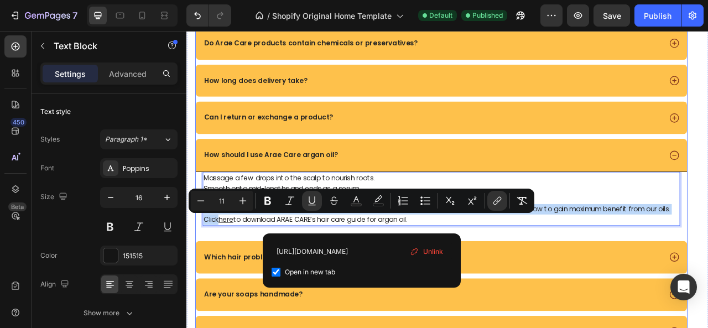
click at [570, 287] on div "Massage a few drops into the scalp to nourish roots. Smooth onto mid-lengths an…" at bounding box center [510, 251] width 625 height 82
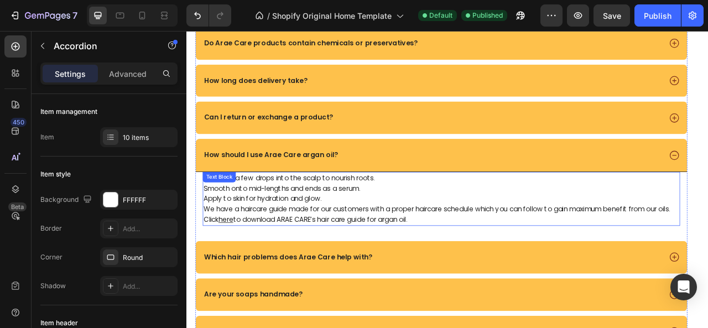
click at [246, 273] on u "here" at bounding box center [236, 271] width 19 height 12
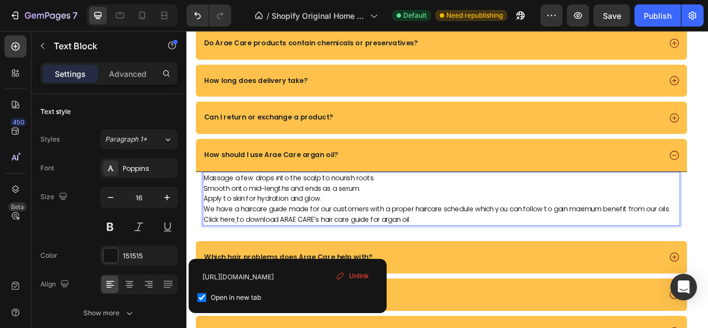
click at [258, 272] on span "We have a haircare guide made for our customers with a proper haircare schedule…" at bounding box center [505, 264] width 594 height 25
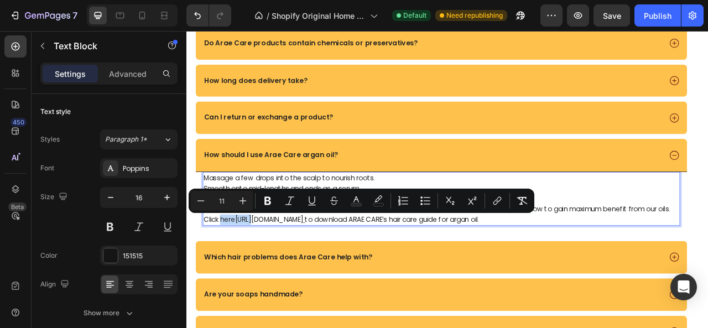
click at [270, 271] on span "https://cdn.shopify.com/s/files/1/0931/6217/6807/files/ARAE_CARE_Hair_Oil_Manua…" at bounding box center [292, 271] width 89 height 12
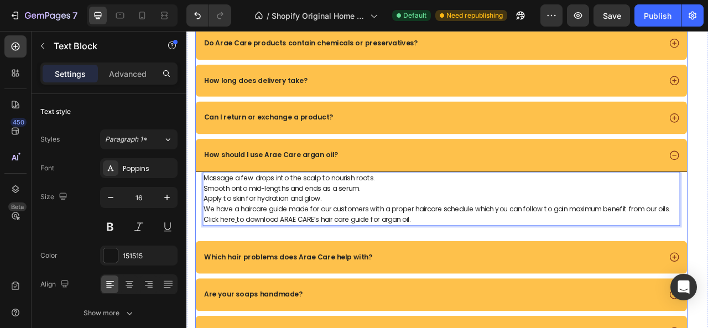
click at [275, 274] on span "to download ARAE CARE’s hair care guide for argan oil." at bounding box center [360, 271] width 221 height 12
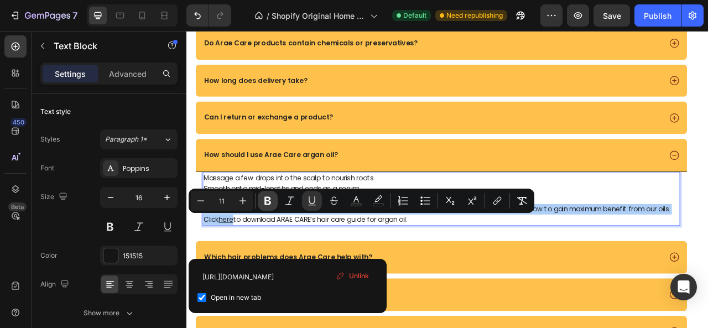
click at [263, 204] on icon "Editor contextual toolbar" at bounding box center [267, 200] width 11 height 11
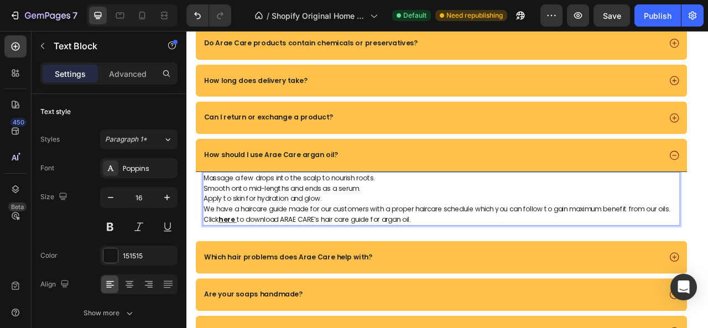
click at [248, 271] on u "here" at bounding box center [237, 271] width 21 height 12
click at [108, 254] on div at bounding box center [111, 256] width 14 height 14
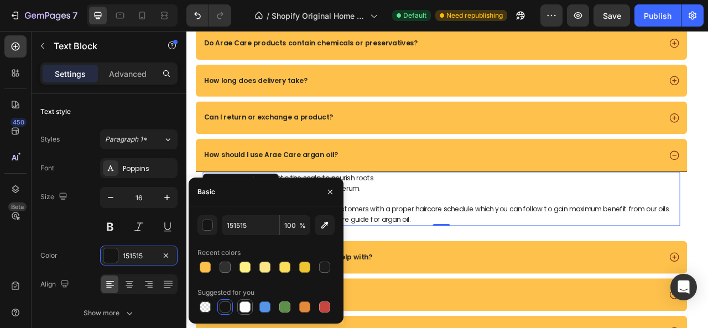
click at [259, 308] on div at bounding box center [264, 307] width 13 height 13
click at [323, 306] on div at bounding box center [324, 307] width 11 height 11
click at [262, 307] on div at bounding box center [265, 307] width 11 height 11
type input "5594E7"
drag, startPoint x: 74, startPoint y: 231, endPoint x: 81, endPoint y: 232, distance: 7.3
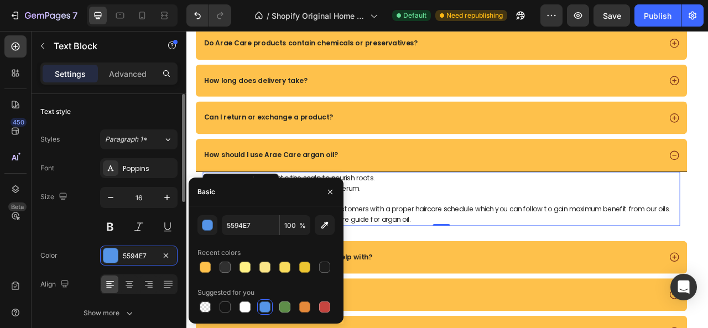
click at [74, 232] on div "Size 16" at bounding box center [108, 212] width 137 height 50
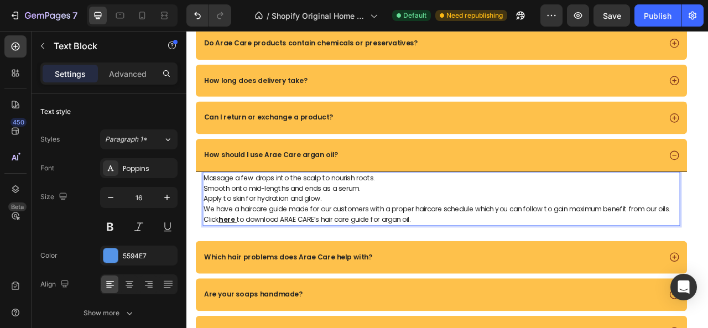
click at [248, 270] on u "here" at bounding box center [237, 271] width 21 height 12
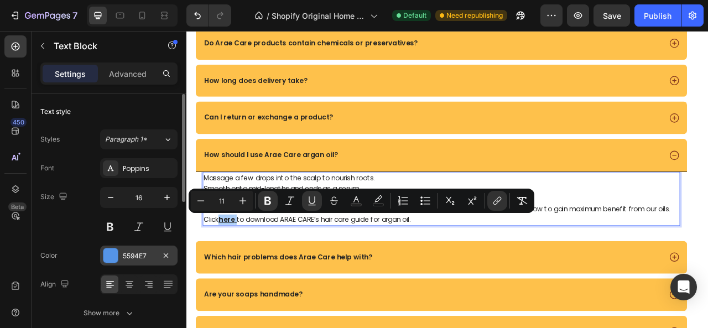
click at [113, 255] on div at bounding box center [111, 256] width 14 height 14
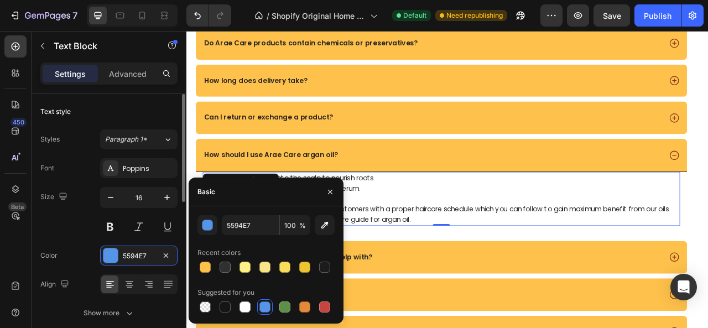
drag, startPoint x: 260, startPoint y: 304, endPoint x: 100, endPoint y: 224, distance: 179.2
click at [260, 305] on div at bounding box center [265, 307] width 11 height 11
click at [93, 224] on div "Size 16" at bounding box center [108, 212] width 137 height 50
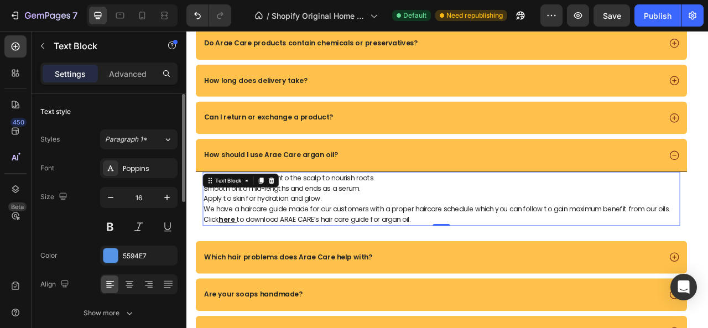
click at [92, 224] on div "Size 16" at bounding box center [108, 212] width 137 height 50
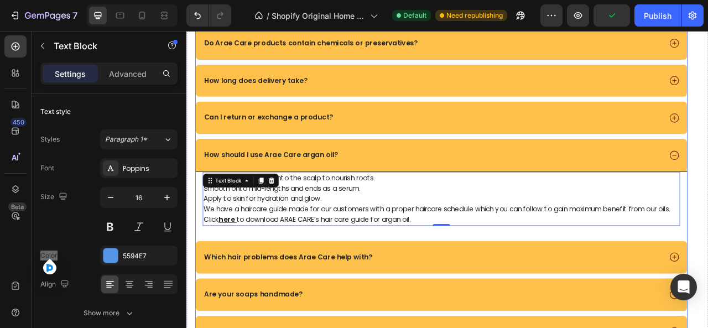
click at [708, 180] on div "How should I use Arae Care argan oil?" at bounding box center [510, 189] width 625 height 42
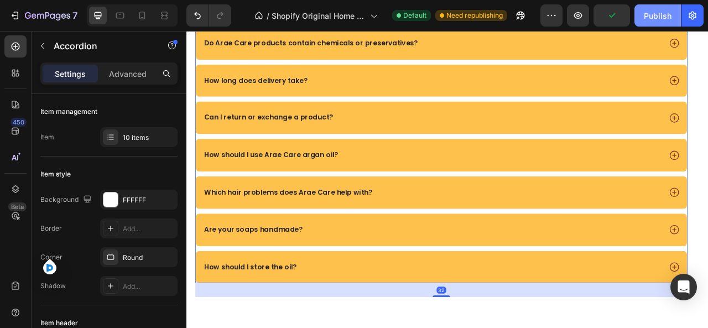
click at [650, 17] on div "Publish" at bounding box center [658, 16] width 28 height 12
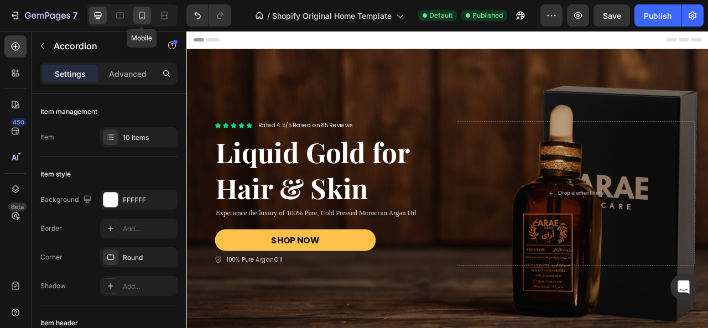
drag, startPoint x: 144, startPoint y: 17, endPoint x: 216, endPoint y: 50, distance: 79.2
click at [144, 17] on icon at bounding box center [142, 16] width 6 height 8
type input "14"
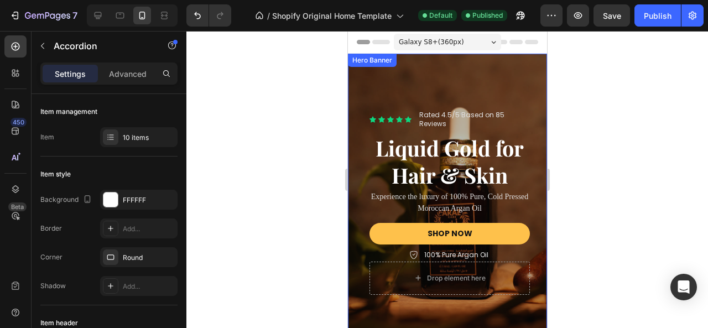
click at [393, 79] on div "Overlay" at bounding box center [447, 202] width 199 height 297
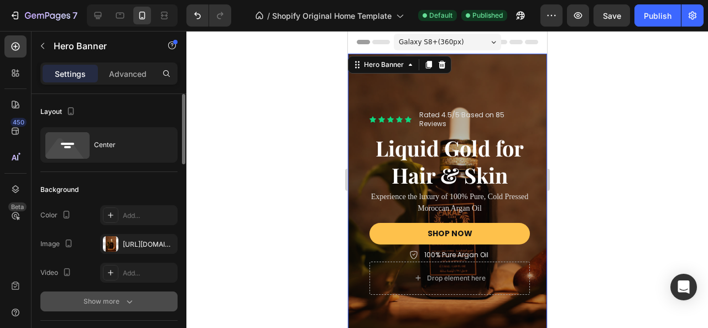
click at [120, 299] on div "Show more" at bounding box center [109, 301] width 51 height 11
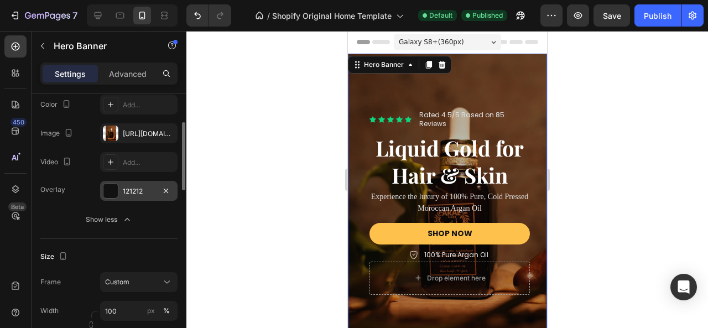
click at [135, 190] on div "121212" at bounding box center [139, 192] width 32 height 10
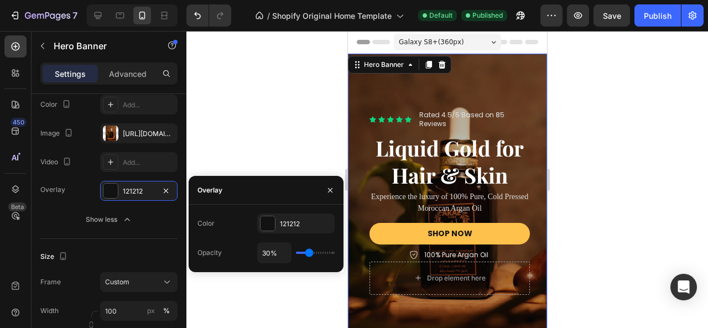
type input "33%"
type input "33"
type input "34%"
type input "34"
type input "35%"
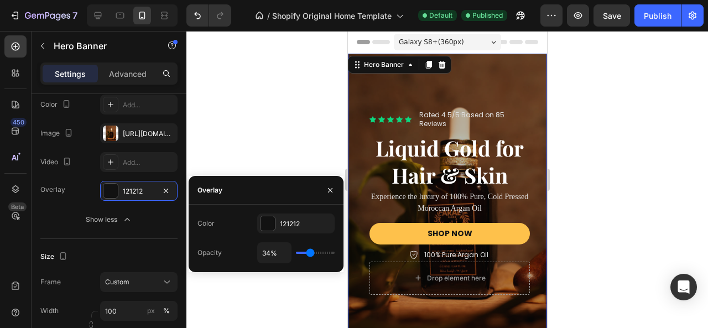
type input "35"
type input "36%"
type input "36"
type input "38%"
type input "38"
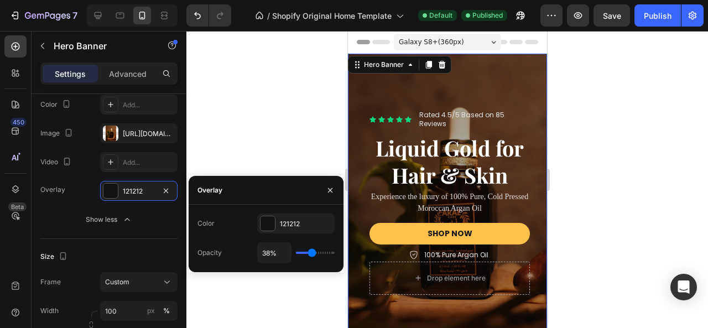
type input "39%"
type input "39"
type input "40%"
type input "40"
type input "50%"
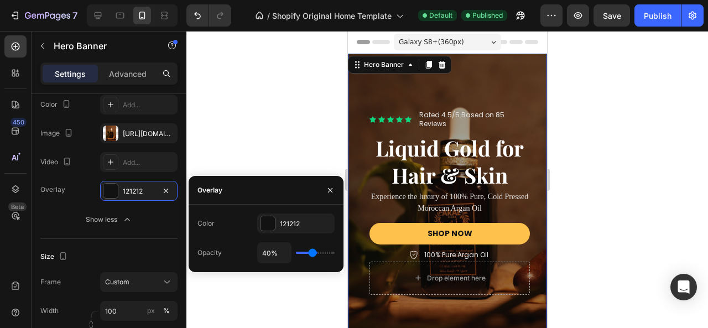
type input "50"
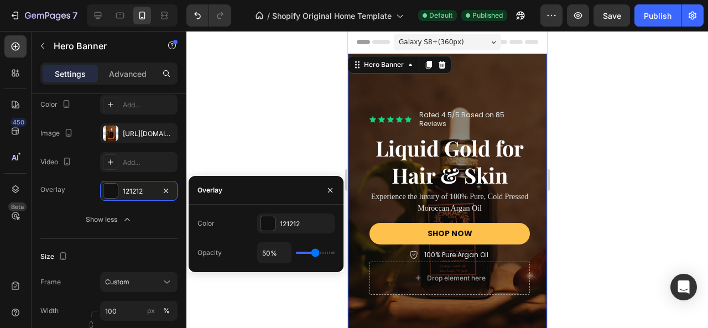
type input "51%"
type input "51"
type input "52%"
type input "52"
type input "49%"
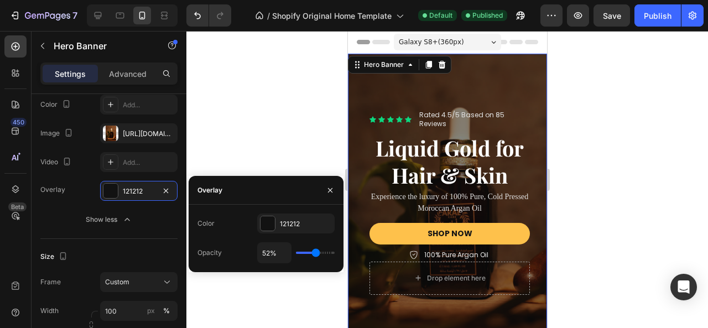
type input "49"
type input "54%"
drag, startPoint x: 311, startPoint y: 254, endPoint x: 596, endPoint y: 33, distance: 361.4
type input "57"
click at [318, 252] on input "range" at bounding box center [315, 253] width 39 height 2
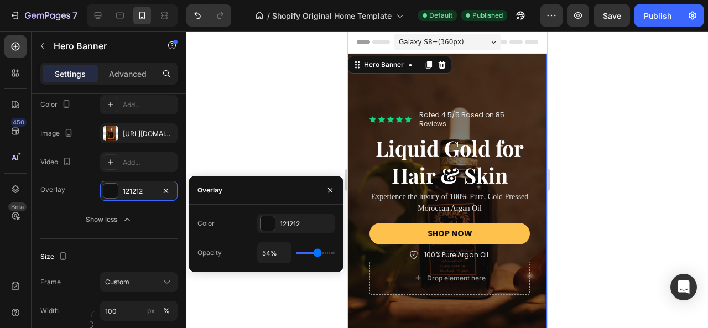
type input "57%"
click at [669, 13] on div "Publish" at bounding box center [658, 16] width 28 height 12
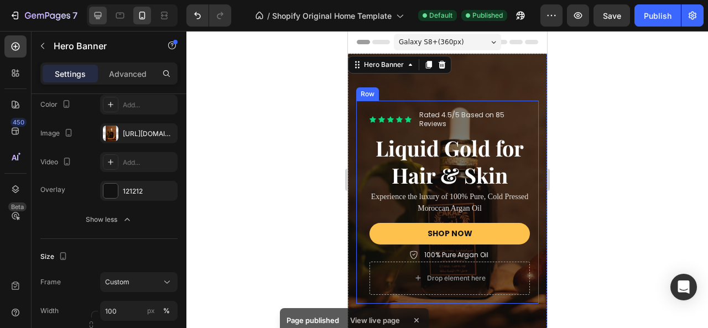
click at [99, 15] on icon at bounding box center [98, 15] width 7 height 7
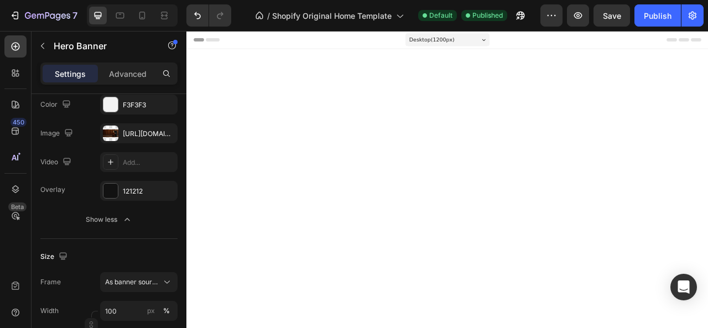
type input "Auto"
type input "1200"
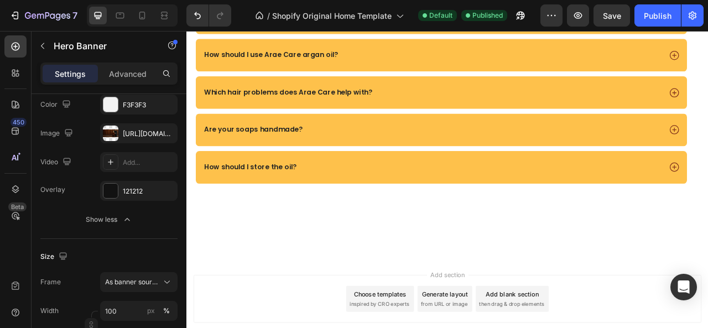
scroll to position [3364, 0]
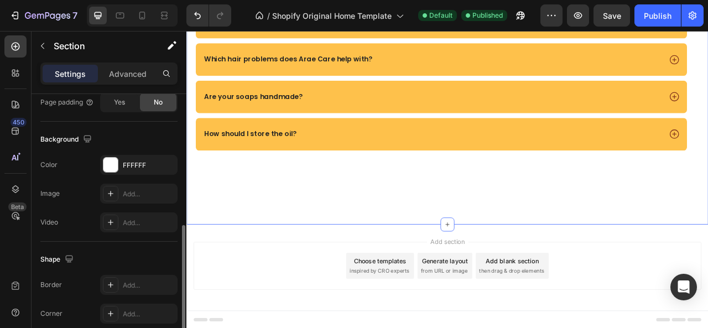
scroll to position [277, 0]
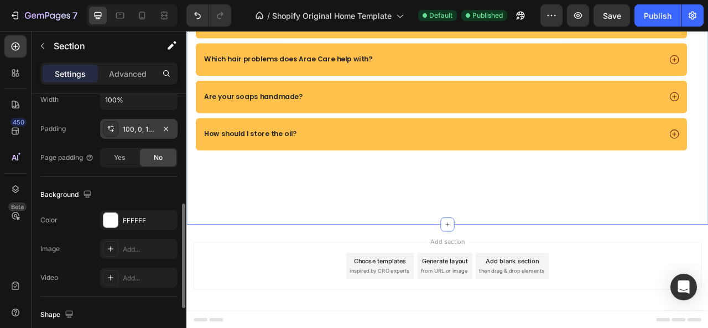
click at [141, 128] on div "100, 0, 100, 0" at bounding box center [139, 130] width 32 height 10
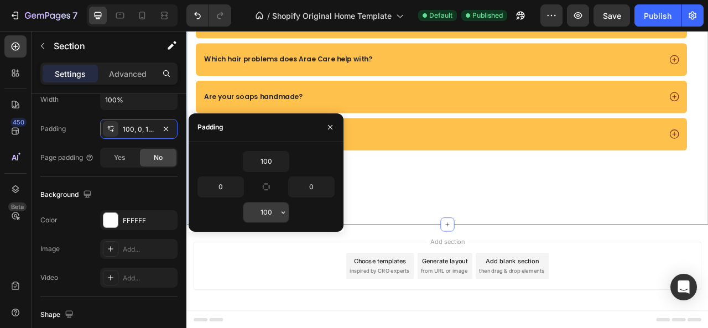
click at [263, 211] on input "100" at bounding box center [266, 213] width 45 height 20
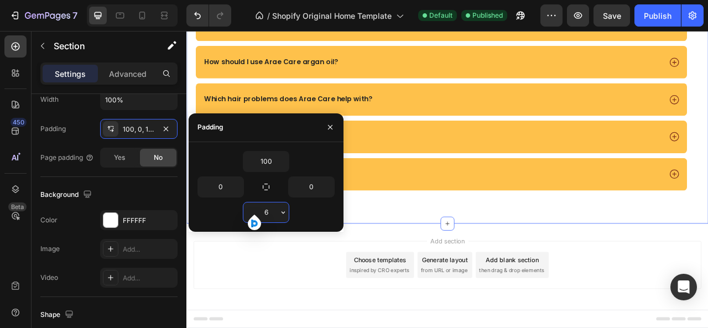
scroll to position [3312, 0]
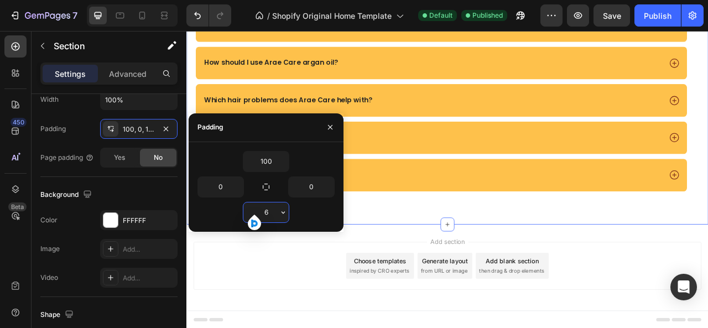
type input "60"
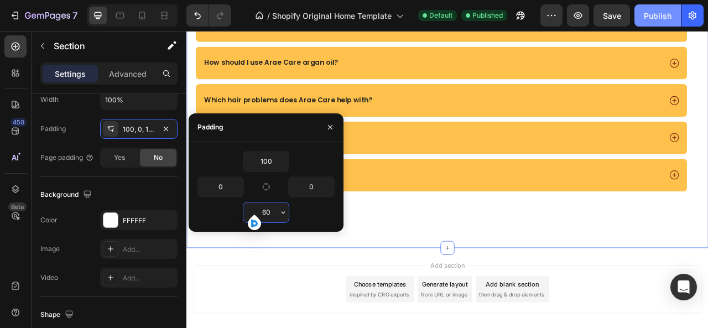
click at [665, 17] on div "Publish" at bounding box center [658, 16] width 28 height 12
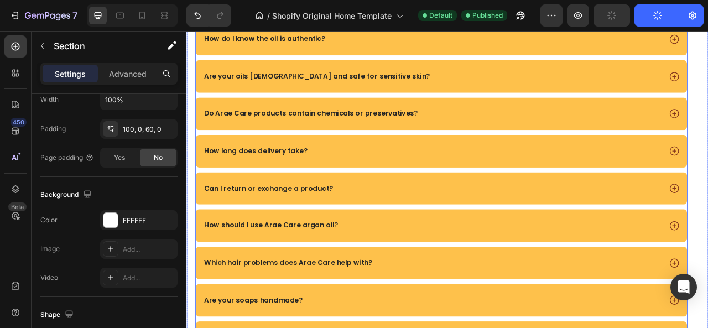
scroll to position [3091, 0]
